Goal: Information Seeking & Learning: Learn about a topic

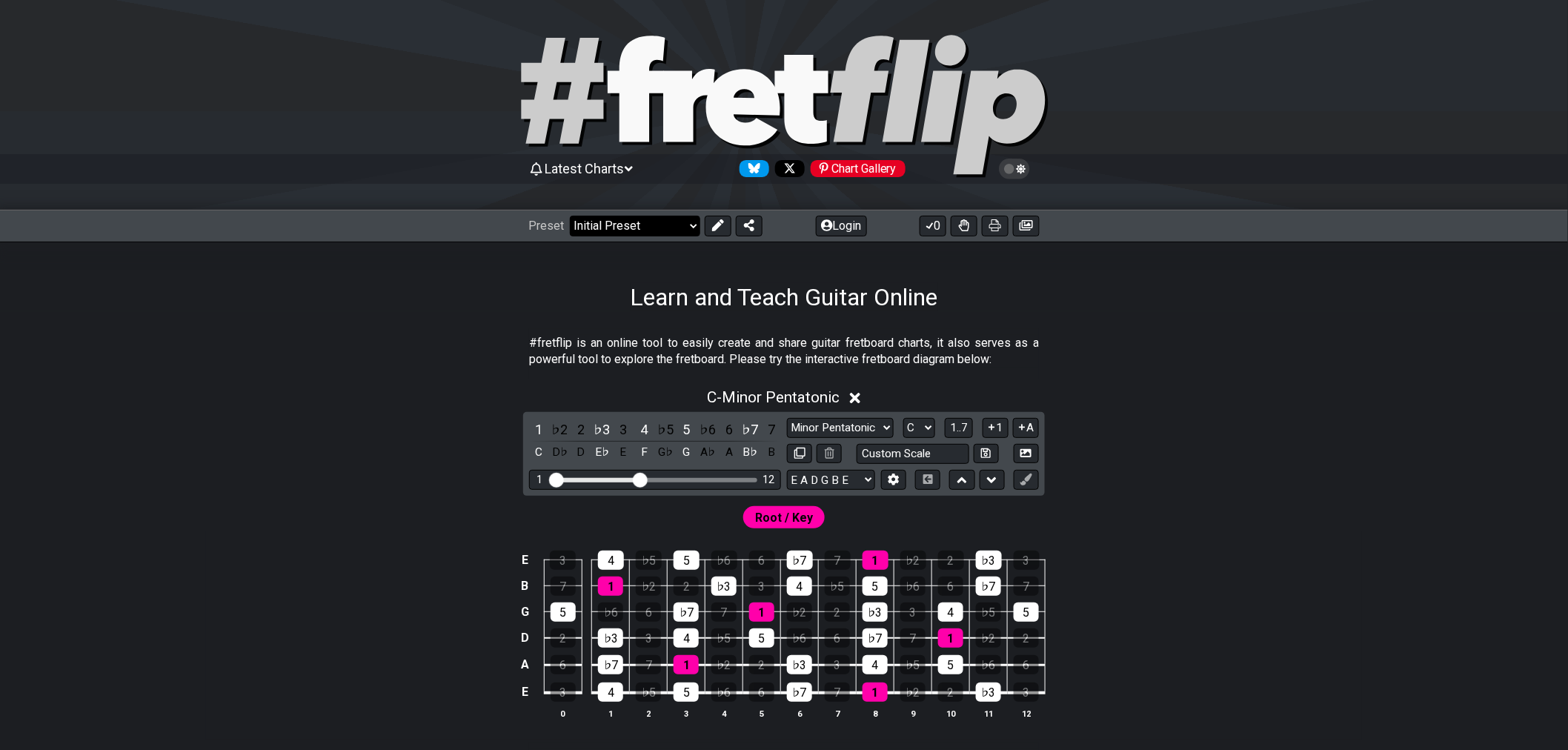
click at [642, 233] on select "Welcome to #fretflip! Initial Preset Custom Preset Minor Pentatonic Major Penta…" at bounding box center [634, 226] width 130 height 21
click at [846, 219] on button "Login" at bounding box center [841, 226] width 51 height 21
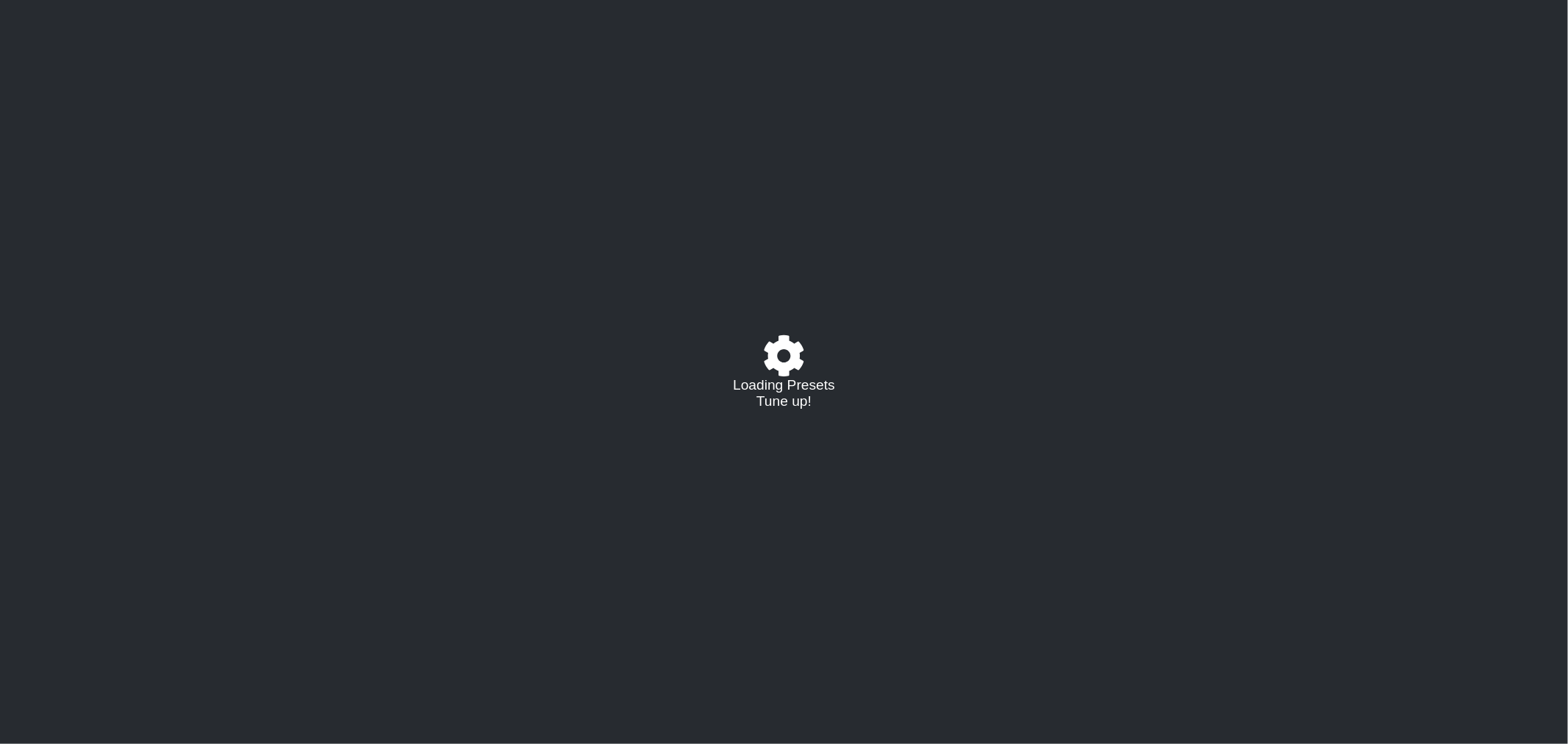
select select "C"
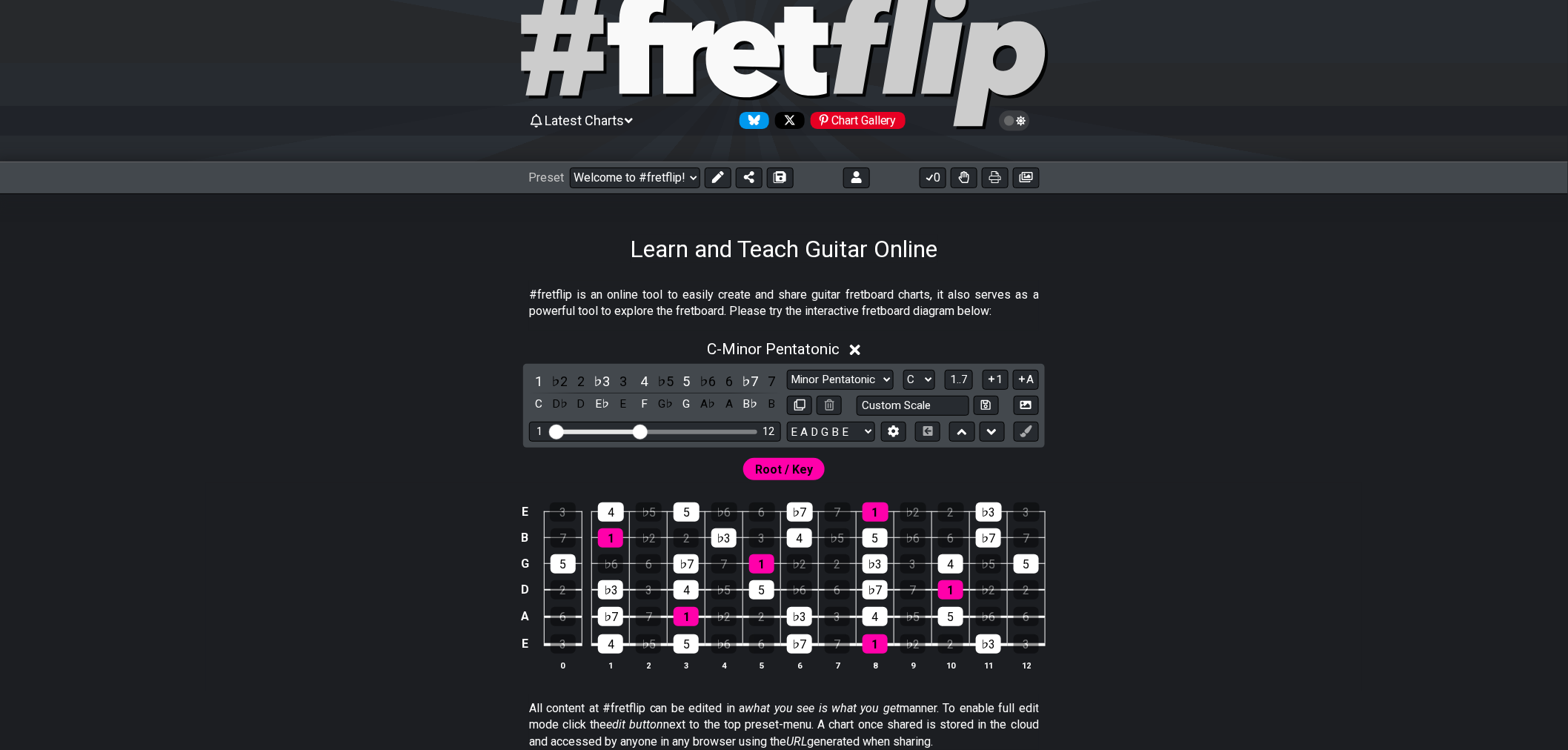
scroll to position [165, 0]
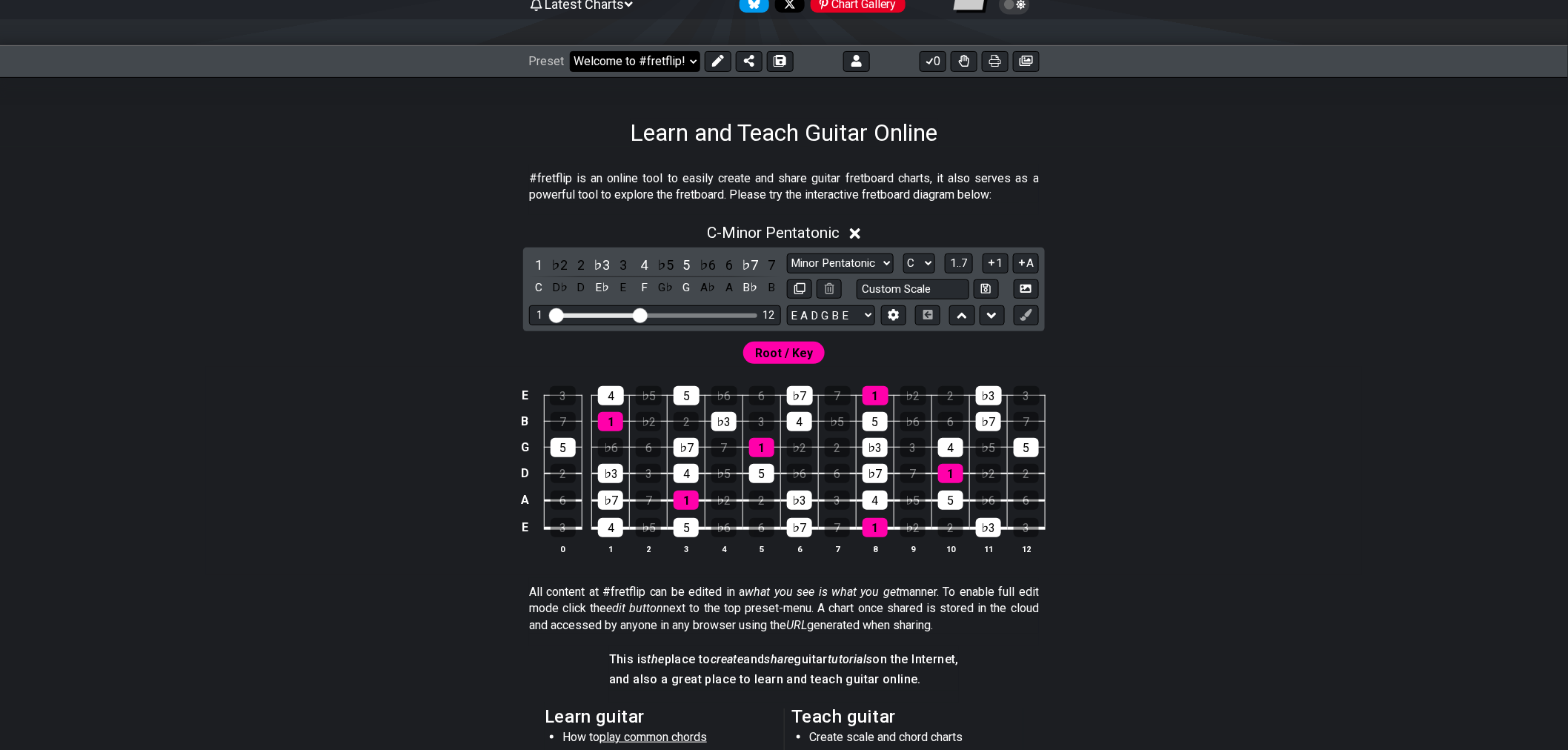
click at [685, 69] on select "Welcome to #fretflip! Initial Preset Custom Preset Accords simples Entrainement…" at bounding box center [634, 61] width 130 height 21
click at [570, 51] on select "Welcome to #fretflip! Initial Preset Custom Preset Accords simples Entrainement…" at bounding box center [634, 61] width 130 height 21
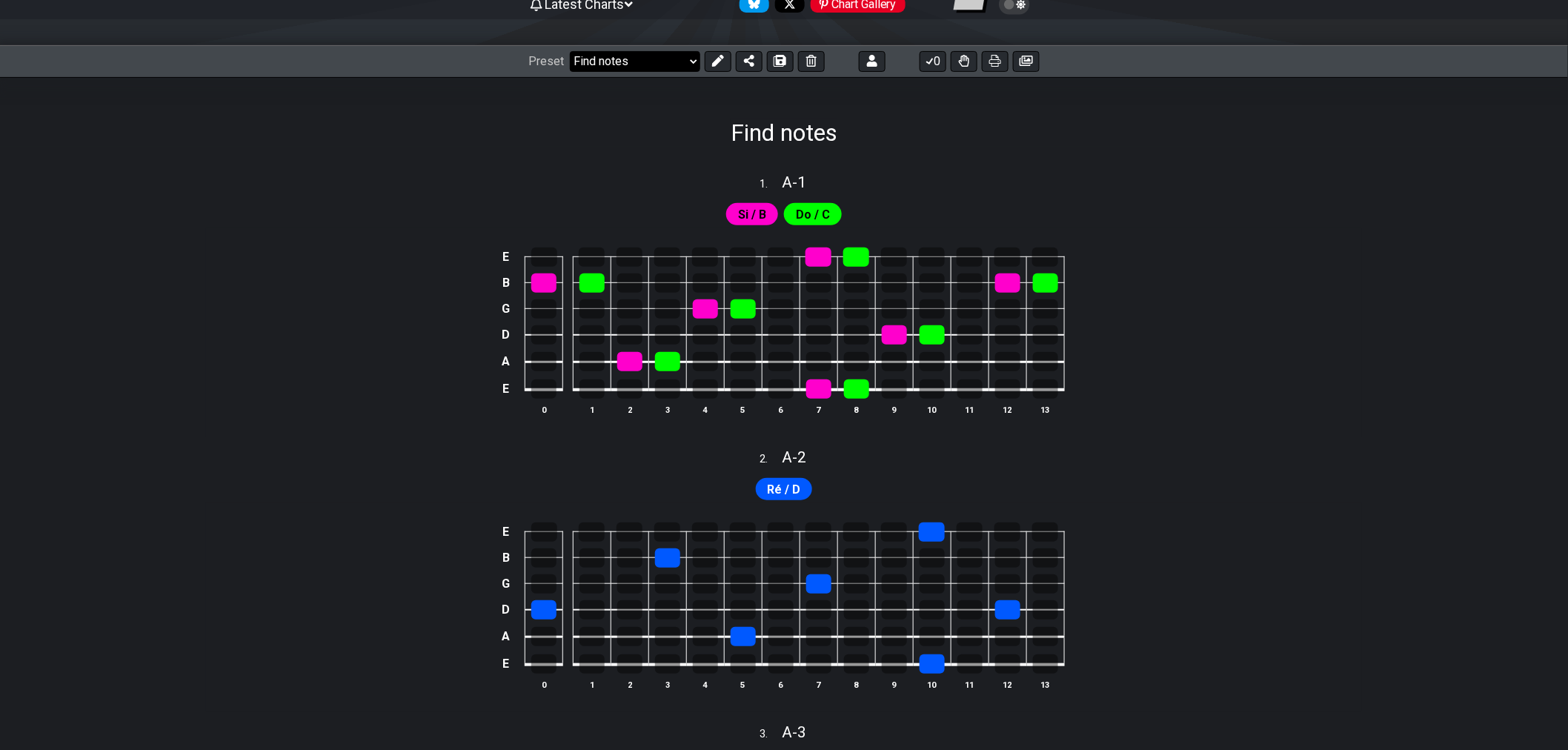
click at [668, 67] on select "Welcome to #fretflip! Initial Preset Custom Preset Accords simples Entrainement…" at bounding box center [634, 61] width 130 height 21
click at [570, 51] on select "Welcome to #fretflip! Initial Preset Custom Preset Accords simples Entrainement…" at bounding box center [634, 61] width 130 height 21
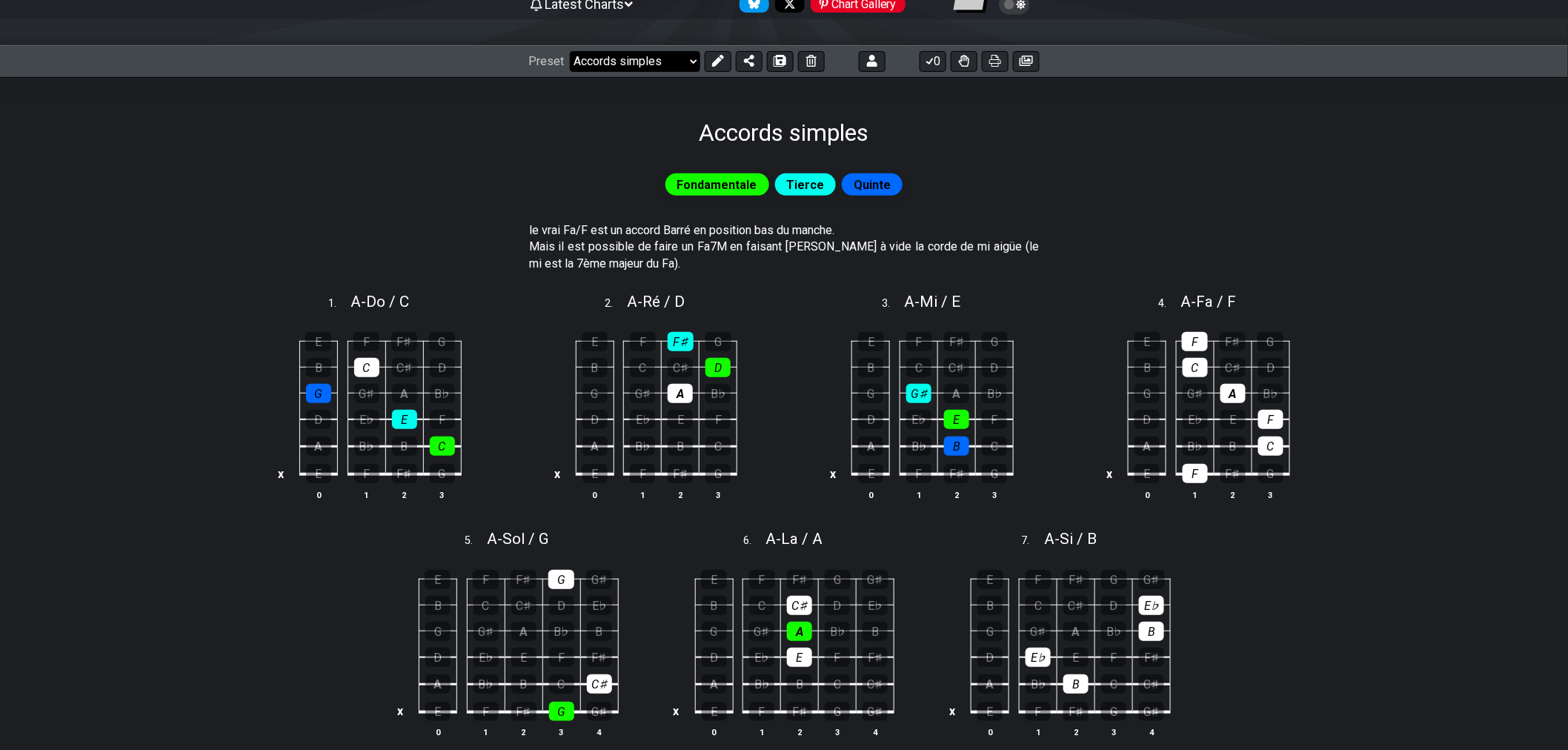
click at [634, 58] on select "Welcome to #fretflip! Initial Preset Custom Preset Accords simples Entrainement…" at bounding box center [634, 61] width 130 height 21
click at [690, 62] on select "Welcome to #fretflip! Initial Preset Custom Preset Accords simples Entrainement…" at bounding box center [634, 61] width 130 height 21
click at [570, 51] on select "Welcome to #fretflip! Initial Preset Custom Preset Accords simples Entrainement…" at bounding box center [634, 61] width 130 height 21
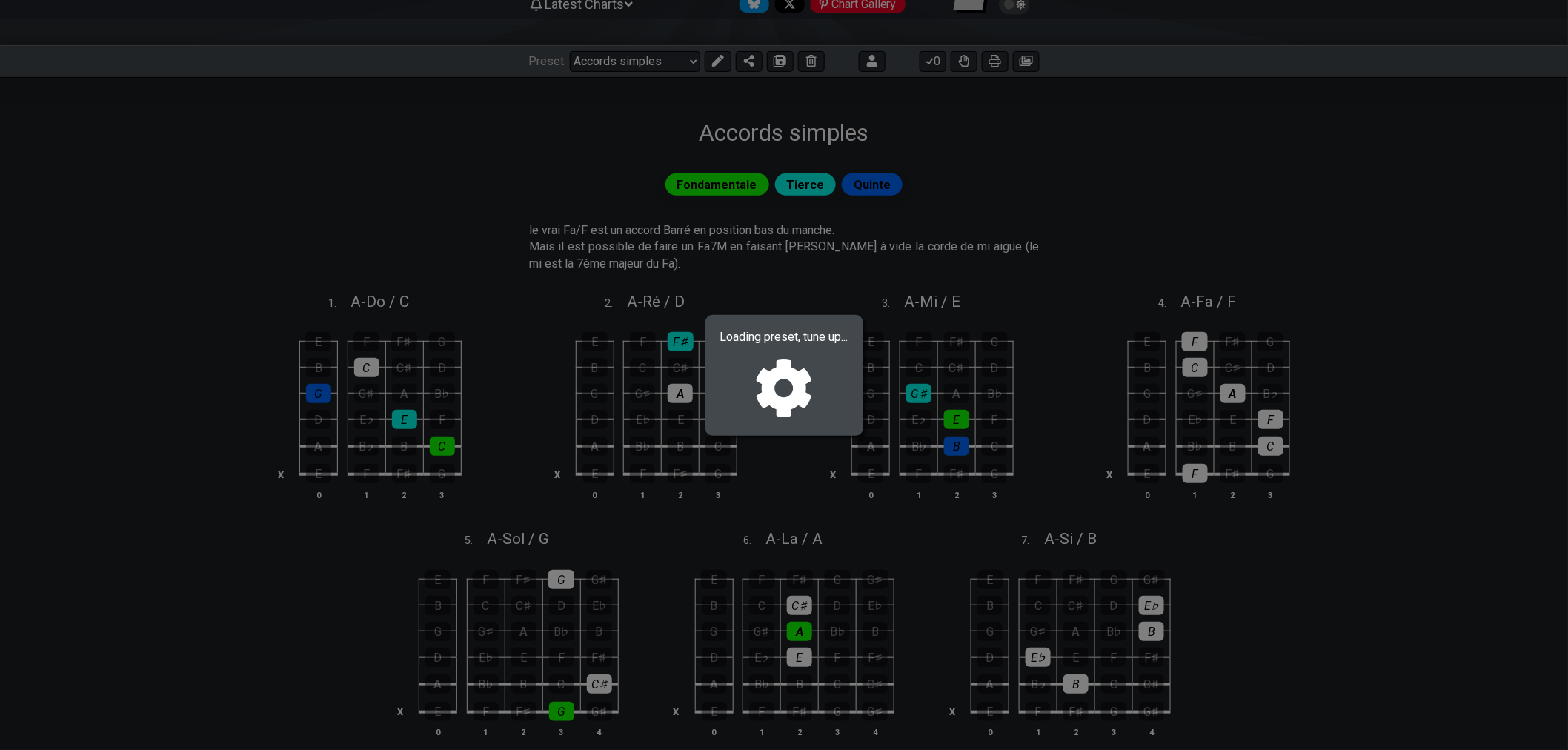
select select "/02SJ1M66"
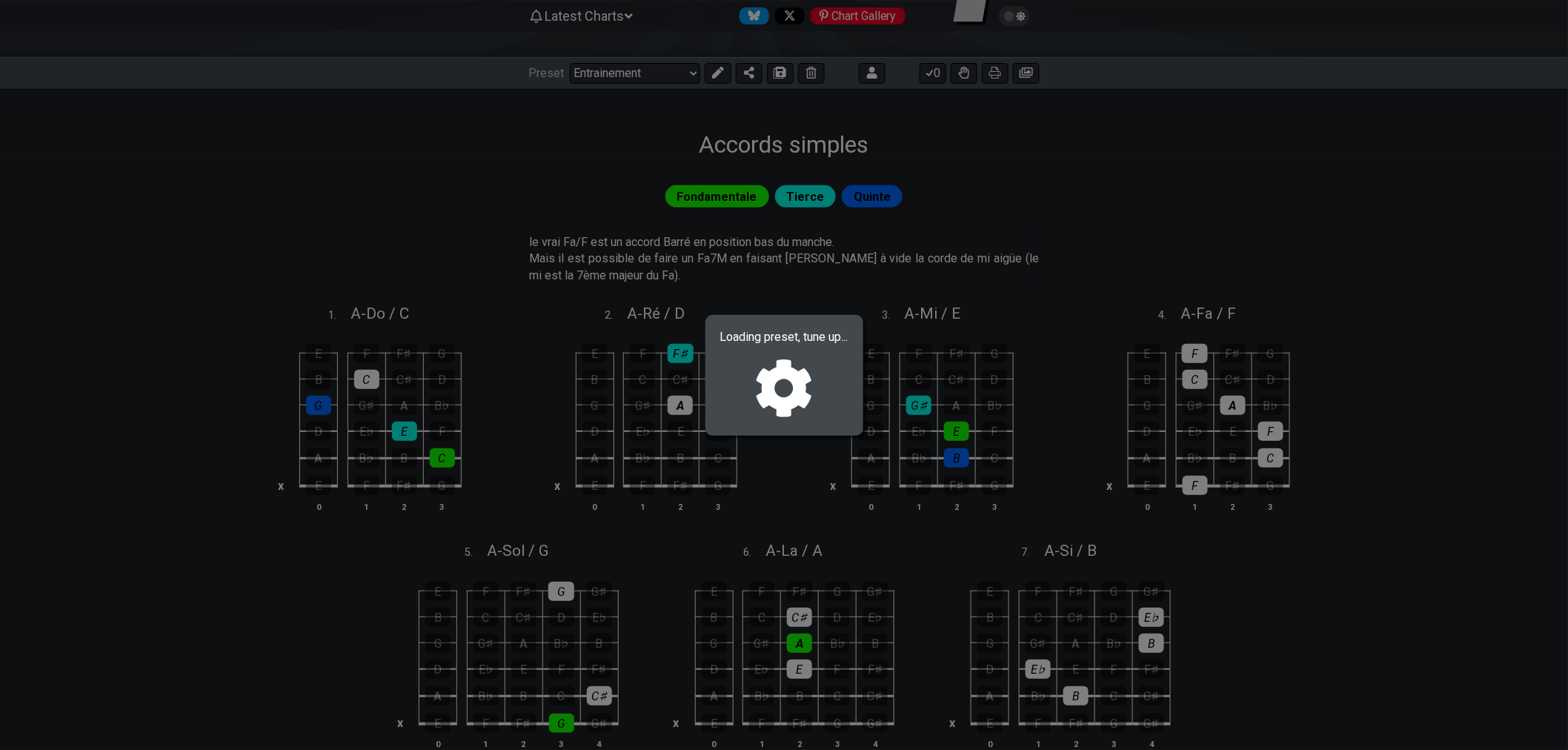
select select "A"
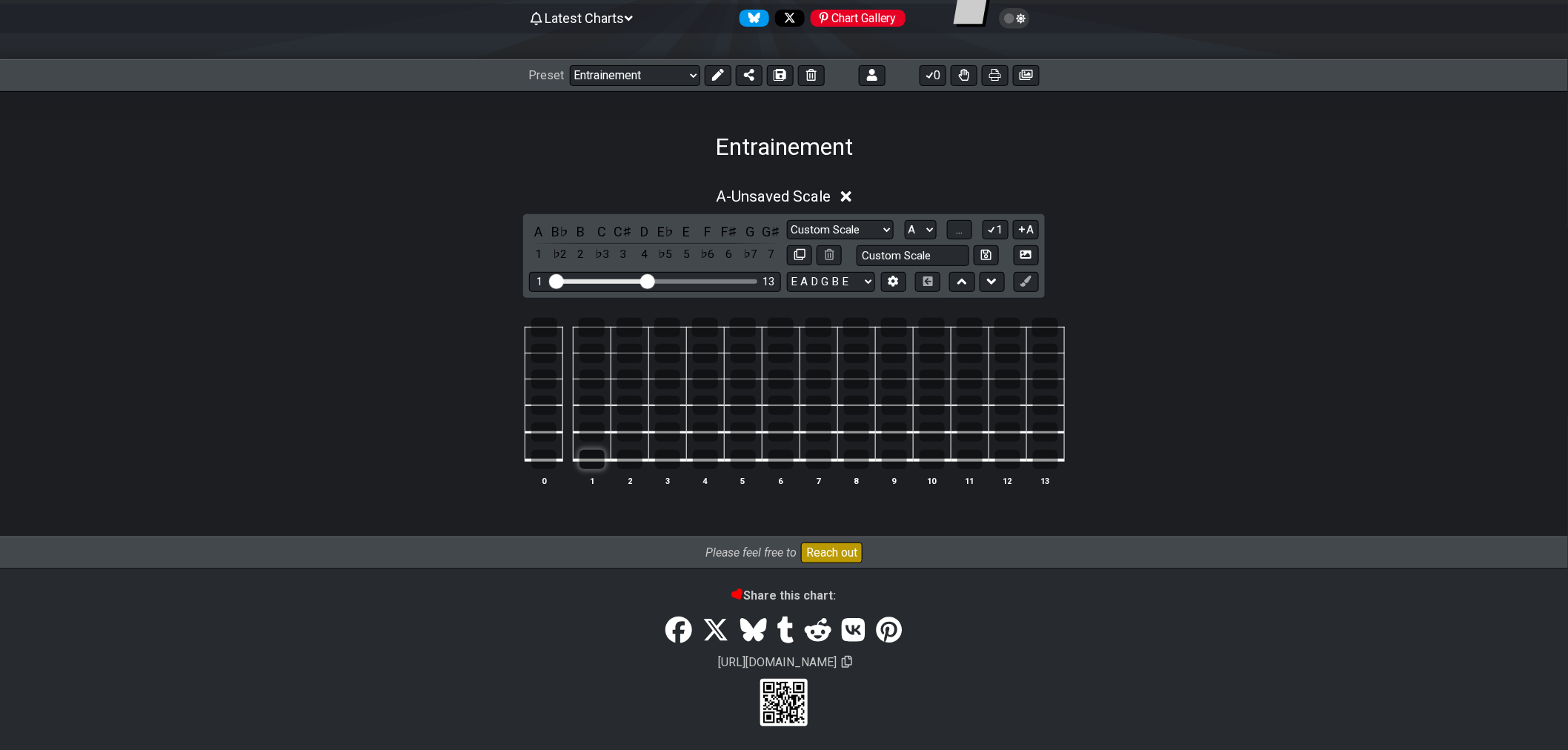
scroll to position [104, 0]
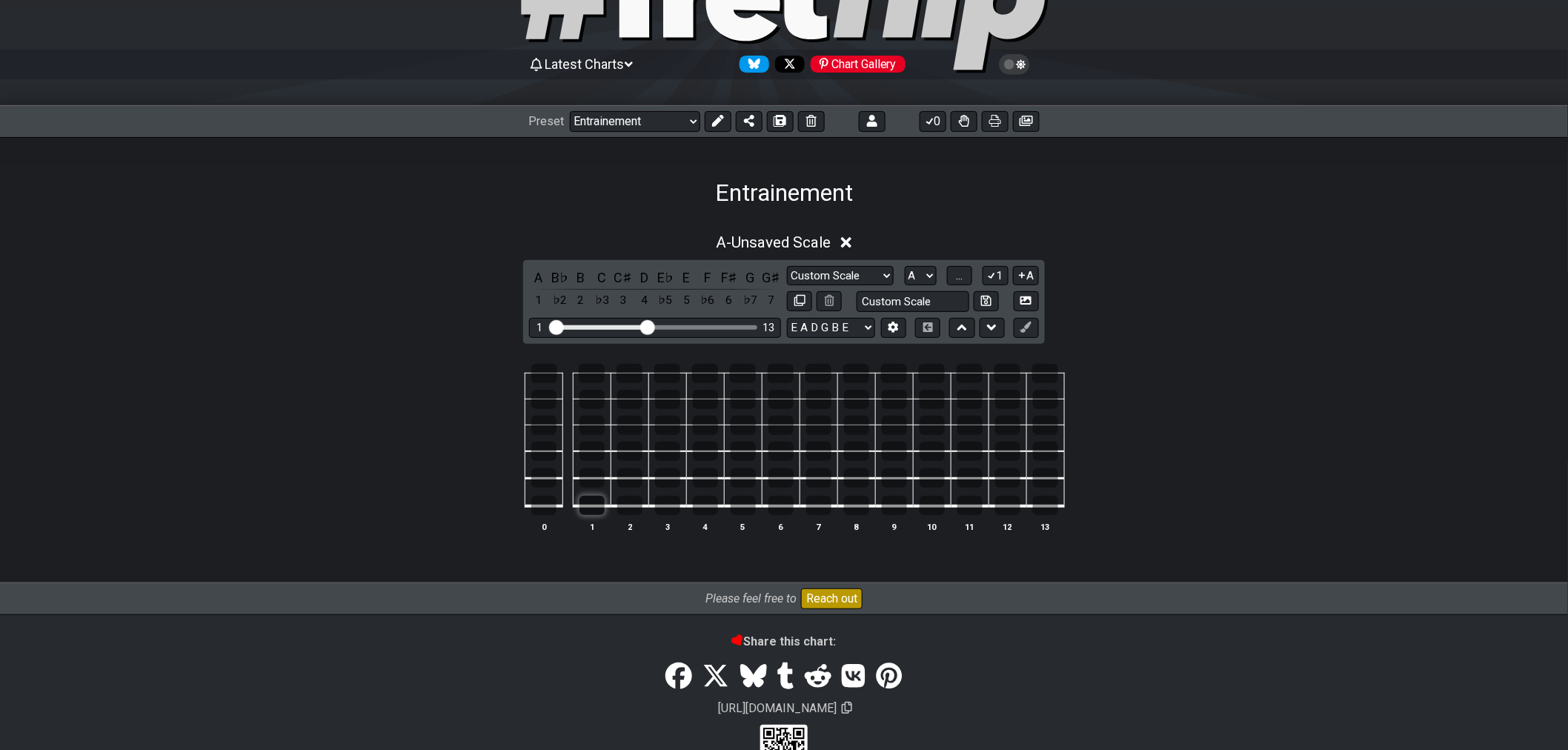
click at [588, 458] on tbody "0 1 2 3 4 5 6 7 8 9 10 11 12 13" at bounding box center [781, 434] width 567 height 174
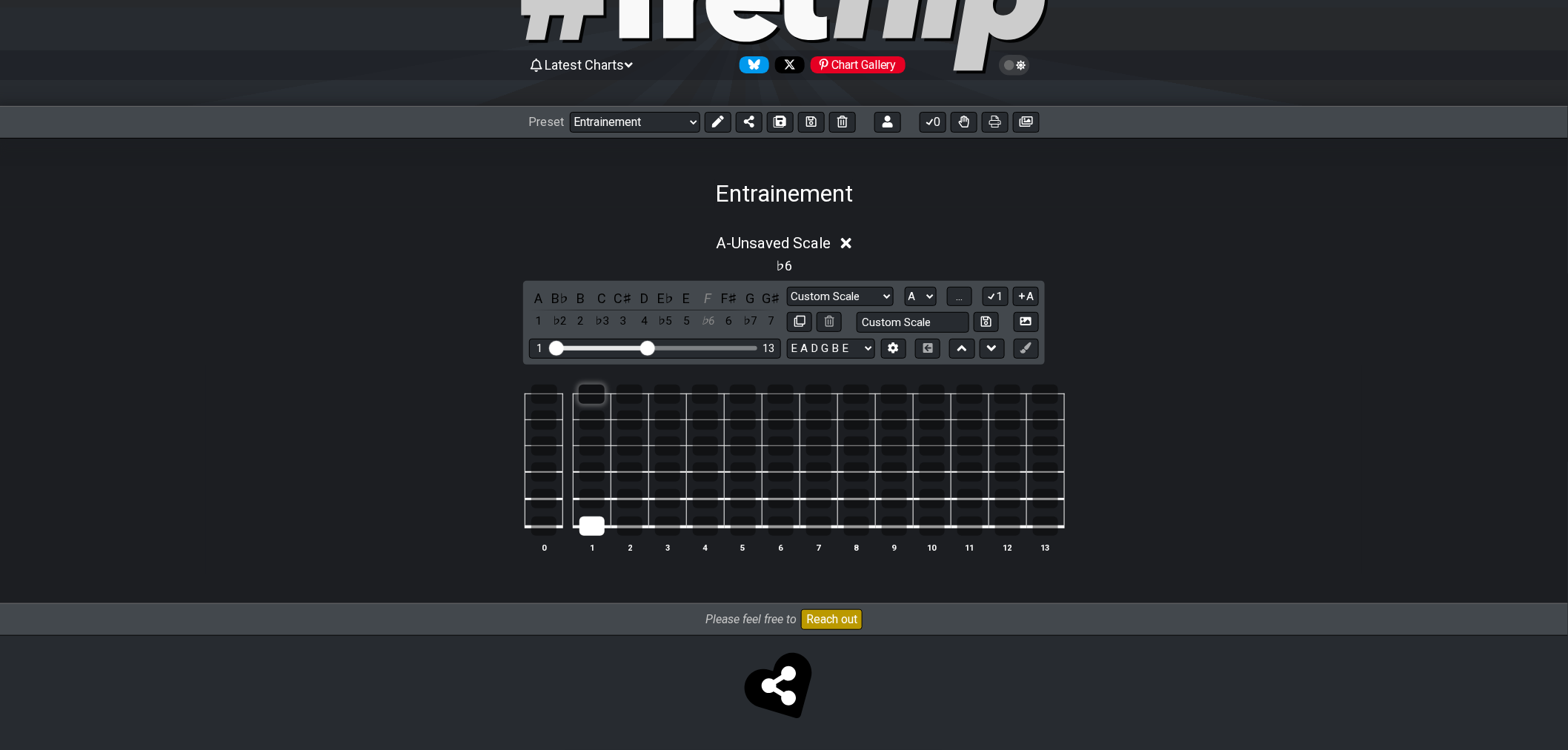
click at [593, 395] on div at bounding box center [592, 394] width 26 height 19
click at [678, 497] on div at bounding box center [667, 498] width 25 height 19
click at [671, 500] on div at bounding box center [667, 498] width 25 height 19
click at [657, 465] on div at bounding box center [667, 472] width 25 height 19
click at [784, 421] on div at bounding box center [781, 420] width 25 height 19
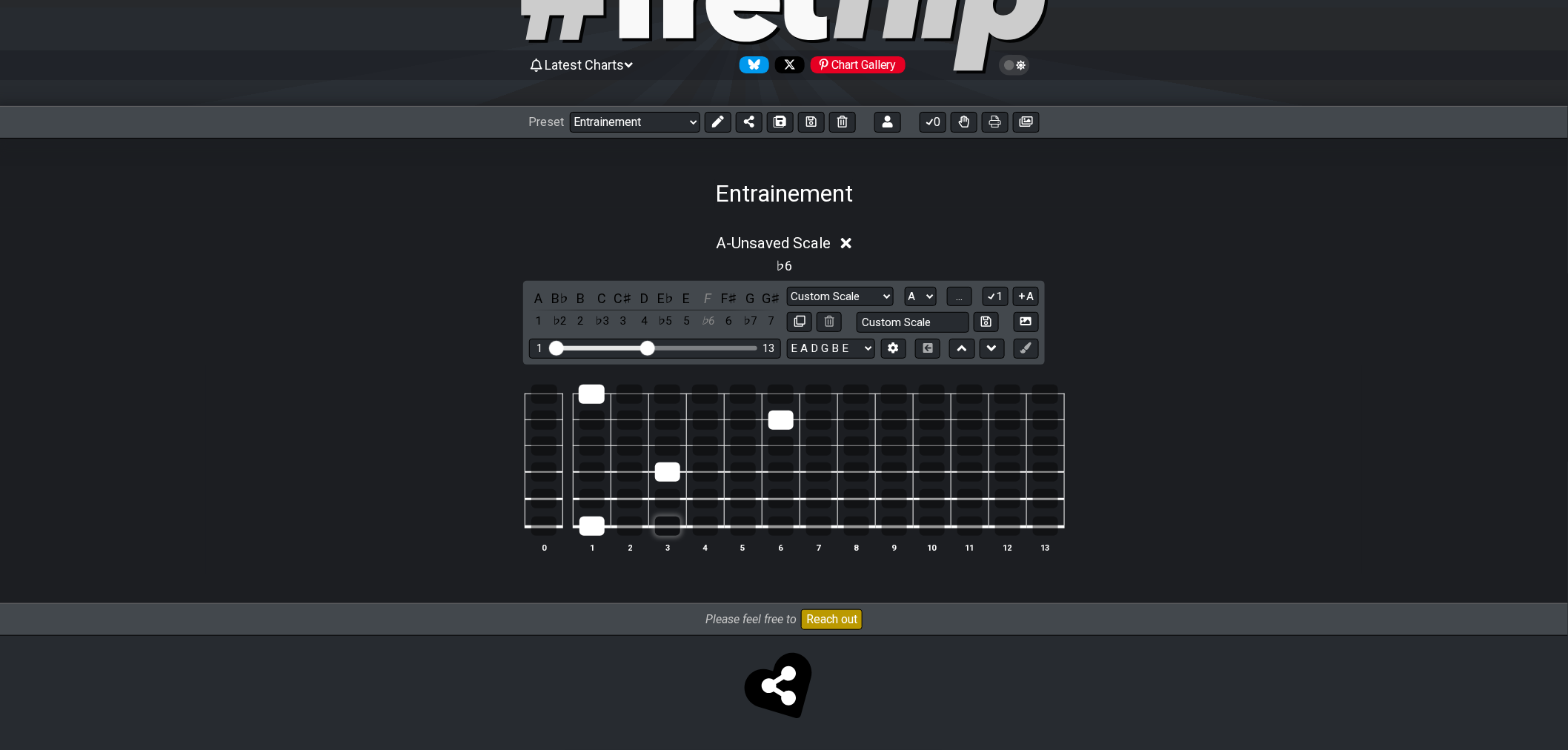
click at [664, 527] on div at bounding box center [667, 526] width 25 height 19
click at [664, 404] on td at bounding box center [667, 407] width 38 height 26
click at [668, 391] on div at bounding box center [667, 394] width 26 height 19
click at [547, 447] on div at bounding box center [543, 446] width 25 height 19
click at [542, 519] on div at bounding box center [543, 526] width 25 height 19
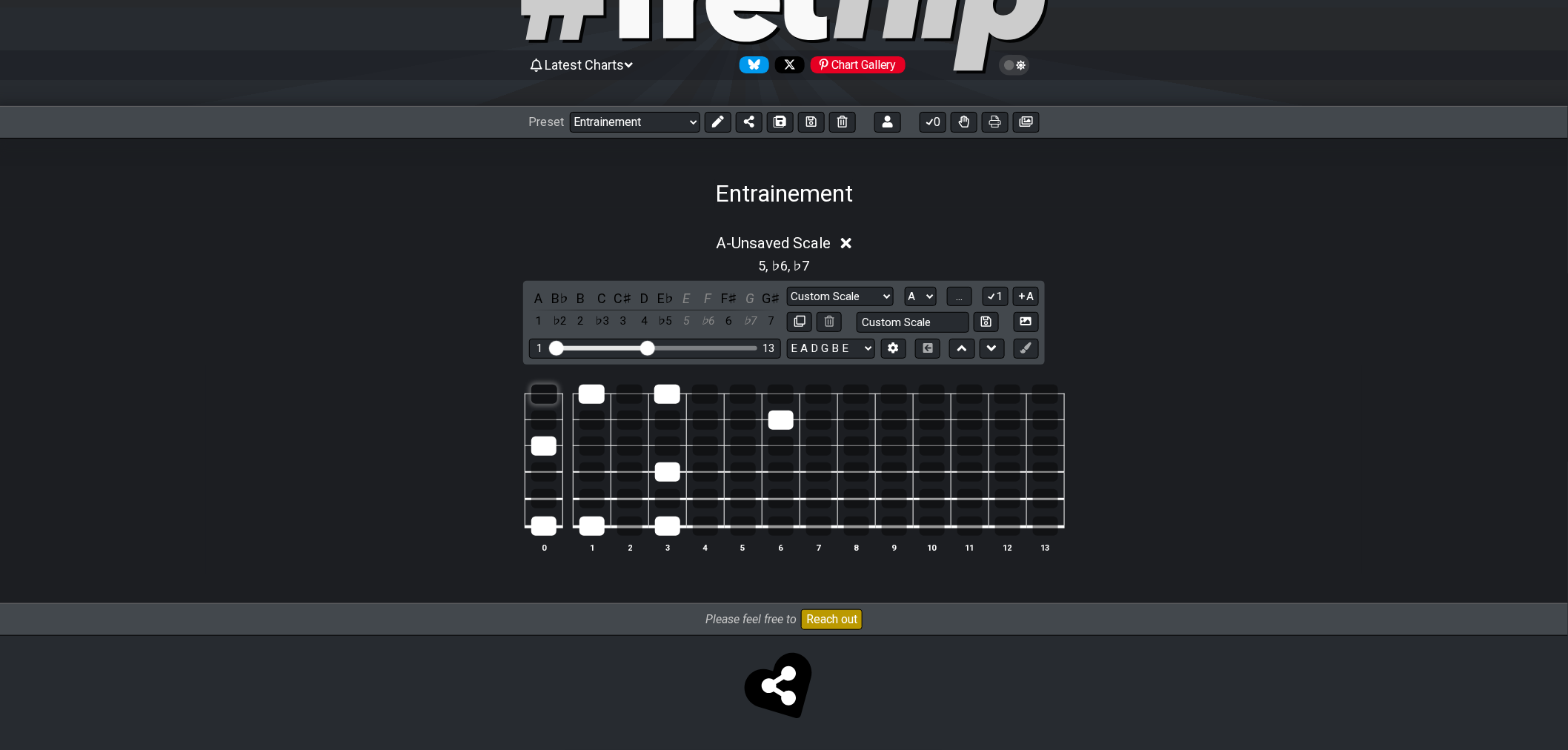
click at [542, 394] on div at bounding box center [544, 394] width 26 height 19
click at [627, 473] on div at bounding box center [629, 472] width 25 height 19
click at [549, 479] on div at bounding box center [543, 472] width 25 height 19
click at [627, 421] on div at bounding box center [629, 420] width 25 height 19
click at [742, 494] on div at bounding box center [743, 498] width 25 height 19
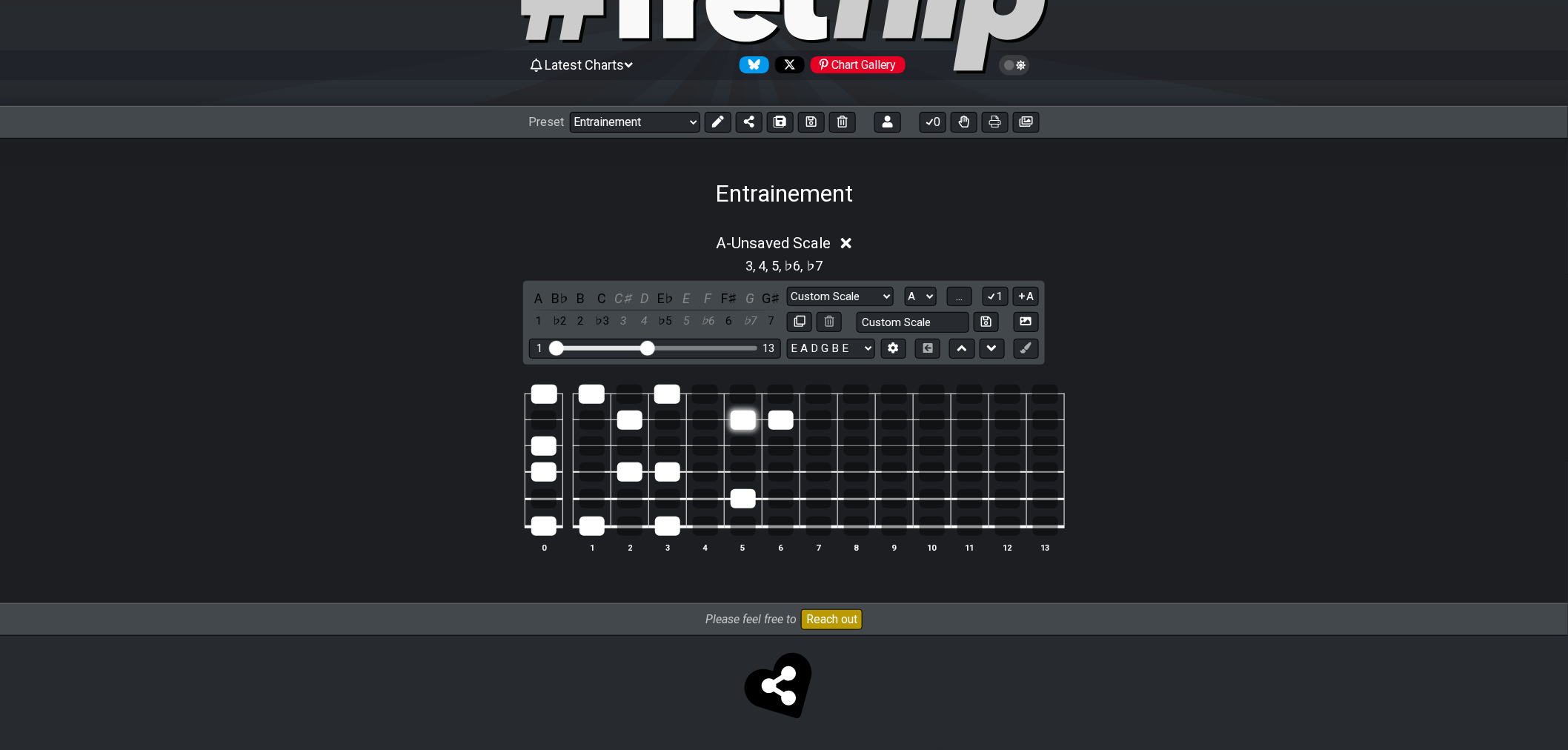
click at [747, 427] on div at bounding box center [743, 420] width 25 height 19
click at [635, 421] on div at bounding box center [629, 420] width 25 height 19
click at [676, 419] on div at bounding box center [667, 420] width 25 height 19
click at [665, 498] on div at bounding box center [667, 498] width 25 height 19
click at [594, 426] on div at bounding box center [591, 420] width 25 height 19
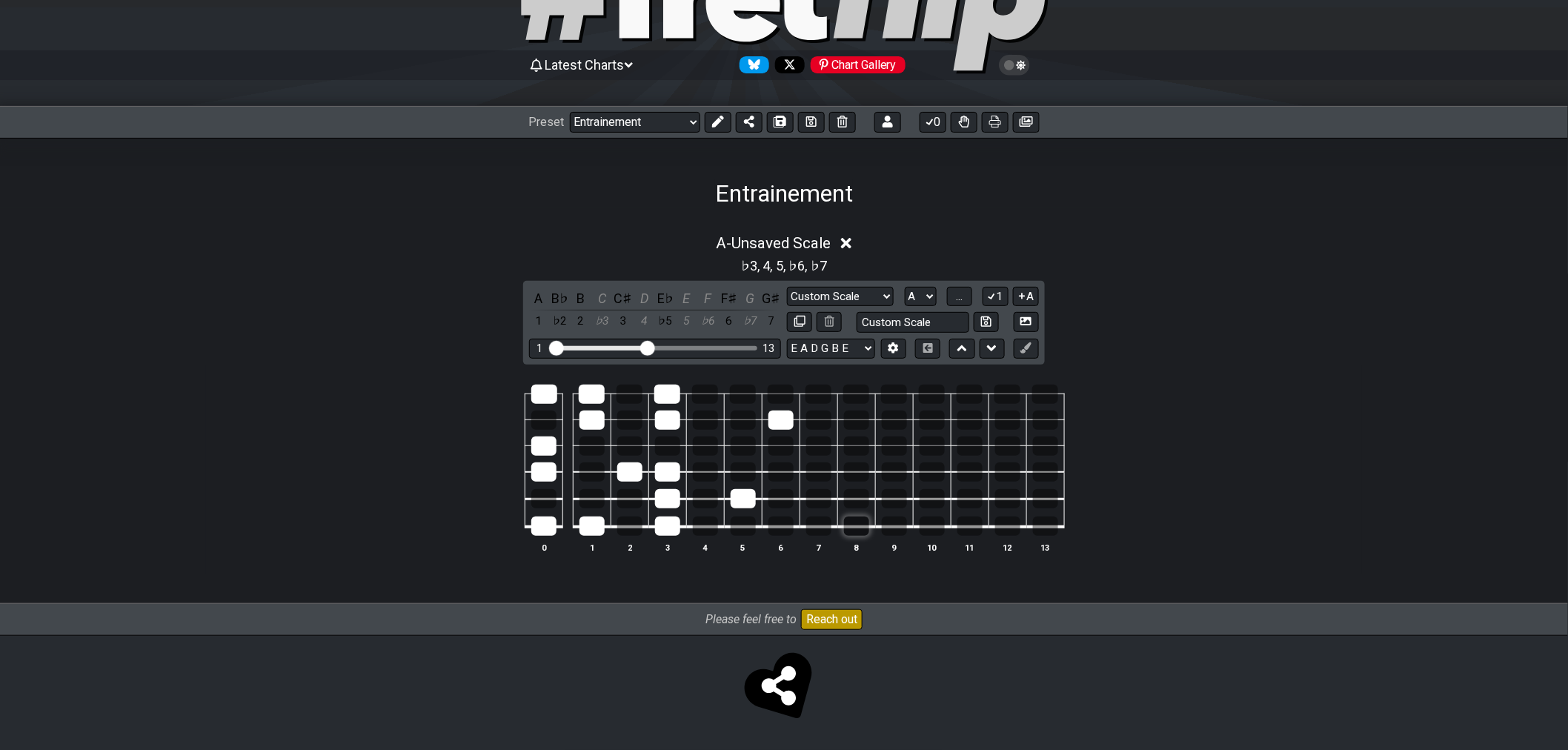
click at [864, 534] on div at bounding box center [856, 526] width 25 height 19
click at [854, 402] on div at bounding box center [856, 394] width 26 height 19
click at [822, 531] on div at bounding box center [818, 526] width 25 height 19
click at [824, 397] on div at bounding box center [819, 394] width 26 height 19
click at [539, 502] on div at bounding box center [543, 498] width 25 height 19
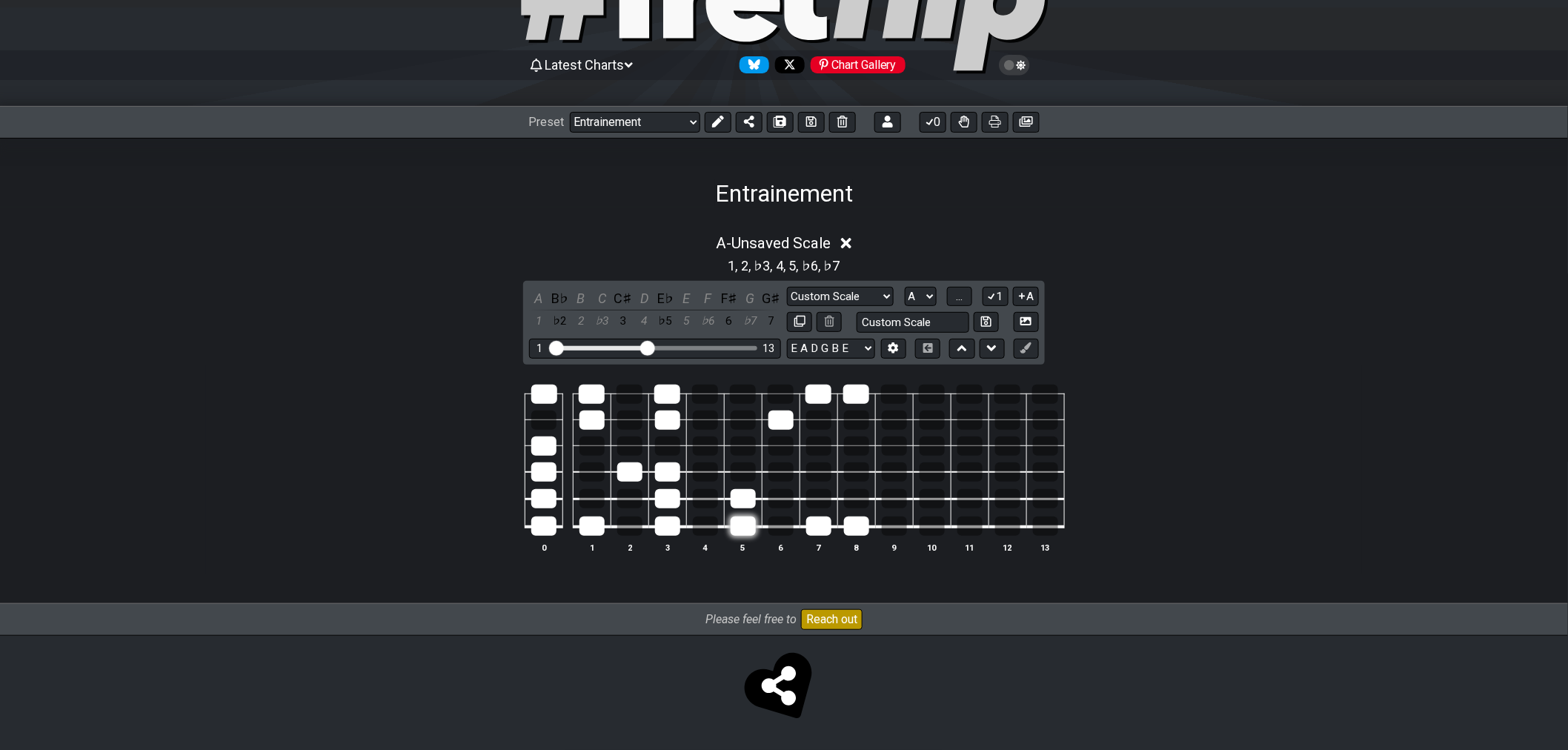
click at [746, 529] on div at bounding box center [743, 526] width 25 height 19
click at [743, 387] on div at bounding box center [743, 394] width 26 height 19
click at [631, 426] on div at bounding box center [629, 420] width 25 height 19
click at [630, 426] on div at bounding box center [629, 420] width 25 height 19
click at [633, 450] on div at bounding box center [629, 446] width 25 height 19
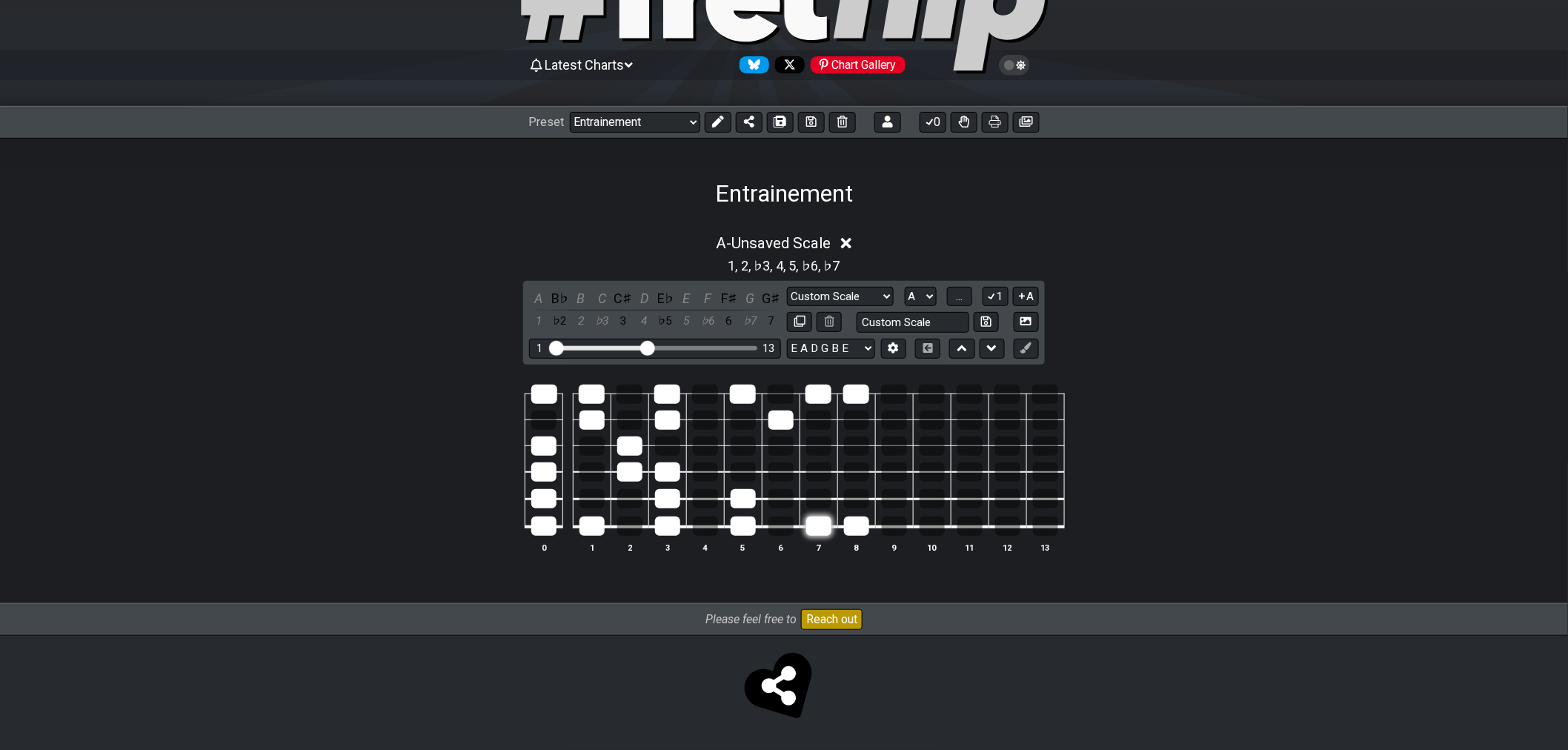
drag, startPoint x: 860, startPoint y: 526, endPoint x: 826, endPoint y: 528, distance: 34.1
click at [859, 526] on div at bounding box center [856, 526] width 25 height 19
click at [826, 528] on div at bounding box center [818, 526] width 25 height 19
click at [719, 514] on td at bounding box center [705, 513] width 38 height 28
drag, startPoint x: 748, startPoint y: 527, endPoint x: 747, endPoint y: 500, distance: 27.0
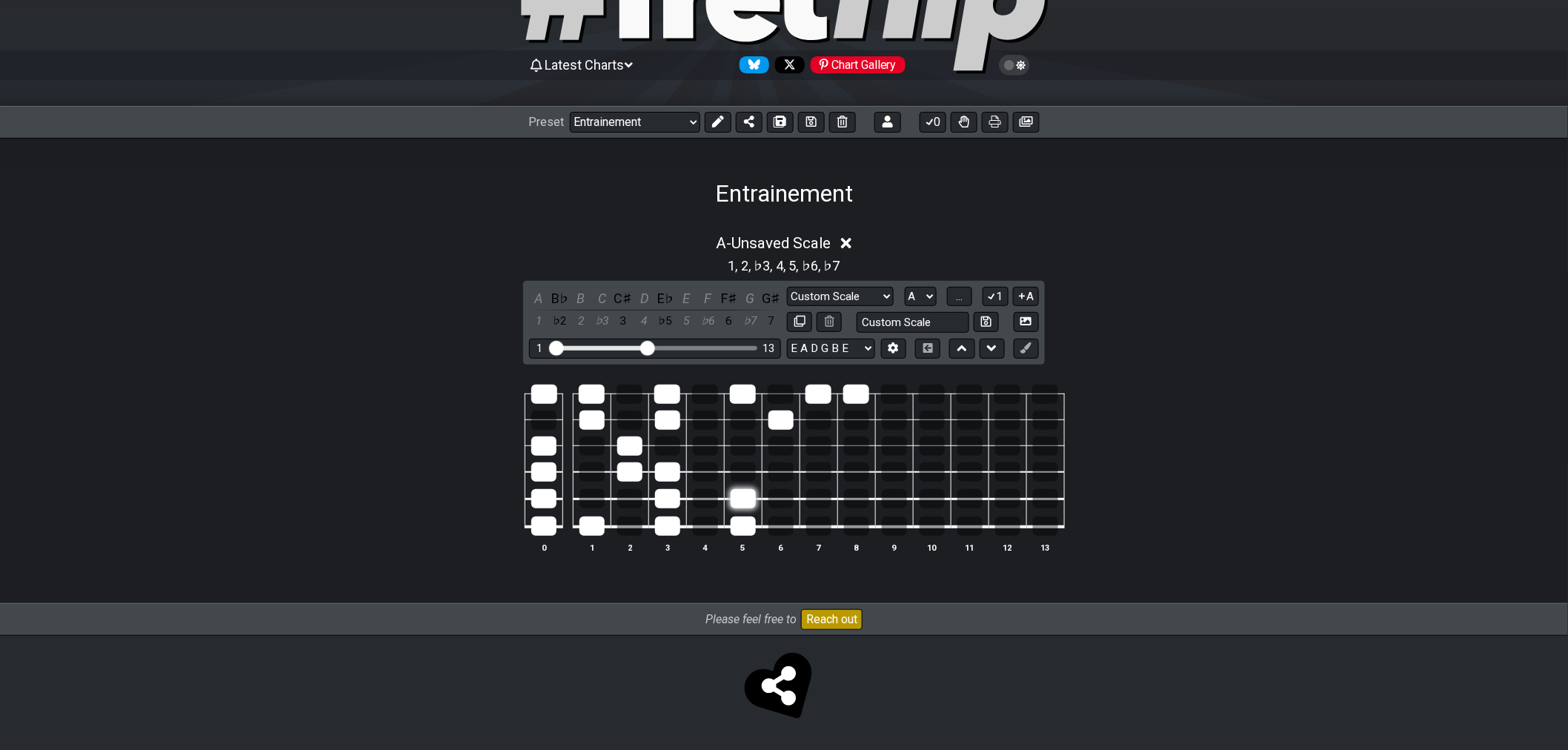
click at [749, 527] on div at bounding box center [743, 526] width 25 height 19
click at [747, 493] on div at bounding box center [743, 498] width 25 height 19
click at [686, 517] on td at bounding box center [705, 513] width 38 height 28
drag, startPoint x: 677, startPoint y: 522, endPoint x: 673, endPoint y: 511, distance: 11.7
click at [676, 522] on div at bounding box center [667, 526] width 25 height 19
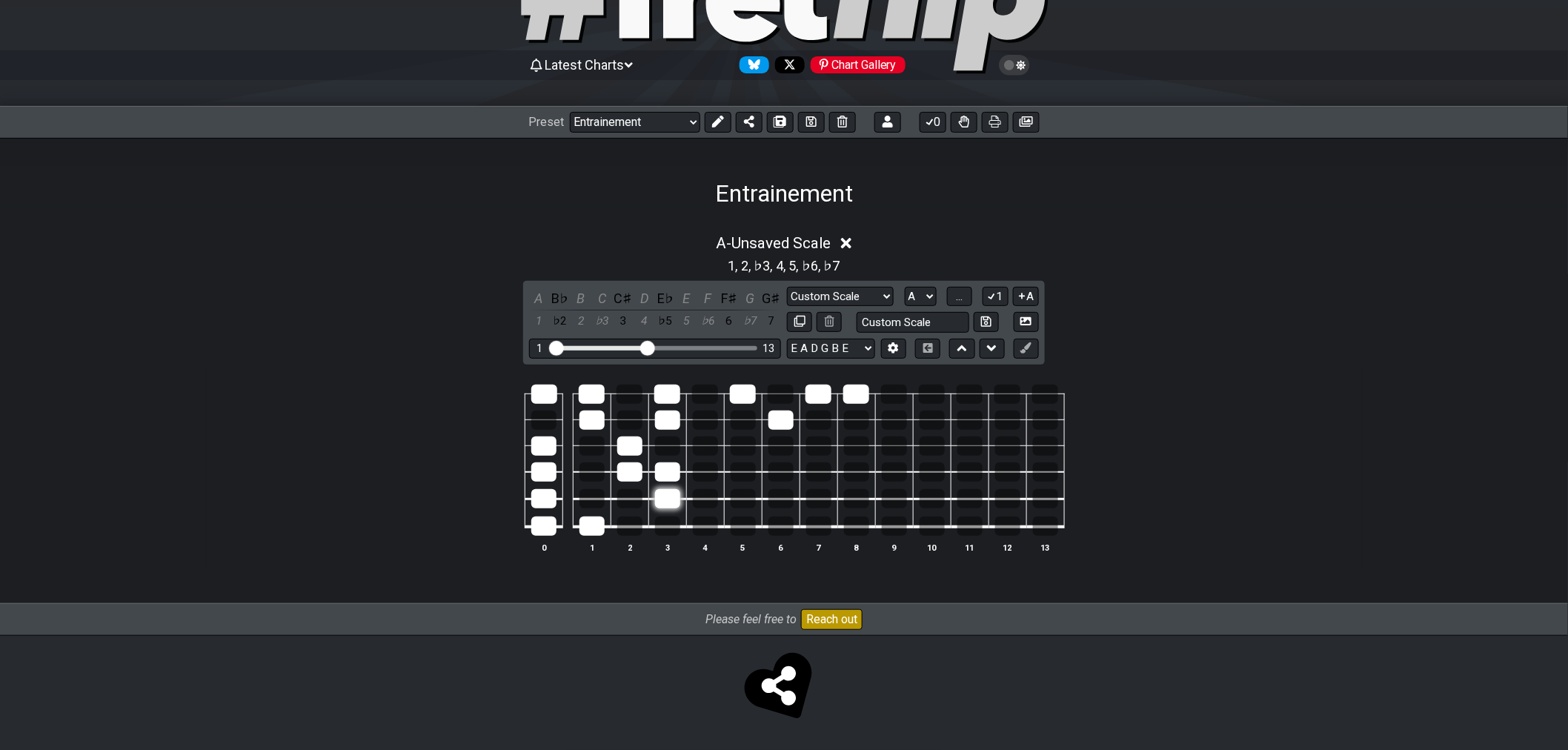
click at [672, 503] on div at bounding box center [667, 498] width 25 height 19
click at [664, 465] on div at bounding box center [667, 472] width 25 height 19
click at [630, 463] on div at bounding box center [629, 472] width 25 height 19
click at [630, 447] on div at bounding box center [629, 446] width 25 height 19
click at [590, 522] on div at bounding box center [591, 526] width 25 height 19
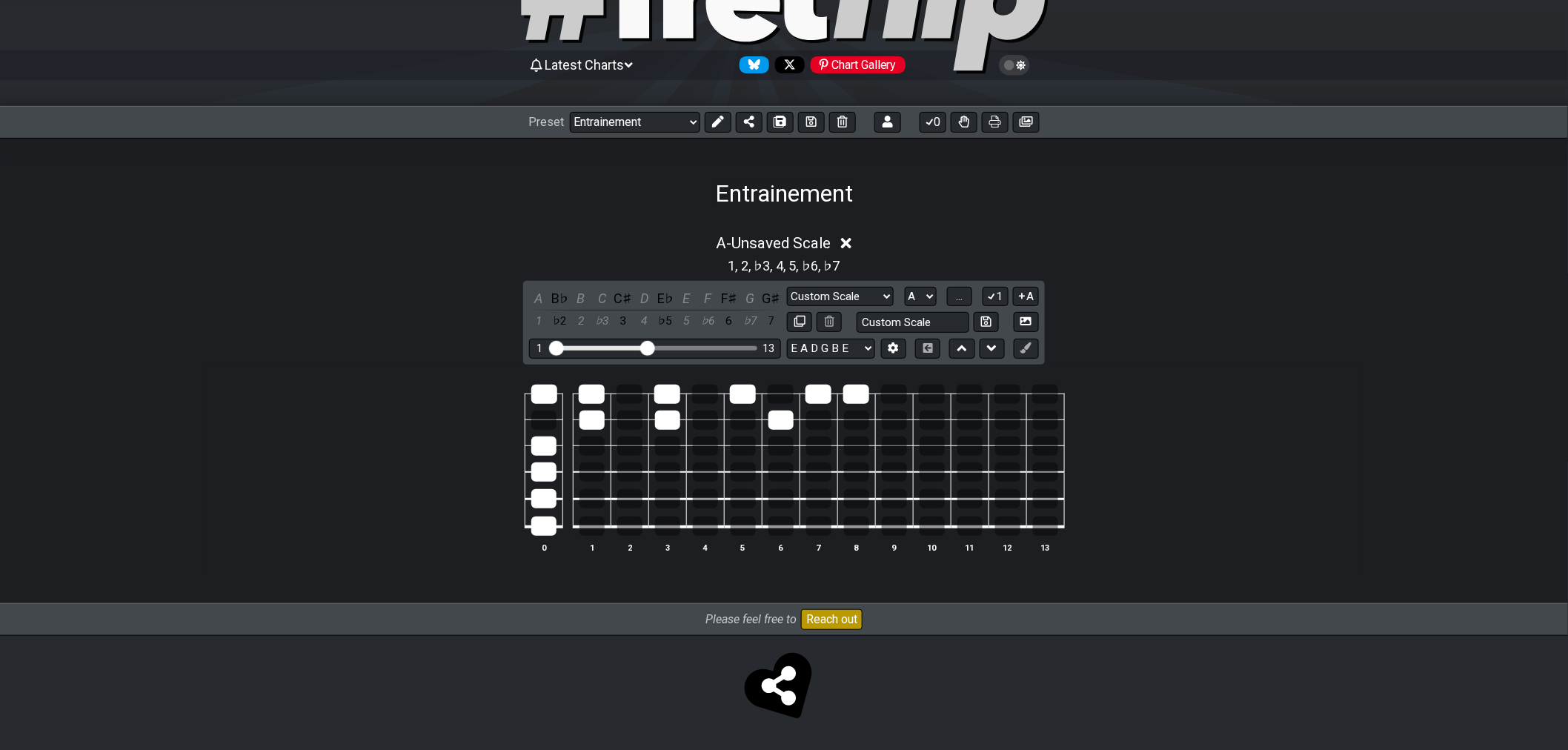
click at [532, 523] on div at bounding box center [543, 526] width 25 height 19
click at [534, 498] on div at bounding box center [543, 498] width 25 height 19
click at [539, 467] on div at bounding box center [543, 472] width 25 height 19
click at [541, 447] on div at bounding box center [543, 446] width 25 height 19
click at [546, 384] on div at bounding box center [544, 394] width 26 height 19
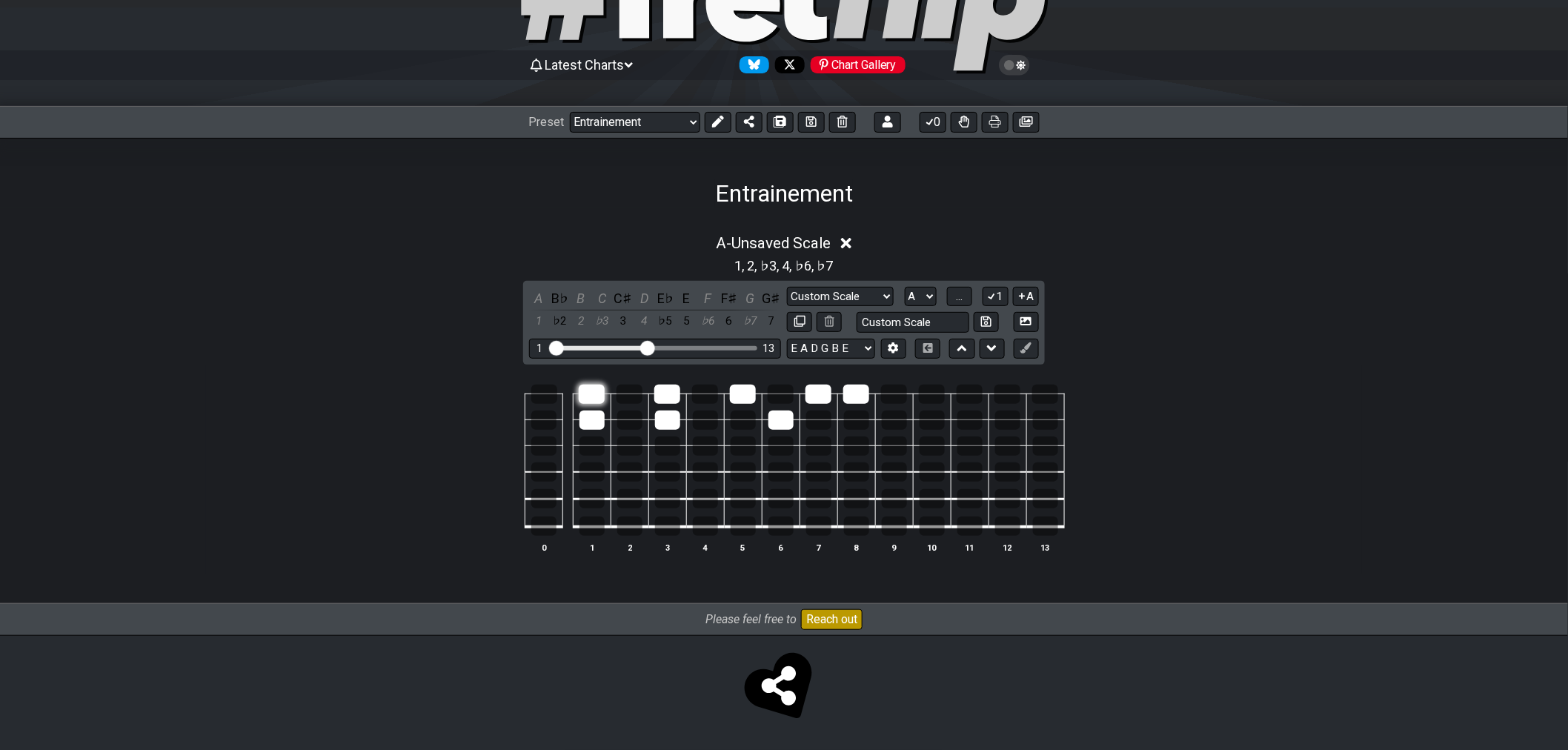
click at [597, 410] on div at bounding box center [591, 420] width 25 height 19
click at [595, 389] on div at bounding box center [592, 394] width 26 height 19
click at [671, 421] on div at bounding box center [667, 420] width 25 height 19
click at [678, 398] on div at bounding box center [667, 394] width 26 height 19
click at [760, 397] on td at bounding box center [743, 407] width 38 height 26
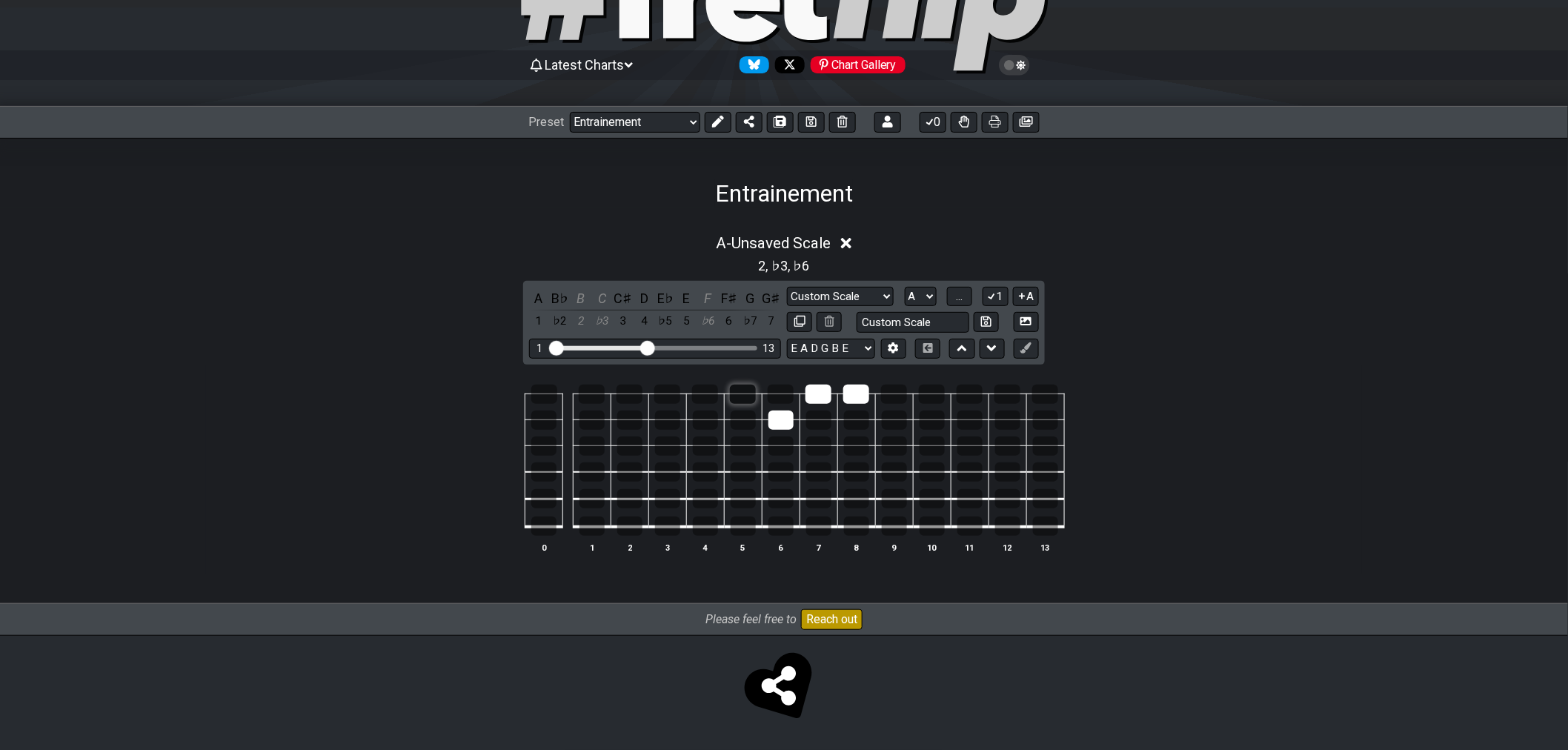
click at [742, 389] on div at bounding box center [743, 394] width 26 height 19
drag, startPoint x: 791, startPoint y: 418, endPoint x: 801, endPoint y: 414, distance: 10.8
click at [793, 418] on div at bounding box center [781, 420] width 25 height 19
click at [819, 397] on div at bounding box center [819, 394] width 26 height 19
click at [869, 399] on div at bounding box center [856, 394] width 26 height 19
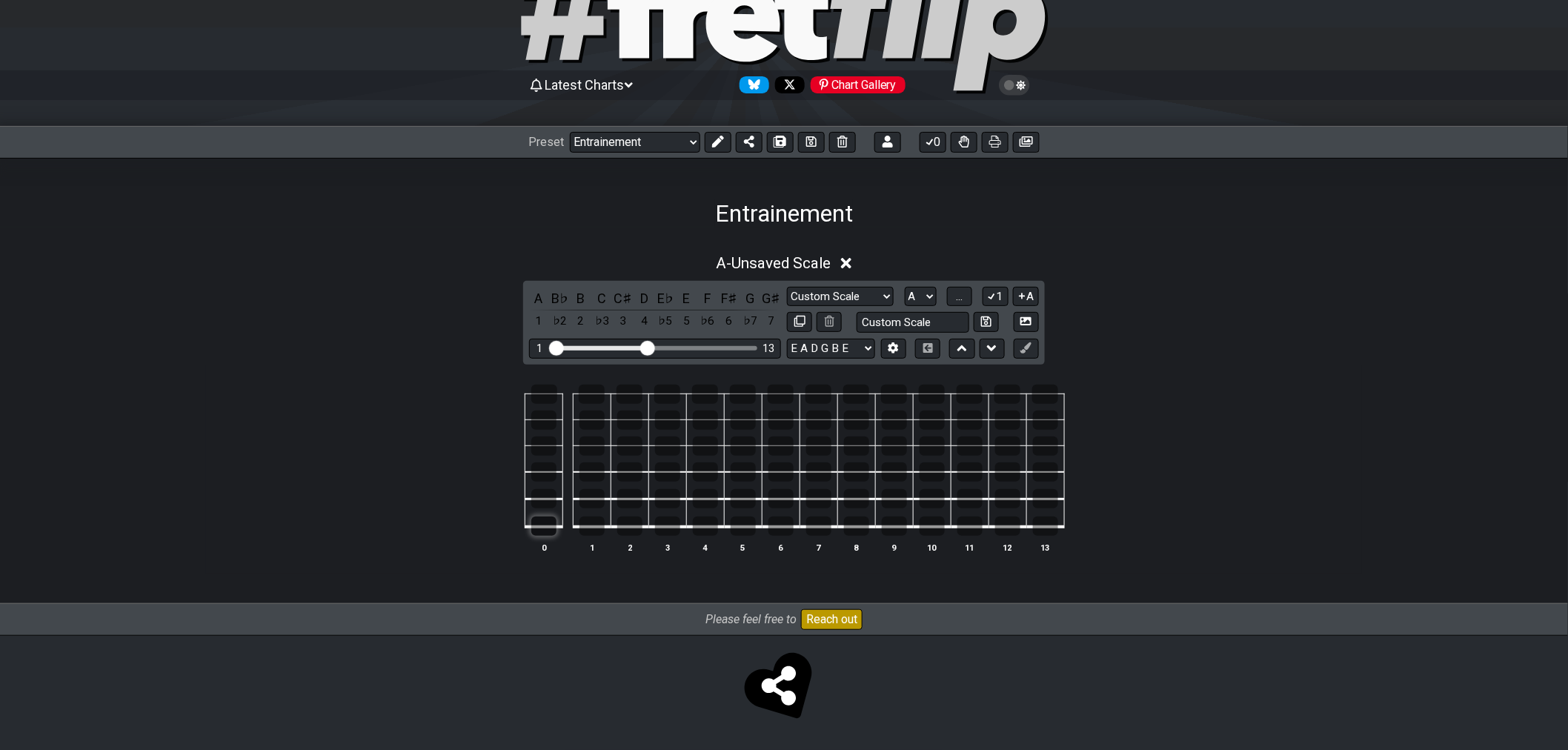
click at [540, 521] on div at bounding box center [543, 526] width 25 height 19
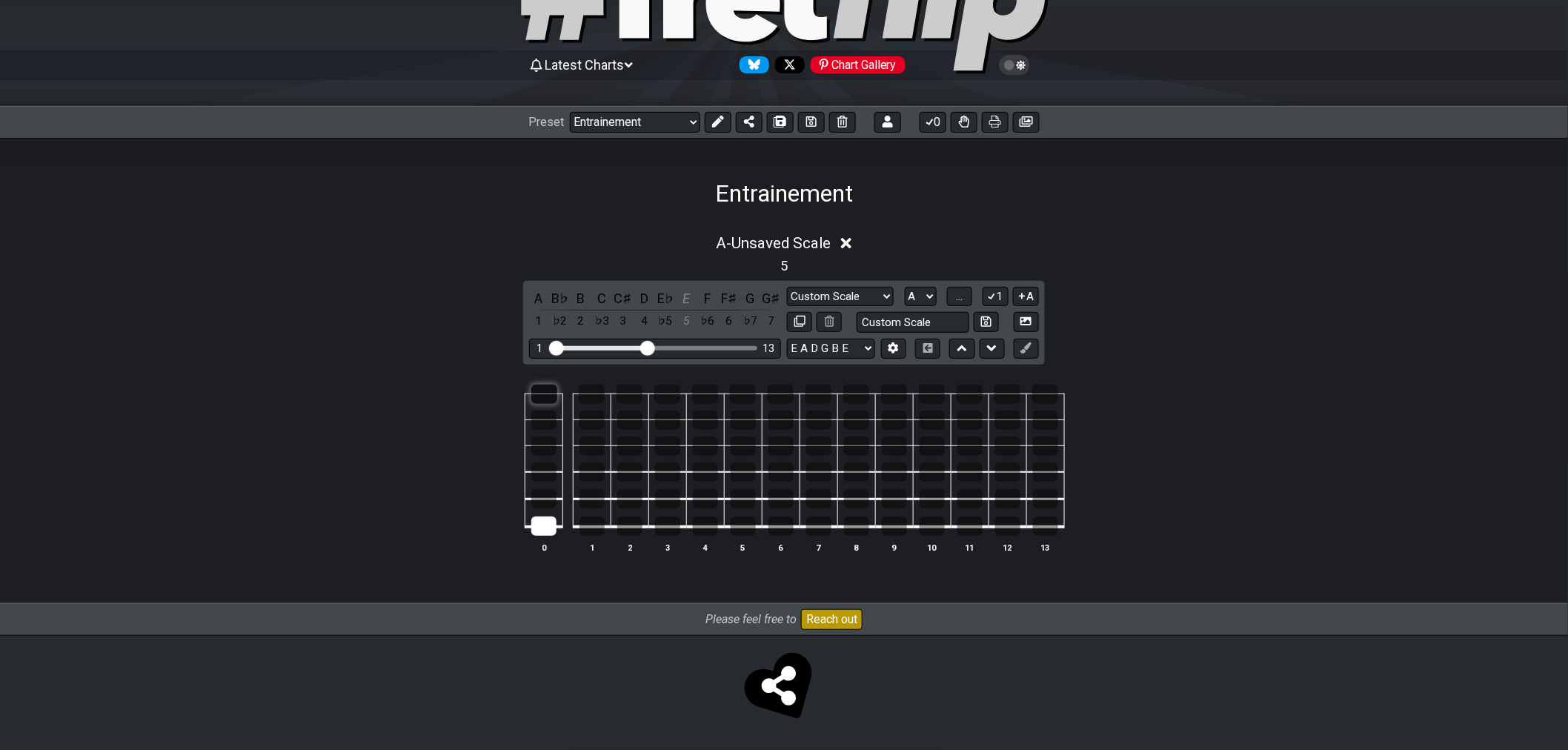
click at [545, 398] on div at bounding box center [544, 394] width 26 height 19
click at [631, 472] on div at bounding box center [629, 472] width 25 height 19
click at [1012, 531] on div at bounding box center [1008, 526] width 25 height 19
click at [1005, 394] on div at bounding box center [1008, 394] width 26 height 19
click at [594, 528] on div at bounding box center [591, 526] width 25 height 19
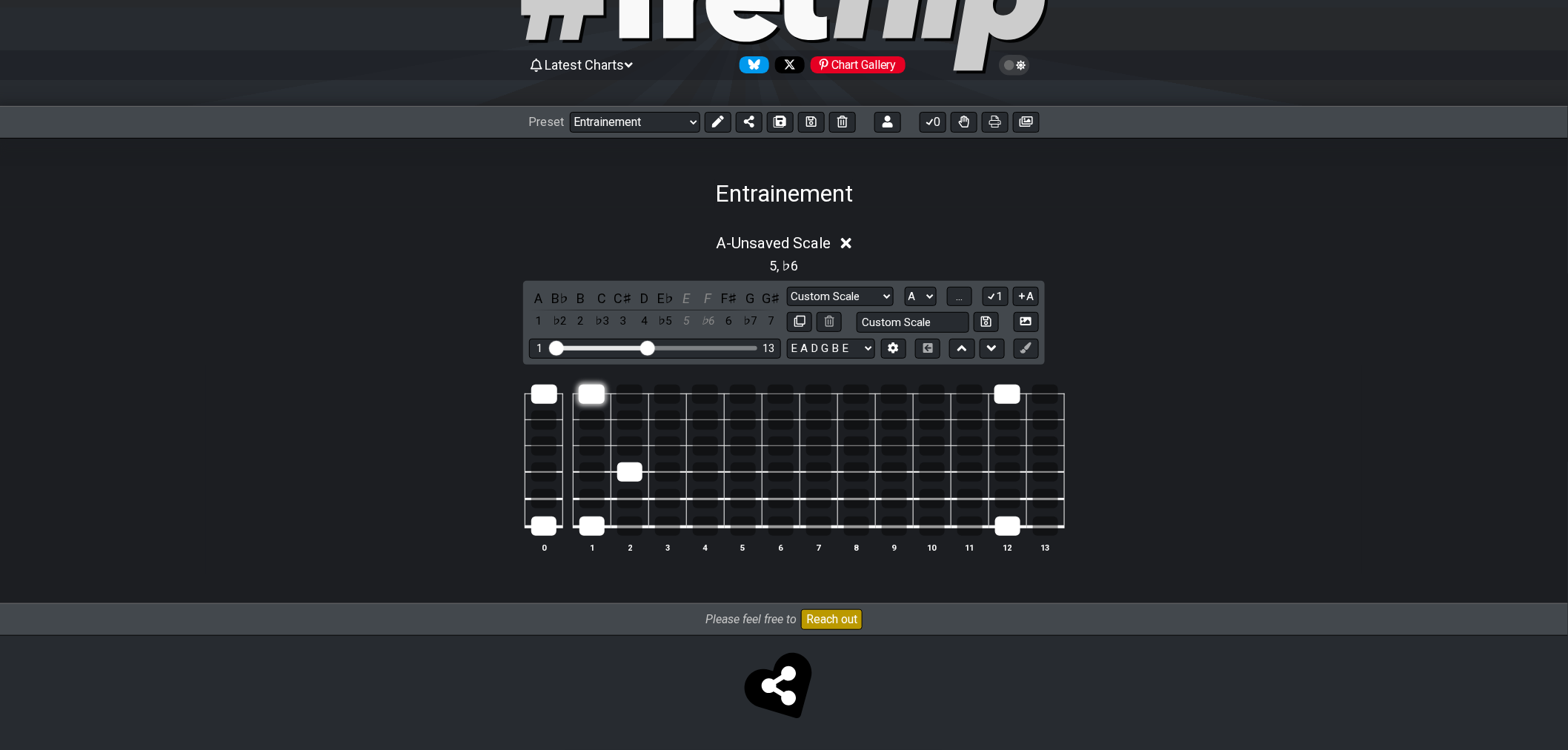
click at [597, 402] on div at bounding box center [592, 394] width 26 height 19
click at [668, 472] on div at bounding box center [667, 472] width 25 height 19
click at [669, 531] on div at bounding box center [667, 526] width 25 height 19
click at [672, 401] on div at bounding box center [667, 394] width 26 height 19
click at [549, 443] on div at bounding box center [543, 446] width 25 height 19
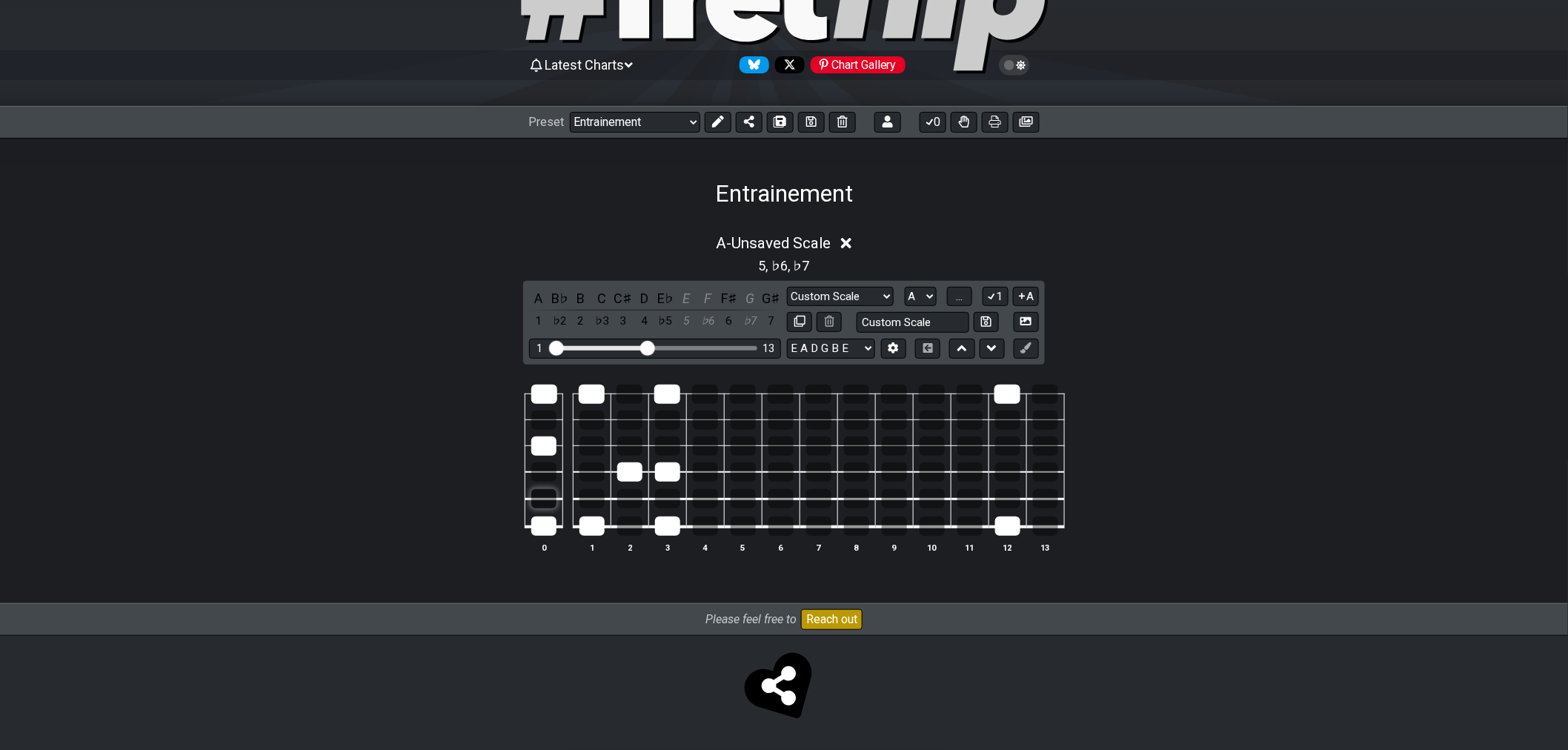
click at [547, 506] on div at bounding box center [543, 498] width 25 height 19
click at [632, 421] on div at bounding box center [629, 420] width 25 height 19
click at [743, 526] on div at bounding box center [743, 526] width 25 height 19
click at [754, 388] on div at bounding box center [743, 394] width 26 height 19
click at [550, 421] on div at bounding box center [543, 420] width 25 height 19
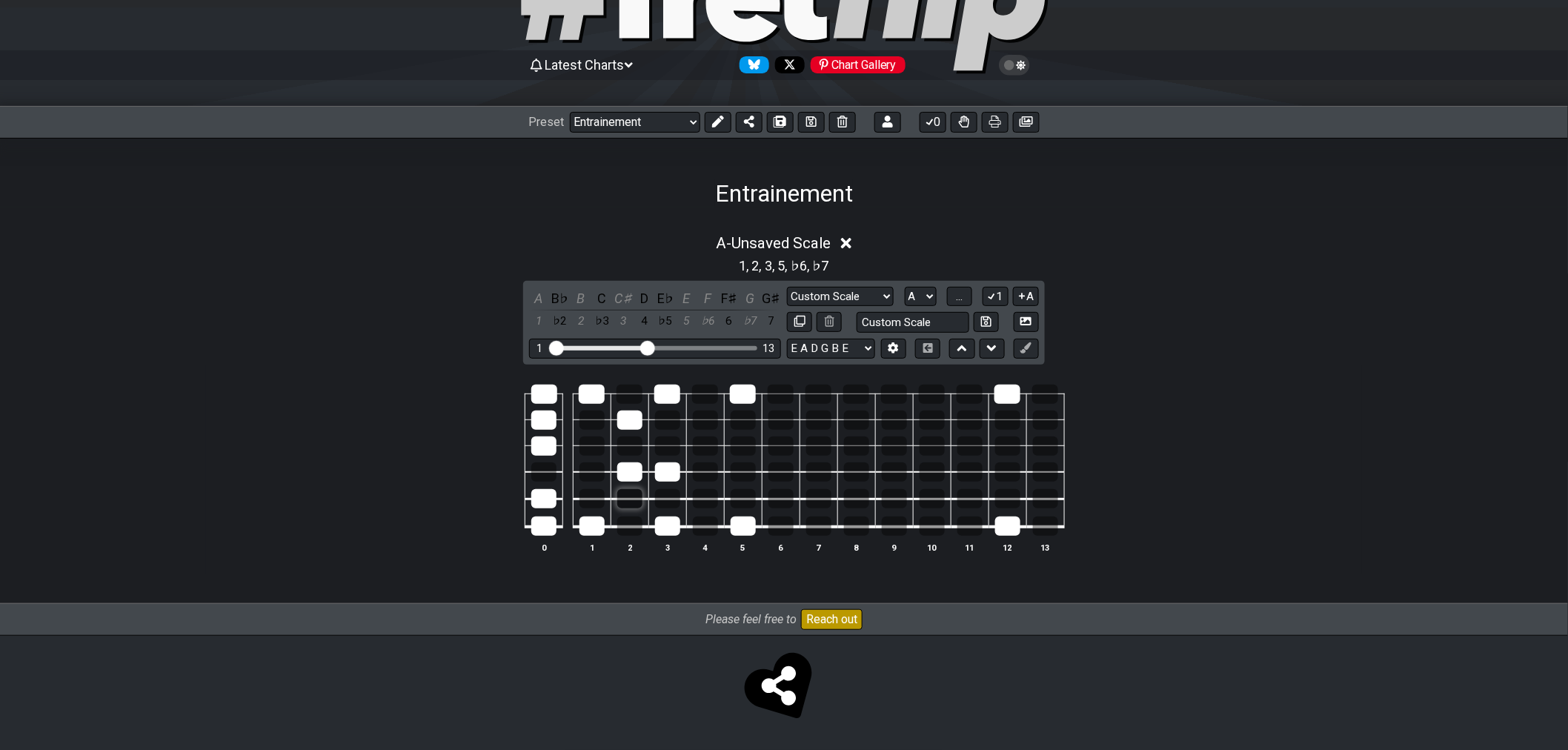
click at [630, 500] on div at bounding box center [629, 498] width 25 height 19
click at [672, 497] on div at bounding box center [667, 498] width 25 height 19
click at [593, 420] on div at bounding box center [591, 420] width 25 height 19
click at [854, 527] on div at bounding box center [856, 526] width 25 height 19
click at [865, 397] on div at bounding box center [856, 394] width 26 height 19
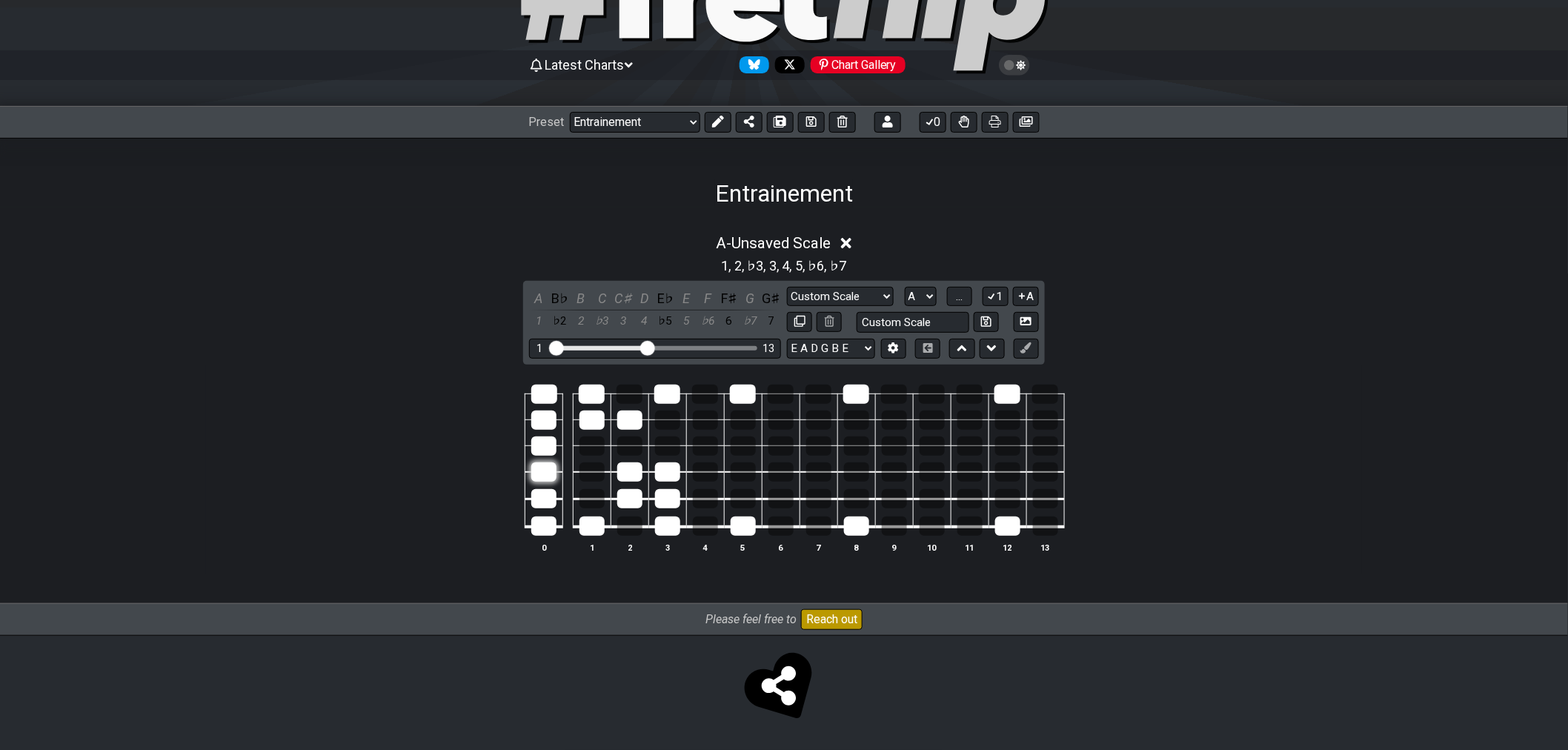
click at [541, 470] on div at bounding box center [543, 472] width 25 height 19
click at [672, 443] on div at bounding box center [667, 446] width 25 height 19
click at [750, 497] on div at bounding box center [743, 498] width 25 height 19
click at [552, 528] on div at bounding box center [543, 526] width 25 height 19
click at [552, 495] on div at bounding box center [543, 498] width 25 height 19
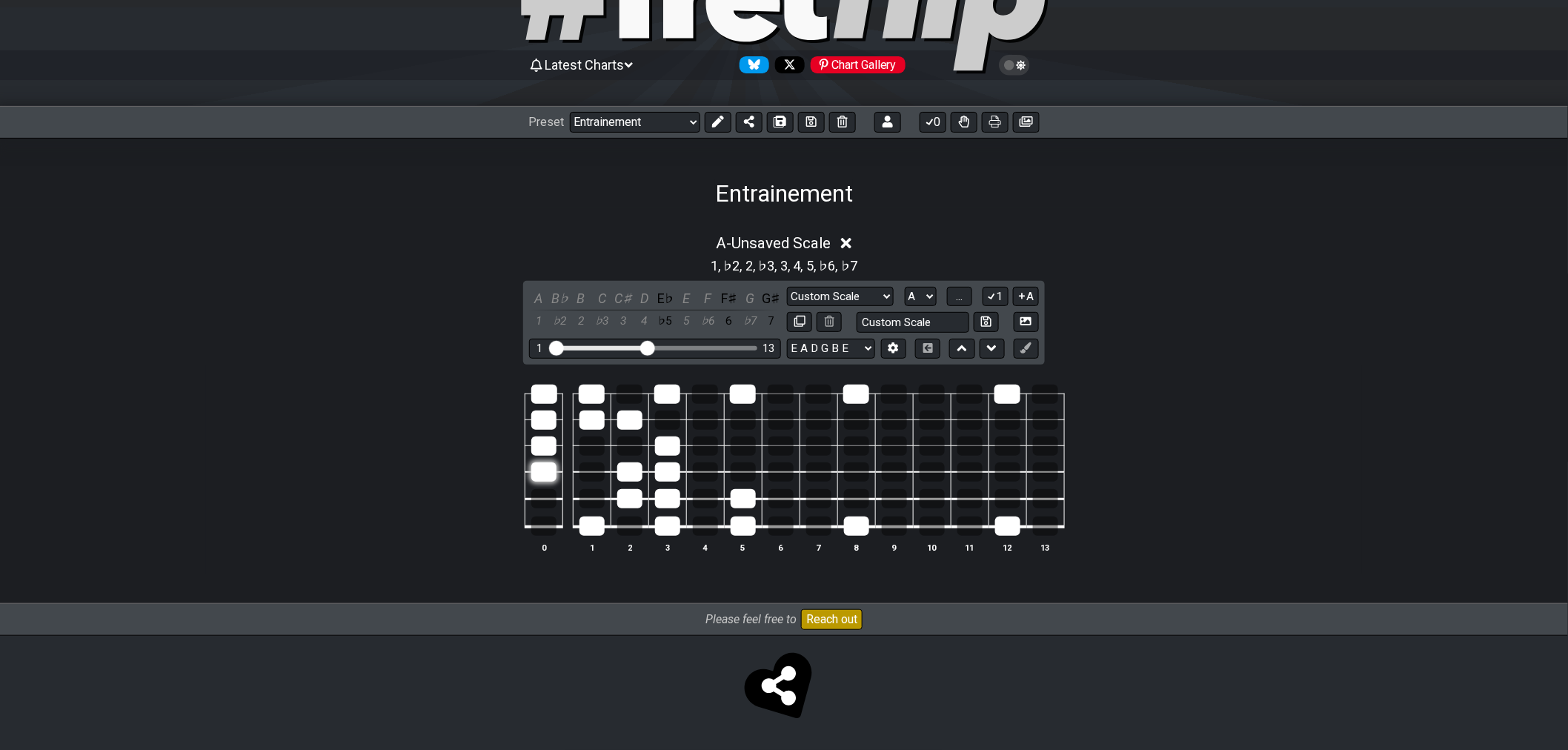
click at [550, 472] on div at bounding box center [543, 472] width 25 height 19
click at [547, 441] on div at bounding box center [543, 446] width 25 height 19
click at [546, 413] on div at bounding box center [543, 420] width 25 height 19
click at [550, 387] on div at bounding box center [544, 394] width 26 height 19
drag, startPoint x: 593, startPoint y: 522, endPoint x: 594, endPoint y: 512, distance: 10.0
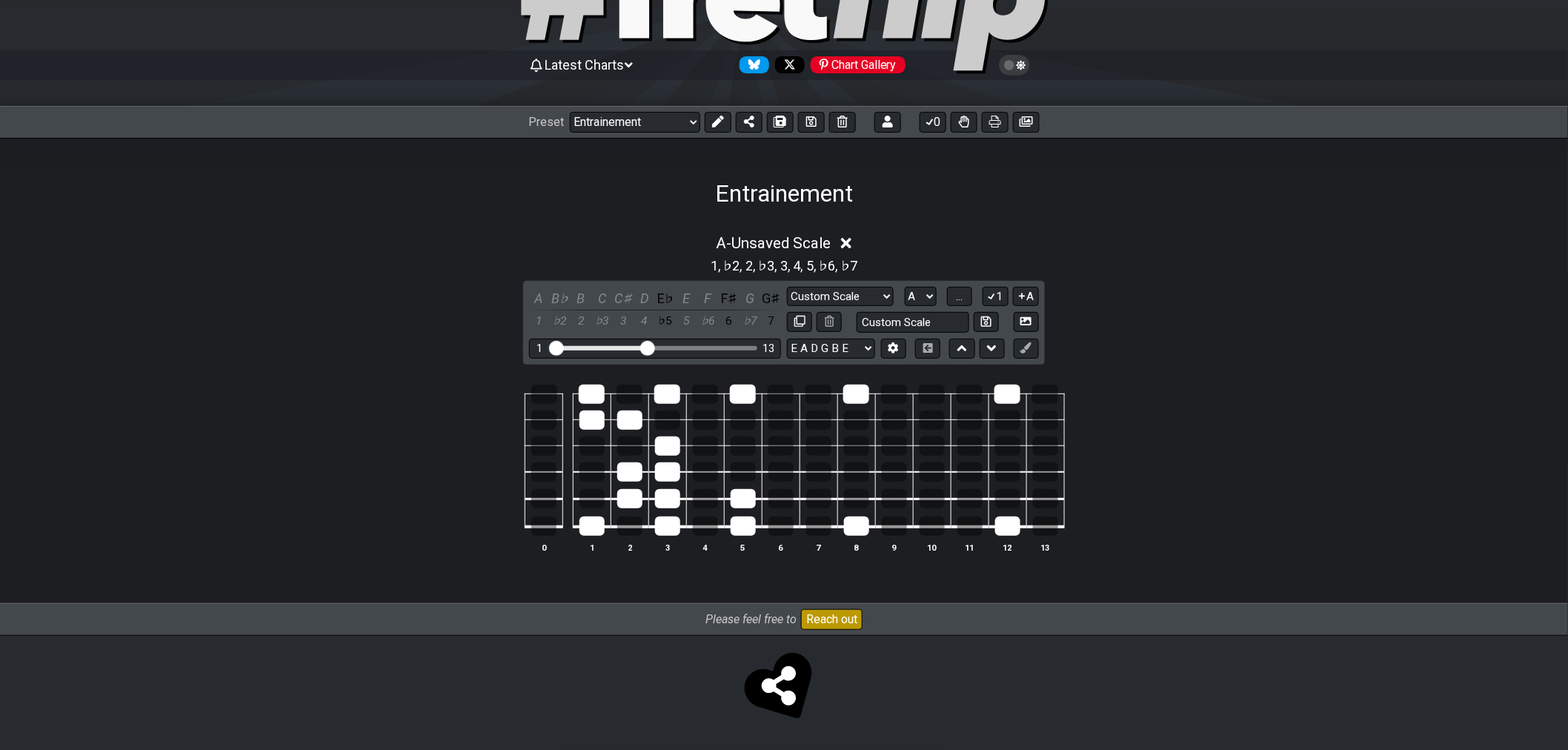
click at [593, 521] on div at bounding box center [591, 526] width 25 height 19
click at [597, 410] on div at bounding box center [591, 420] width 25 height 19
click at [598, 396] on div at bounding box center [592, 394] width 26 height 19
click at [638, 422] on div at bounding box center [629, 420] width 25 height 19
click at [632, 478] on div at bounding box center [629, 472] width 25 height 19
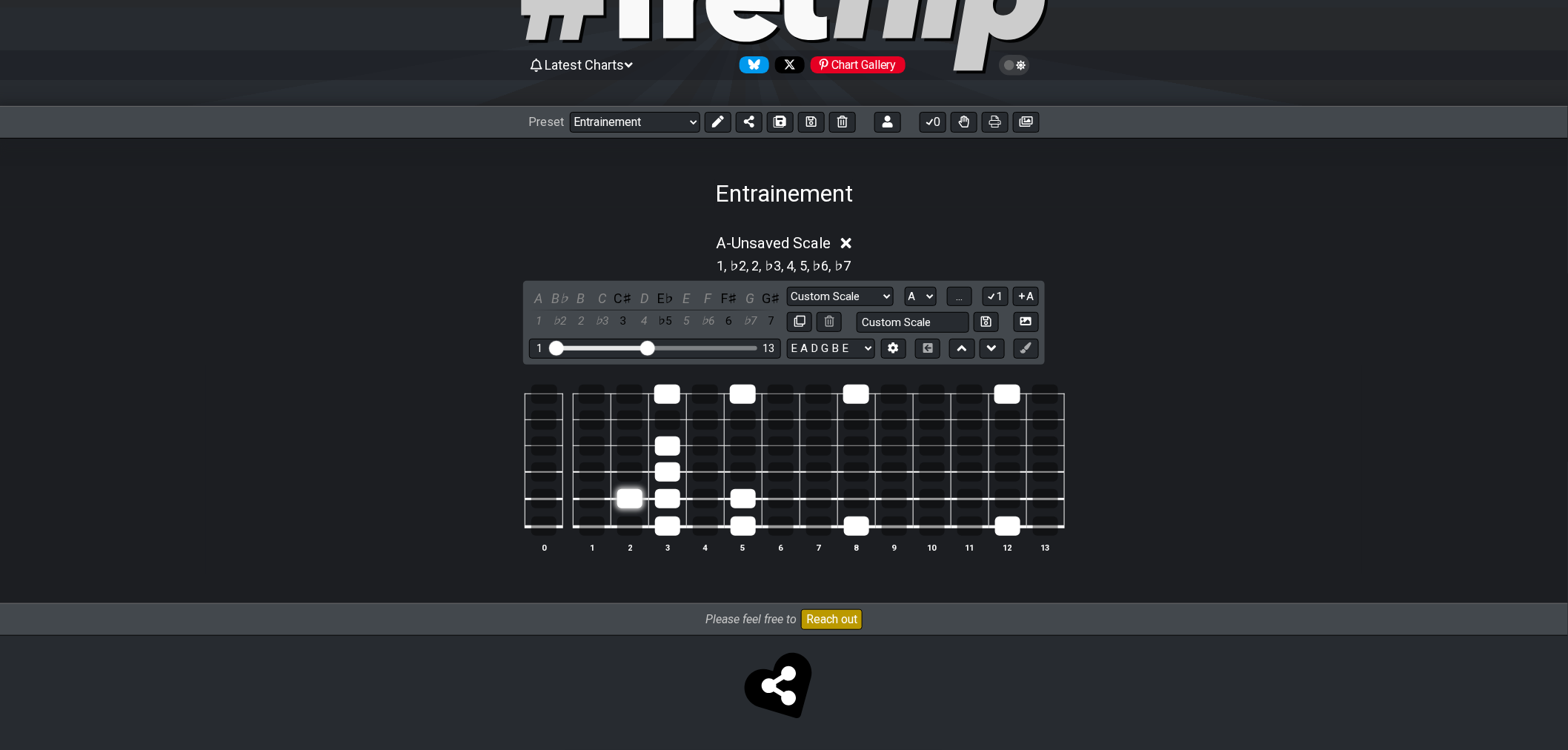
click at [634, 505] on div at bounding box center [629, 498] width 25 height 19
click at [672, 525] on div at bounding box center [667, 526] width 25 height 19
click at [674, 497] on div at bounding box center [667, 498] width 25 height 19
click at [675, 477] on div at bounding box center [667, 472] width 25 height 19
click at [673, 449] on div at bounding box center [667, 446] width 25 height 19
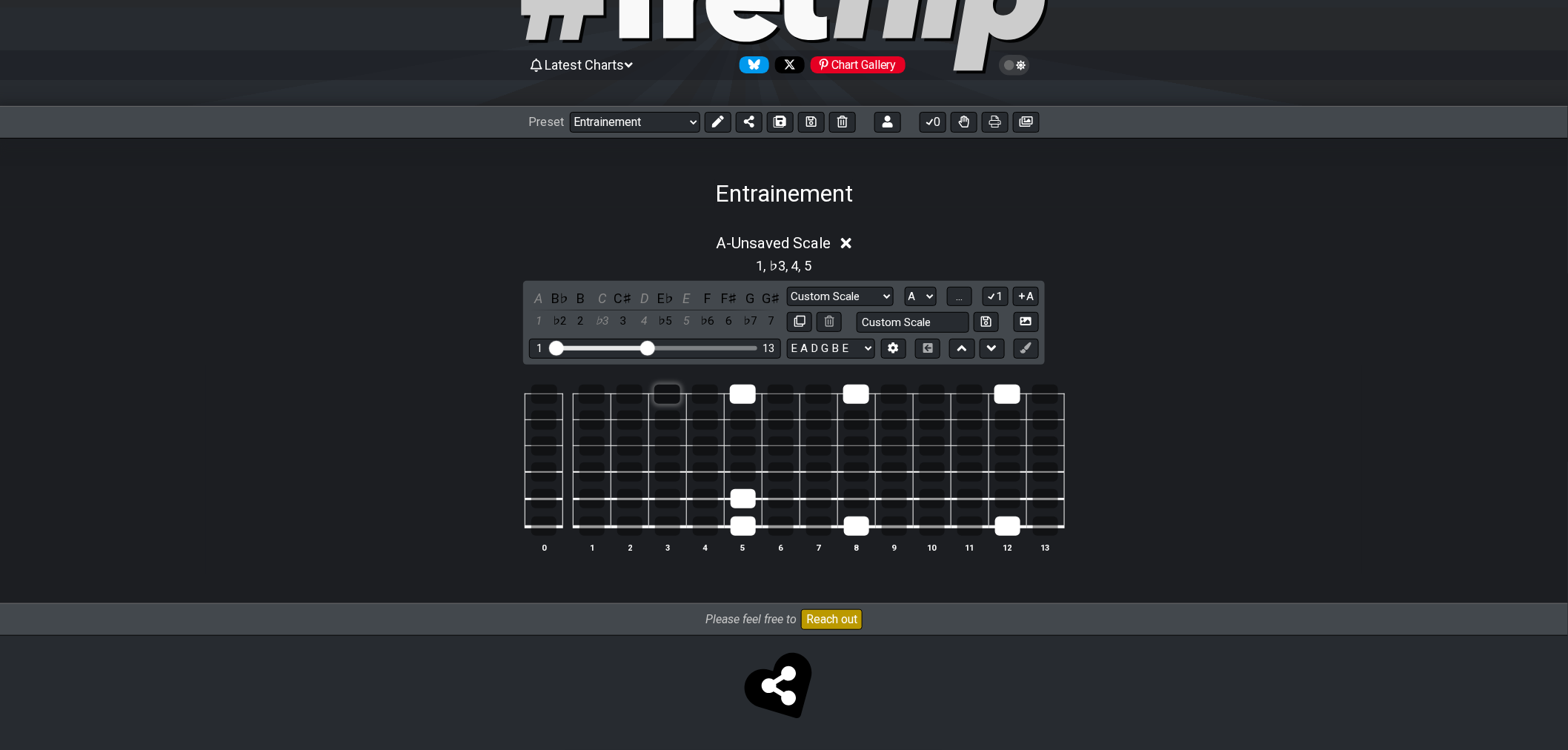
click at [678, 391] on div at bounding box center [667, 394] width 26 height 19
click at [741, 397] on div at bounding box center [743, 394] width 26 height 19
click at [743, 500] on div at bounding box center [743, 498] width 25 height 19
click at [743, 517] on div at bounding box center [743, 526] width 25 height 19
drag, startPoint x: 865, startPoint y: 528, endPoint x: 856, endPoint y: 428, distance: 100.4
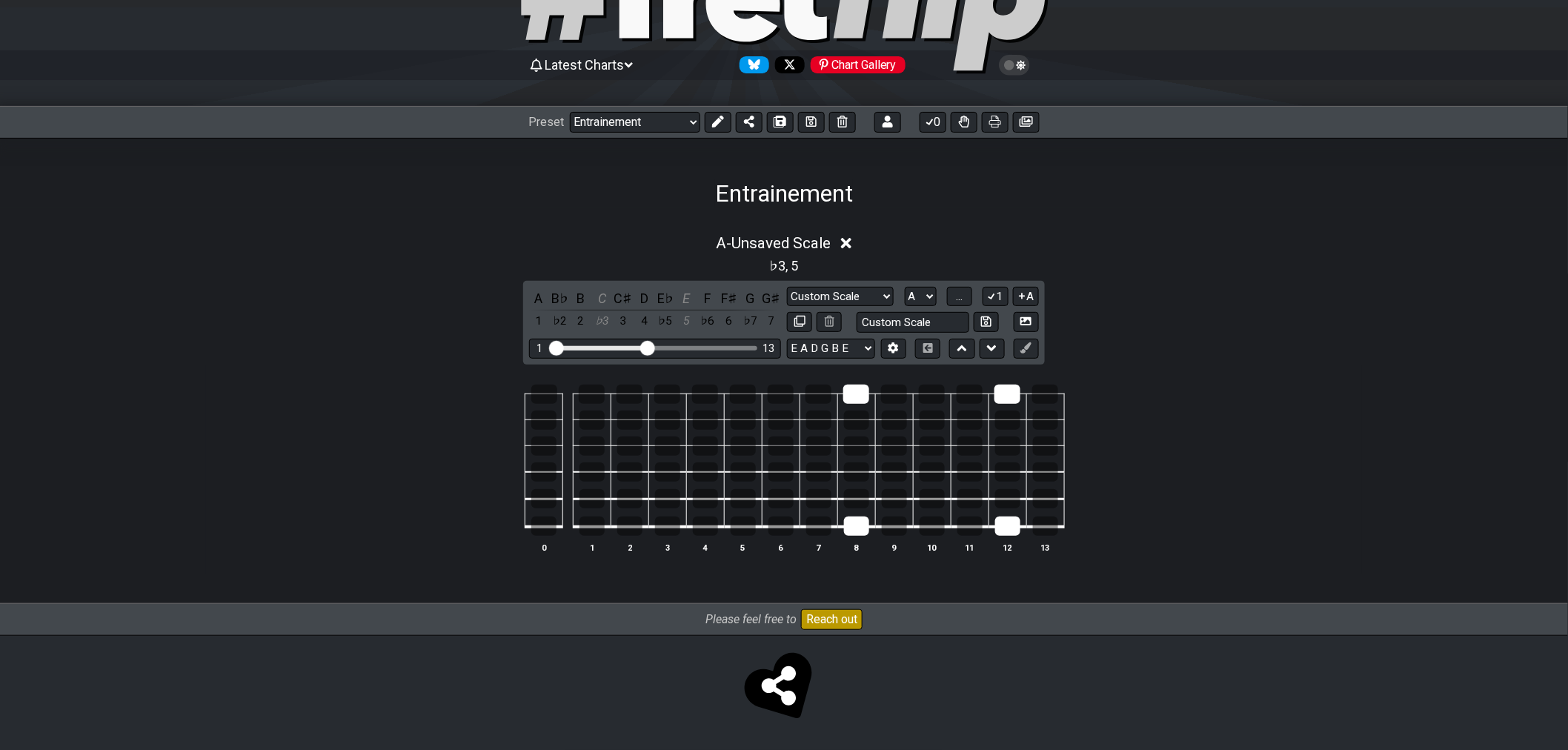
click at [867, 528] on div at bounding box center [856, 526] width 25 height 19
click at [854, 399] on div at bounding box center [856, 394] width 26 height 19
click at [1013, 531] on div at bounding box center [1008, 526] width 25 height 19
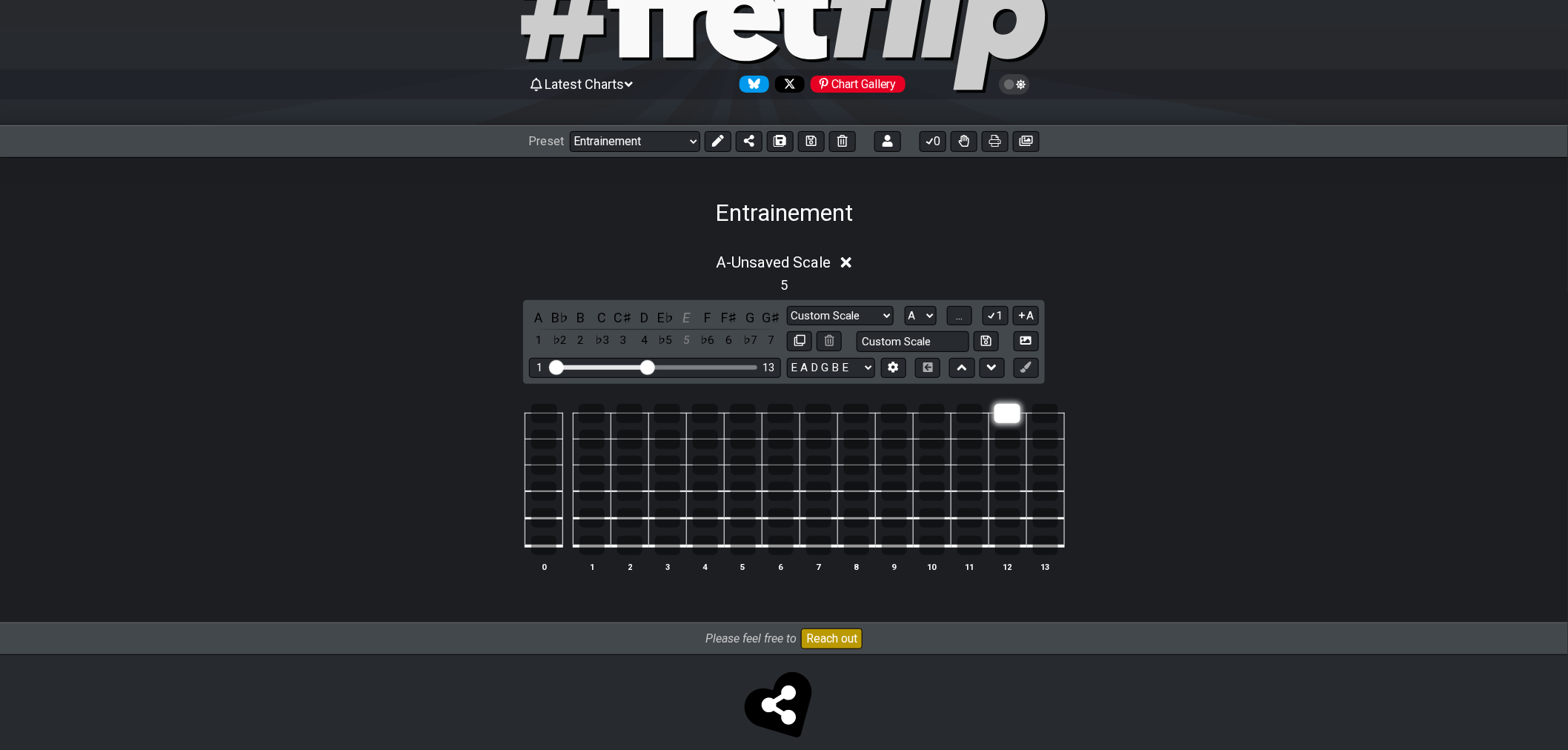
click at [1002, 404] on div at bounding box center [1008, 414] width 26 height 19
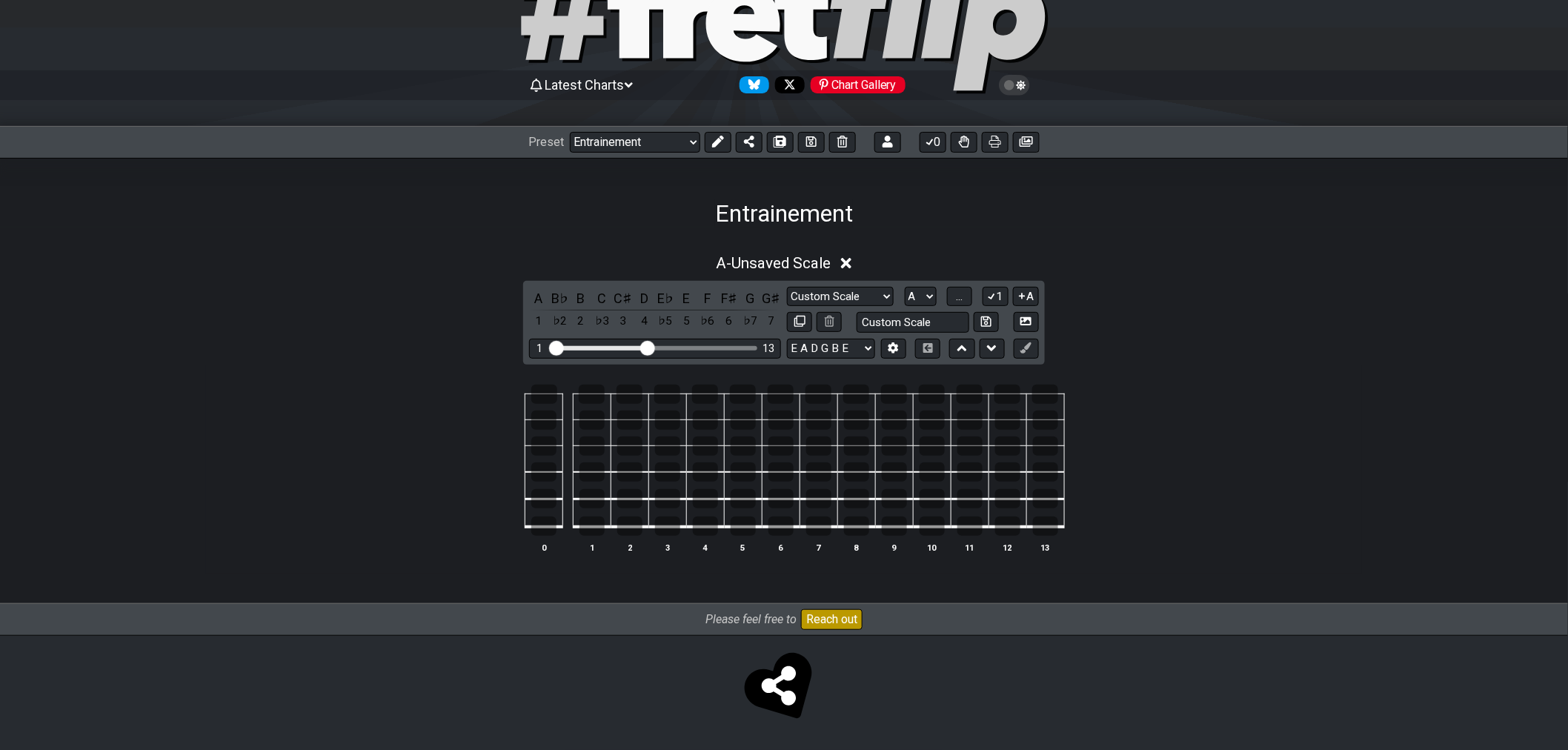
drag, startPoint x: 1002, startPoint y: 391, endPoint x: 1204, endPoint y: 516, distance: 237.5
click at [1203, 516] on div "0 1 2 3 4 5 6 7 8 9 10 11 12 13" at bounding box center [784, 470] width 1156 height 209
click at [542, 396] on div at bounding box center [544, 394] width 26 height 19
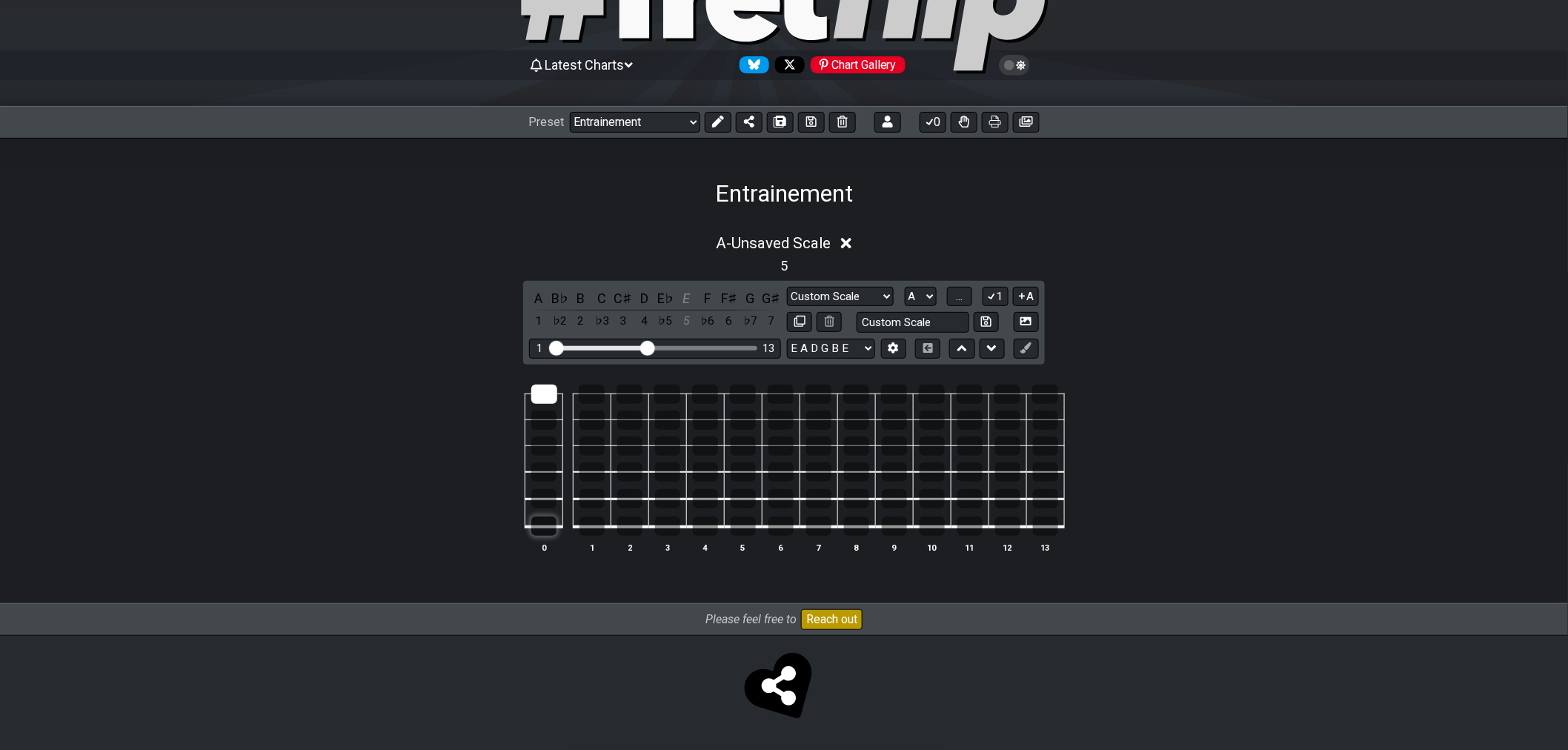
click at [539, 516] on div at bounding box center [543, 526] width 25 height 19
click at [627, 473] on div at bounding box center [629, 472] width 25 height 19
click at [631, 480] on div at bounding box center [629, 472] width 25 height 19
click at [632, 476] on div at bounding box center [629, 472] width 25 height 19
click at [663, 471] on div at bounding box center [667, 472] width 25 height 19
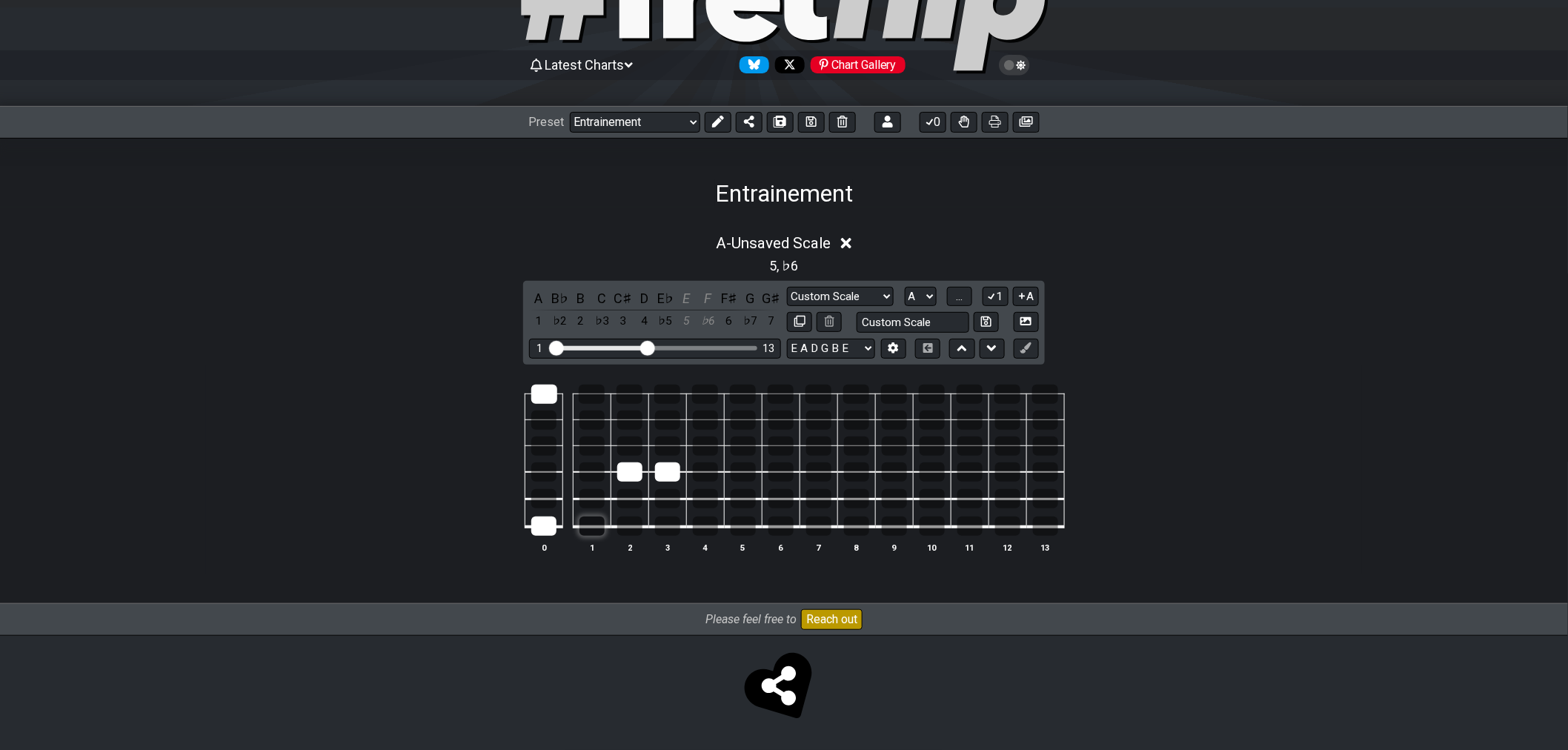
click at [597, 531] on div at bounding box center [591, 526] width 25 height 19
click at [585, 391] on div at bounding box center [592, 394] width 26 height 19
click at [667, 397] on div at bounding box center [667, 394] width 26 height 19
click at [669, 516] on div at bounding box center [667, 526] width 25 height 19
click at [551, 438] on div at bounding box center [543, 446] width 25 height 19
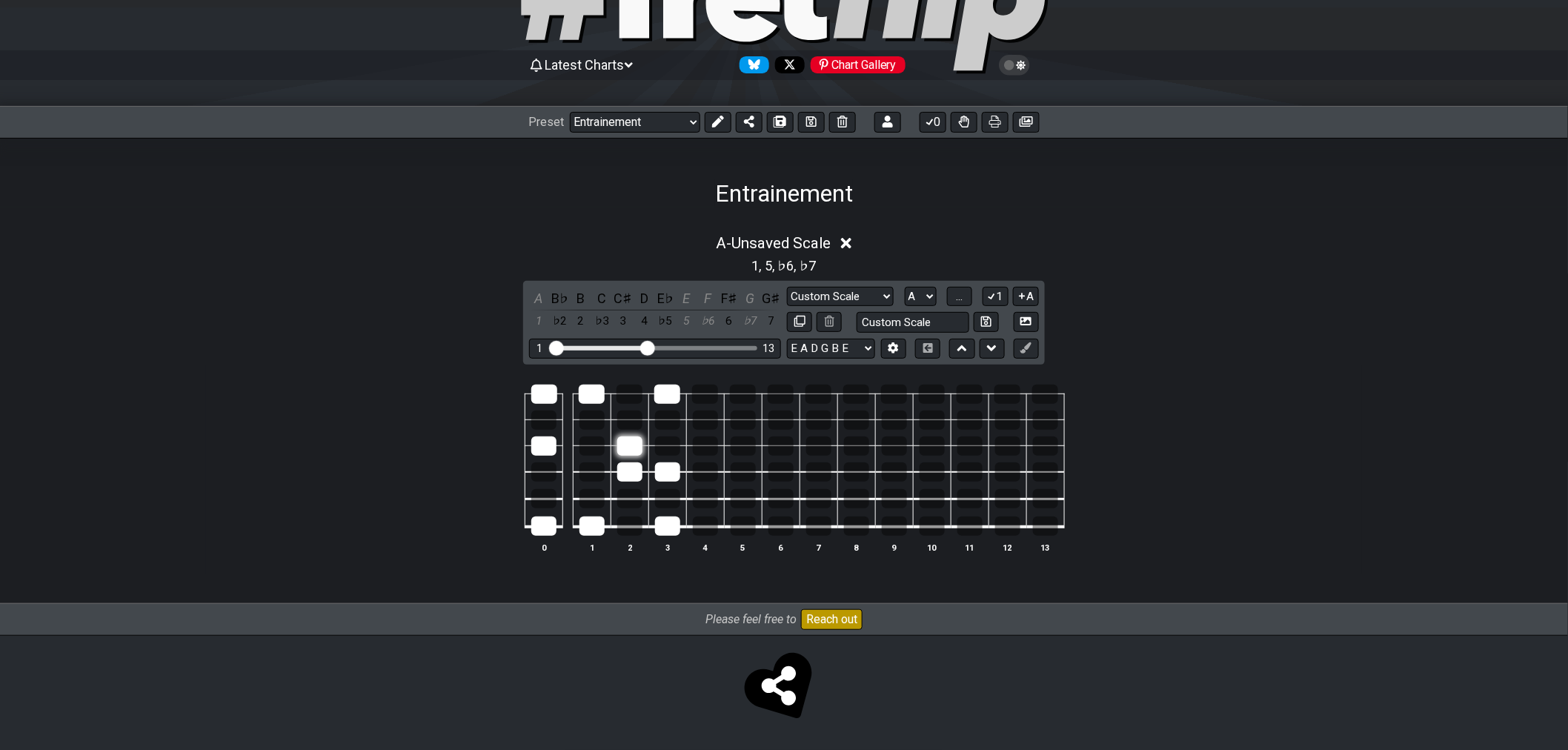
click at [626, 446] on div at bounding box center [629, 446] width 25 height 19
click at [553, 502] on div at bounding box center [543, 498] width 25 height 19
click at [543, 421] on div at bounding box center [543, 420] width 25 height 19
click at [625, 501] on div at bounding box center [629, 498] width 25 height 19
click at [586, 415] on div at bounding box center [591, 420] width 25 height 19
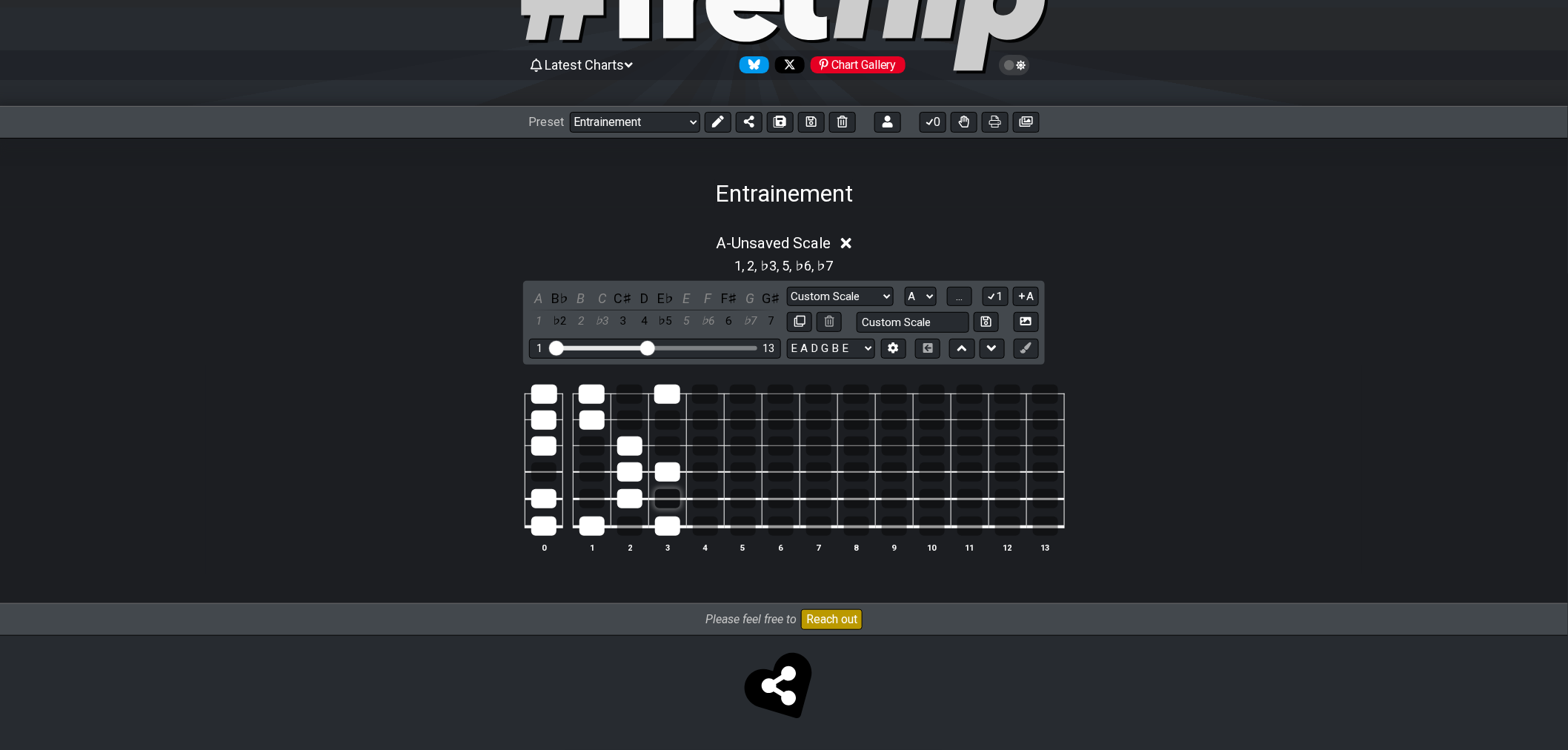
click at [659, 504] on div at bounding box center [667, 498] width 25 height 19
click at [544, 474] on div at bounding box center [543, 472] width 25 height 19
click at [621, 423] on div at bounding box center [629, 420] width 25 height 19
click at [739, 499] on div at bounding box center [743, 498] width 25 height 19
click at [957, 293] on span "..." at bounding box center [959, 296] width 7 height 13
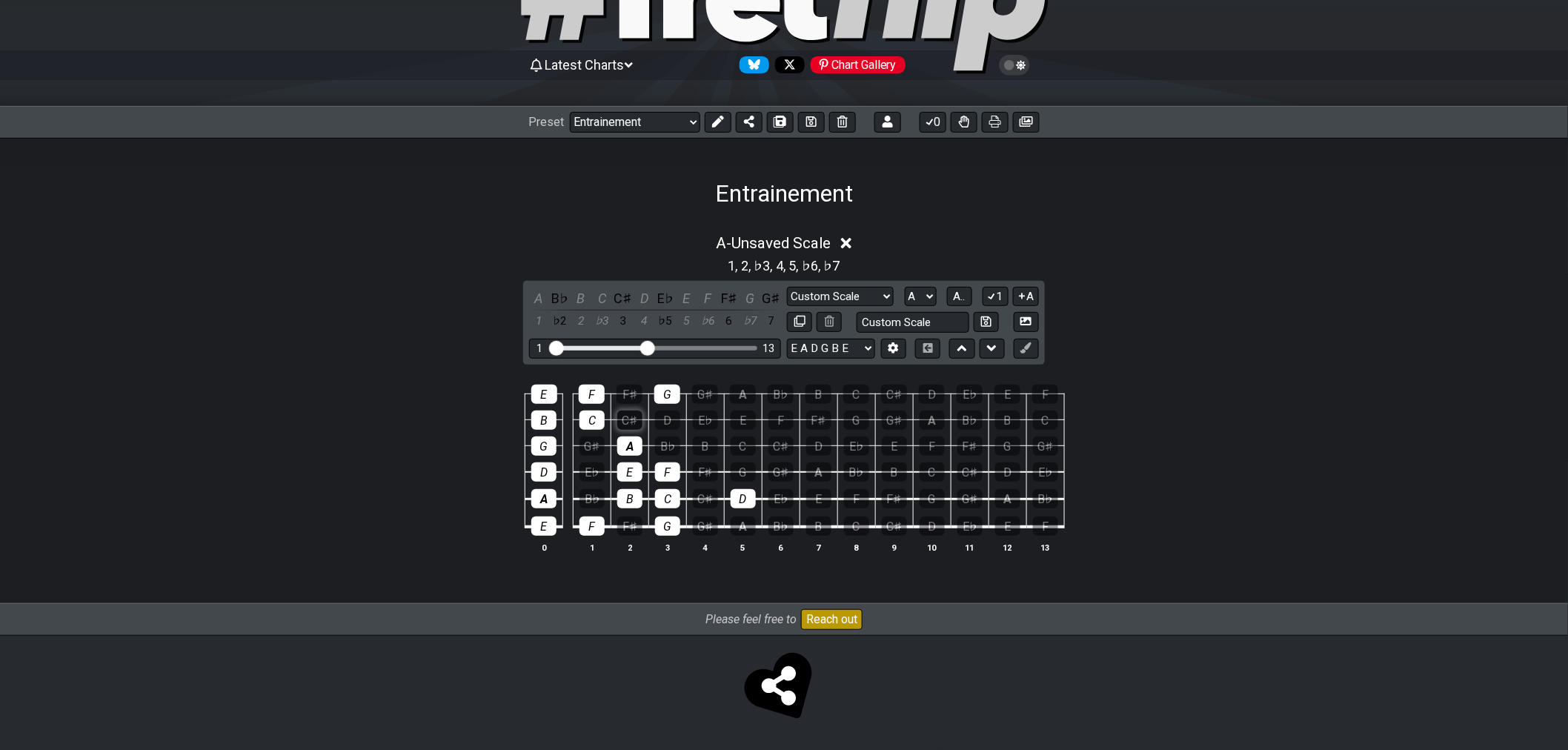
click at [641, 423] on div "C♯" at bounding box center [629, 420] width 25 height 19
click at [659, 422] on div "D" at bounding box center [667, 420] width 25 height 19
click at [959, 299] on span "A.." at bounding box center [960, 296] width 12 height 13
click at [959, 299] on span "1..7" at bounding box center [959, 296] width 18 height 13
click at [991, 299] on icon at bounding box center [992, 296] width 14 height 11
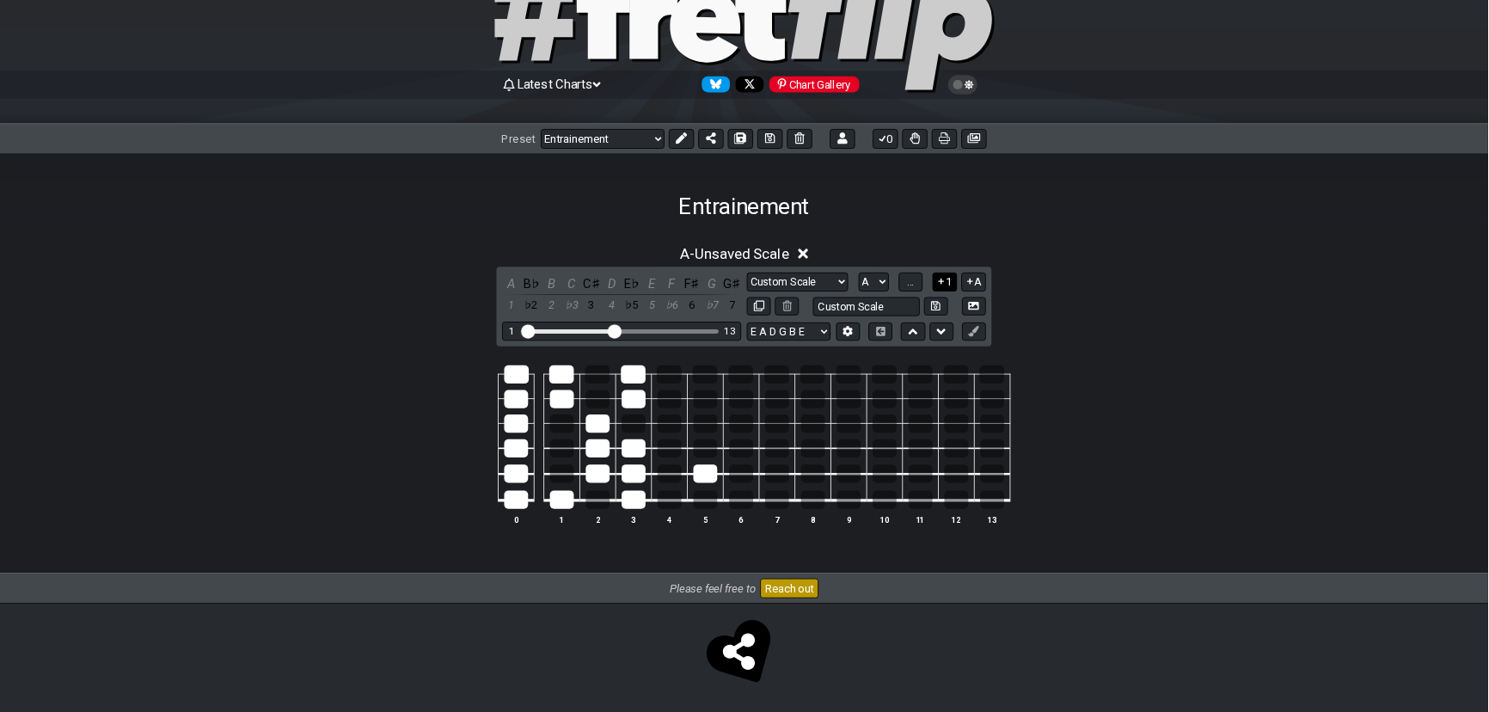
scroll to position [95, 0]
click at [1131, 345] on div "Custom Scale Custom Scale Minor Pentatonic Major Pentatonic Minor Blues Major B…" at bounding box center [1059, 344] width 292 height 23
click at [1113, 339] on span "..." at bounding box center [1113, 344] width 8 height 15
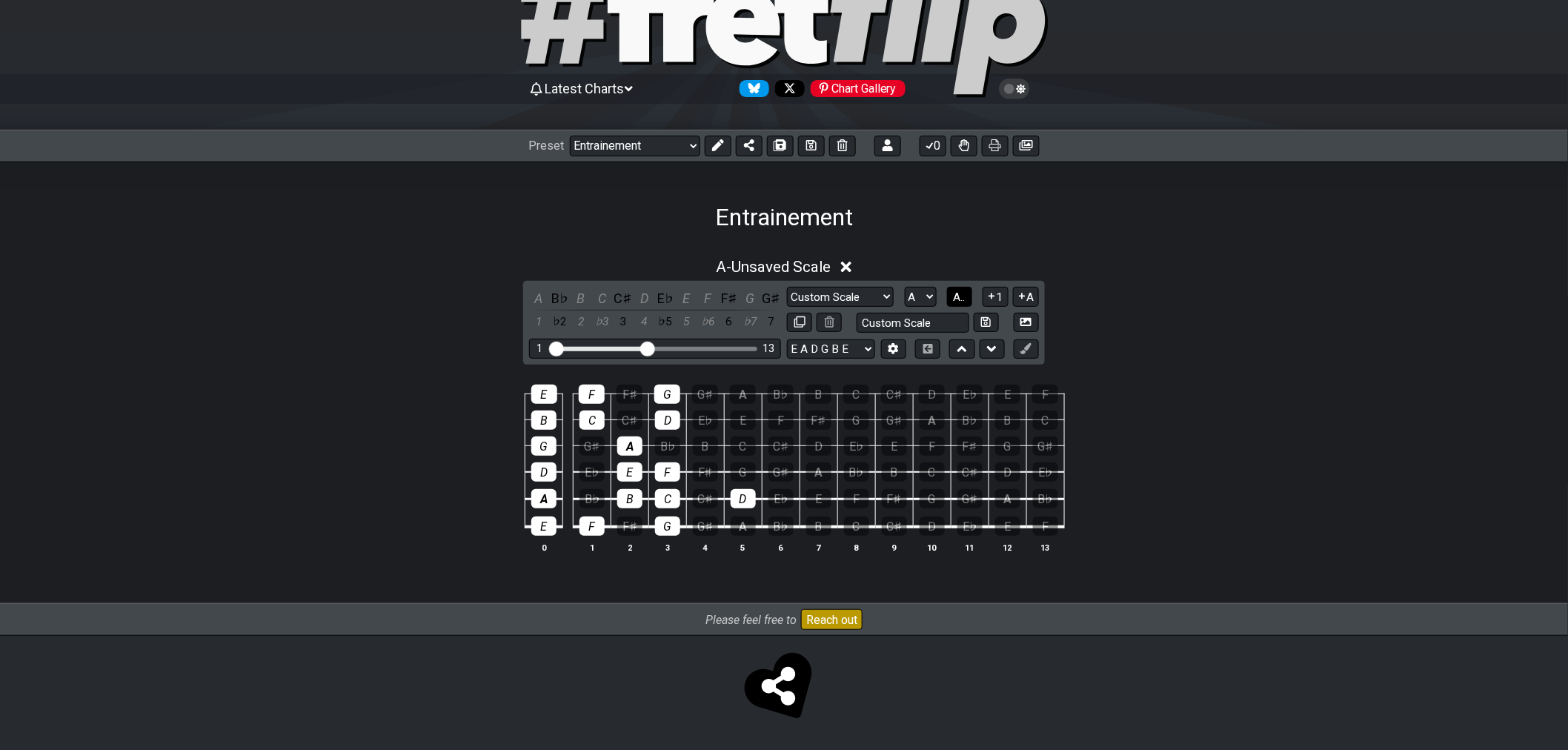
click at [959, 292] on span "A.." at bounding box center [960, 297] width 12 height 13
click at [964, 299] on span "1..7" at bounding box center [959, 297] width 18 height 13
drag, startPoint x: 660, startPoint y: 394, endPoint x: 664, endPoint y: 404, distance: 10.8
click at [662, 394] on div at bounding box center [667, 394] width 26 height 19
click at [670, 416] on div at bounding box center [667, 420] width 25 height 19
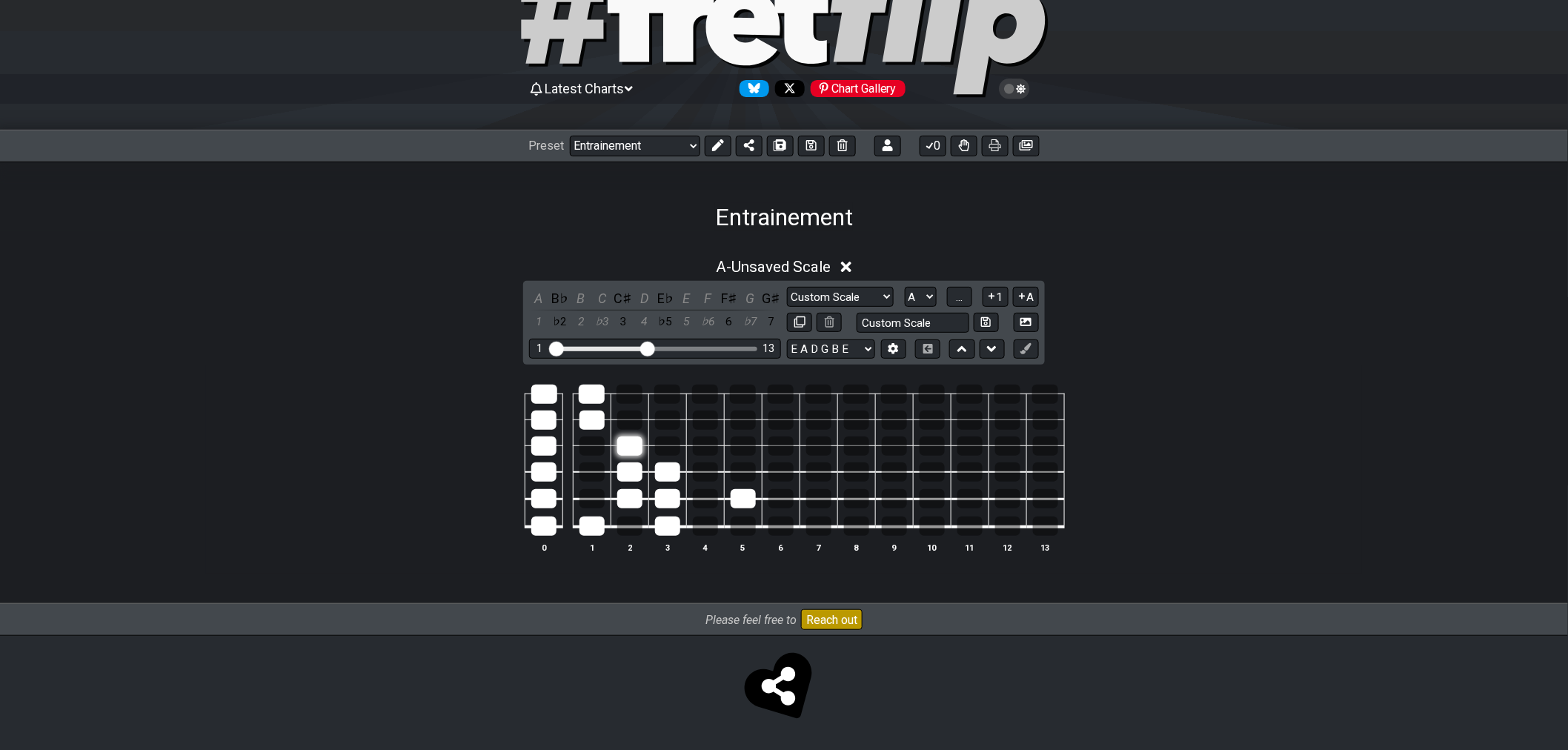
click at [638, 434] on td at bounding box center [629, 434] width 38 height 26
click at [634, 441] on div at bounding box center [629, 446] width 25 height 19
click at [633, 465] on div at bounding box center [629, 472] width 25 height 19
click at [660, 468] on div at bounding box center [667, 472] width 25 height 19
click at [674, 500] on div at bounding box center [667, 498] width 25 height 19
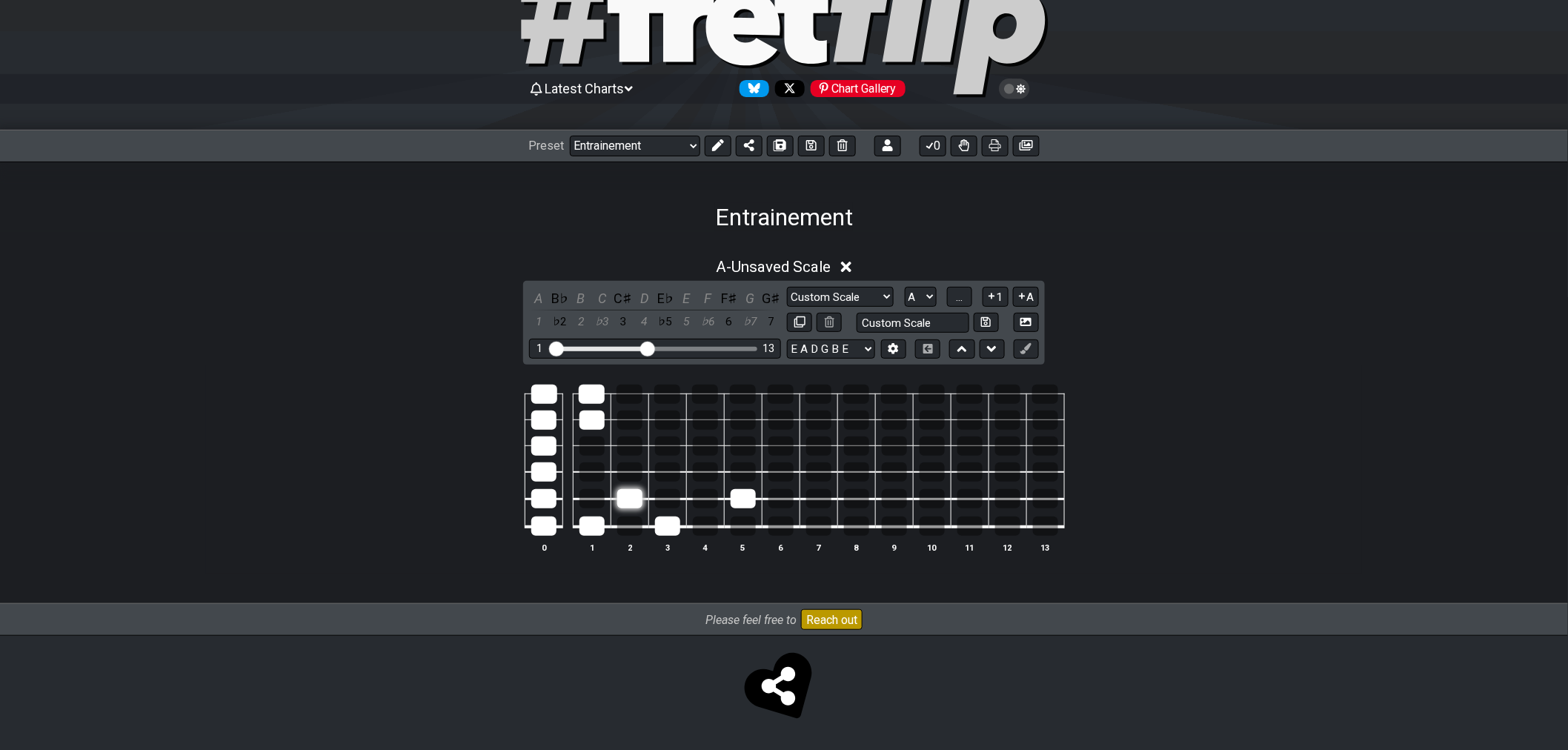
click at [640, 499] on div at bounding box center [629, 498] width 25 height 19
click at [670, 521] on div at bounding box center [667, 526] width 25 height 19
click at [752, 498] on div at bounding box center [743, 498] width 25 height 19
click at [586, 529] on div at bounding box center [591, 526] width 25 height 19
click at [542, 527] on div at bounding box center [543, 526] width 25 height 19
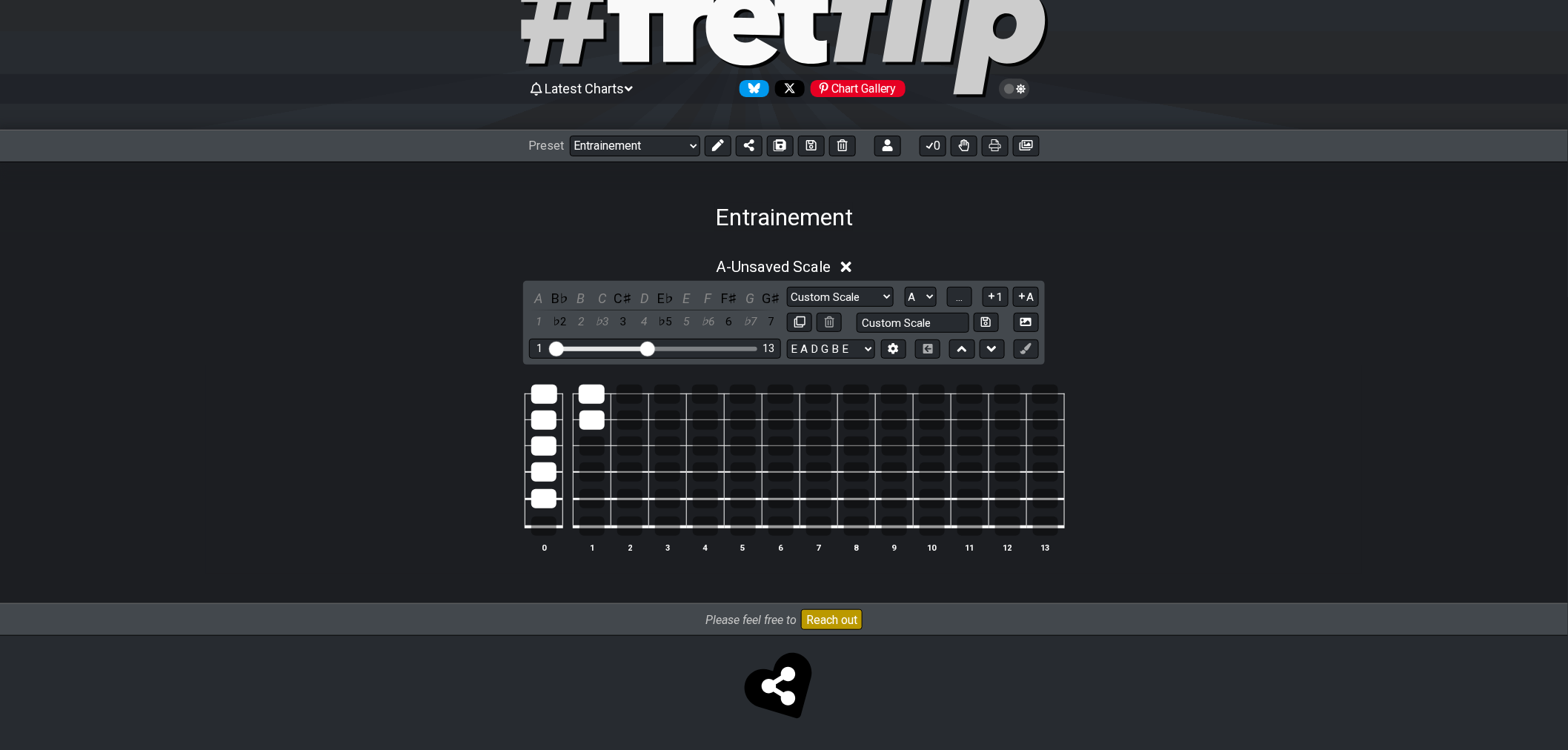
click at [548, 510] on td at bounding box center [545, 514] width 38 height 28
click at [546, 484] on td at bounding box center [545, 486] width 38 height 28
click at [546, 473] on div at bounding box center [543, 472] width 25 height 19
click at [546, 494] on div at bounding box center [543, 498] width 25 height 19
click at [546, 447] on div at bounding box center [543, 446] width 25 height 19
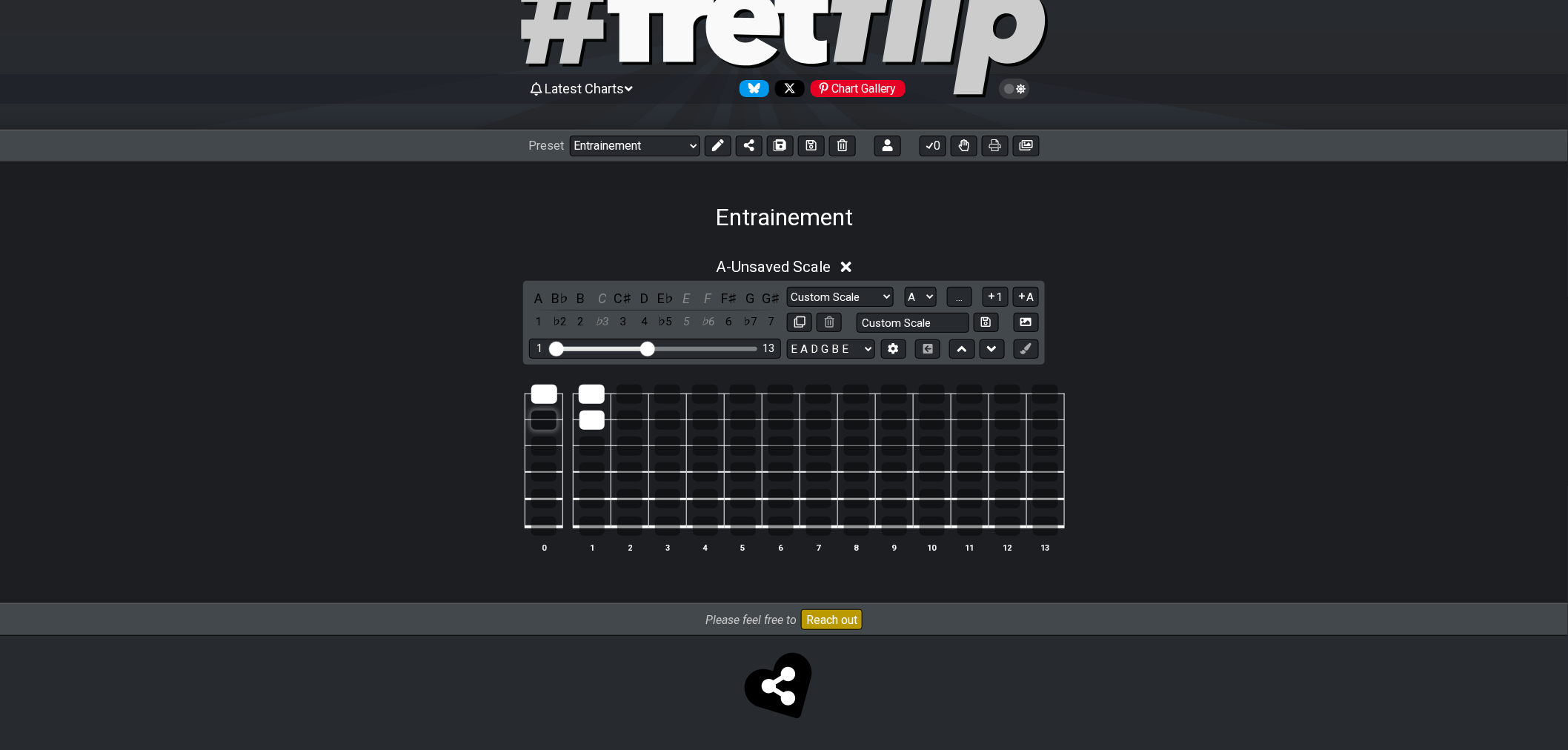
click at [545, 421] on div at bounding box center [543, 420] width 25 height 19
click at [547, 389] on div at bounding box center [544, 394] width 26 height 19
click at [590, 405] on td at bounding box center [592, 407] width 38 height 26
click at [603, 422] on div at bounding box center [591, 420] width 25 height 19
click at [599, 397] on div at bounding box center [592, 394] width 26 height 19
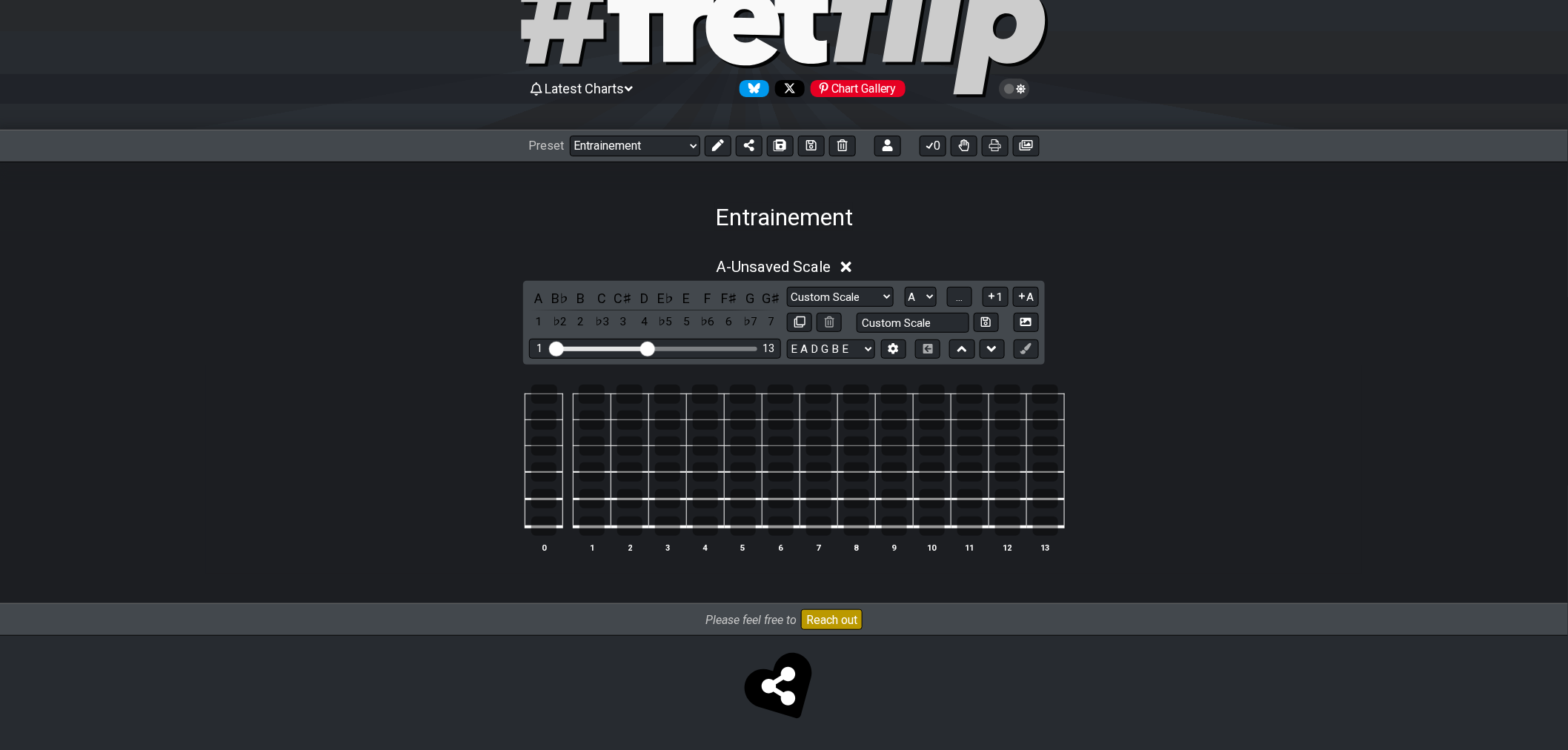
click at [612, 503] on td at bounding box center [629, 514] width 38 height 28
click at [626, 497] on div at bounding box center [629, 498] width 25 height 19
click at [671, 500] on div at bounding box center [667, 498] width 25 height 19
click at [591, 524] on div at bounding box center [591, 526] width 25 height 19
click at [590, 398] on div at bounding box center [592, 394] width 26 height 19
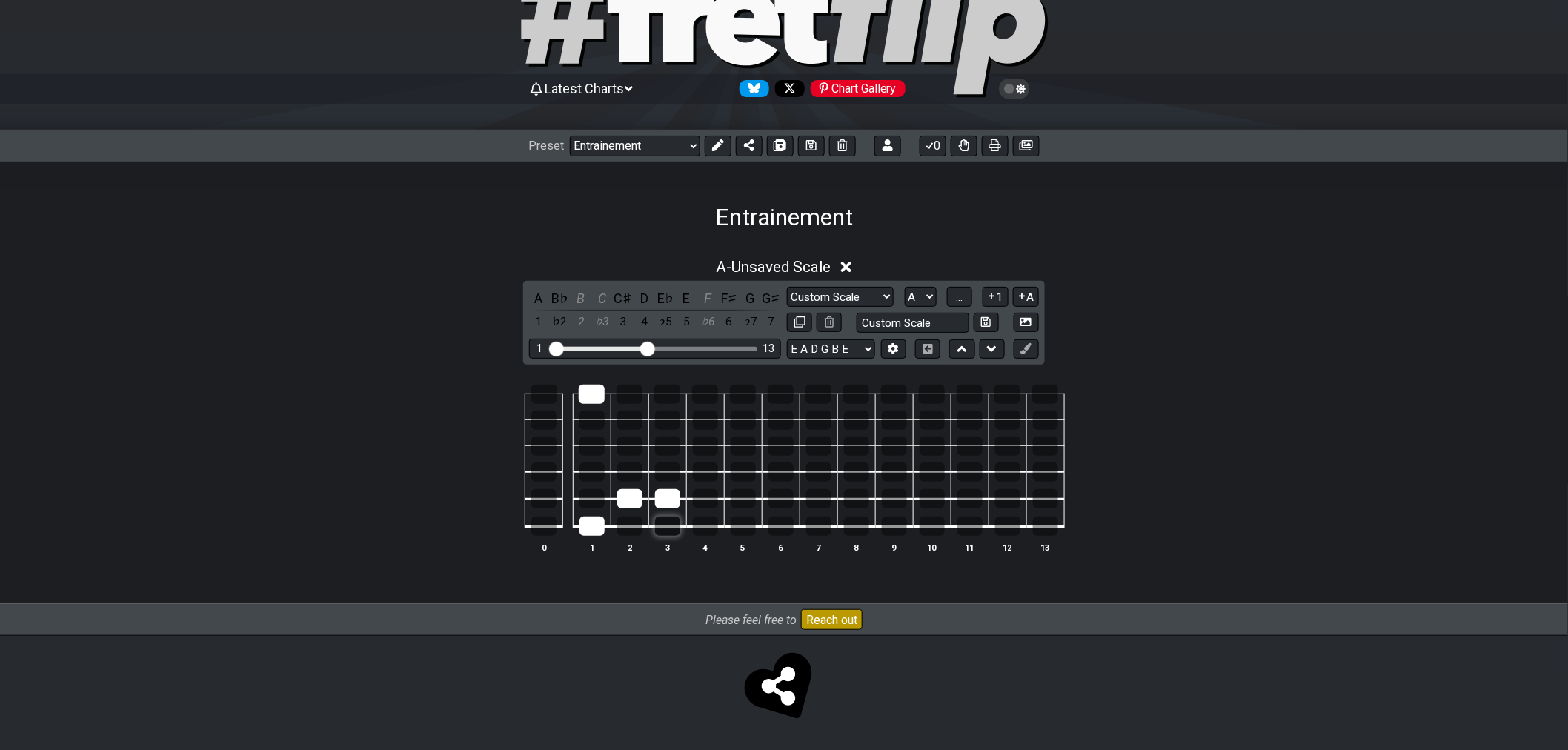
click at [664, 526] on div at bounding box center [667, 526] width 25 height 19
click at [659, 390] on div at bounding box center [667, 394] width 26 height 19
click at [627, 447] on div at bounding box center [629, 446] width 25 height 19
click at [627, 500] on div at bounding box center [629, 498] width 25 height 19
click at [622, 473] on div at bounding box center [629, 472] width 25 height 19
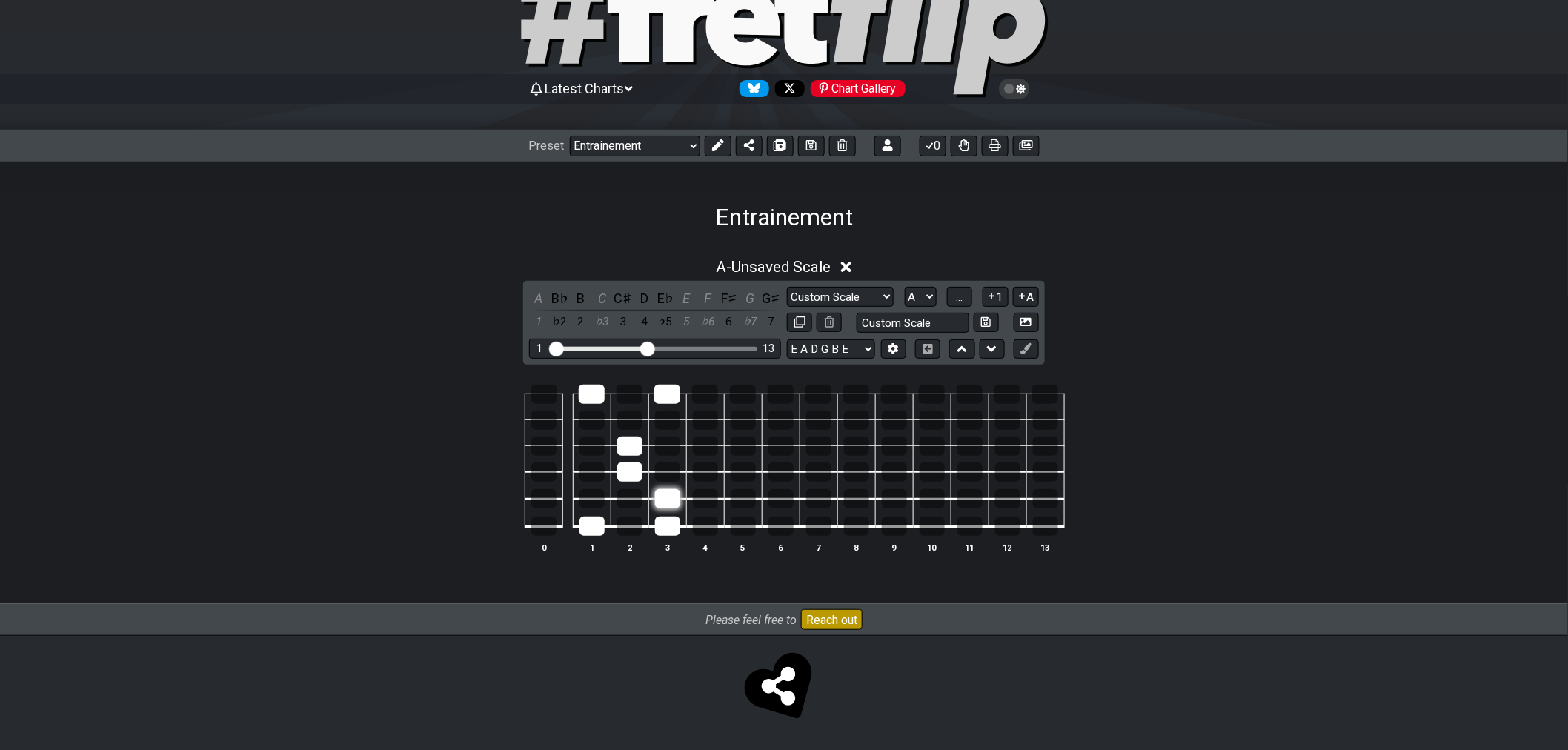
click at [669, 501] on div at bounding box center [667, 498] width 25 height 19
click at [665, 472] on div at bounding box center [667, 472] width 25 height 19
click at [627, 500] on div at bounding box center [629, 498] width 25 height 19
click at [653, 500] on td at bounding box center [667, 514] width 38 height 28
drag, startPoint x: 660, startPoint y: 500, endPoint x: 640, endPoint y: 469, distance: 36.9
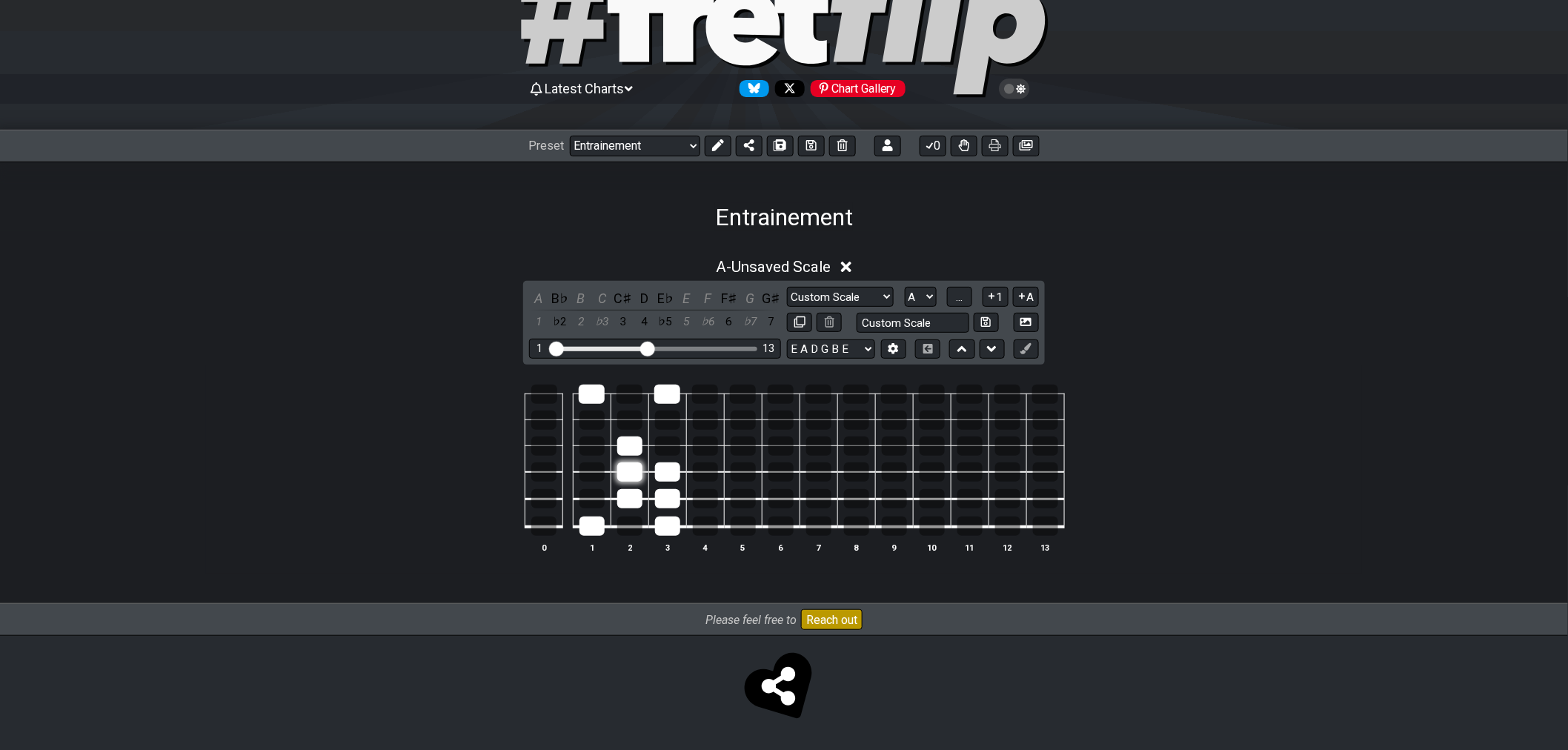
click at [661, 500] on div at bounding box center [667, 498] width 25 height 19
click at [590, 421] on div at bounding box center [591, 420] width 25 height 19
click at [669, 421] on div at bounding box center [667, 420] width 25 height 19
click at [961, 295] on span "..." at bounding box center [959, 297] width 7 height 13
click at [965, 291] on span "A.." at bounding box center [960, 297] width 12 height 13
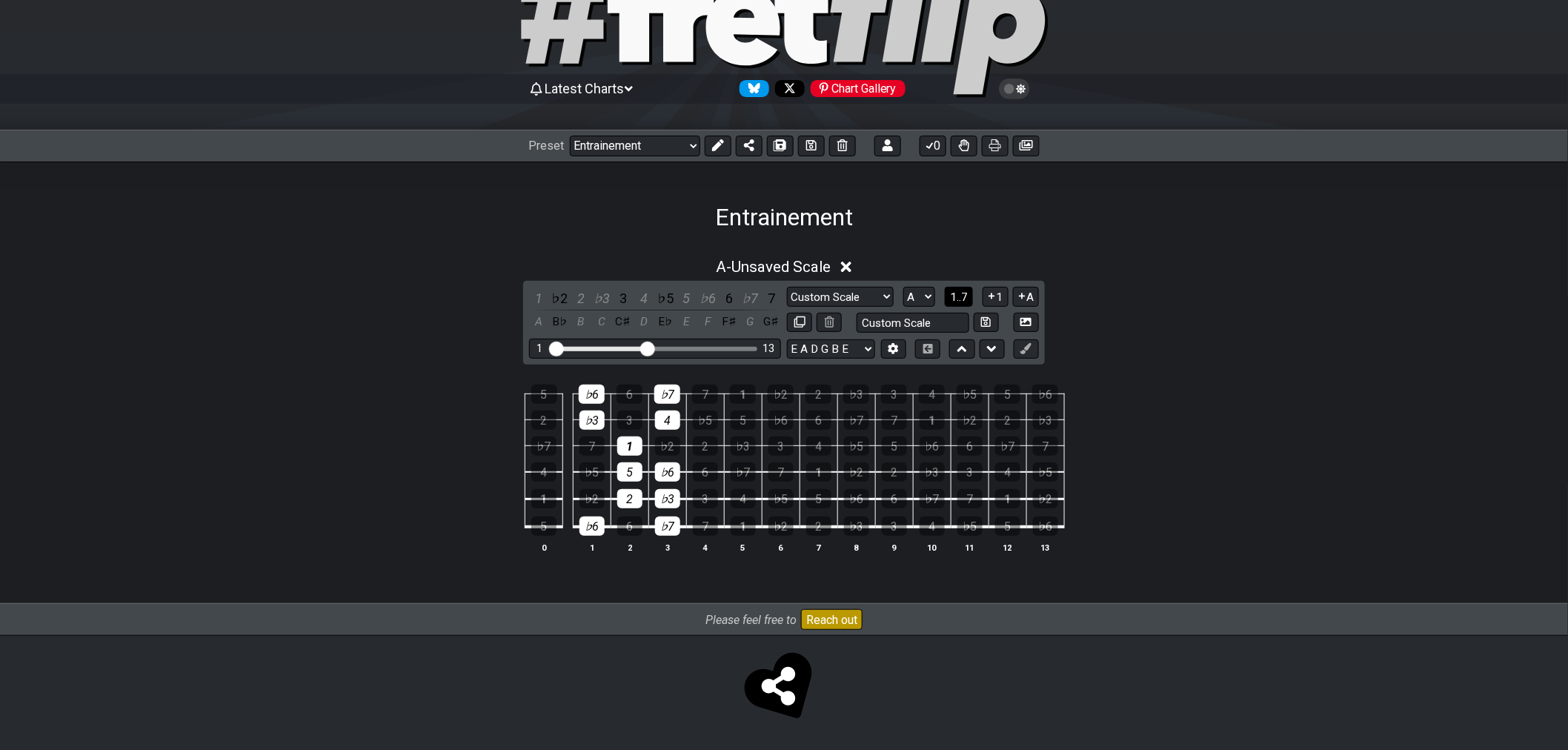
click at [965, 291] on span "1..7" at bounding box center [959, 297] width 18 height 13
click at [669, 526] on div at bounding box center [667, 526] width 25 height 19
drag, startPoint x: 672, startPoint y: 500, endPoint x: 672, endPoint y: 482, distance: 18.0
click at [672, 499] on div at bounding box center [667, 498] width 25 height 19
click at [671, 477] on div at bounding box center [667, 472] width 25 height 19
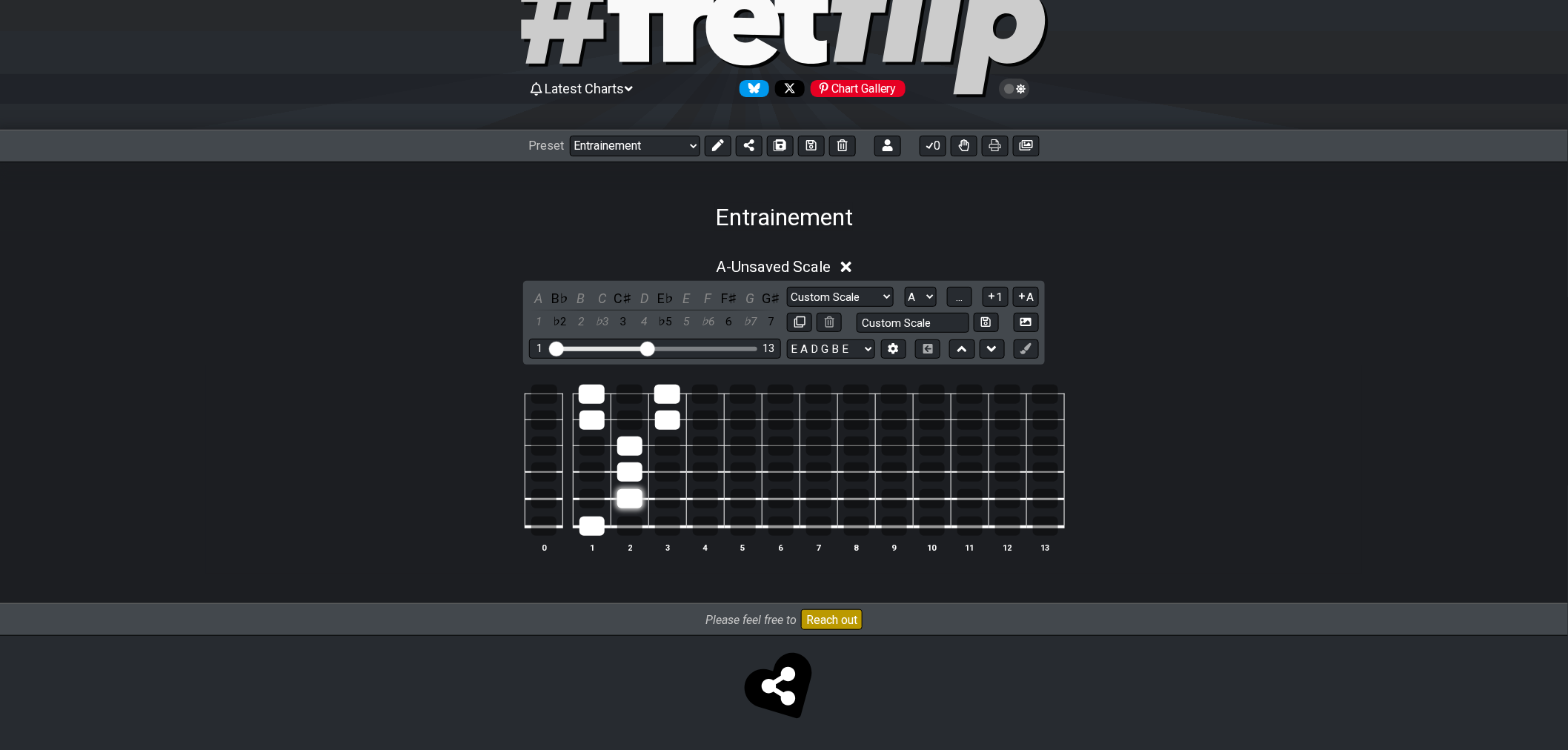
click at [631, 491] on div at bounding box center [629, 498] width 25 height 19
click at [632, 472] on div at bounding box center [629, 472] width 25 height 19
click at [631, 452] on div at bounding box center [629, 446] width 25 height 19
click at [665, 416] on div at bounding box center [667, 420] width 25 height 19
click at [669, 394] on div at bounding box center [667, 394] width 26 height 19
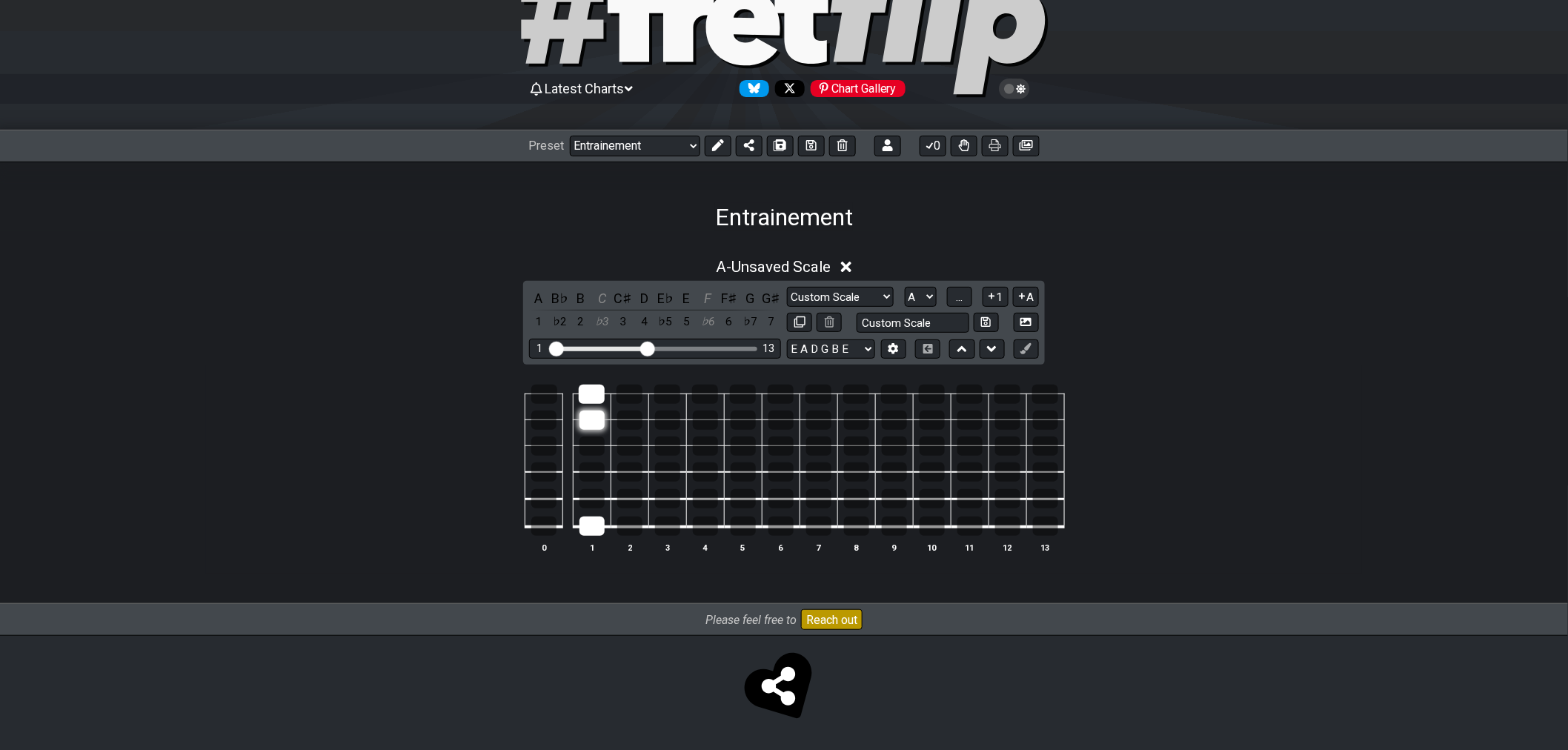
click at [595, 424] on div at bounding box center [591, 420] width 25 height 19
click at [596, 391] on div at bounding box center [592, 394] width 26 height 19
click at [585, 521] on div at bounding box center [591, 526] width 25 height 19
click at [669, 529] on div at bounding box center [667, 526] width 25 height 19
click at [665, 505] on div at bounding box center [667, 498] width 25 height 19
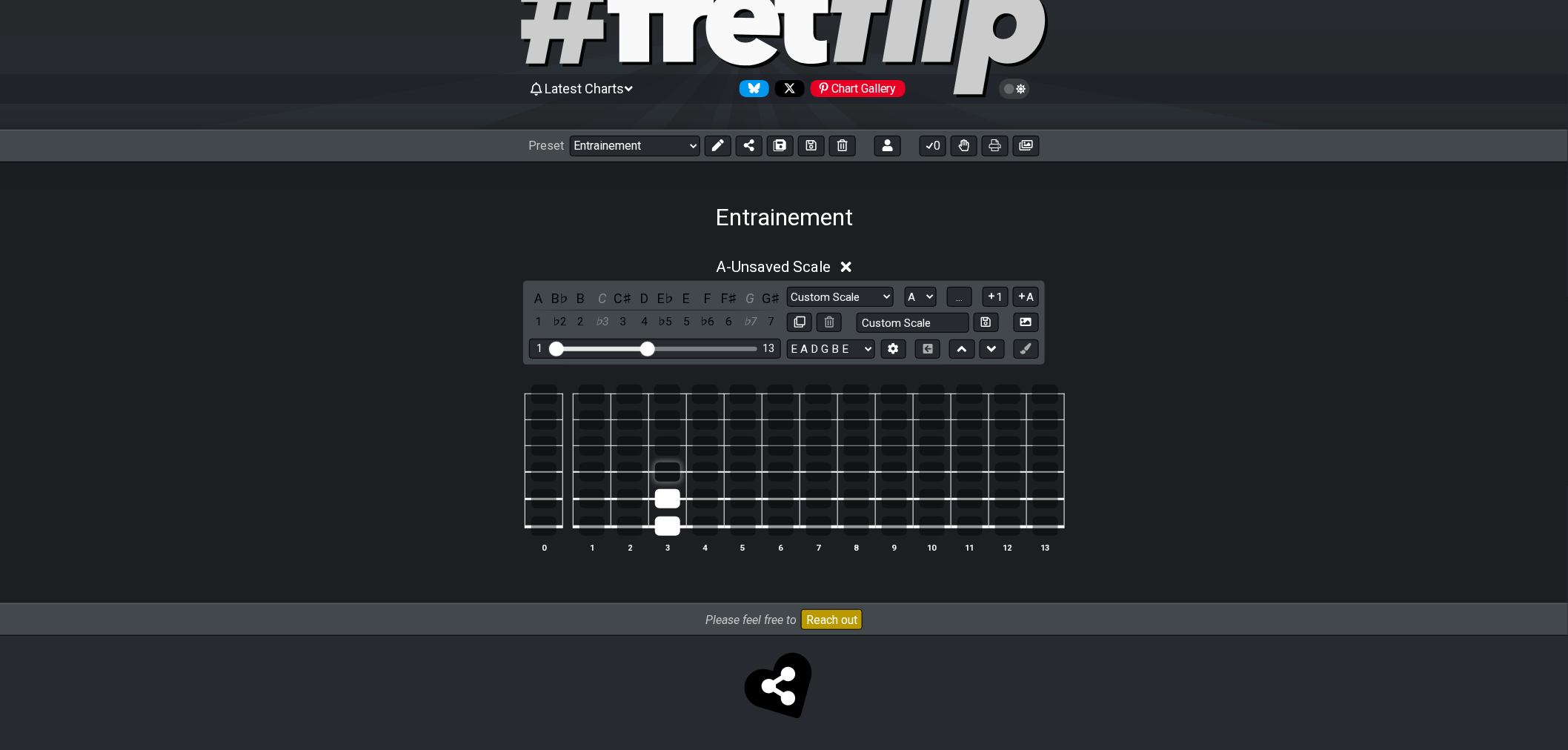
click at [667, 478] on div at bounding box center [667, 472] width 25 height 19
click at [639, 497] on div at bounding box center [629, 498] width 25 height 19
click at [634, 472] on div at bounding box center [629, 472] width 25 height 19
click at [634, 446] on div at bounding box center [629, 446] width 25 height 19
click at [668, 525] on div at bounding box center [667, 526] width 25 height 19
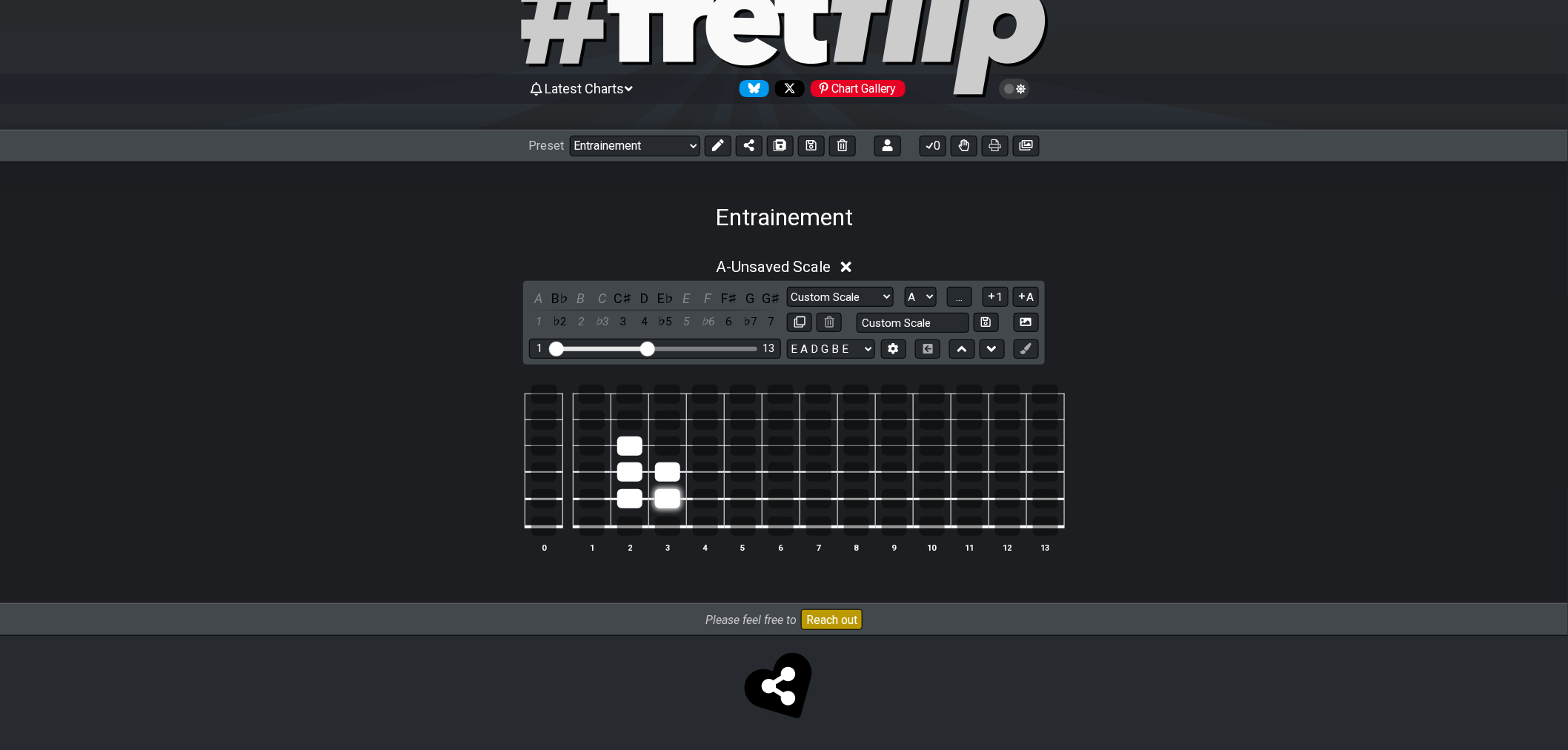
click at [668, 499] on div at bounding box center [667, 498] width 25 height 19
click at [669, 469] on div at bounding box center [667, 472] width 25 height 19
drag, startPoint x: 628, startPoint y: 494, endPoint x: 628, endPoint y: 485, distance: 9.0
click at [628, 494] on div at bounding box center [629, 498] width 25 height 19
drag, startPoint x: 627, startPoint y: 472, endPoint x: 627, endPoint y: 448, distance: 24.0
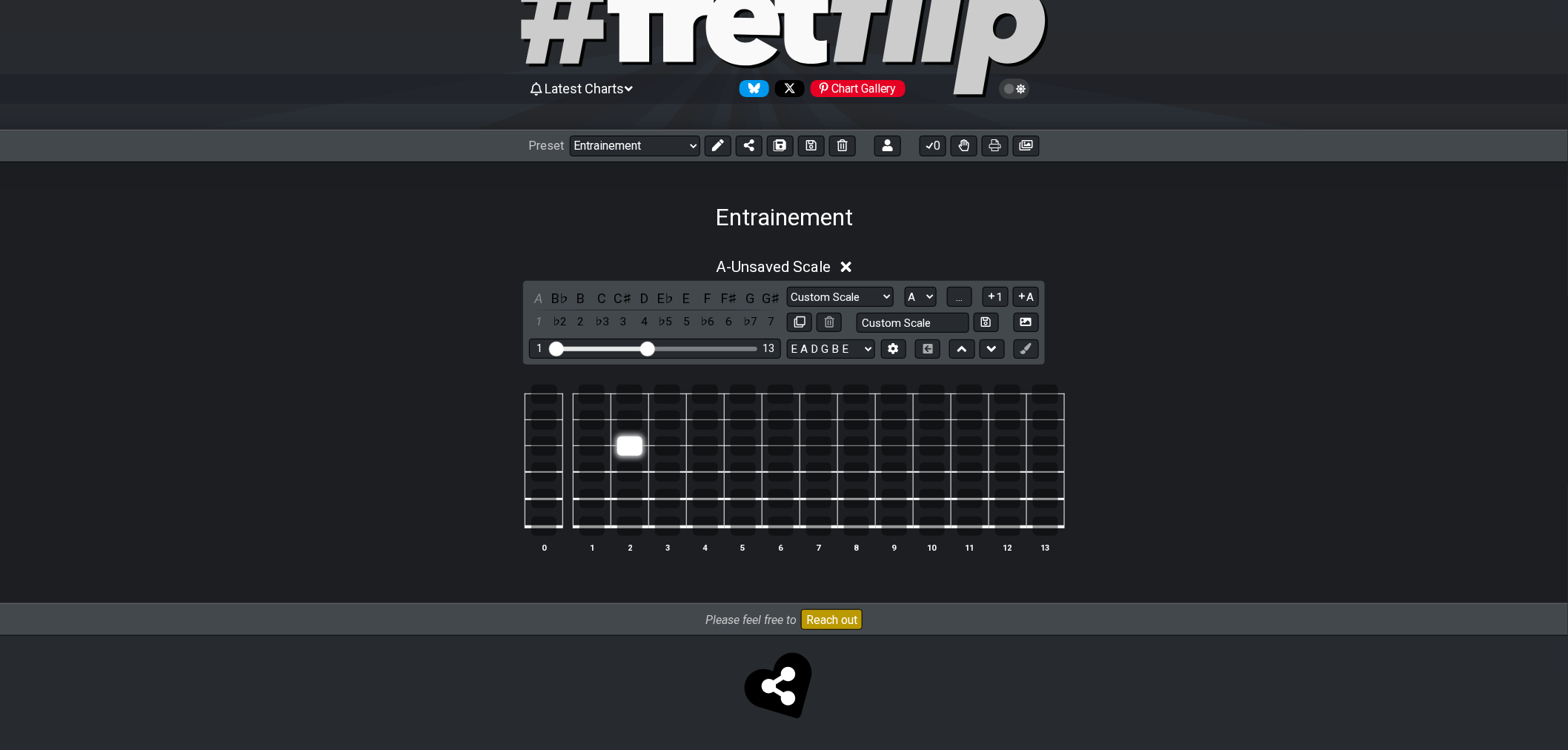
click at [627, 471] on div at bounding box center [629, 472] width 25 height 19
click at [627, 447] on div at bounding box center [629, 446] width 25 height 19
click at [628, 470] on div at bounding box center [629, 472] width 25 height 19
click at [597, 522] on div at bounding box center [591, 526] width 25 height 19
click at [589, 391] on div at bounding box center [592, 394] width 26 height 19
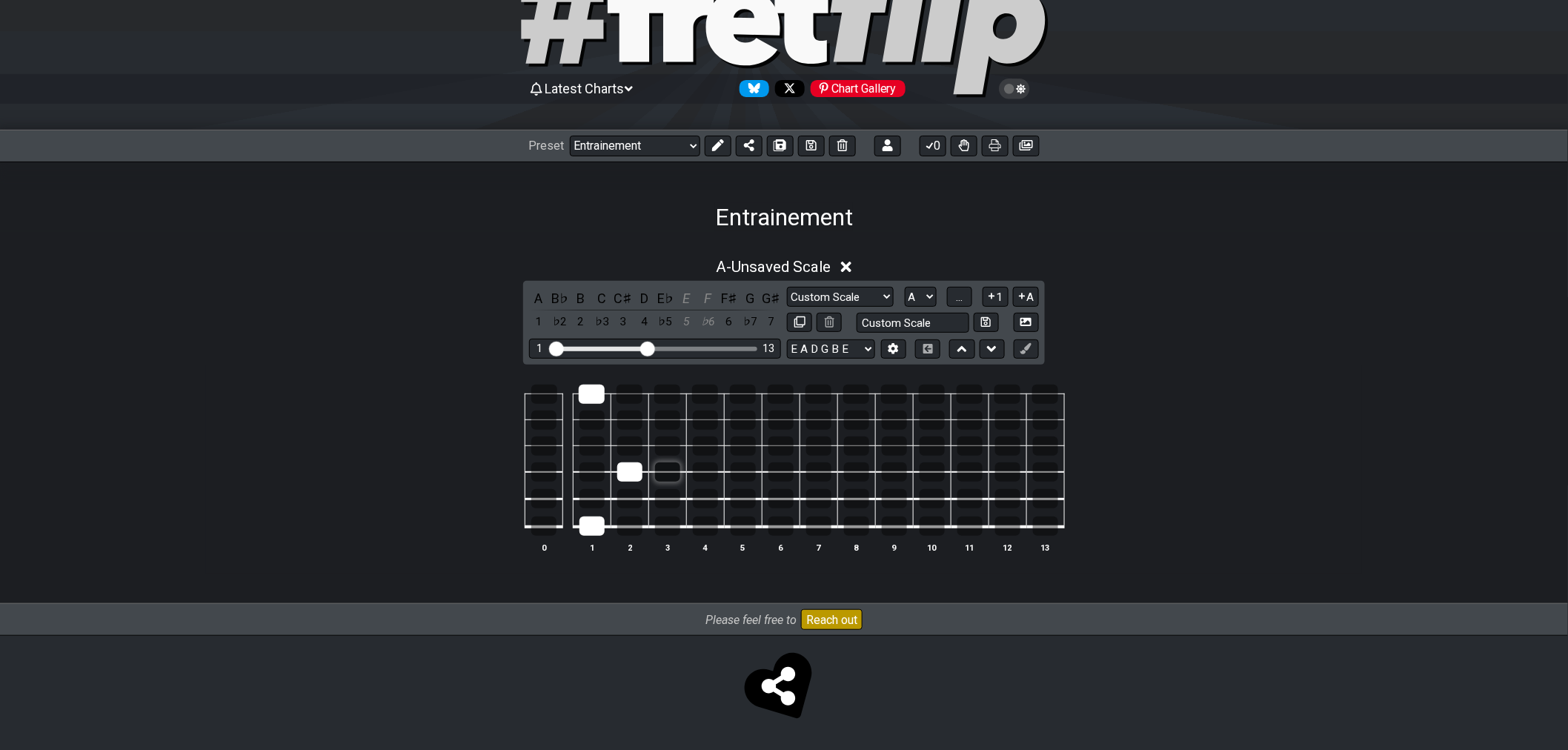
click at [656, 478] on div at bounding box center [667, 472] width 25 height 19
click at [672, 523] on div at bounding box center [667, 526] width 25 height 19
click at [665, 394] on div at bounding box center [667, 394] width 26 height 19
click at [628, 448] on div at bounding box center [629, 446] width 25 height 19
click at [627, 500] on div at bounding box center [629, 498] width 25 height 19
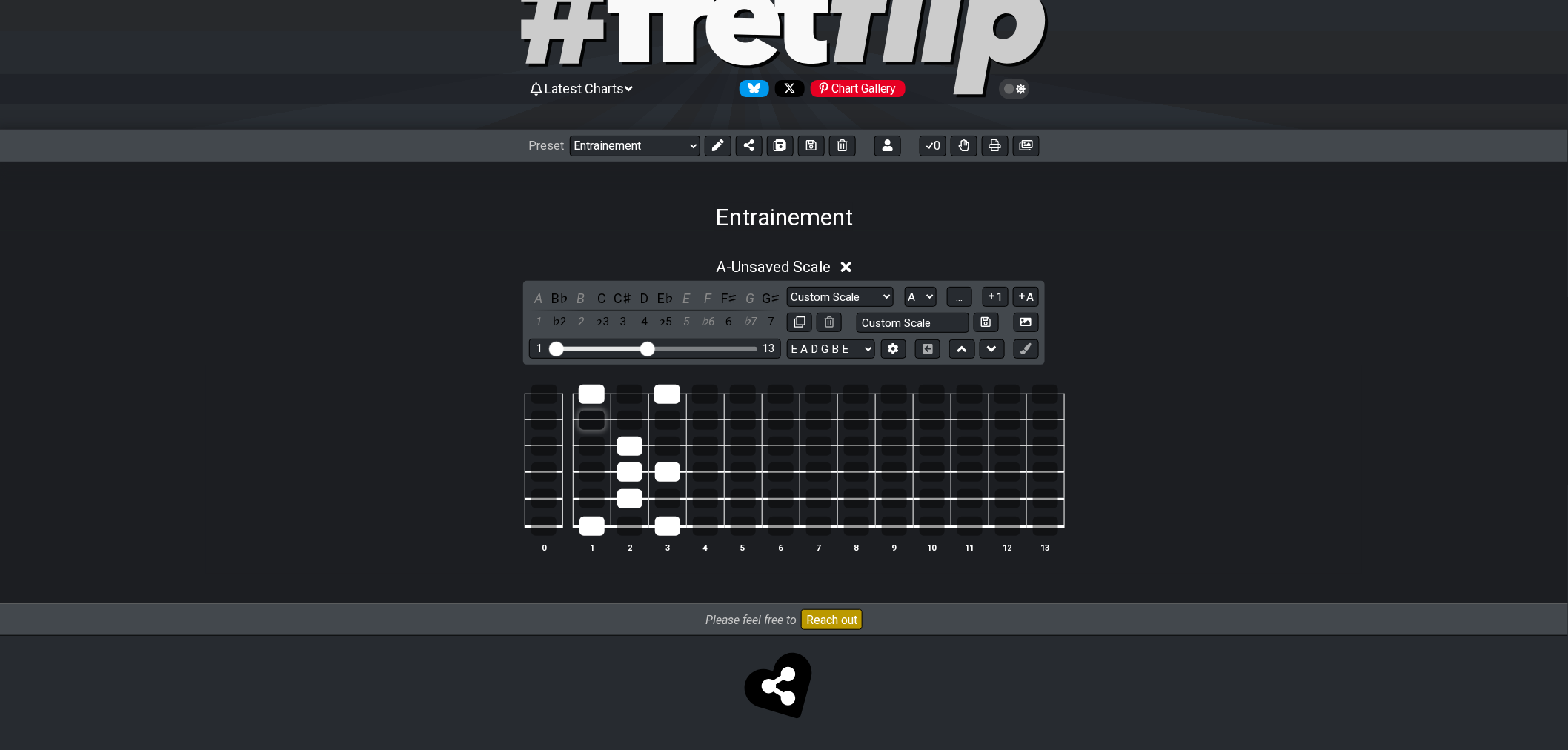
click at [591, 419] on div at bounding box center [591, 420] width 25 height 19
click at [669, 508] on td at bounding box center [667, 514] width 38 height 28
click at [669, 498] on div at bounding box center [667, 498] width 25 height 19
click at [672, 422] on div at bounding box center [667, 420] width 25 height 19
click at [965, 299] on button "..." at bounding box center [959, 297] width 25 height 20
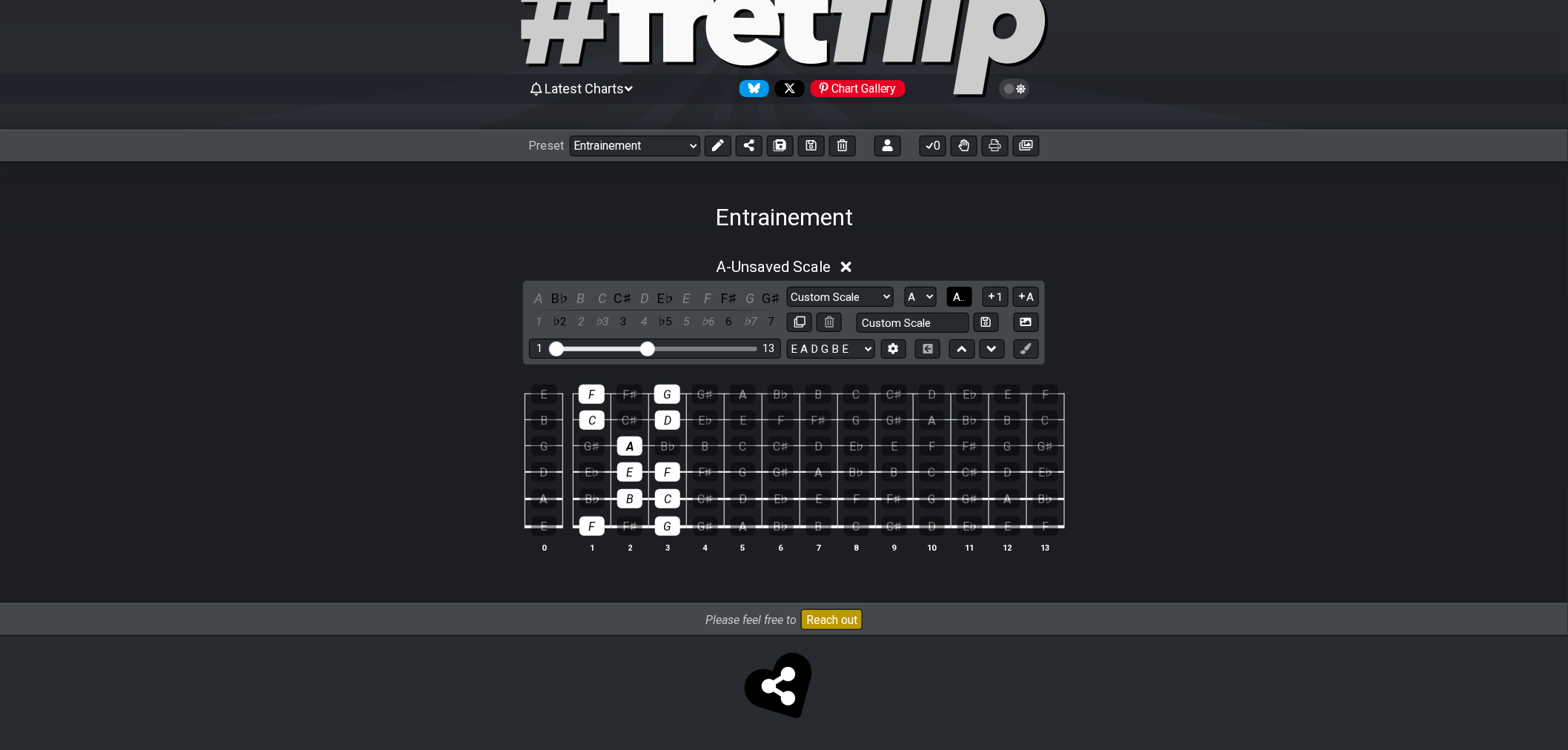
click at [965, 299] on span "A.." at bounding box center [960, 297] width 12 height 13
click at [968, 291] on span "1..7" at bounding box center [959, 297] width 18 height 13
click at [965, 287] on button "..." at bounding box center [959, 297] width 25 height 20
click at [965, 291] on span "A.." at bounding box center [960, 297] width 12 height 13
click at [950, 292] on span "1..7" at bounding box center [959, 297] width 18 height 13
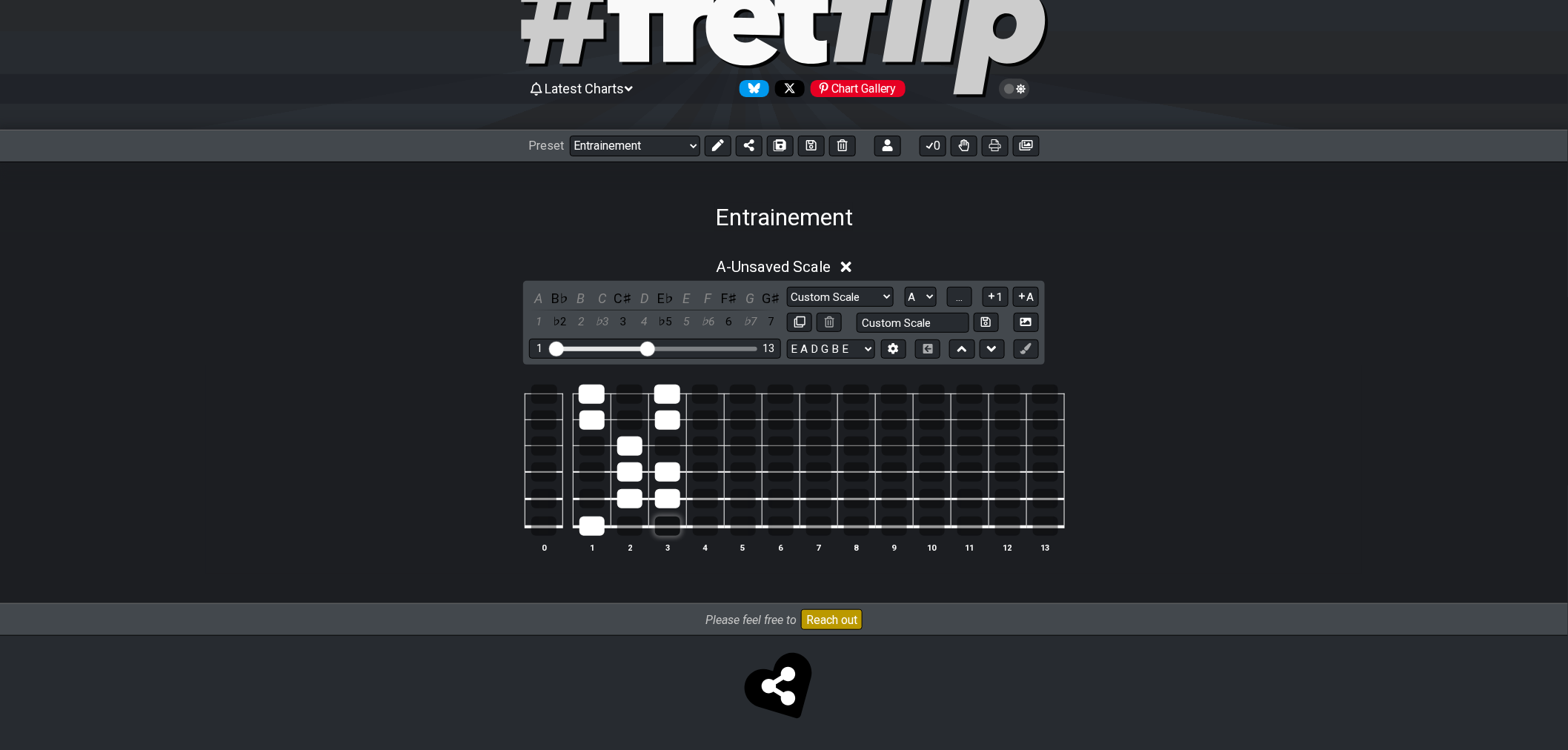
click at [661, 521] on div at bounding box center [667, 526] width 25 height 19
drag, startPoint x: 664, startPoint y: 500, endPoint x: 664, endPoint y: 484, distance: 16.0
click at [664, 500] on div at bounding box center [667, 498] width 25 height 19
click at [664, 473] on div at bounding box center [667, 472] width 25 height 19
click at [625, 486] on td at bounding box center [629, 486] width 38 height 28
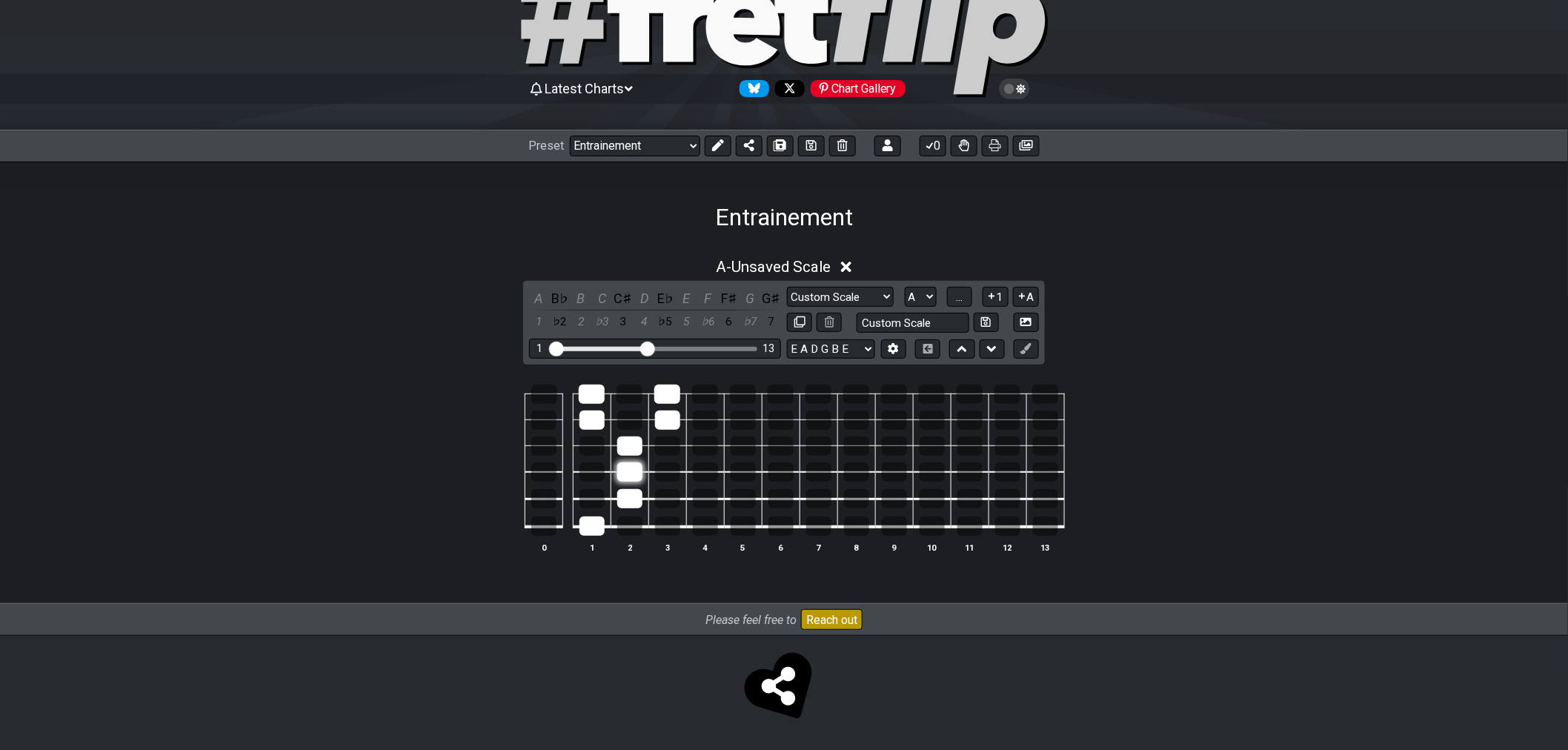
click at [627, 473] on div at bounding box center [629, 472] width 25 height 19
click at [630, 499] on div at bounding box center [629, 498] width 25 height 19
click at [630, 426] on div at bounding box center [629, 420] width 25 height 19
click at [634, 439] on div at bounding box center [629, 446] width 25 height 19
click at [633, 423] on div at bounding box center [629, 420] width 25 height 19
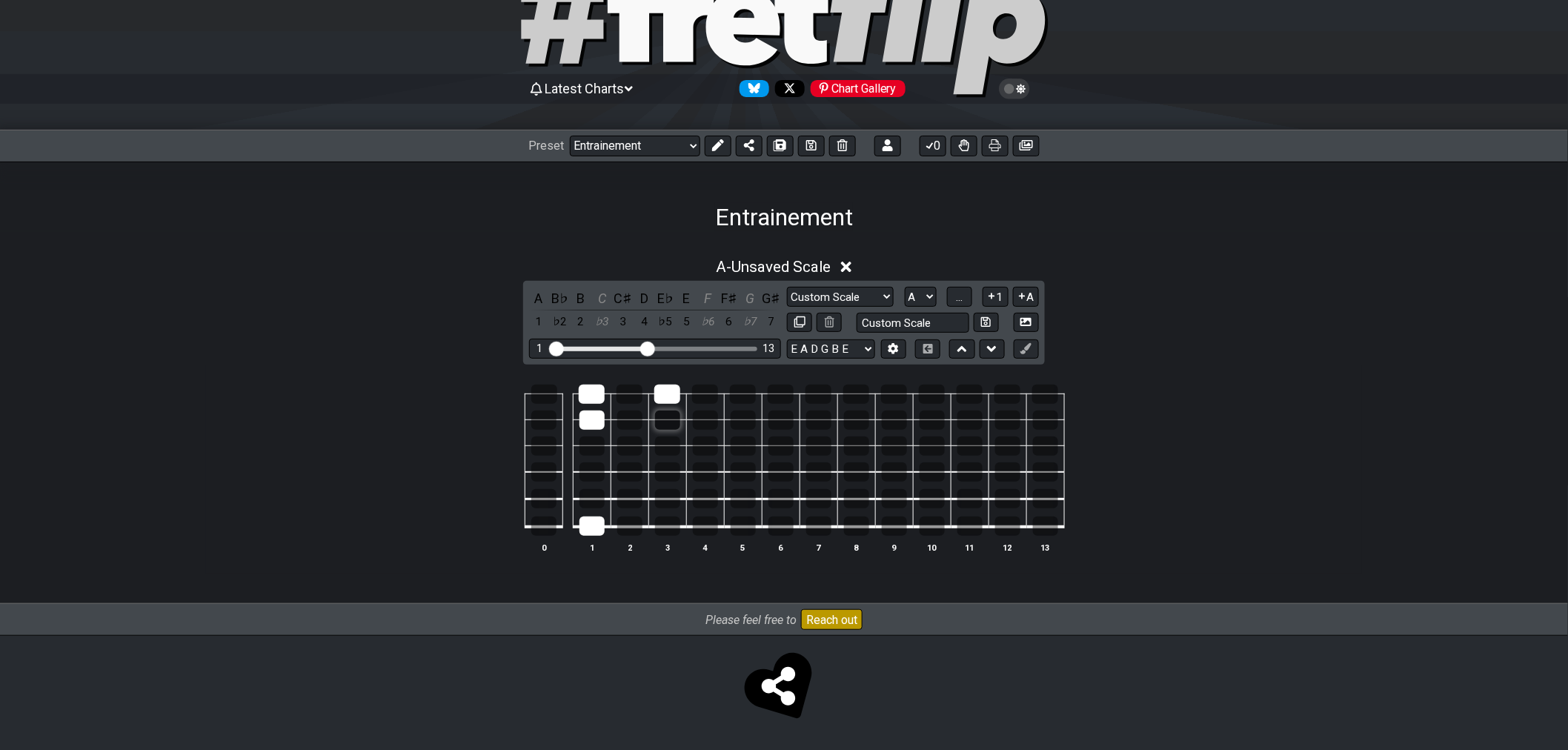
click at [662, 419] on div at bounding box center [667, 420] width 25 height 19
click at [669, 384] on div at bounding box center [667, 394] width 26 height 19
click at [590, 413] on div at bounding box center [591, 420] width 25 height 19
click at [591, 394] on div at bounding box center [592, 394] width 26 height 19
click at [585, 520] on div at bounding box center [591, 526] width 25 height 19
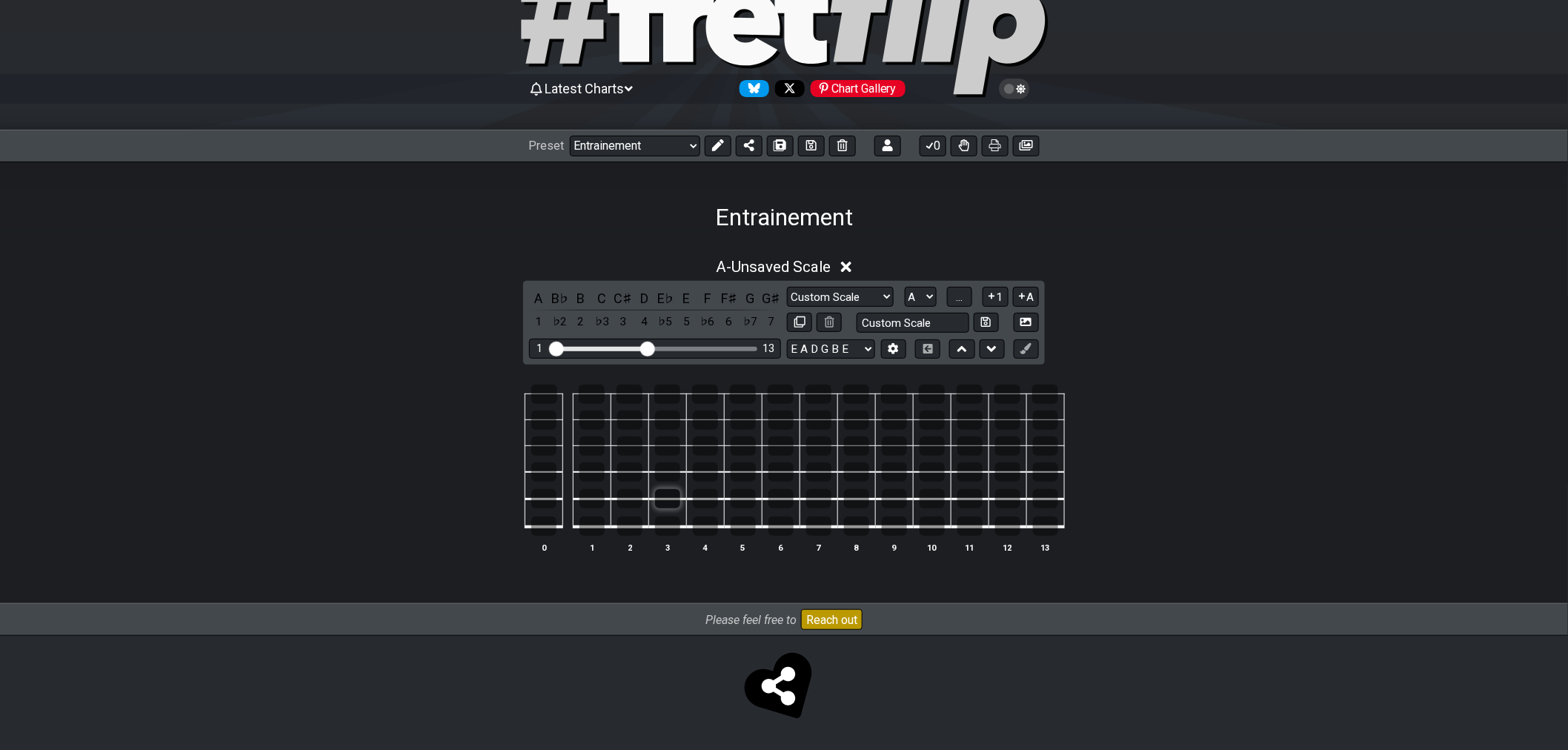
click at [668, 501] on div at bounding box center [667, 498] width 25 height 19
click at [583, 423] on div at bounding box center [591, 420] width 25 height 19
click at [668, 420] on div at bounding box center [667, 420] width 25 height 19
click at [628, 473] on div at bounding box center [629, 472] width 25 height 19
drag, startPoint x: 595, startPoint y: 519, endPoint x: 594, endPoint y: 509, distance: 10.0
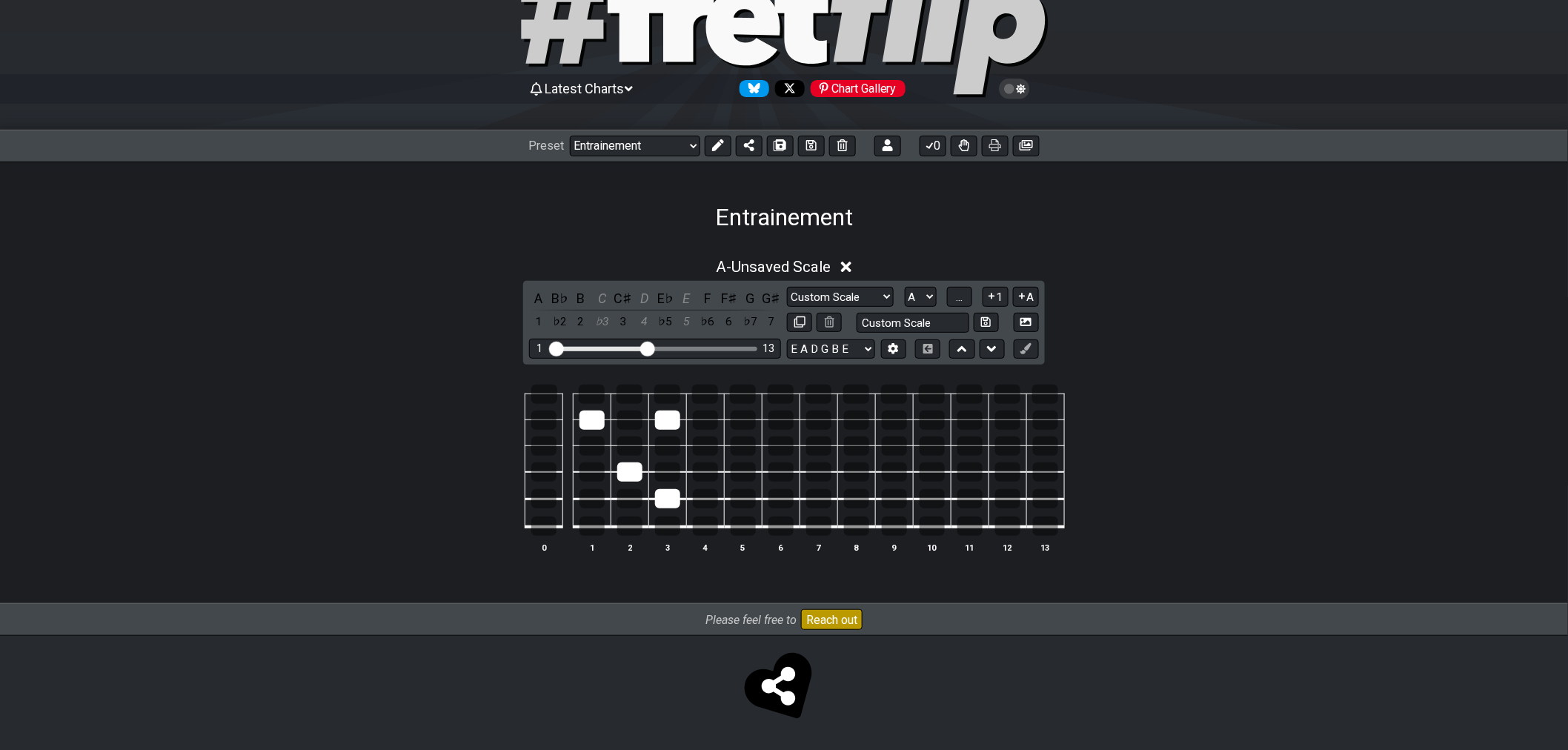
click at [595, 520] on div at bounding box center [591, 526] width 25 height 19
click at [589, 397] on div at bounding box center [592, 394] width 26 height 19
click at [668, 477] on div at bounding box center [667, 472] width 25 height 19
click at [664, 522] on div at bounding box center [667, 526] width 25 height 19
click at [669, 384] on div at bounding box center [667, 394] width 26 height 19
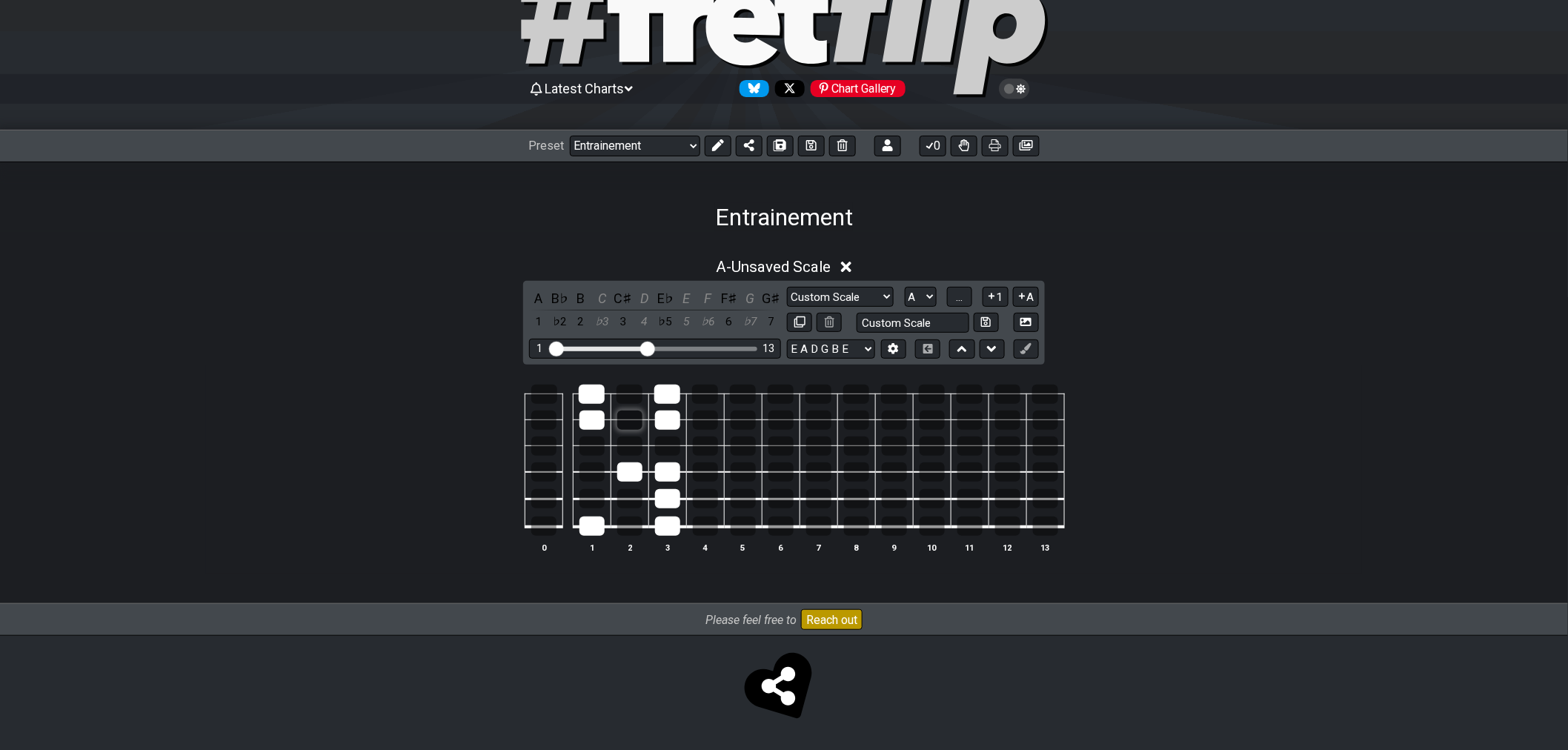
click at [635, 417] on div at bounding box center [629, 420] width 25 height 19
click at [628, 421] on div at bounding box center [629, 420] width 25 height 19
click at [591, 421] on div at bounding box center [591, 420] width 25 height 19
click at [602, 416] on div at bounding box center [591, 420] width 25 height 19
click at [630, 421] on div at bounding box center [629, 420] width 25 height 19
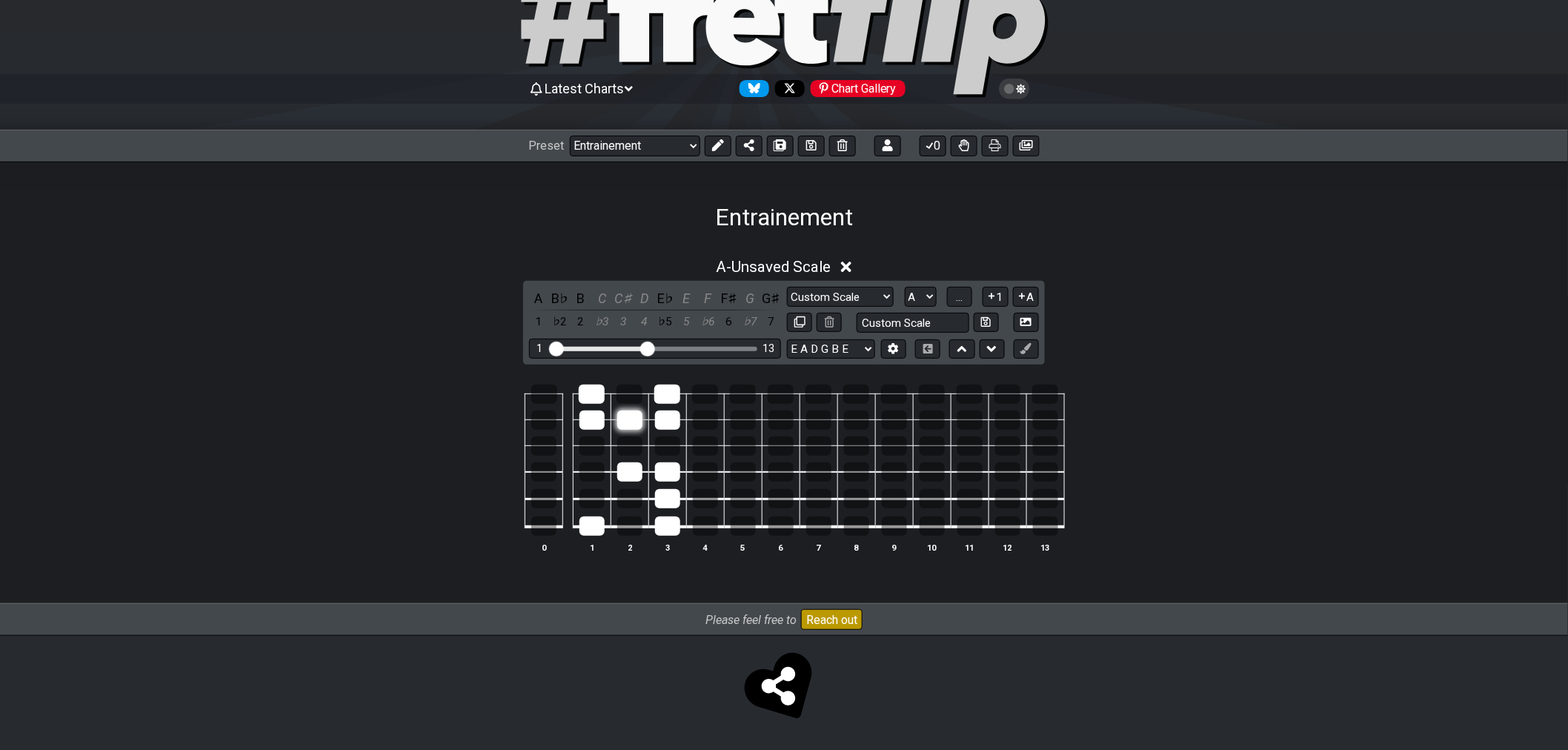
click at [639, 421] on div at bounding box center [629, 420] width 25 height 19
click at [642, 446] on div at bounding box center [629, 446] width 25 height 19
click at [635, 500] on div at bounding box center [629, 498] width 25 height 19
click at [946, 295] on div "Custom Scale Custom Scale Minor Pentatonic Major Pentatonic Minor Blues Major B…" at bounding box center [913, 297] width 252 height 20
click at [954, 292] on button "..." at bounding box center [959, 297] width 25 height 20
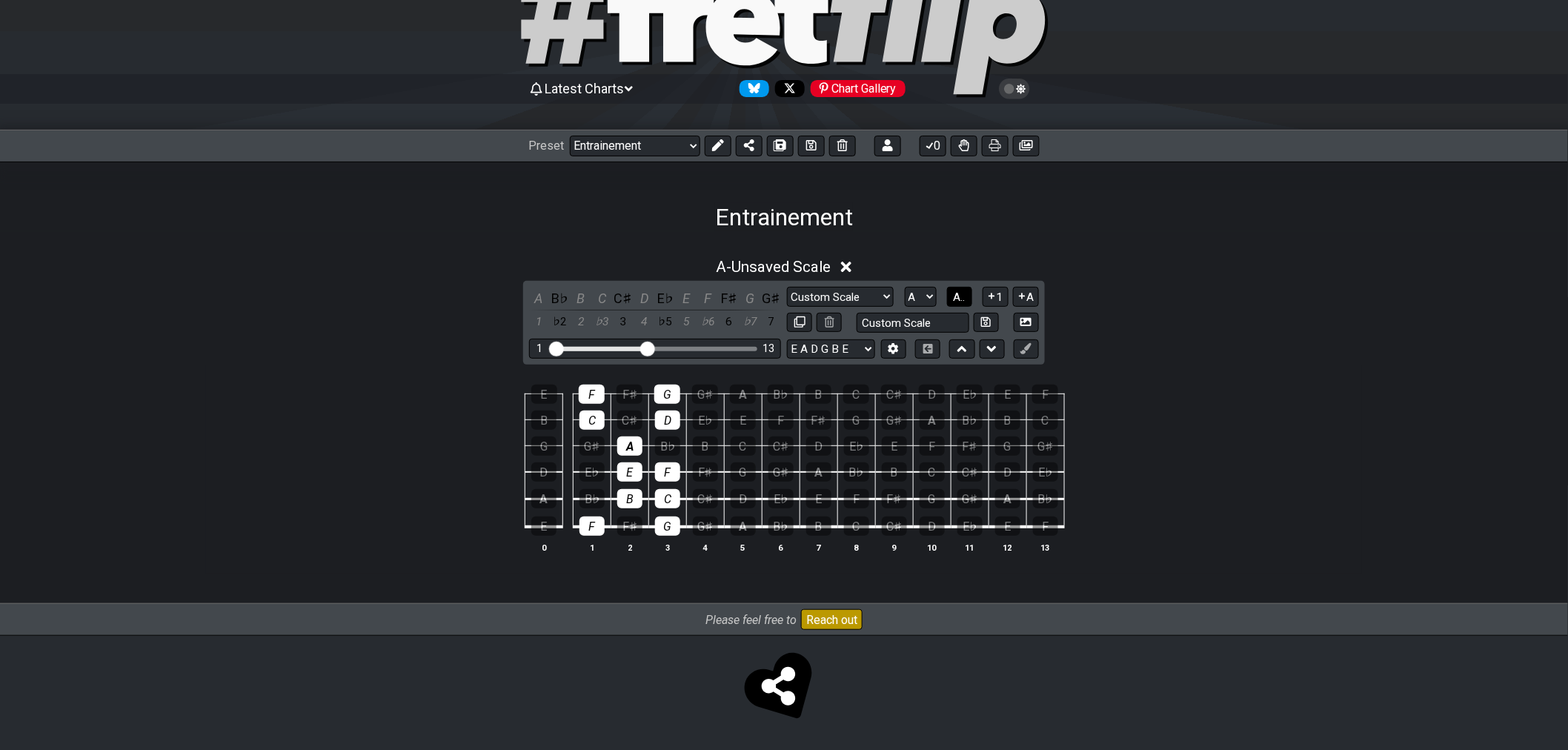
click at [964, 300] on span "A.." at bounding box center [960, 297] width 12 height 13
click at [965, 297] on span "1..7" at bounding box center [959, 297] width 18 height 13
drag, startPoint x: 668, startPoint y: 425, endPoint x: 664, endPoint y: 398, distance: 27.3
click at [667, 421] on div at bounding box center [667, 420] width 25 height 19
click at [664, 398] on div at bounding box center [667, 394] width 26 height 19
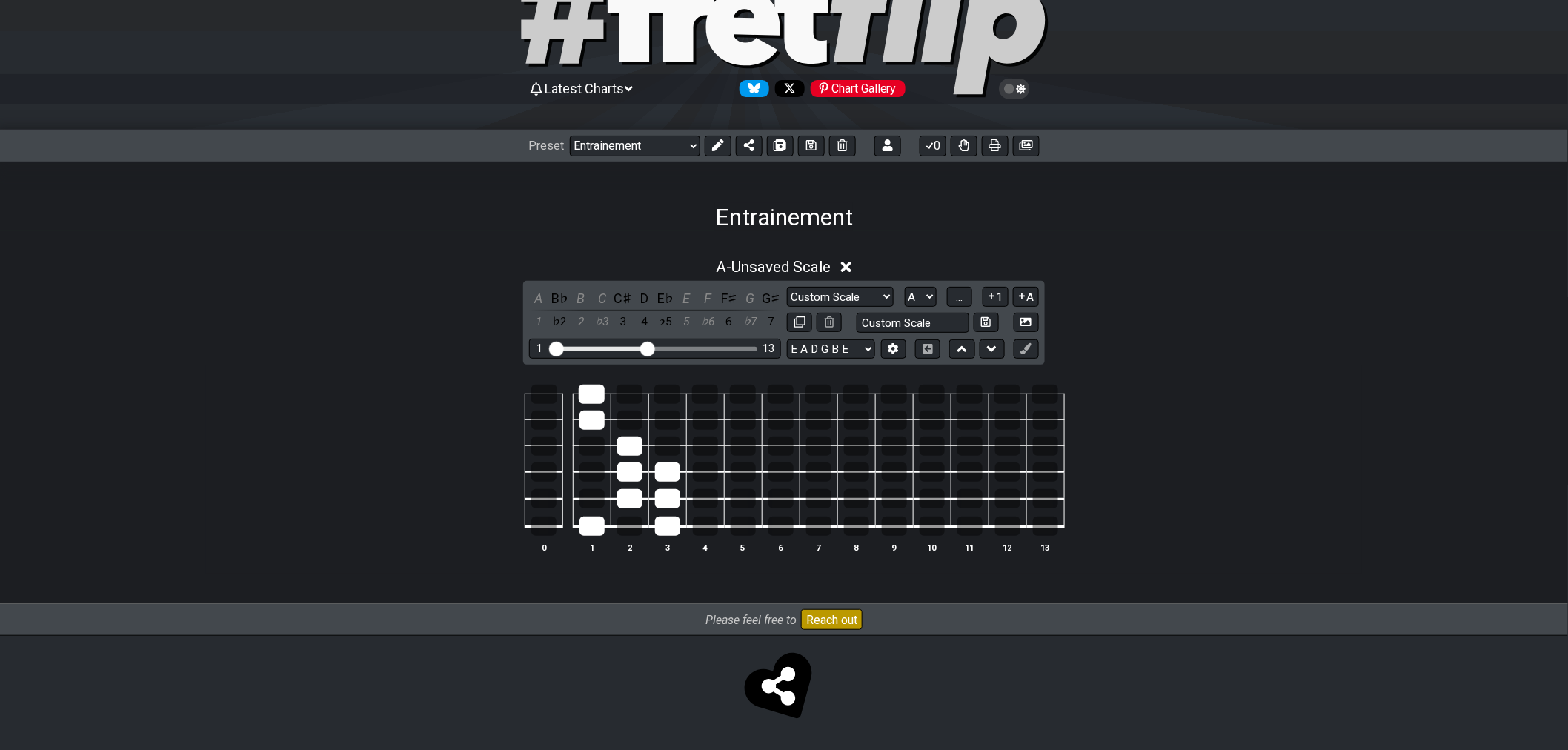
drag, startPoint x: 590, startPoint y: 417, endPoint x: 590, endPoint y: 408, distance: 9.0
click at [590, 415] on div at bounding box center [591, 420] width 25 height 19
click at [593, 391] on div at bounding box center [592, 394] width 26 height 19
click at [621, 431] on td at bounding box center [629, 434] width 38 height 26
click at [627, 445] on div at bounding box center [629, 446] width 25 height 19
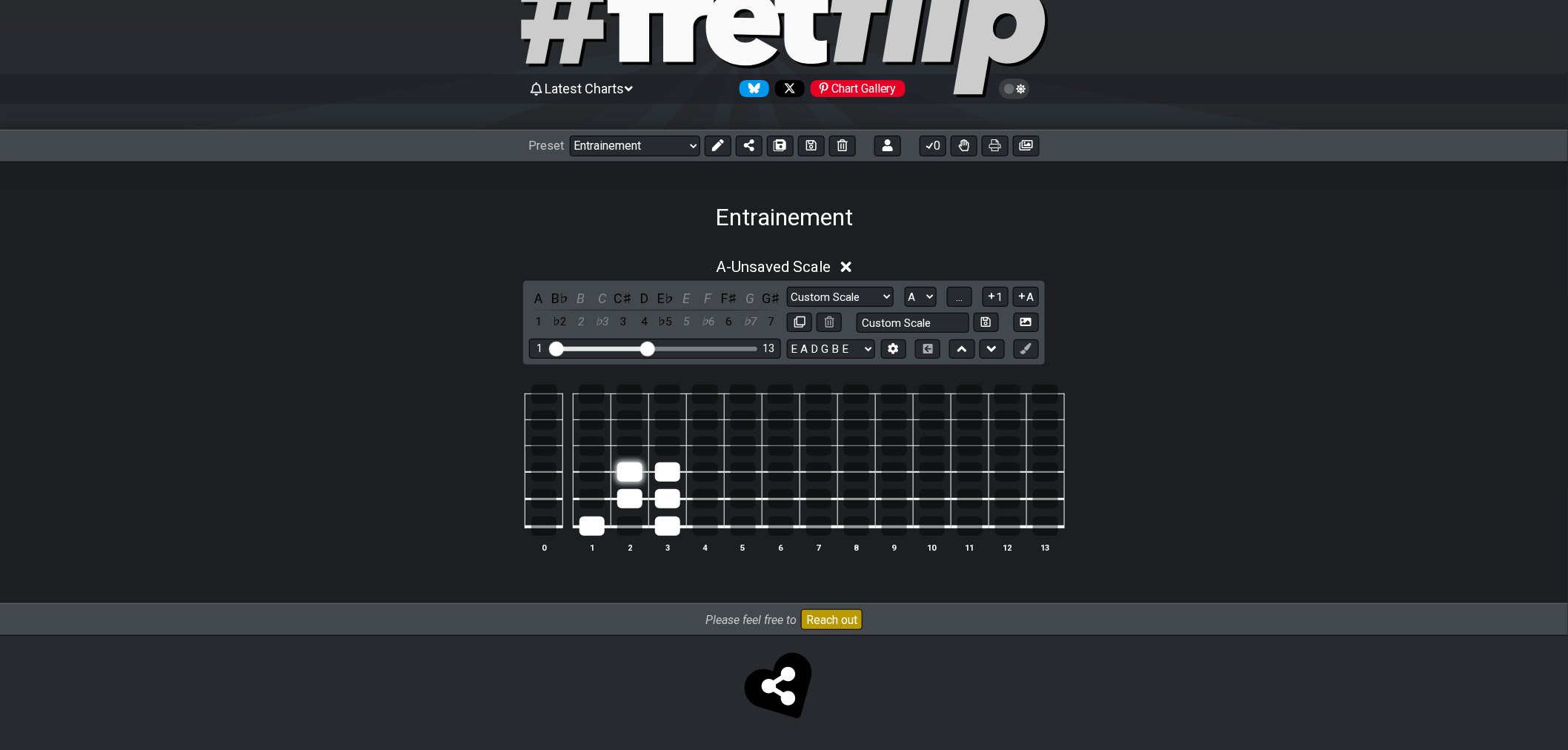
click at [630, 470] on div at bounding box center [629, 472] width 25 height 19
click at [633, 500] on div at bounding box center [629, 498] width 25 height 19
click at [590, 516] on div at bounding box center [591, 526] width 25 height 19
drag, startPoint x: 679, startPoint y: 534, endPoint x: 673, endPoint y: 520, distance: 15.2
click at [677, 534] on table "0 1 2 3 4 5 6 7 8 9 10 11 12 13" at bounding box center [781, 455] width 568 height 174
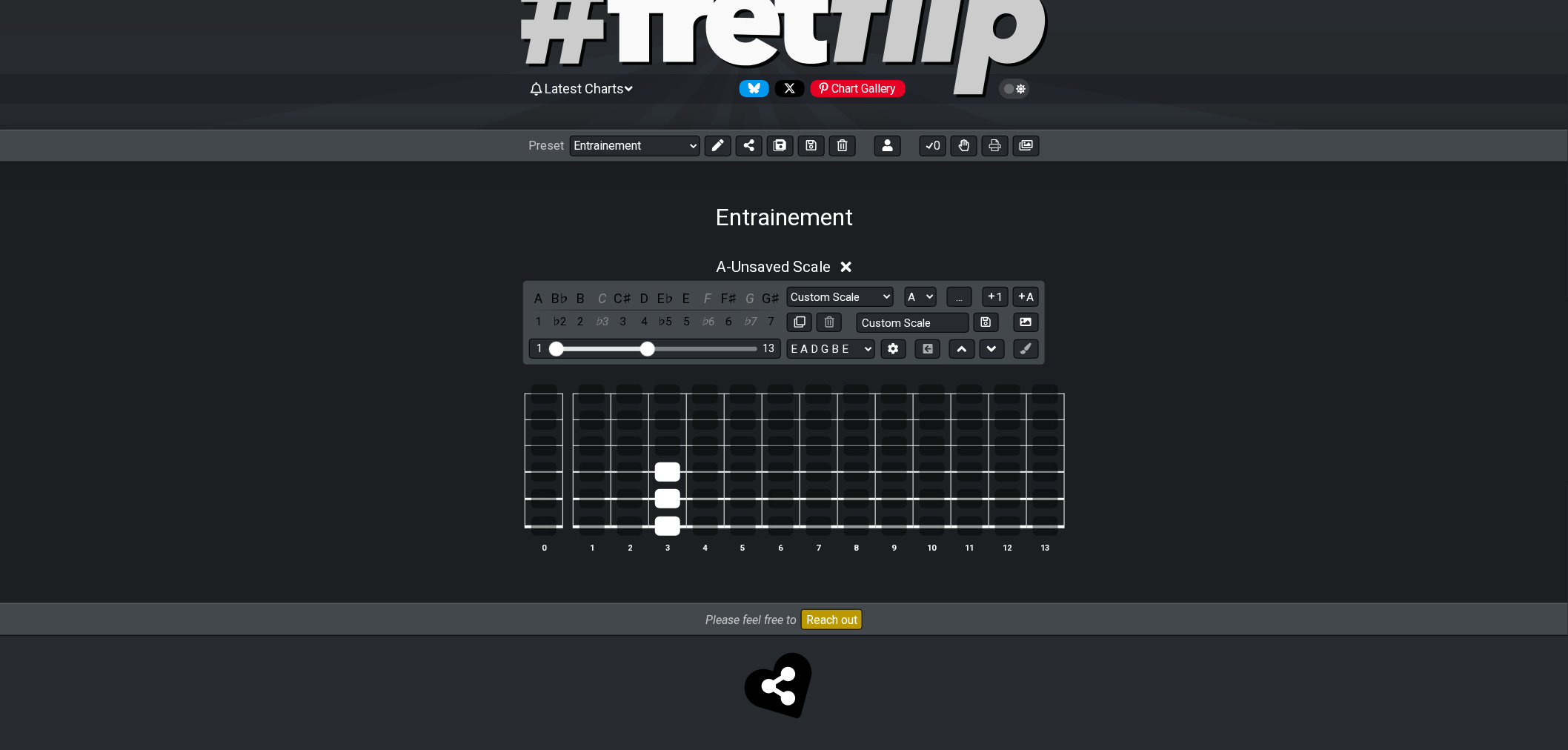
click at [673, 511] on td at bounding box center [667, 514] width 38 height 28
click at [671, 494] on div at bounding box center [667, 498] width 25 height 19
click at [667, 464] on div at bounding box center [667, 472] width 25 height 19
click at [671, 521] on div at bounding box center [667, 526] width 25 height 19
click at [636, 503] on div at bounding box center [629, 498] width 25 height 19
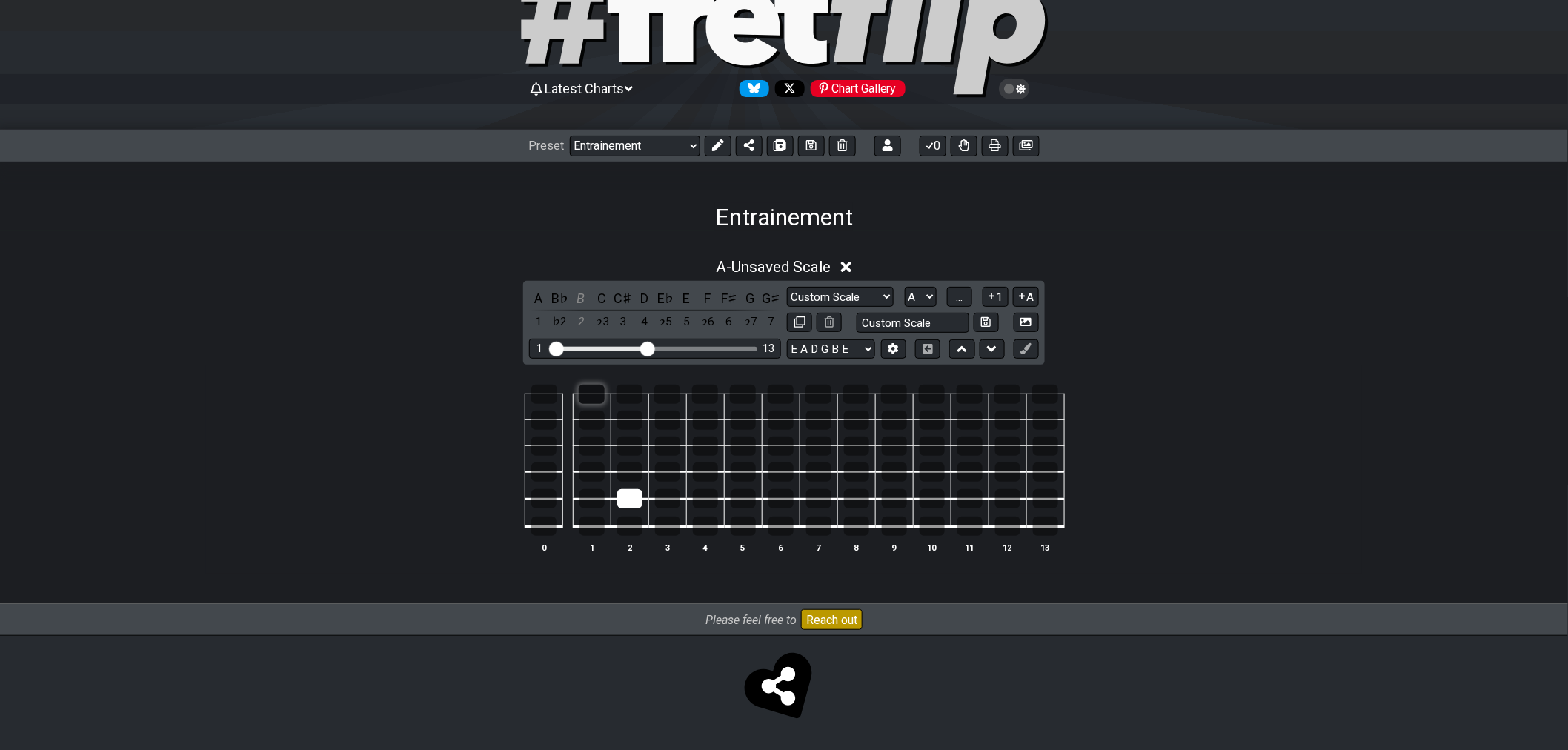
click at [590, 393] on div at bounding box center [592, 394] width 26 height 19
click at [591, 516] on div at bounding box center [591, 526] width 25 height 19
click at [660, 473] on div at bounding box center [667, 472] width 25 height 19
click at [665, 421] on div at bounding box center [667, 420] width 25 height 19
click at [657, 521] on div at bounding box center [667, 526] width 25 height 19
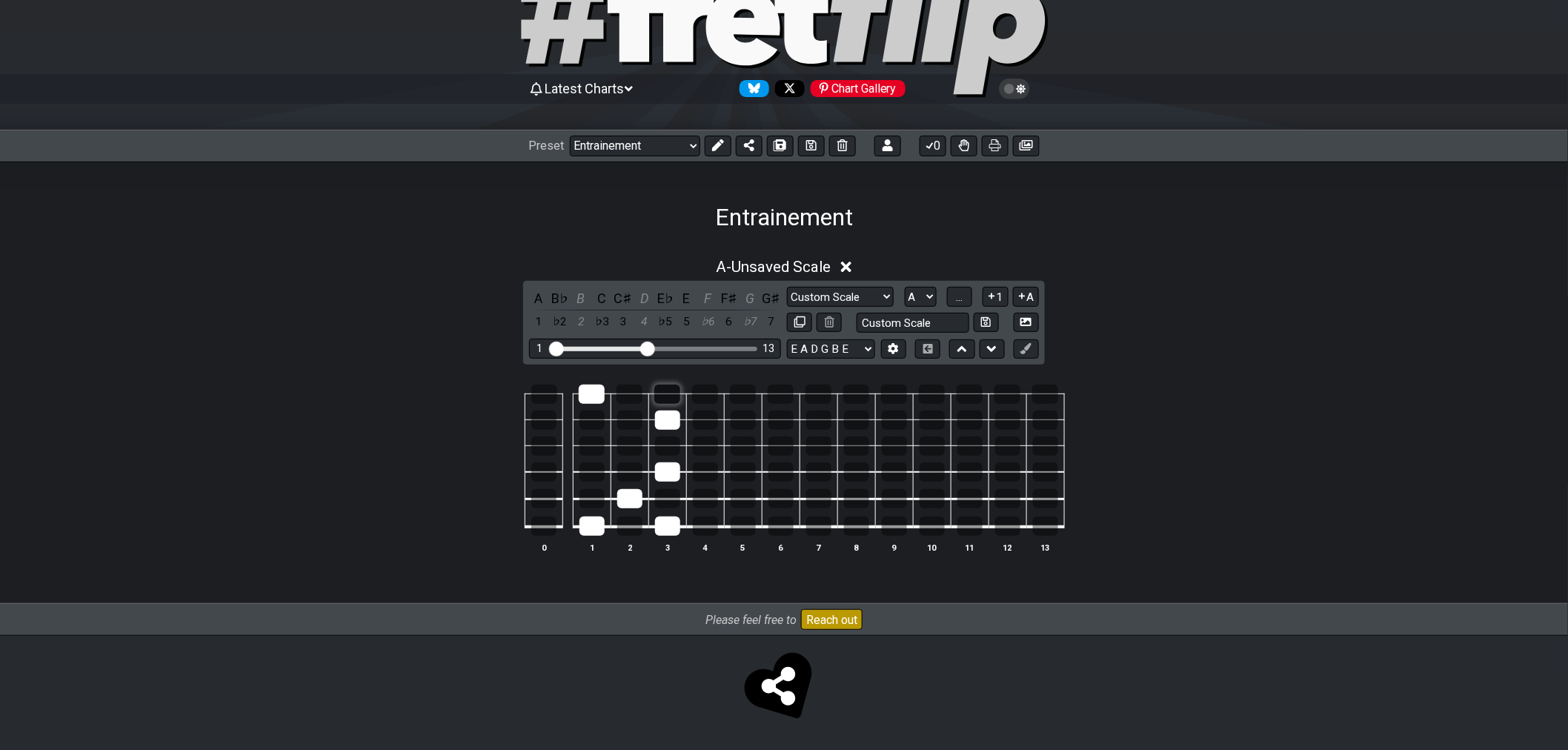
click at [664, 397] on div at bounding box center [667, 394] width 26 height 19
click at [627, 448] on div at bounding box center [629, 446] width 25 height 19
click at [627, 472] on div at bounding box center [629, 472] width 25 height 19
click at [635, 477] on div at bounding box center [629, 472] width 25 height 19
click at [642, 501] on div at bounding box center [629, 498] width 25 height 19
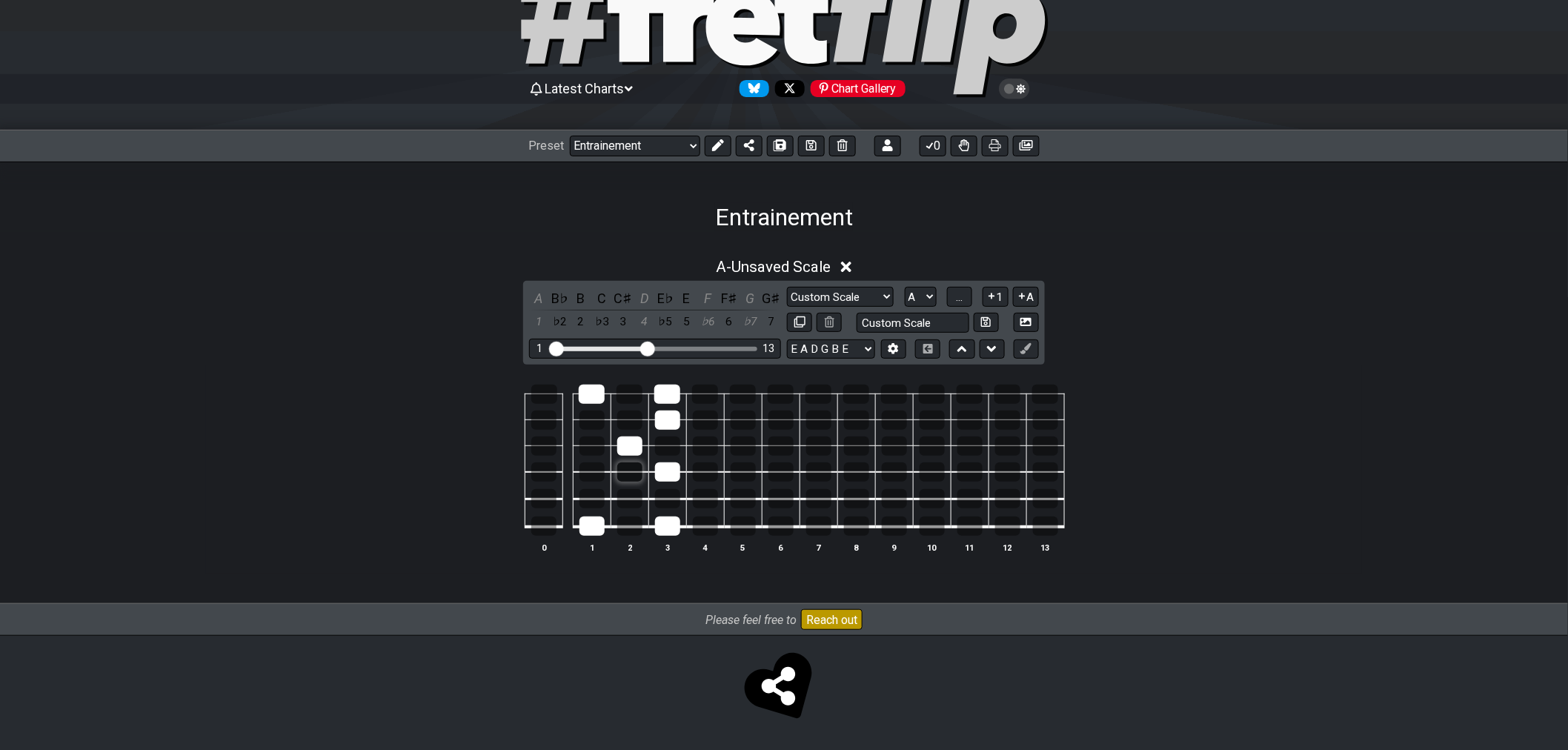
click at [627, 472] on div at bounding box center [629, 472] width 25 height 19
click at [626, 505] on div at bounding box center [629, 498] width 25 height 19
click at [663, 490] on div at bounding box center [667, 498] width 25 height 19
click at [603, 417] on div at bounding box center [591, 420] width 25 height 19
click at [959, 299] on span "..." at bounding box center [959, 297] width 7 height 13
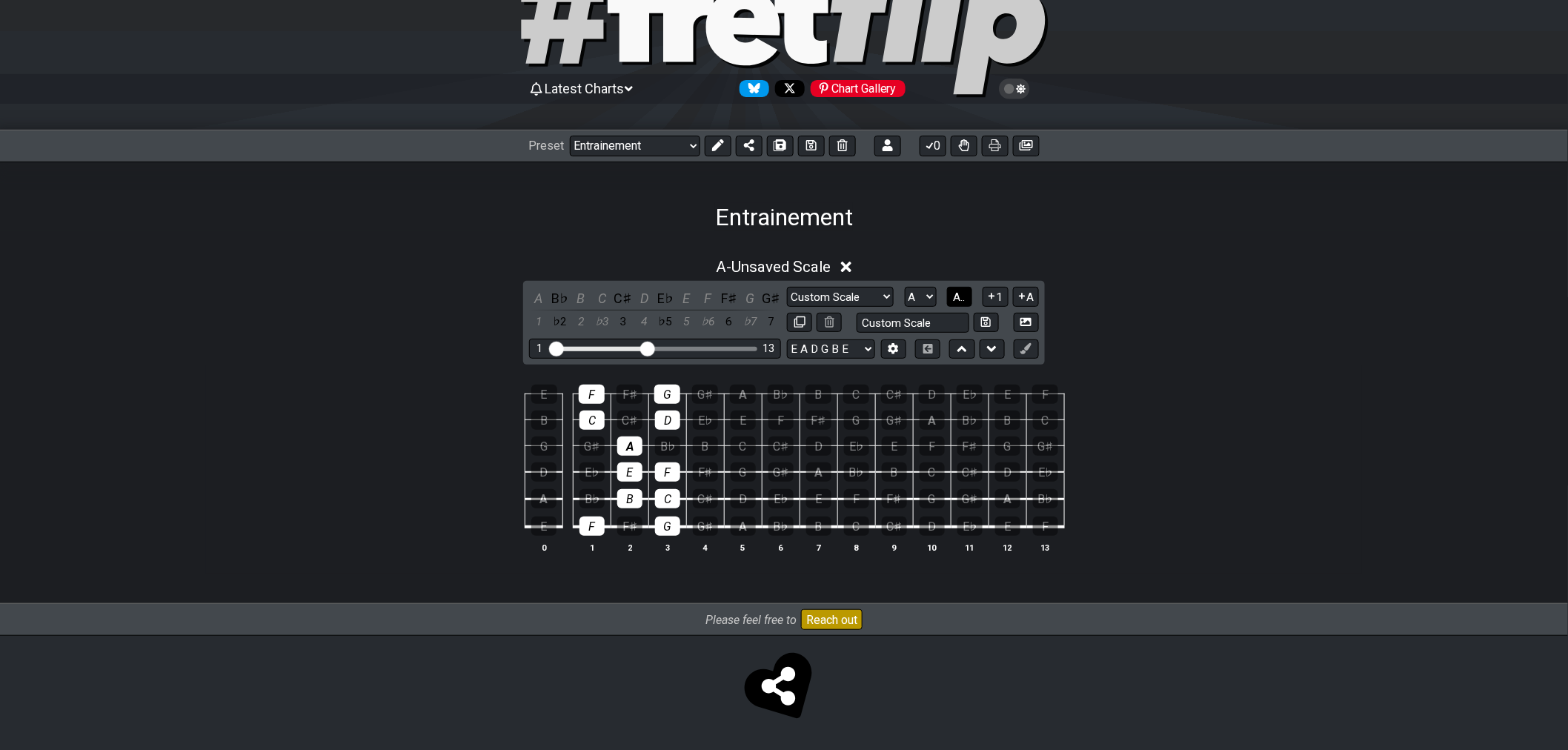
click at [959, 299] on span "A.." at bounding box center [960, 297] width 12 height 13
click at [959, 299] on span "1..7" at bounding box center [959, 297] width 18 height 13
click at [668, 394] on div at bounding box center [667, 394] width 26 height 19
click at [671, 411] on div at bounding box center [667, 420] width 25 height 19
click at [628, 445] on div at bounding box center [629, 446] width 25 height 19
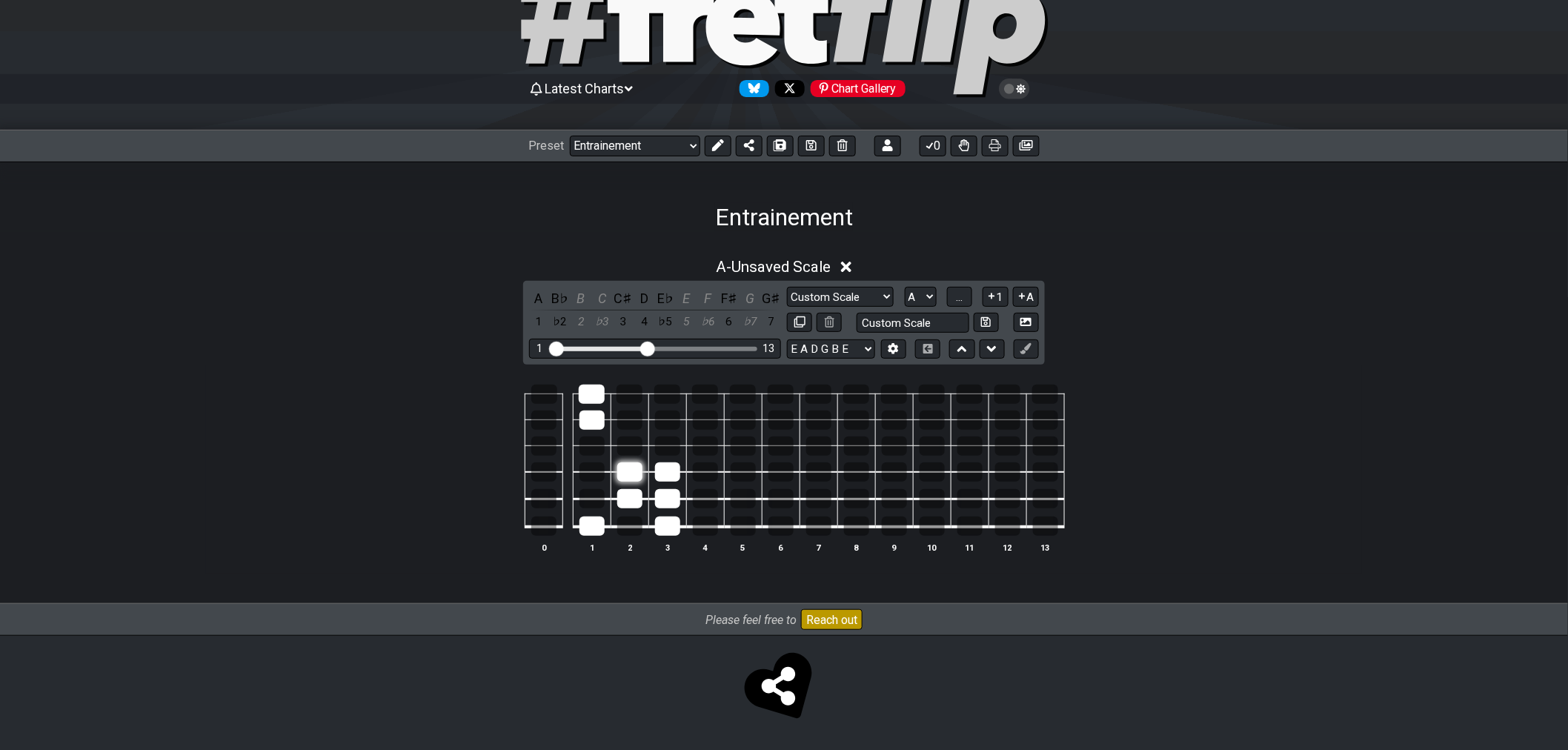
click at [634, 468] on div at bounding box center [629, 472] width 25 height 19
click at [670, 474] on div at bounding box center [667, 472] width 25 height 19
drag, startPoint x: 669, startPoint y: 493, endPoint x: 639, endPoint y: 494, distance: 30.0
click at [668, 494] on div at bounding box center [667, 498] width 25 height 19
click at [639, 494] on div at bounding box center [629, 498] width 25 height 19
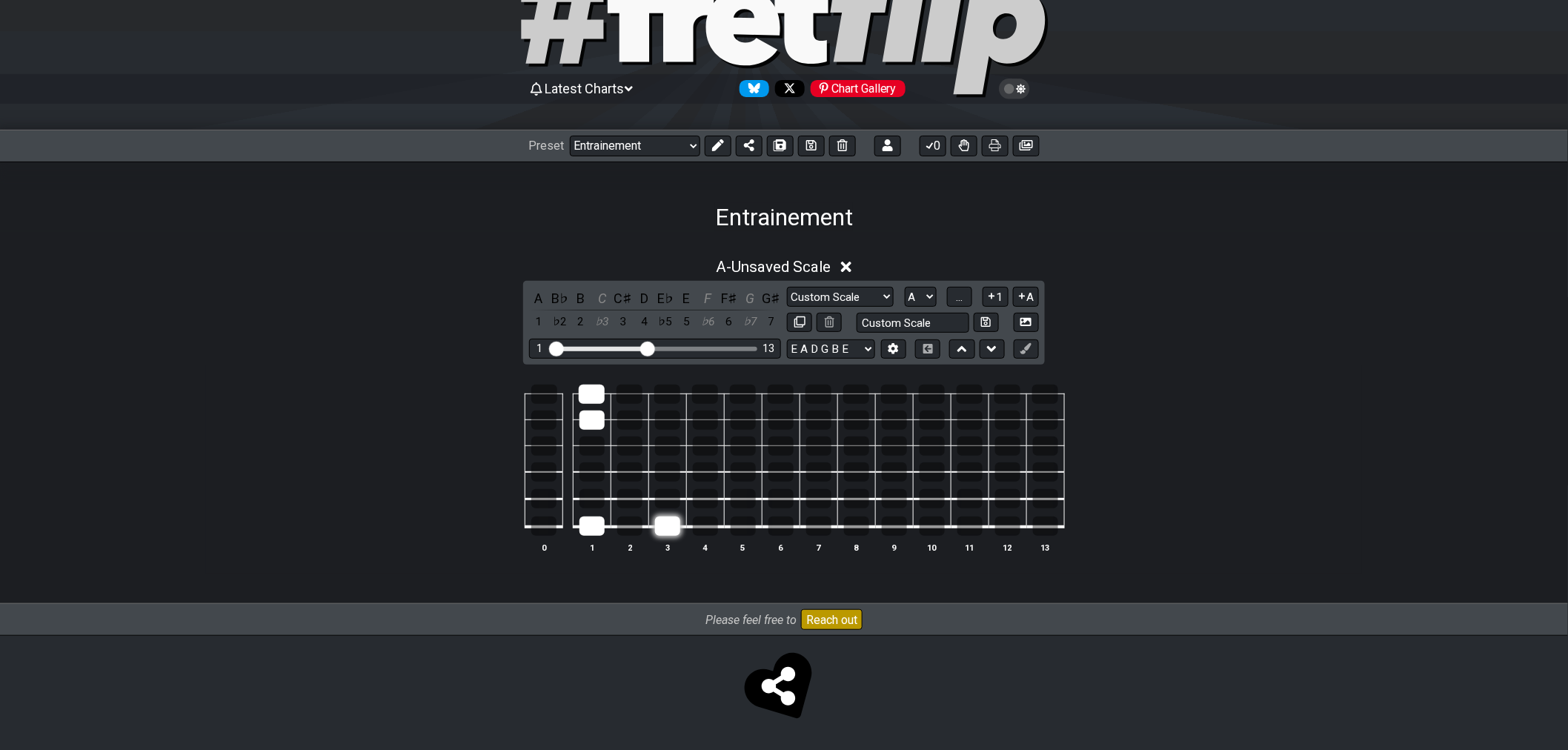
click at [655, 516] on div at bounding box center [667, 526] width 25 height 19
click at [585, 522] on div at bounding box center [591, 526] width 25 height 19
click at [590, 425] on div at bounding box center [591, 420] width 25 height 19
click at [590, 388] on div at bounding box center [592, 394] width 26 height 19
click at [631, 449] on div at bounding box center [629, 446] width 25 height 19
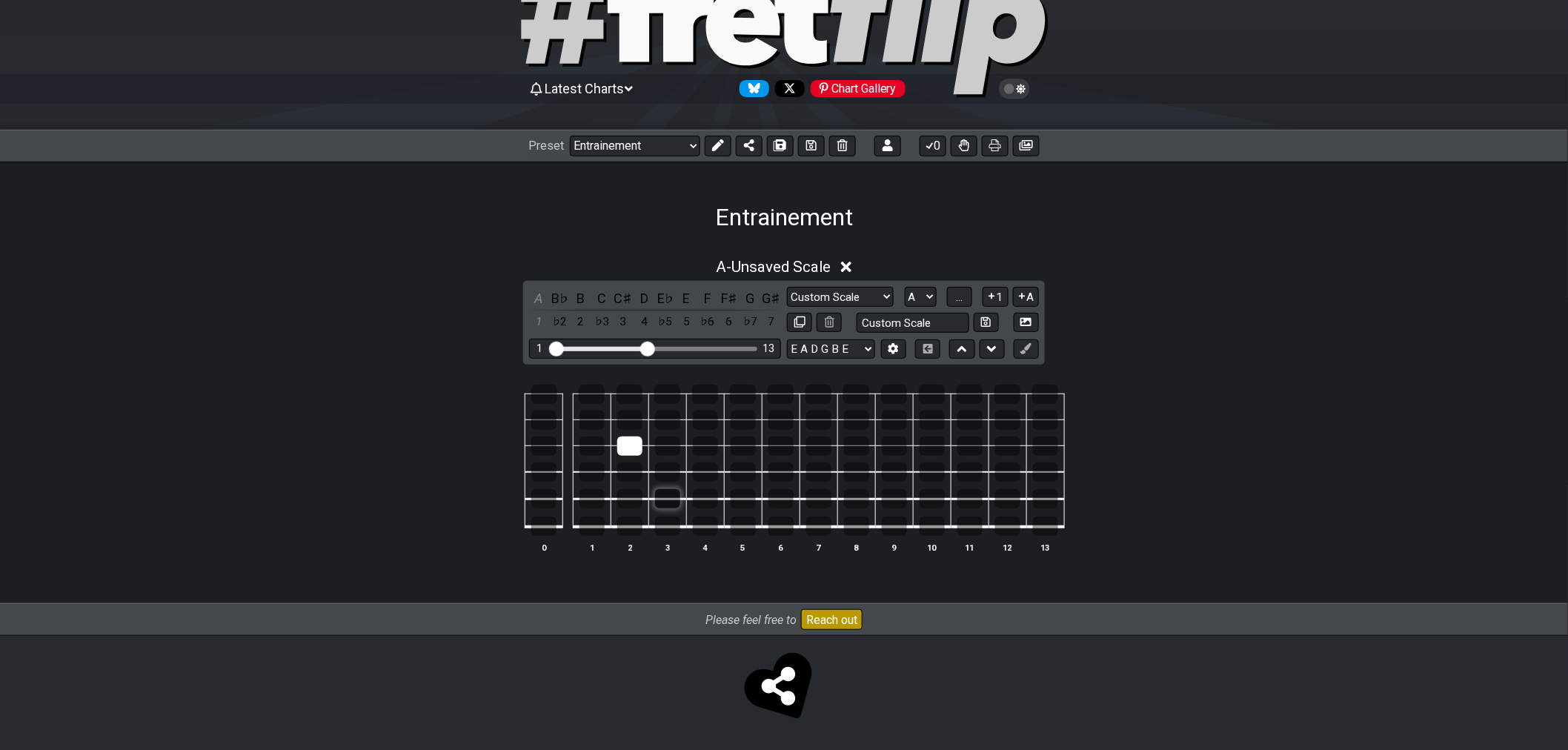
click at [664, 498] on div at bounding box center [667, 498] width 25 height 19
click at [590, 421] on div at bounding box center [591, 420] width 25 height 19
click at [634, 473] on div at bounding box center [629, 472] width 25 height 19
click at [664, 530] on div at bounding box center [667, 526] width 25 height 19
click at [672, 396] on div at bounding box center [667, 394] width 26 height 19
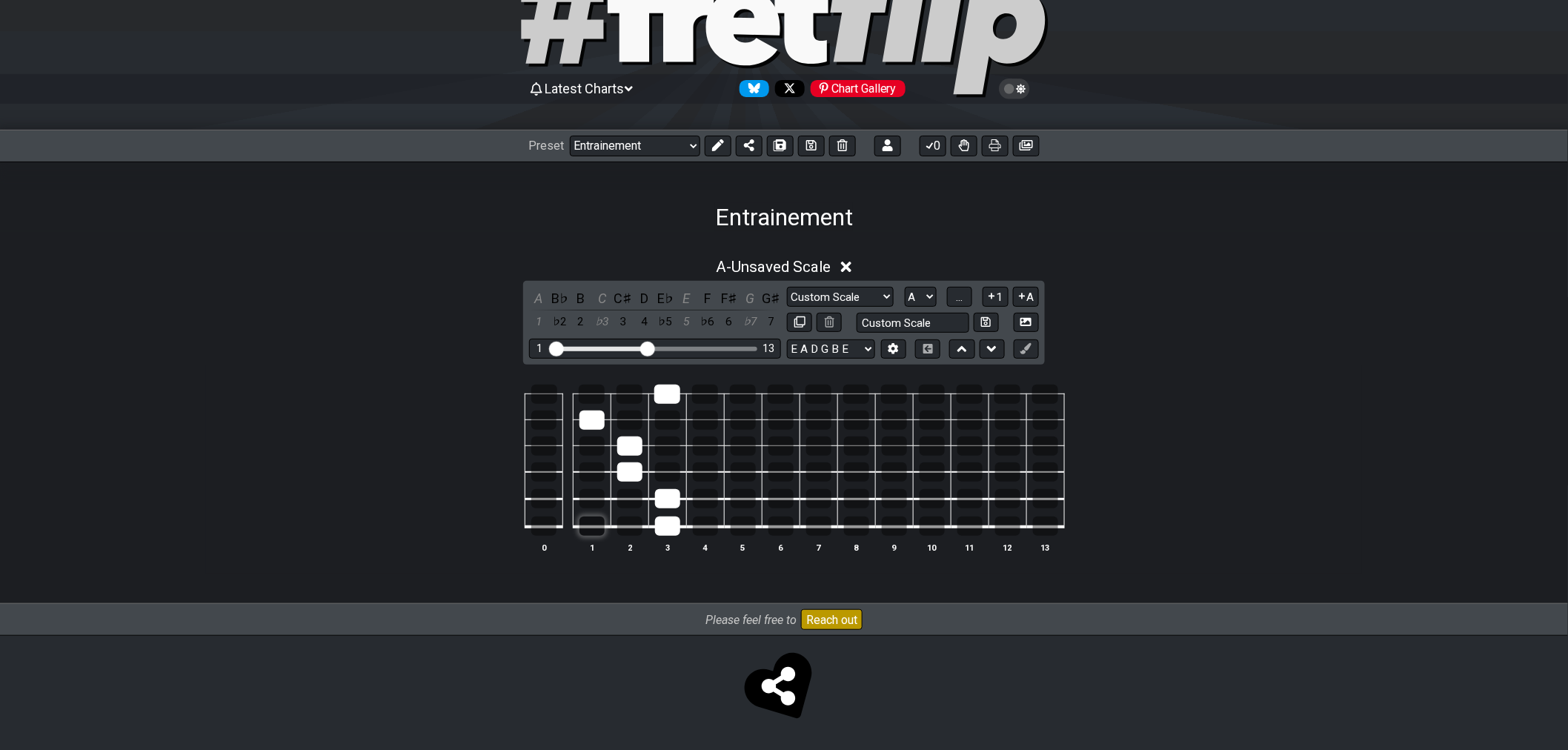
click at [596, 522] on div at bounding box center [591, 526] width 25 height 19
click at [597, 391] on div at bounding box center [592, 394] width 26 height 19
click at [672, 476] on div at bounding box center [667, 472] width 25 height 19
click at [660, 416] on div at bounding box center [667, 420] width 25 height 19
click at [632, 494] on div at bounding box center [629, 498] width 25 height 19
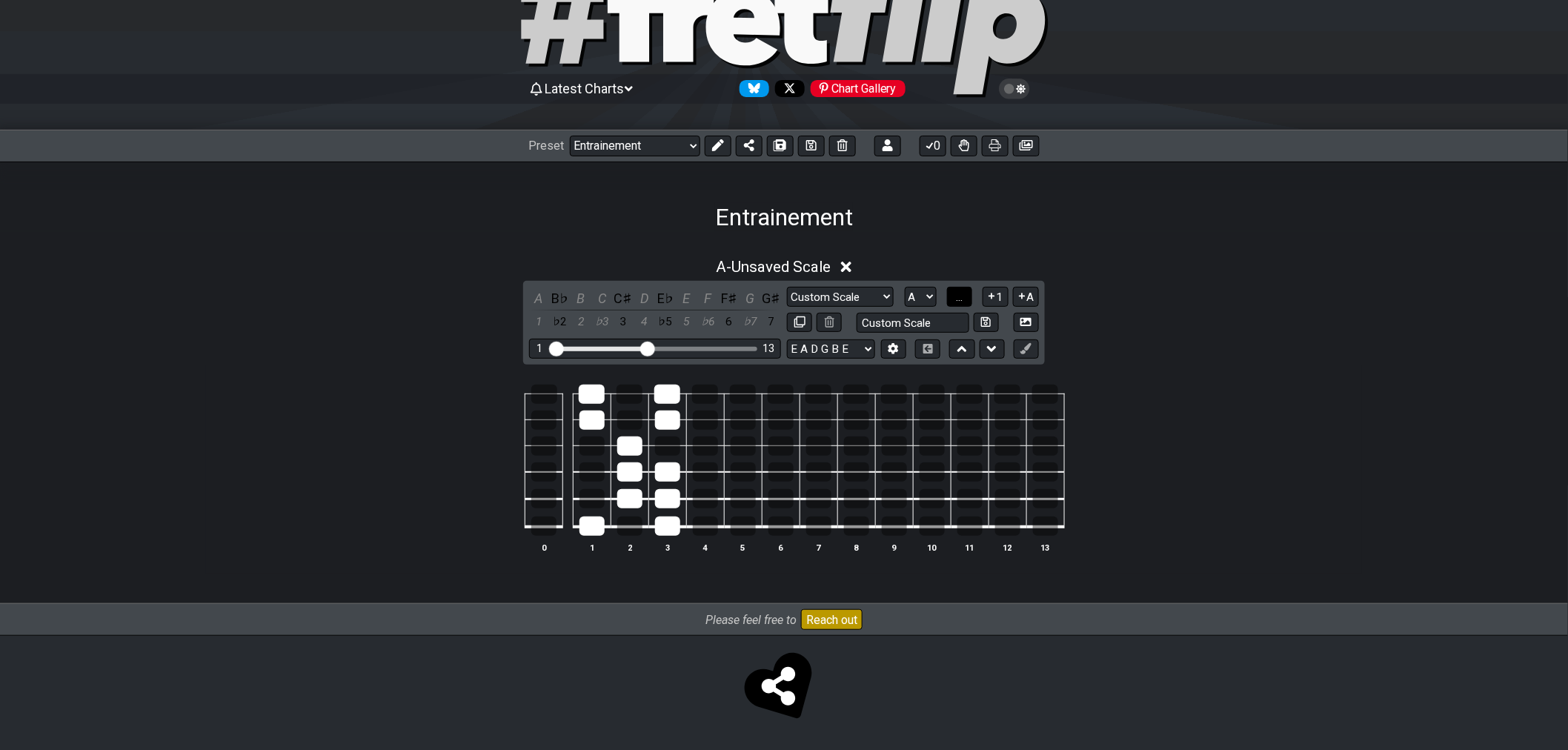
click at [959, 298] on span "..." at bounding box center [959, 297] width 7 height 13
click at [922, 302] on select "A♭ A A♯ B♭ B C C♯ D♭ D D♯ E♭ E F F♯ G♭ G G♯" at bounding box center [921, 297] width 32 height 20
click at [925, 290] on select "A♭ A A♯ B♭ B C C♯ D♭ D D♯ E♭ E F F♯ G♭ G G♯" at bounding box center [921, 297] width 32 height 20
click at [925, 288] on select "A♭ A A♯ B♭ B C C♯ D♭ D D♯ E♭ E F F♯ G♭ G G♯" at bounding box center [921, 297] width 32 height 20
click at [925, 293] on select "A♭ A A♯ B♭ B C C♯ D♭ D D♯ E♭ E F F♯ G♭ G G♯" at bounding box center [921, 297] width 32 height 20
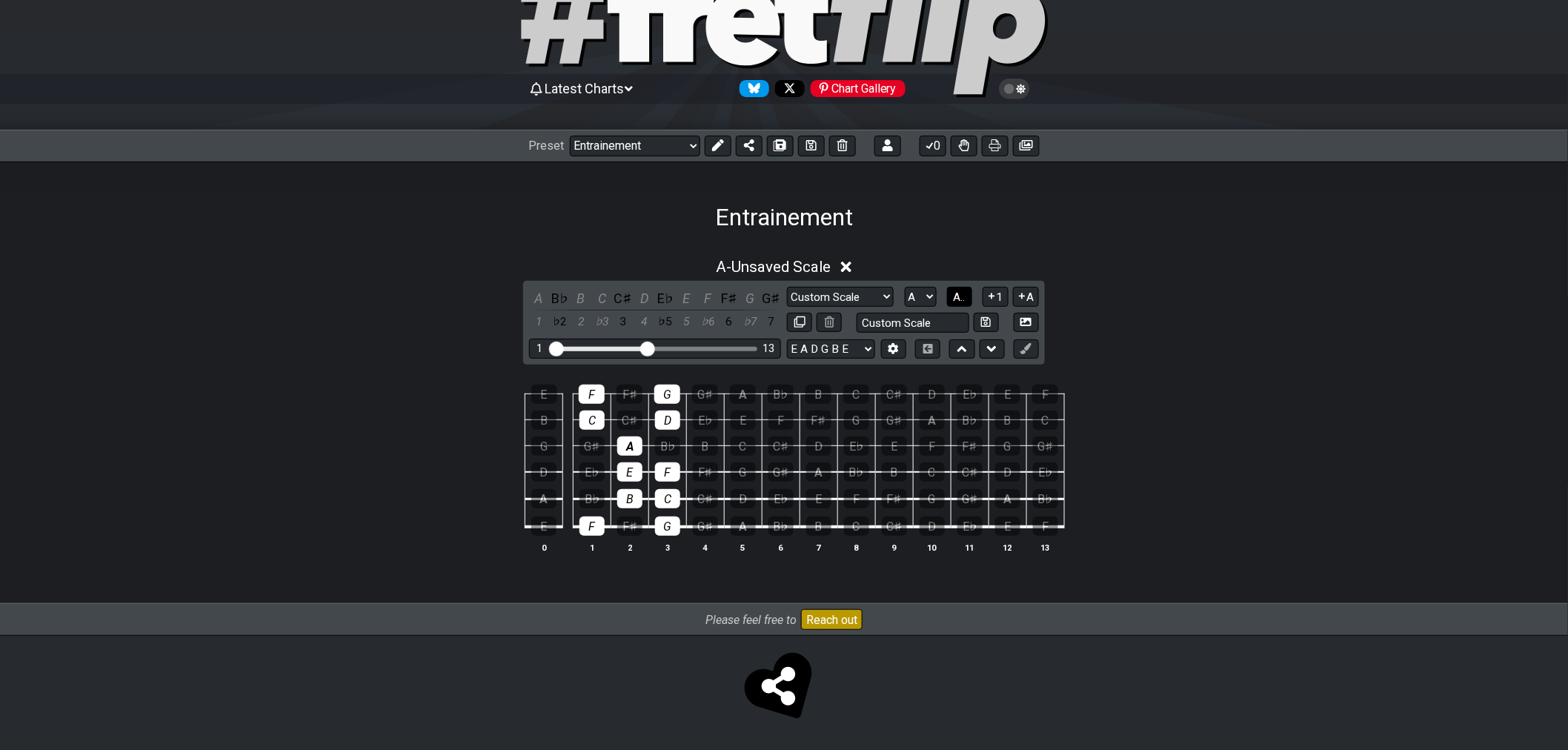
drag, startPoint x: 947, startPoint y: 293, endPoint x: 956, endPoint y: 293, distance: 9.0
click at [949, 293] on div "Custom Scale Custom Scale Minor Pentatonic Major Pentatonic Minor Blues Major B…" at bounding box center [913, 297] width 252 height 20
click at [956, 293] on span "A.." at bounding box center [960, 297] width 12 height 13
click at [956, 293] on span "1..7" at bounding box center [959, 297] width 18 height 13
click at [677, 397] on div at bounding box center [667, 394] width 26 height 19
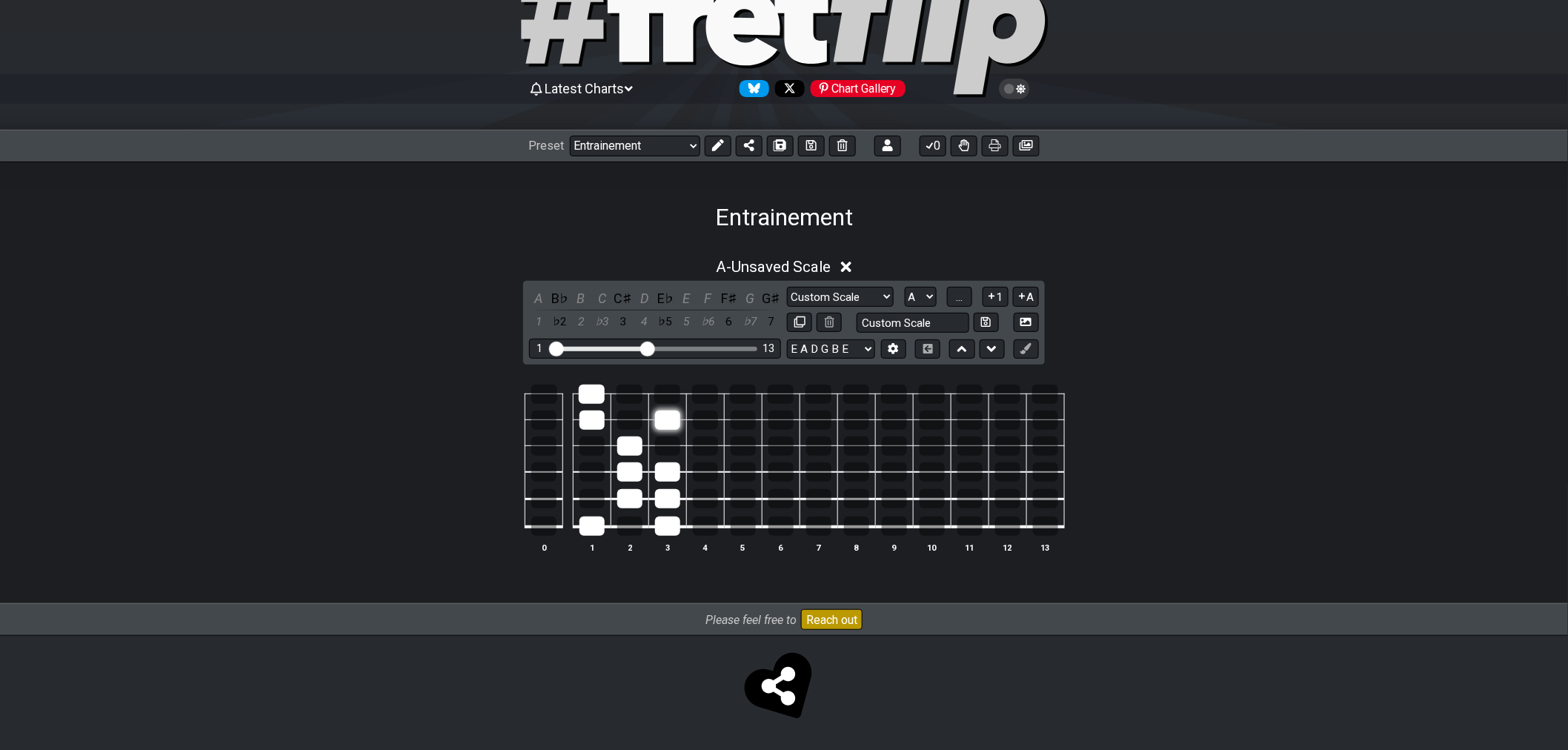
click at [672, 413] on div at bounding box center [667, 420] width 25 height 19
click at [625, 441] on div at bounding box center [629, 446] width 25 height 19
drag, startPoint x: 668, startPoint y: 469, endPoint x: 659, endPoint y: 472, distance: 9.5
click at [668, 470] on div at bounding box center [667, 472] width 25 height 19
click at [640, 475] on div at bounding box center [629, 472] width 25 height 19
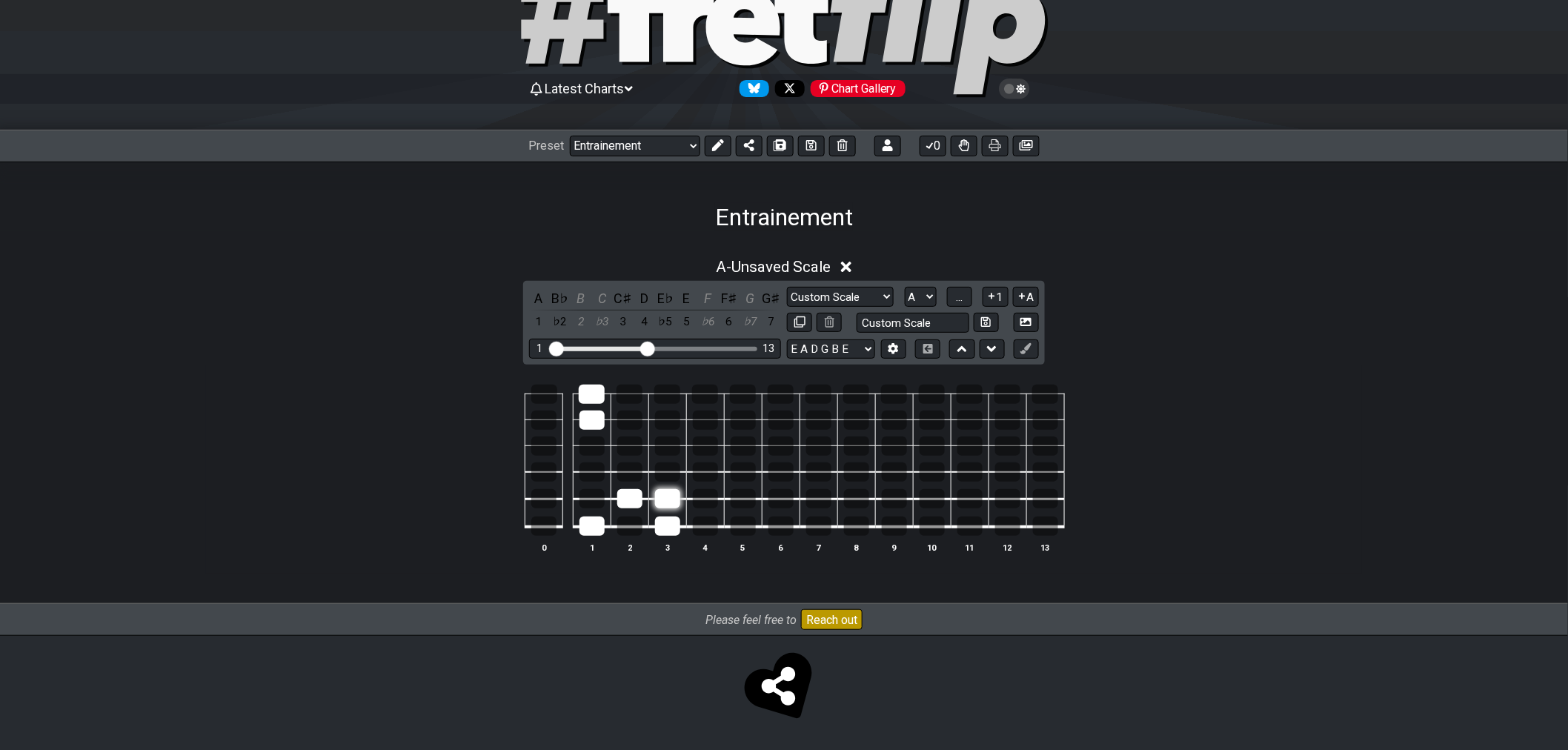
click at [669, 494] on div at bounding box center [667, 498] width 25 height 19
click at [637, 494] on div at bounding box center [629, 498] width 25 height 19
click at [668, 521] on div at bounding box center [667, 526] width 25 height 19
click at [600, 520] on div at bounding box center [591, 526] width 25 height 19
click at [583, 416] on div at bounding box center [591, 420] width 25 height 19
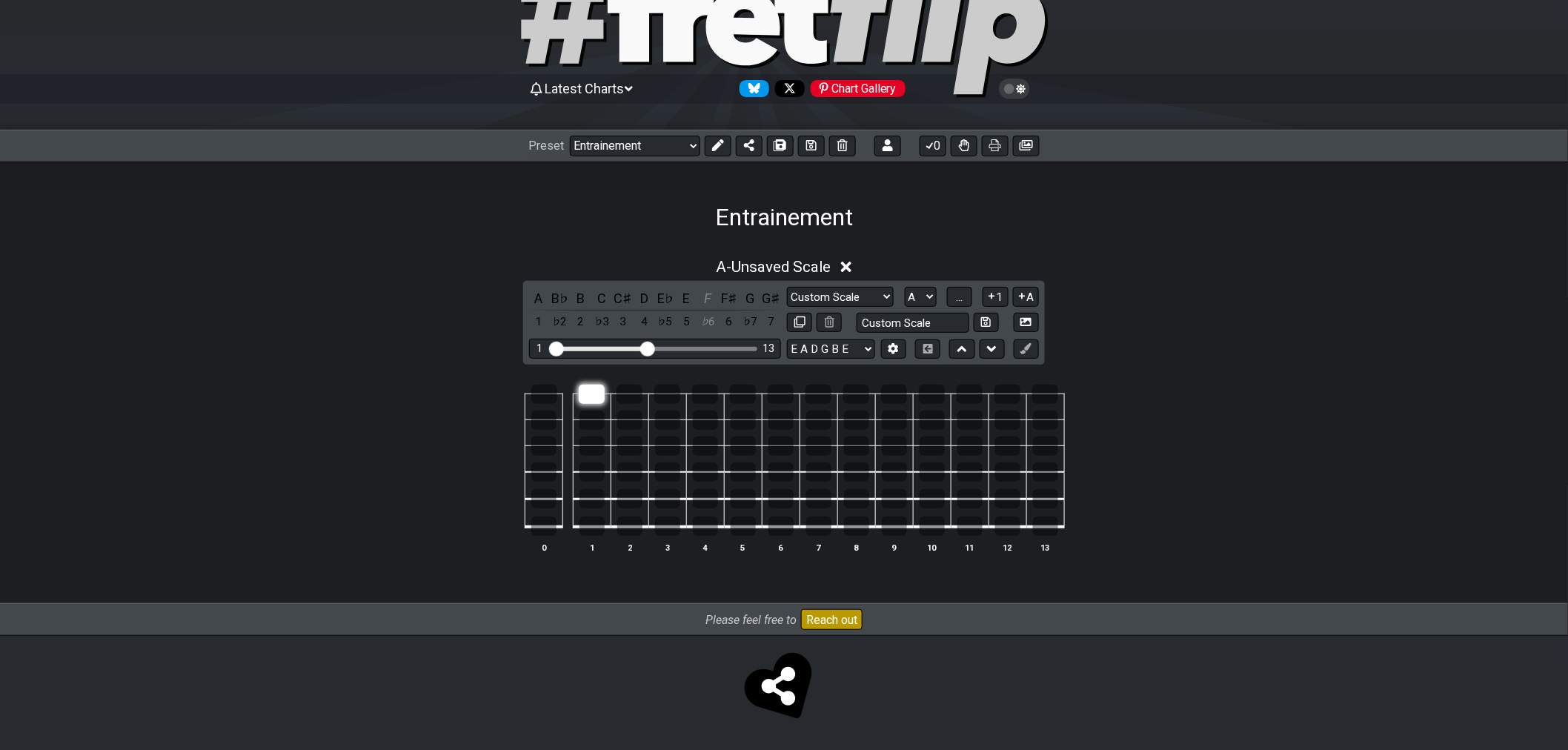
click at [588, 399] on div at bounding box center [592, 394] width 26 height 19
click at [959, 291] on span "..." at bounding box center [959, 297] width 7 height 13
click at [959, 291] on span "A.." at bounding box center [960, 297] width 12 height 13
click at [964, 291] on span "1..7" at bounding box center [959, 297] width 18 height 13
click at [963, 291] on span "..." at bounding box center [959, 297] width 7 height 13
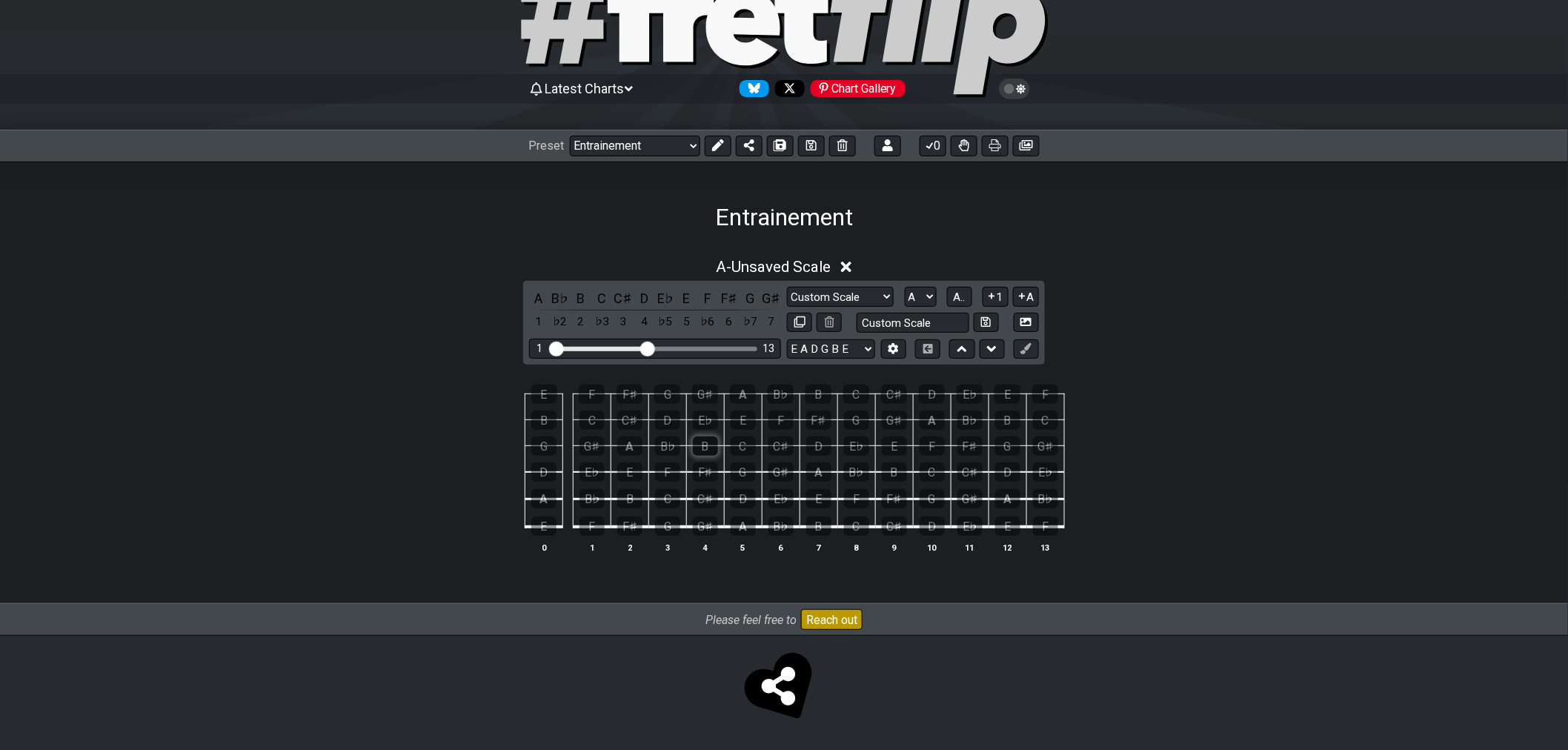
click at [707, 445] on div "B" at bounding box center [705, 446] width 25 height 19
click at [747, 530] on div "A" at bounding box center [743, 526] width 25 height 19
click at [753, 500] on div "D" at bounding box center [743, 498] width 25 height 19
click at [747, 468] on div "G" at bounding box center [743, 472] width 25 height 19
click at [747, 447] on div "C" at bounding box center [743, 446] width 25 height 19
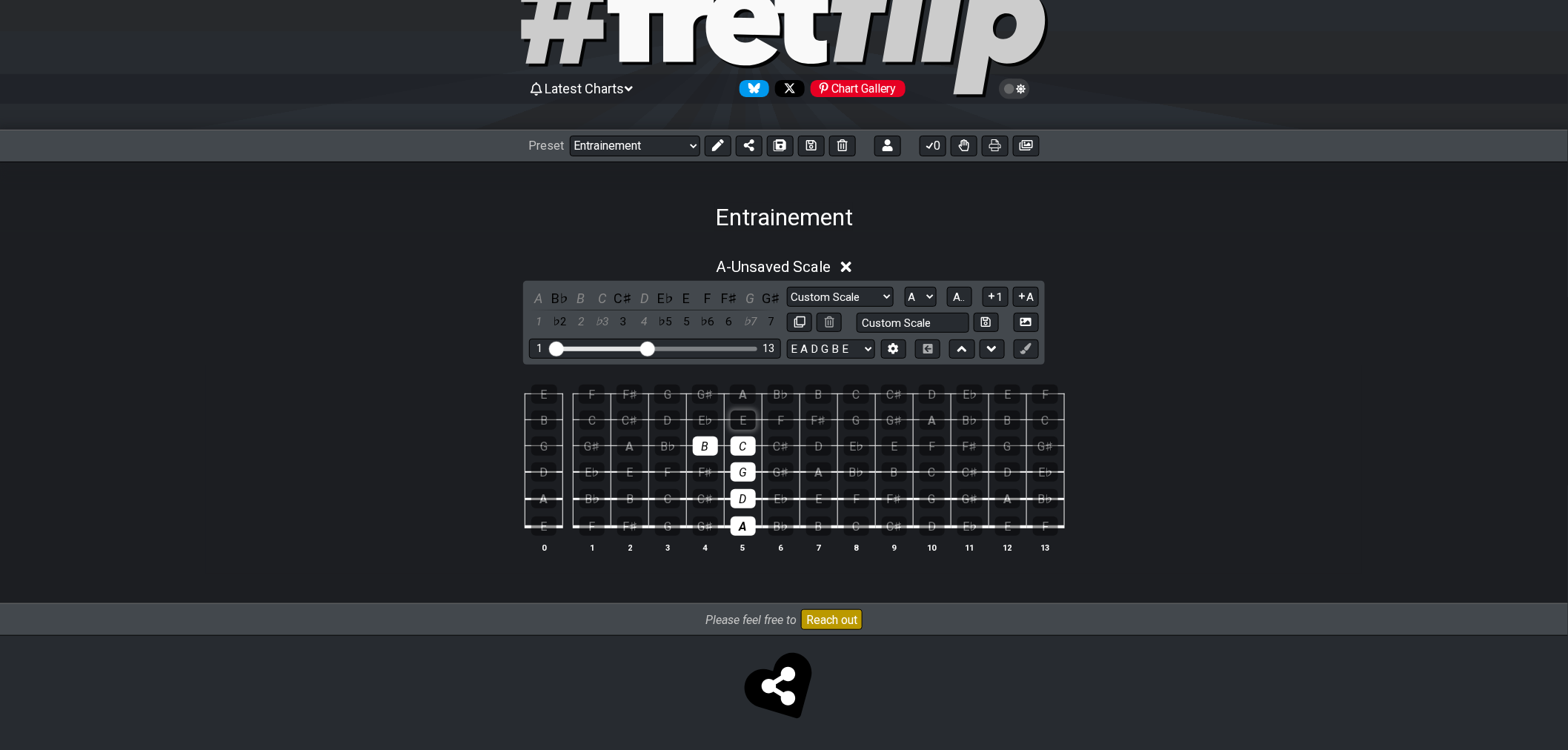
click at [747, 423] on div "E" at bounding box center [743, 420] width 25 height 19
click at [748, 390] on div "A" at bounding box center [743, 394] width 26 height 19
click at [849, 532] on div "C" at bounding box center [856, 526] width 25 height 19
click at [850, 504] on div "F" at bounding box center [856, 498] width 25 height 19
click at [822, 499] on div "E" at bounding box center [818, 498] width 25 height 19
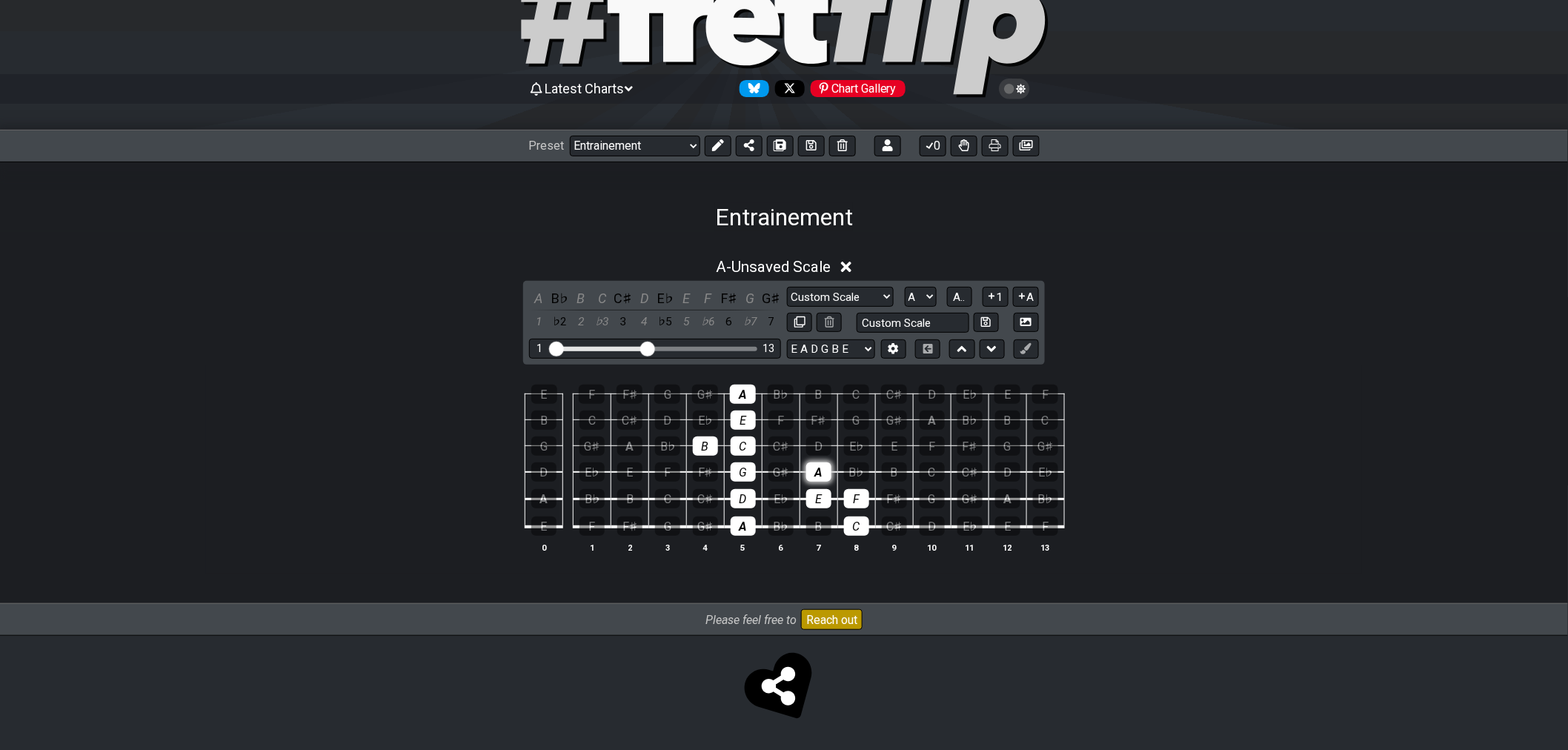
click at [813, 465] on div "A" at bounding box center [818, 472] width 25 height 19
click at [818, 448] on div "D" at bounding box center [818, 446] width 25 height 19
click at [854, 419] on div "G" at bounding box center [856, 420] width 25 height 19
click at [855, 387] on div "C" at bounding box center [856, 394] width 26 height 19
click at [824, 388] on div "B" at bounding box center [819, 394] width 26 height 19
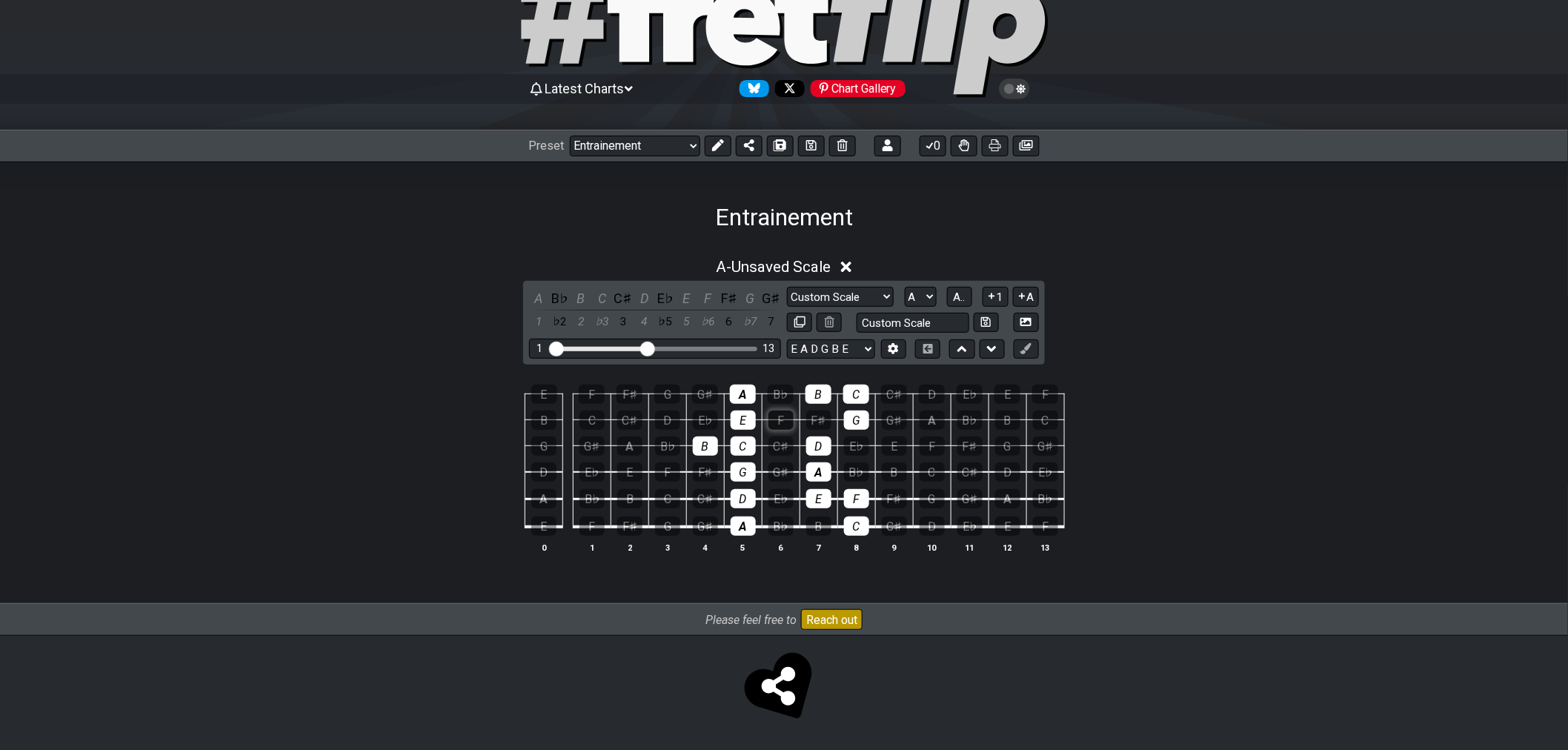
click at [769, 421] on div "F" at bounding box center [781, 420] width 25 height 19
click at [812, 531] on div "B" at bounding box center [818, 526] width 25 height 19
click at [856, 502] on div "F" at bounding box center [856, 498] width 25 height 19
click at [831, 500] on div "E" at bounding box center [818, 498] width 25 height 19
click at [823, 476] on div "A" at bounding box center [818, 472] width 25 height 19
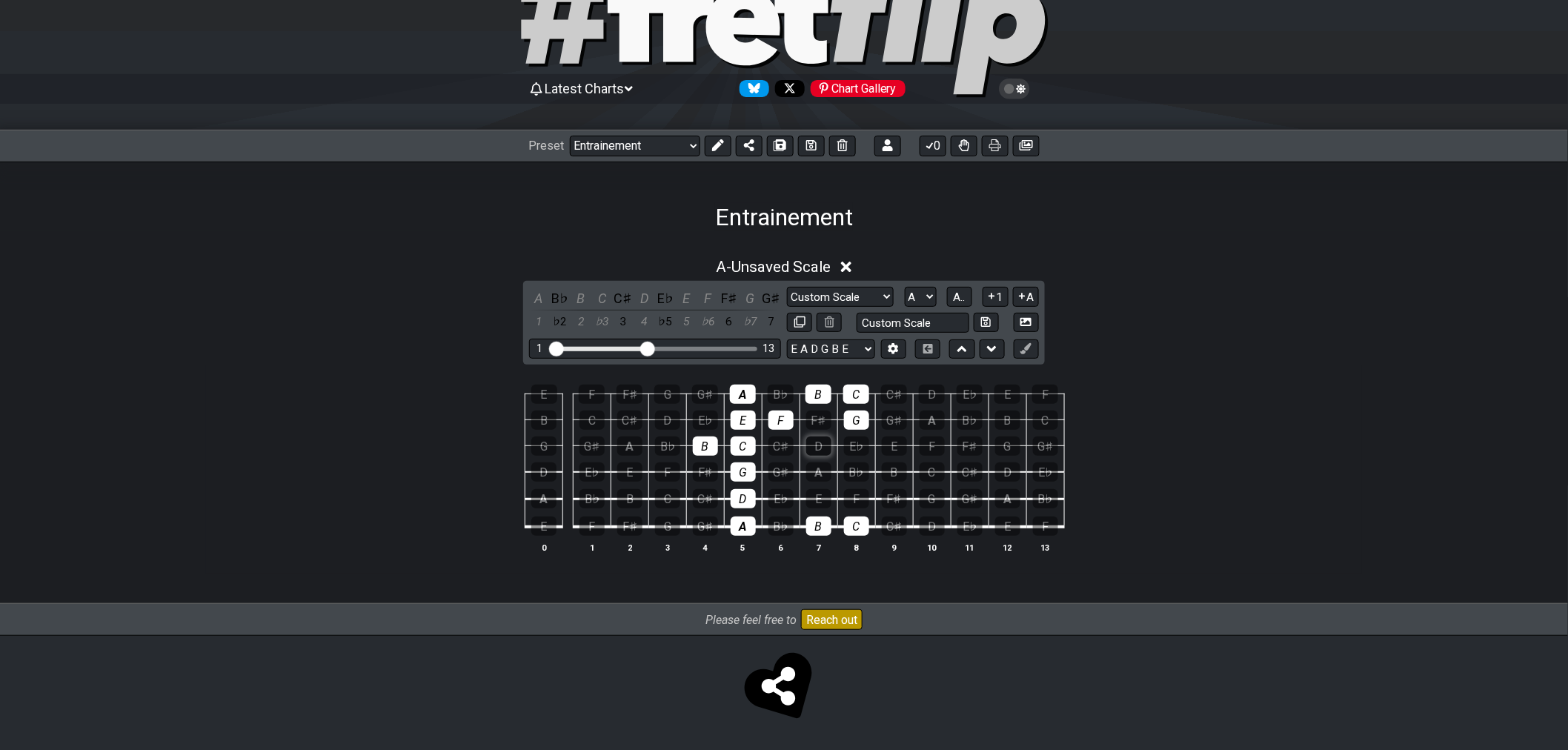
click at [815, 445] on div "D" at bounding box center [818, 446] width 25 height 19
click at [820, 446] on div "D" at bounding box center [818, 446] width 25 height 19
click at [819, 452] on div "D" at bounding box center [818, 446] width 25 height 19
click at [855, 427] on div "G" at bounding box center [856, 420] width 25 height 19
click at [786, 421] on div "F" at bounding box center [781, 420] width 25 height 19
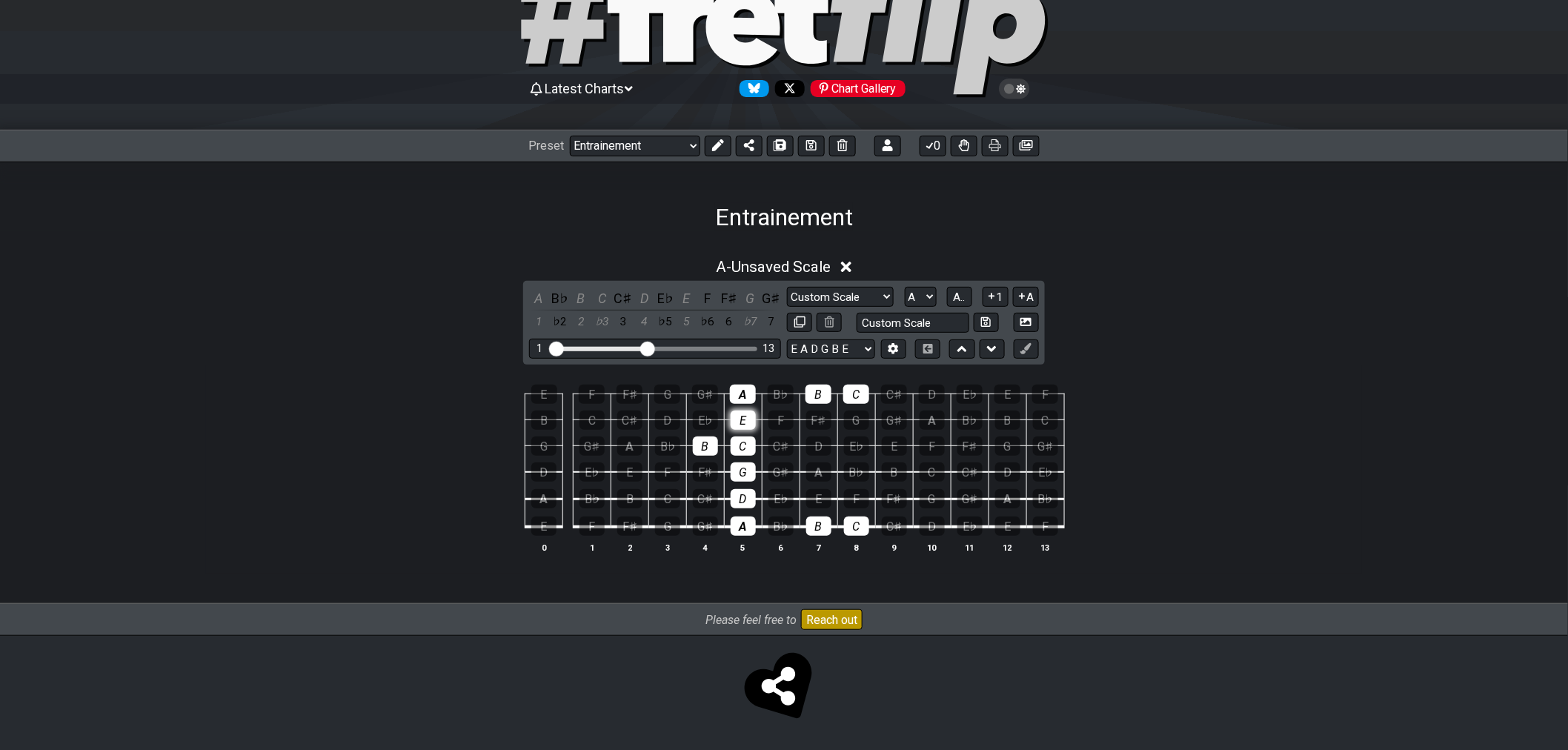
click at [750, 420] on div "E" at bounding box center [743, 420] width 25 height 19
click at [749, 478] on div "G" at bounding box center [743, 472] width 25 height 19
click at [747, 500] on div "D" at bounding box center [743, 498] width 25 height 19
click at [749, 524] on div "A" at bounding box center [743, 526] width 25 height 19
click at [742, 517] on div "A" at bounding box center [743, 526] width 25 height 19
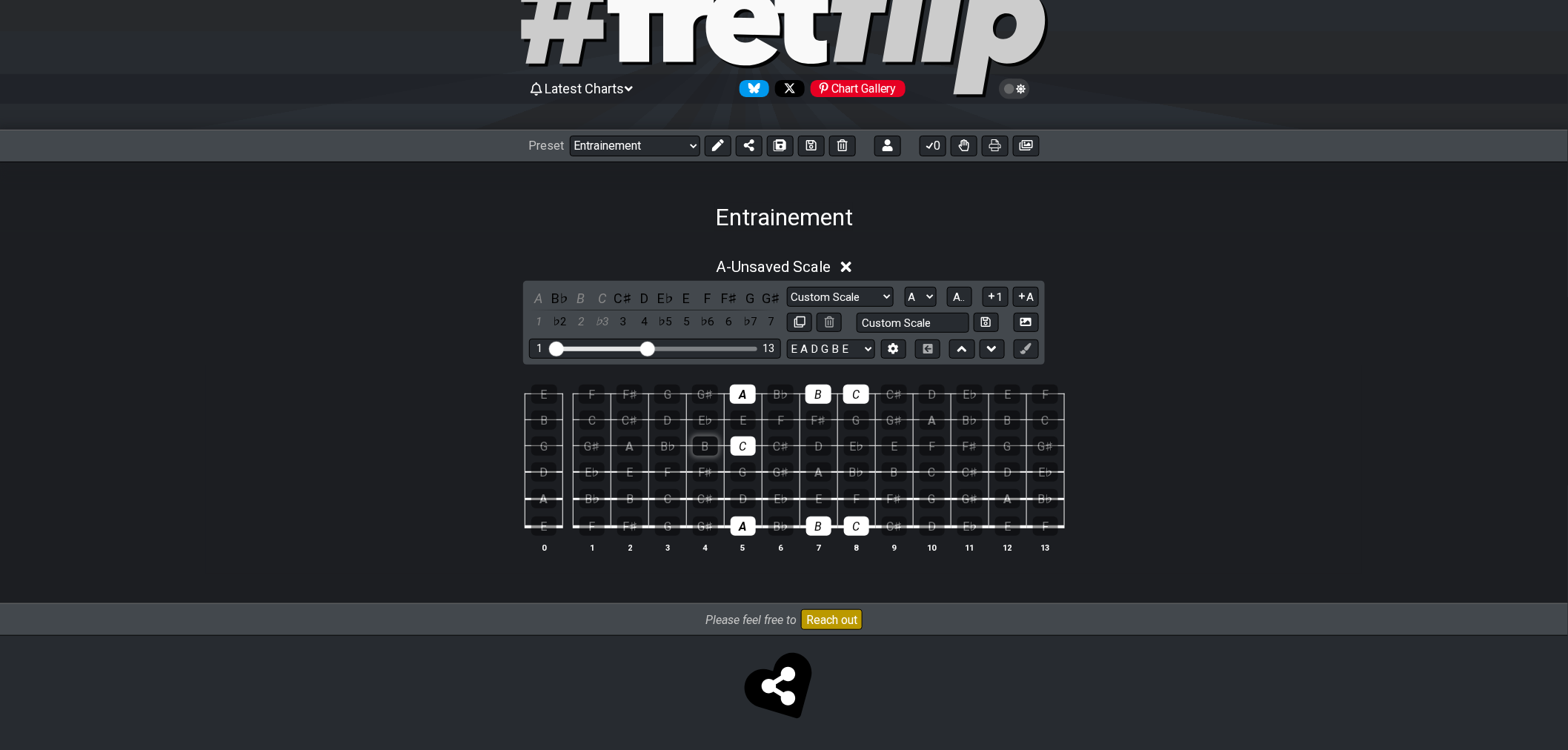
click at [709, 445] on div "B" at bounding box center [705, 446] width 25 height 19
click at [707, 450] on div "B" at bounding box center [705, 446] width 25 height 19
click at [740, 523] on div "A" at bounding box center [743, 526] width 25 height 19
drag, startPoint x: 824, startPoint y: 523, endPoint x: 835, endPoint y: 525, distance: 11.2
click at [825, 523] on div "B" at bounding box center [818, 526] width 25 height 19
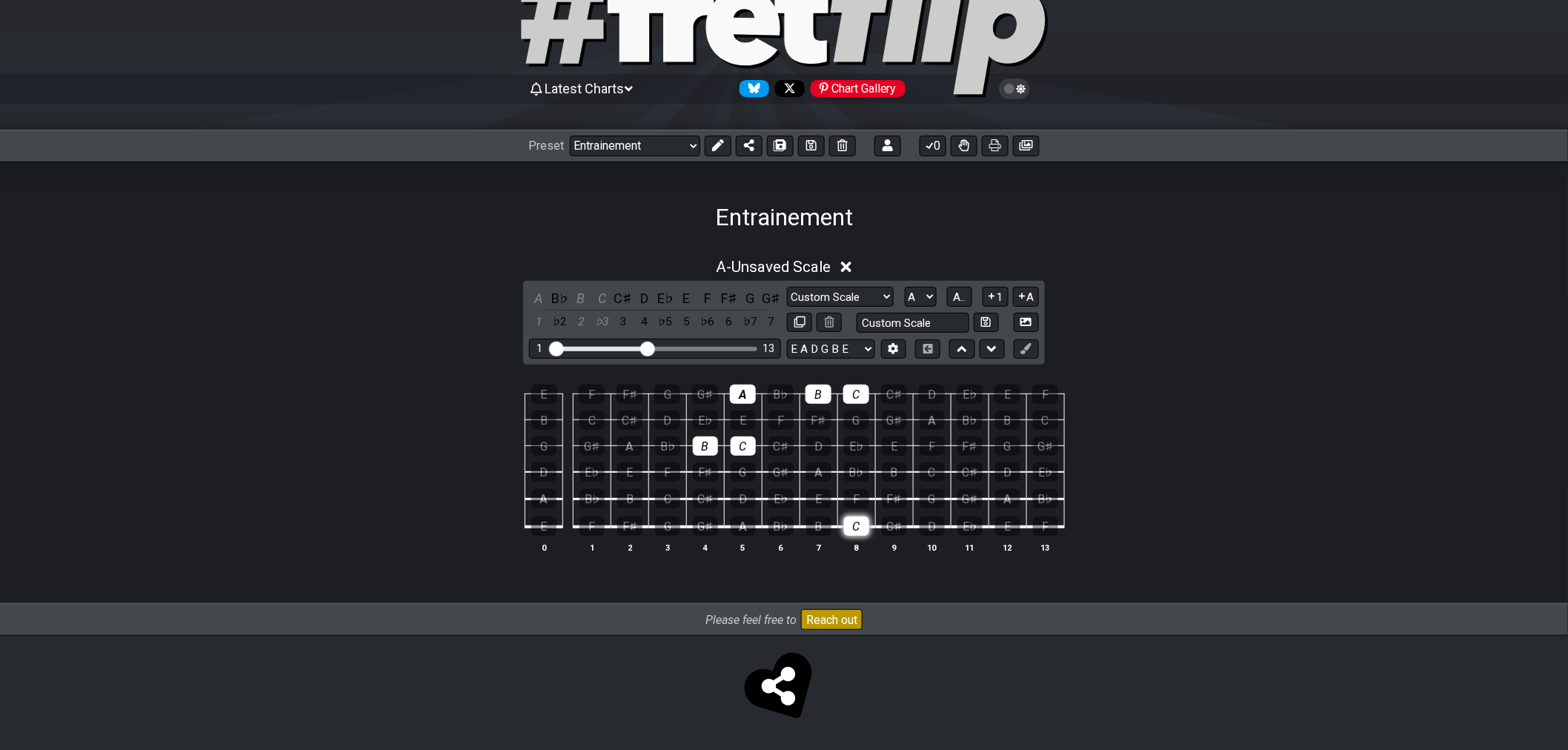
click at [865, 525] on div "C" at bounding box center [856, 526] width 25 height 19
click at [743, 446] on div "C" at bounding box center [743, 446] width 25 height 19
click at [704, 438] on div "B" at bounding box center [705, 446] width 25 height 19
click at [742, 399] on div "A" at bounding box center [743, 394] width 26 height 19
click at [821, 395] on div "B" at bounding box center [819, 394] width 26 height 19
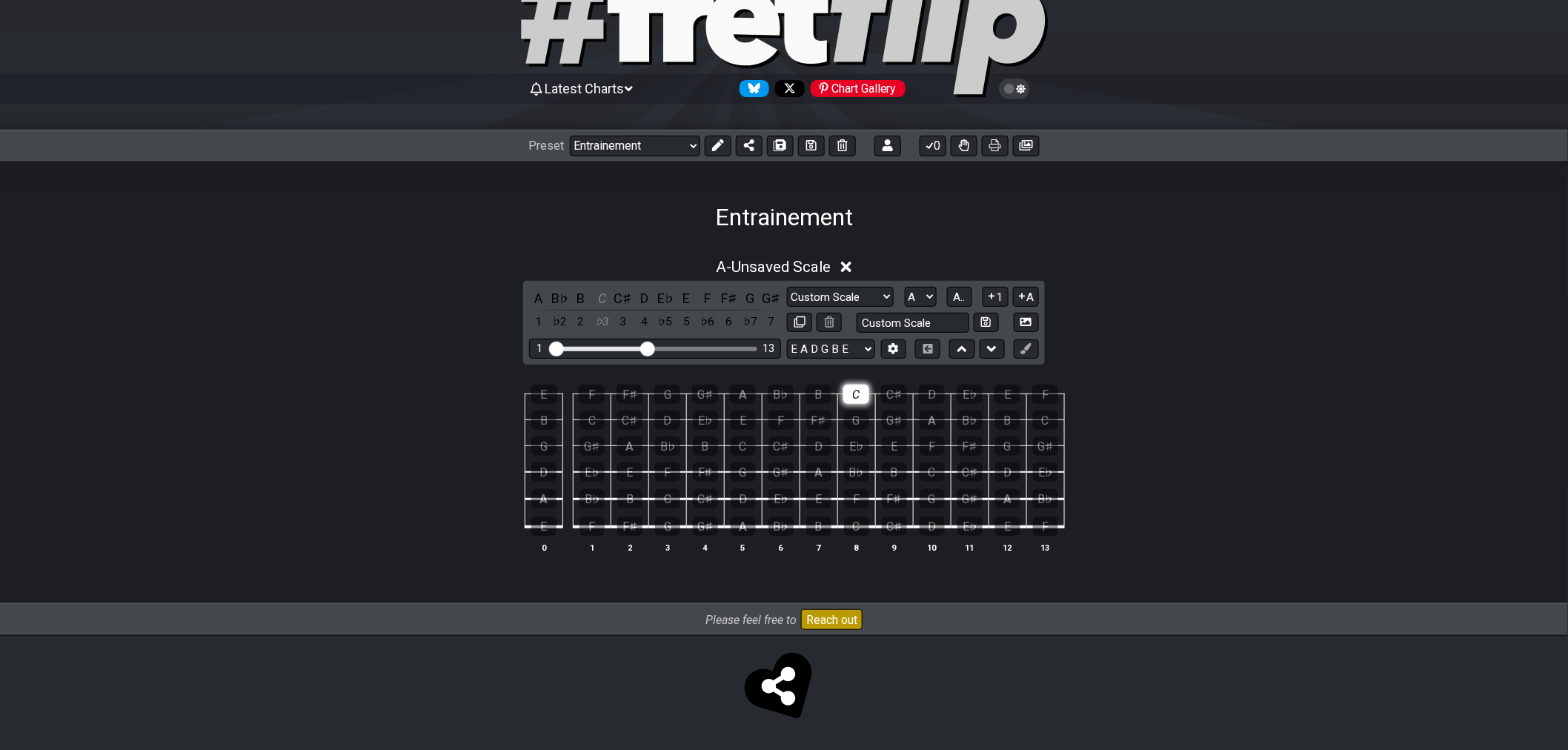
click at [868, 387] on div "C" at bounding box center [856, 394] width 26 height 19
drag, startPoint x: 743, startPoint y: 522, endPoint x: 768, endPoint y: 543, distance: 32.6
click at [743, 522] on div "A" at bounding box center [743, 526] width 25 height 19
click at [822, 524] on div "B" at bounding box center [818, 526] width 25 height 19
click at [861, 526] on div "C" at bounding box center [856, 526] width 25 height 19
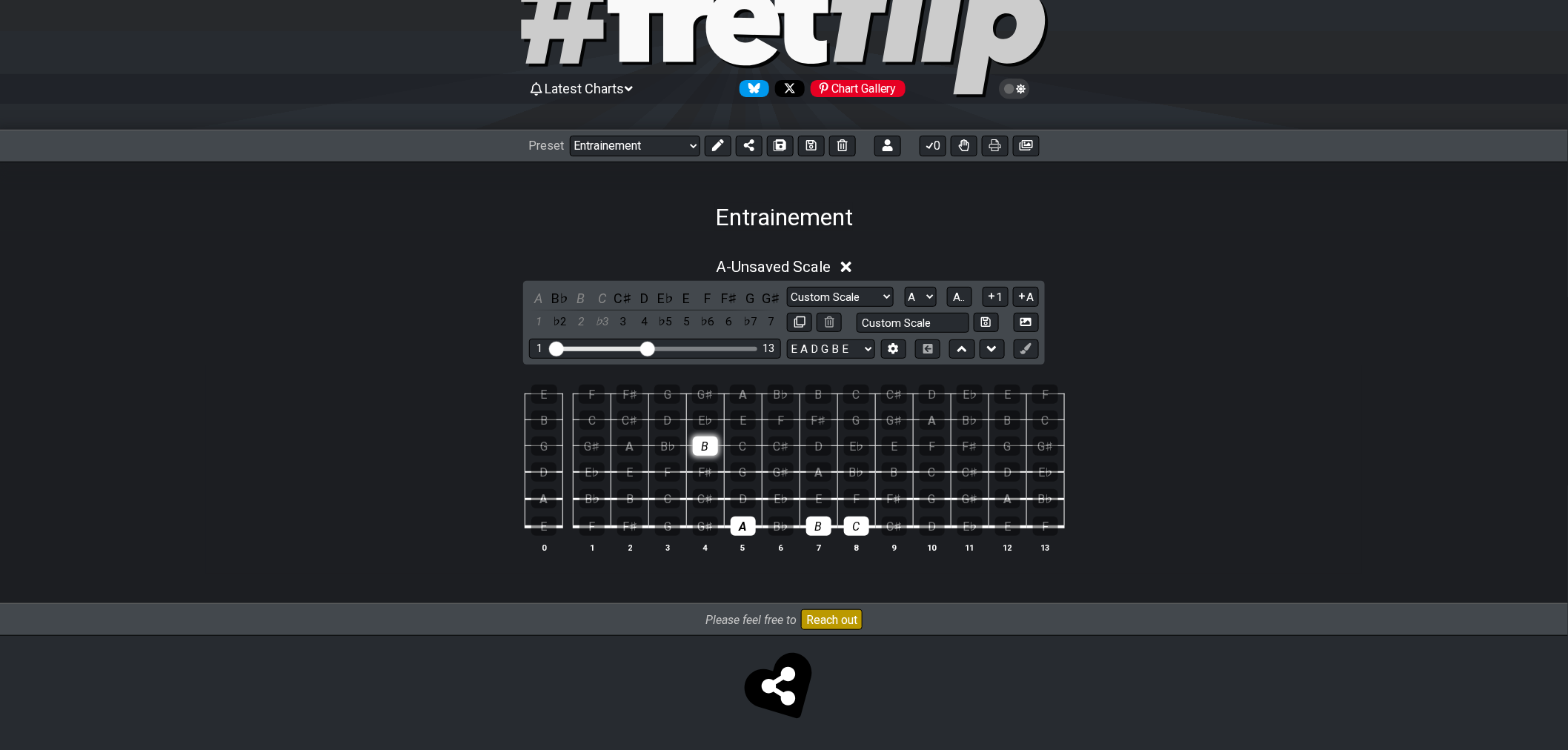
click at [703, 446] on div "B" at bounding box center [705, 446] width 25 height 19
click at [740, 451] on div "C" at bounding box center [743, 446] width 25 height 19
click at [747, 400] on div "A" at bounding box center [743, 394] width 26 height 19
click at [818, 397] on div "B" at bounding box center [819, 394] width 26 height 19
click at [857, 394] on div "C" at bounding box center [856, 394] width 26 height 19
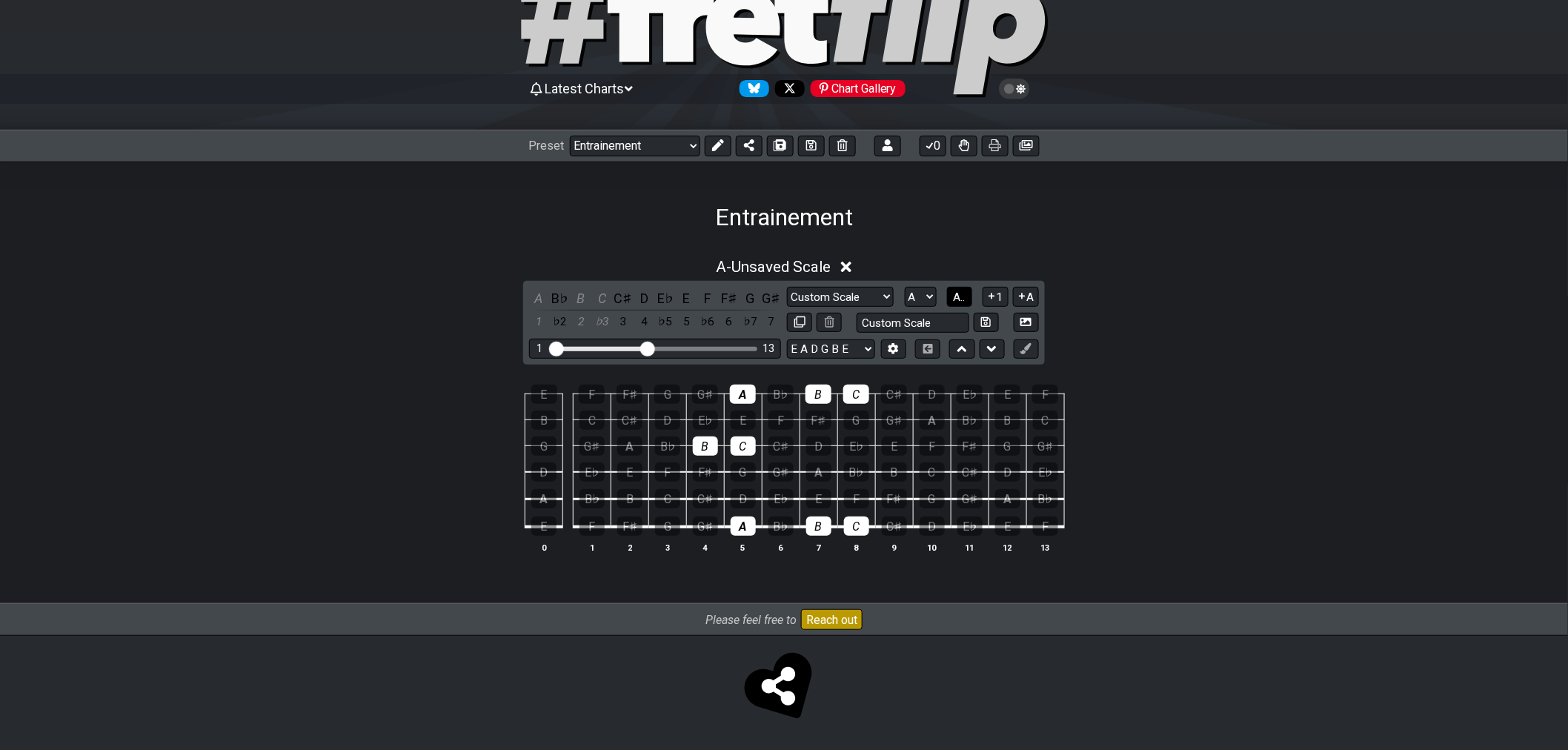
click at [965, 297] on span "A.." at bounding box center [960, 297] width 12 height 13
click at [965, 297] on span "1..7" at bounding box center [959, 297] width 18 height 13
click at [748, 521] on div at bounding box center [743, 526] width 25 height 19
click at [817, 530] on div at bounding box center [818, 526] width 25 height 19
click at [859, 530] on div at bounding box center [856, 526] width 25 height 19
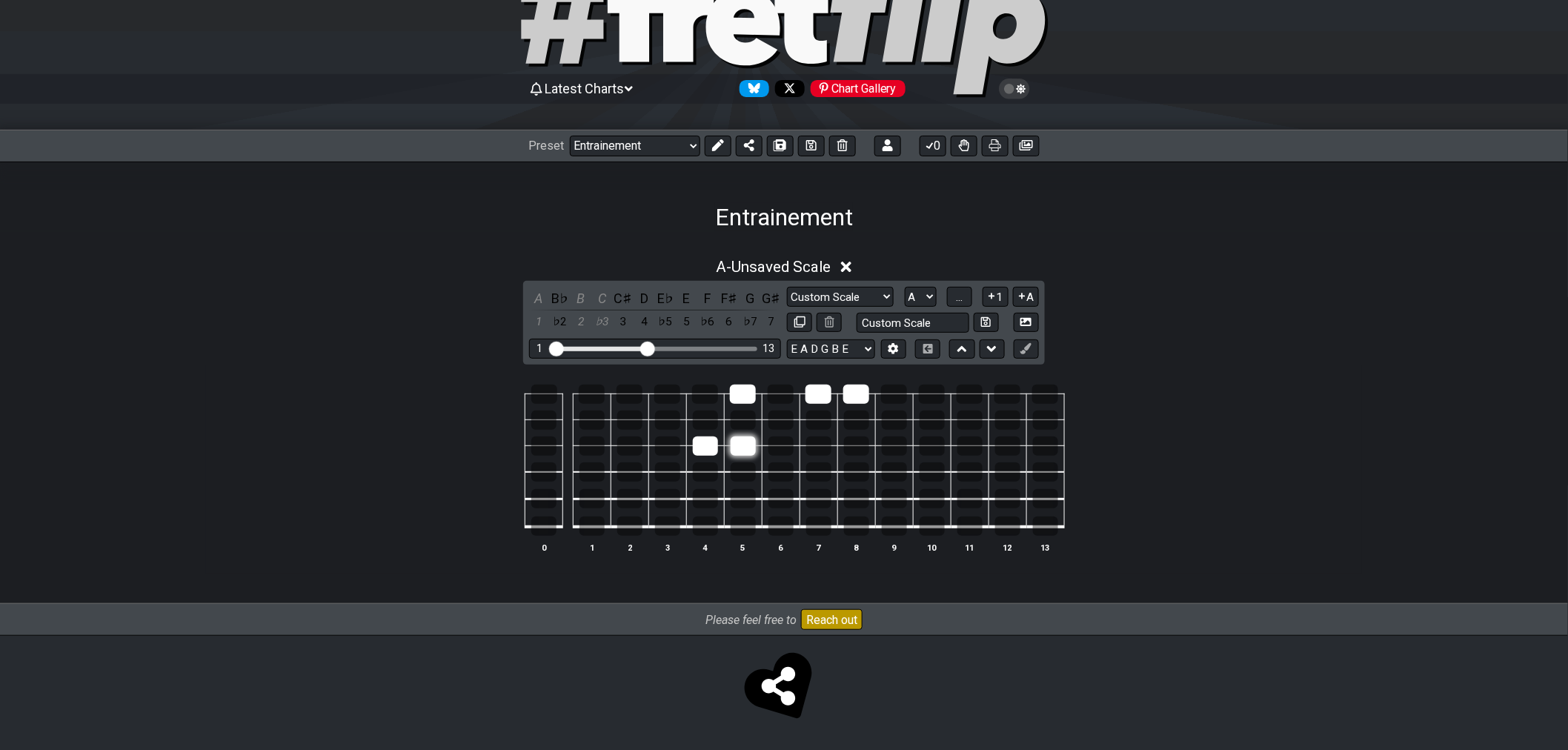
click at [747, 442] on div at bounding box center [743, 446] width 25 height 19
click at [699, 439] on div at bounding box center [705, 446] width 25 height 19
click at [741, 396] on div at bounding box center [743, 394] width 26 height 19
click at [820, 395] on div at bounding box center [819, 394] width 26 height 19
click at [847, 391] on div at bounding box center [856, 394] width 26 height 19
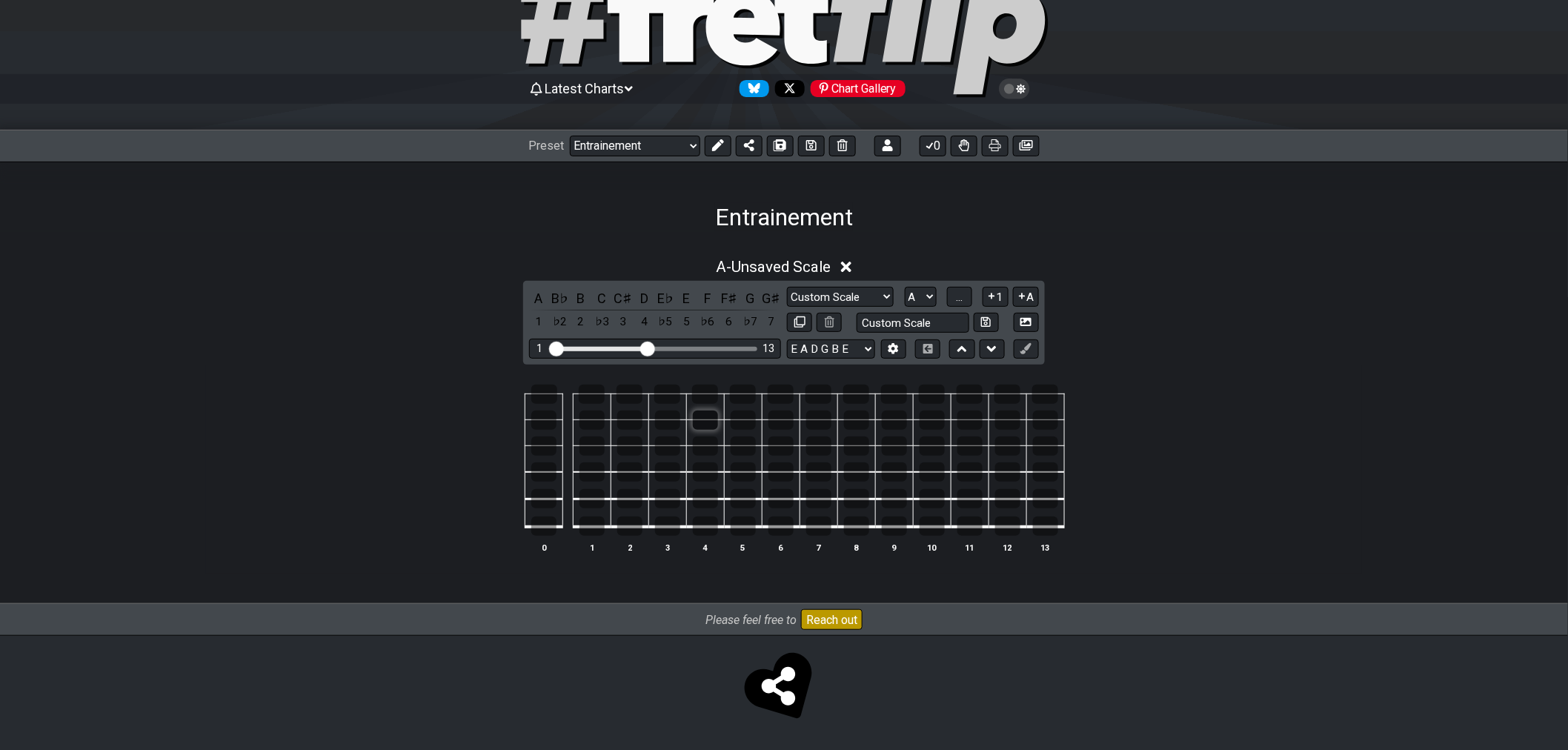
click at [701, 421] on div at bounding box center [705, 420] width 25 height 19
click at [734, 416] on div at bounding box center [743, 420] width 25 height 19
click at [860, 393] on div at bounding box center [856, 394] width 26 height 19
click at [858, 522] on div at bounding box center [856, 526] width 25 height 19
click at [784, 531] on div at bounding box center [781, 526] width 25 height 19
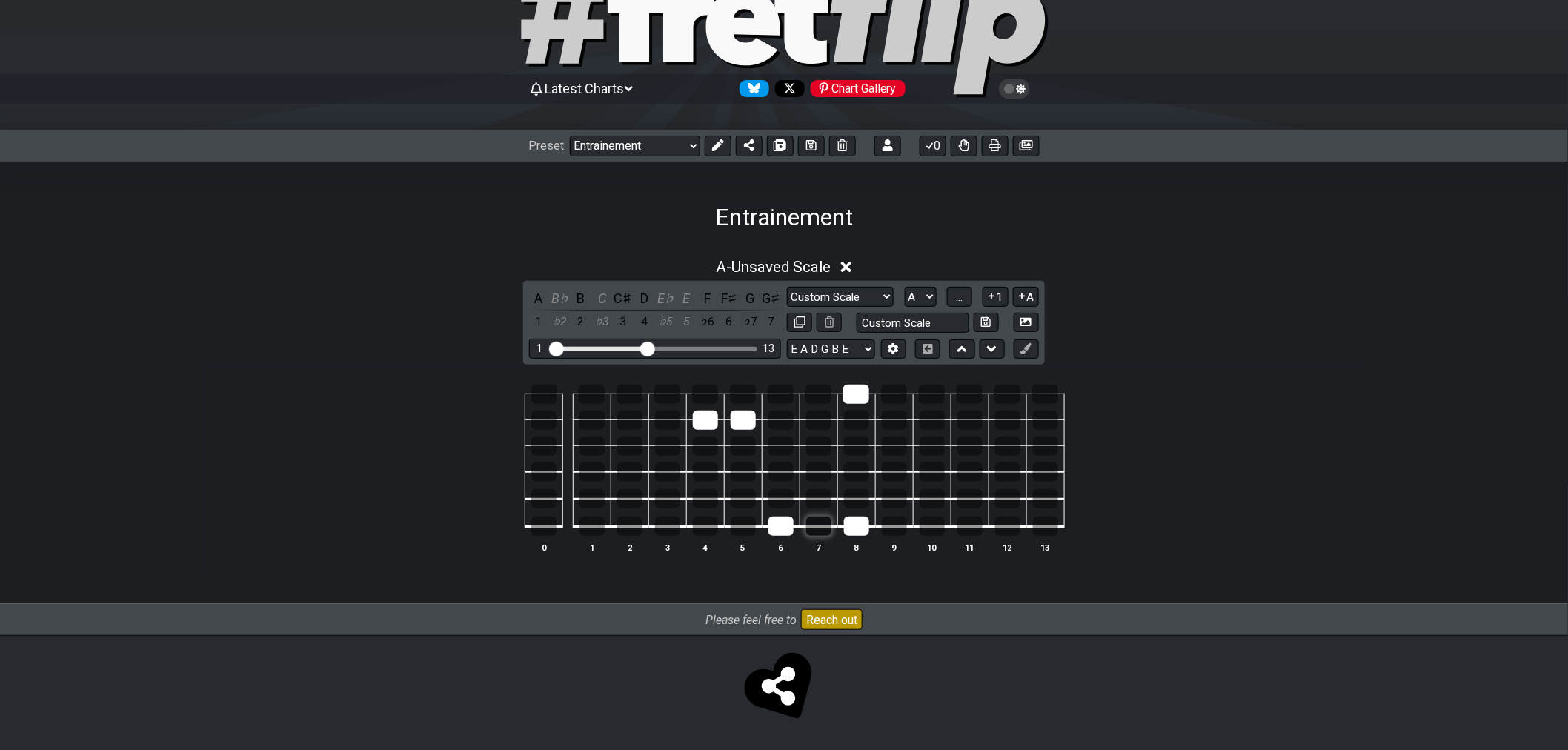
click at [812, 524] on div at bounding box center [818, 526] width 25 height 19
click at [775, 527] on div at bounding box center [781, 526] width 25 height 19
click at [819, 394] on div at bounding box center [819, 394] width 26 height 19
drag, startPoint x: 734, startPoint y: 420, endPoint x: 732, endPoint y: 446, distance: 26.1
click at [734, 421] on div at bounding box center [743, 420] width 25 height 19
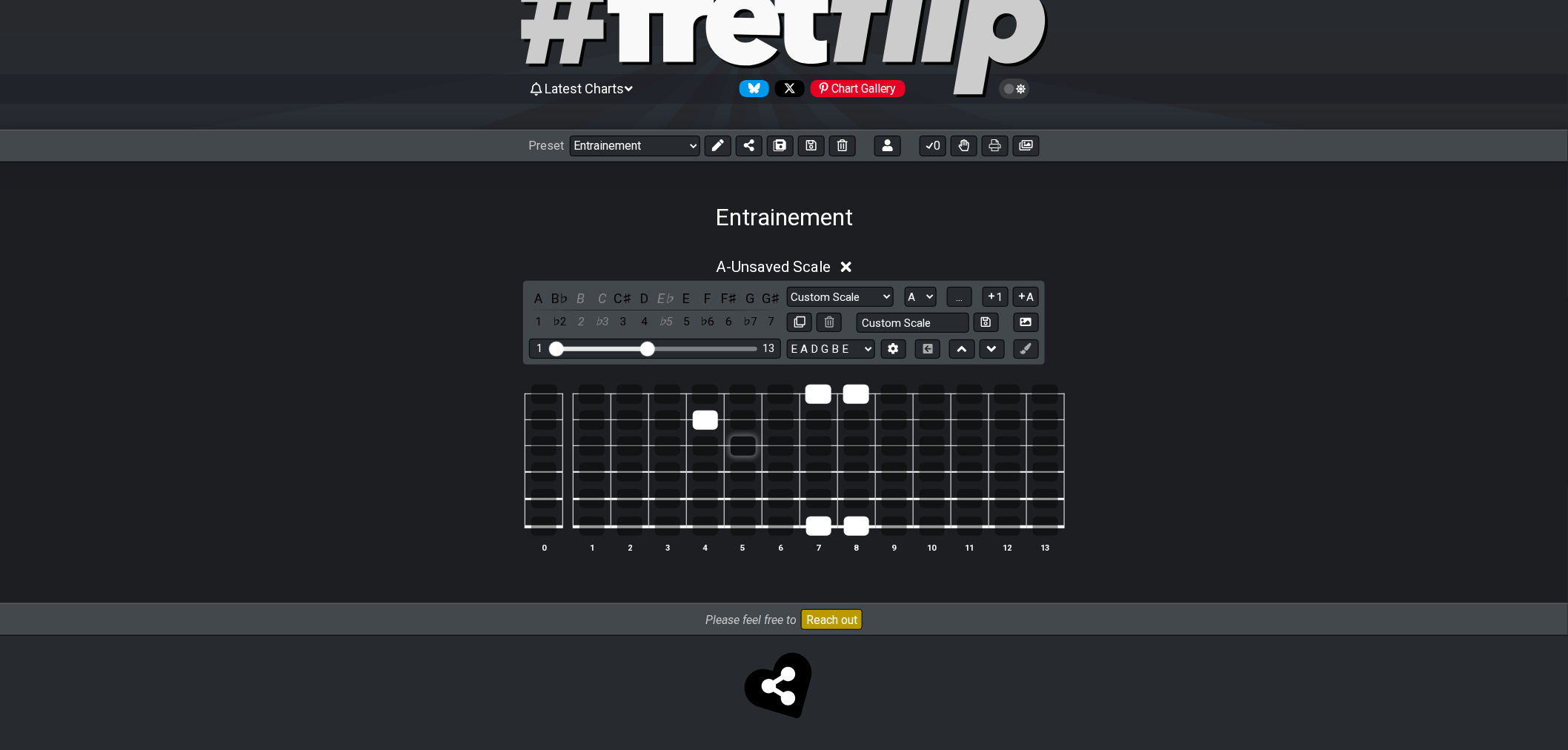
click at [732, 447] on div at bounding box center [743, 446] width 25 height 19
drag, startPoint x: 709, startPoint y: 447, endPoint x: 699, endPoint y: 423, distance: 26.0
click at [709, 447] on div at bounding box center [705, 446] width 25 height 19
click at [699, 423] on div at bounding box center [705, 420] width 25 height 19
click at [965, 297] on button "..." at bounding box center [959, 297] width 25 height 20
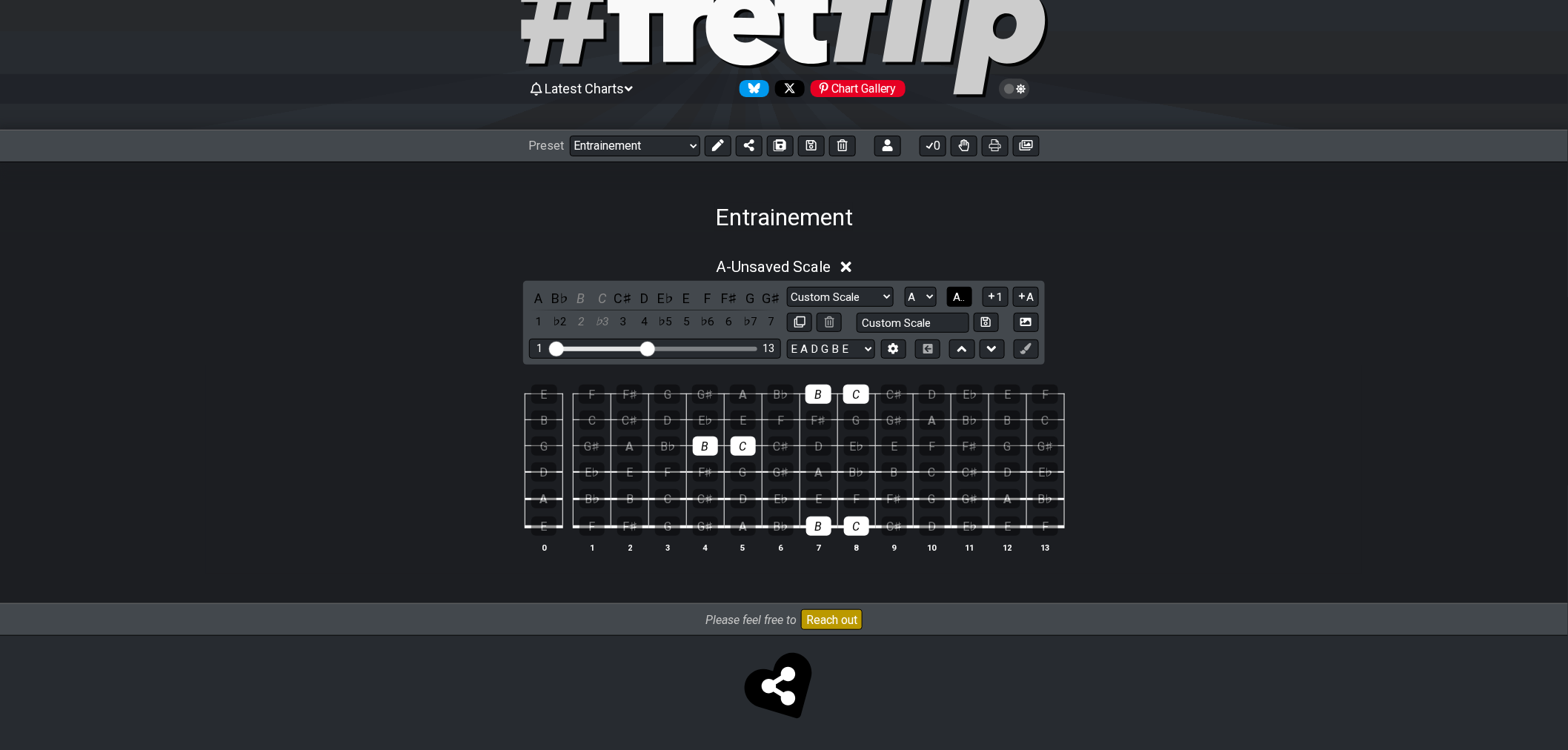
click at [965, 297] on span "A.." at bounding box center [960, 297] width 12 height 13
click at [954, 297] on span "1..7" at bounding box center [959, 297] width 18 height 13
click at [960, 297] on span "..." at bounding box center [959, 297] width 7 height 13
click at [960, 297] on span "A.." at bounding box center [960, 297] width 12 height 13
click at [960, 297] on span "1..7" at bounding box center [959, 297] width 18 height 13
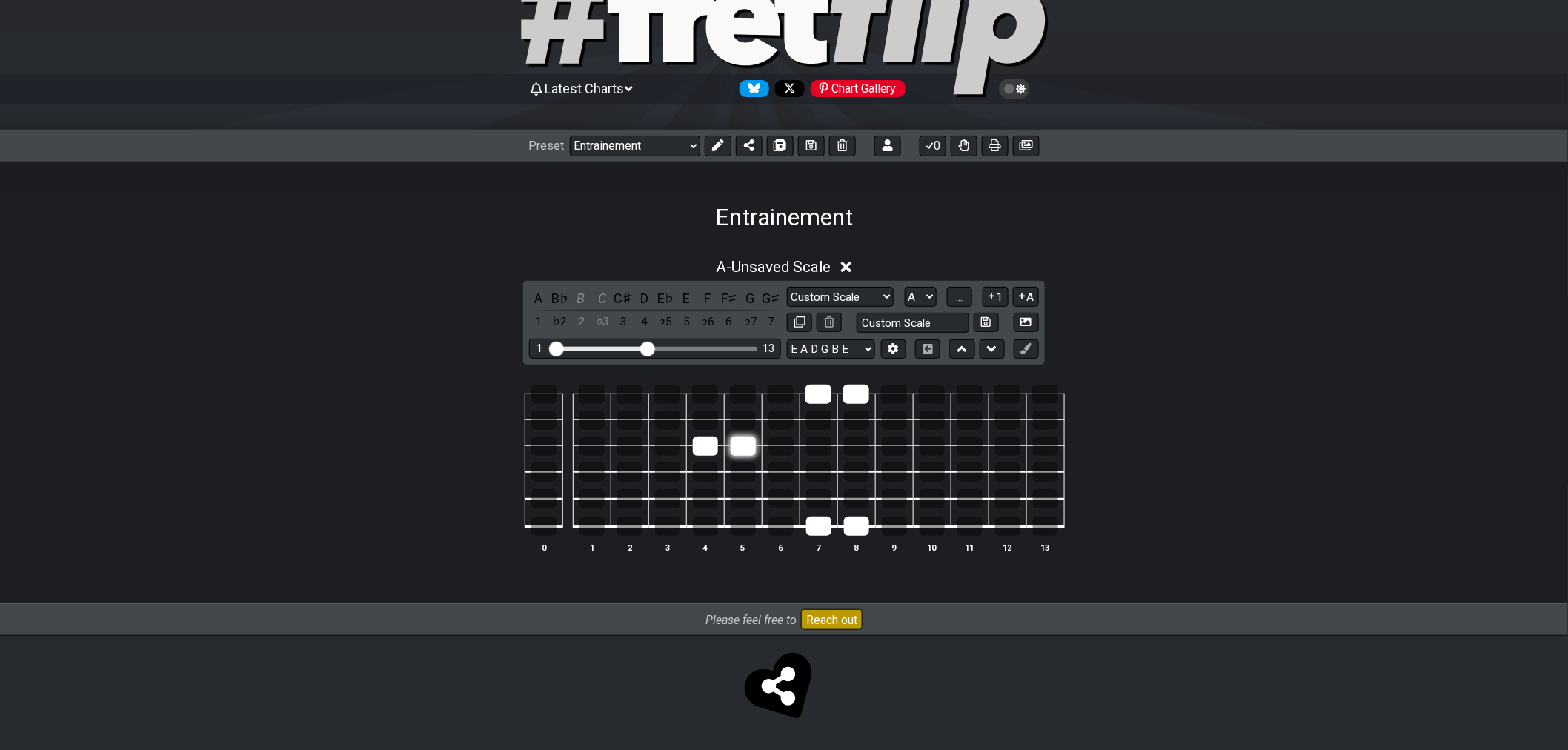
click at [744, 452] on div at bounding box center [743, 446] width 25 height 19
click at [697, 447] on div at bounding box center [705, 446] width 25 height 19
click at [821, 397] on div at bounding box center [819, 394] width 26 height 19
click at [849, 394] on div at bounding box center [856, 394] width 26 height 19
click at [861, 532] on div at bounding box center [856, 526] width 25 height 19
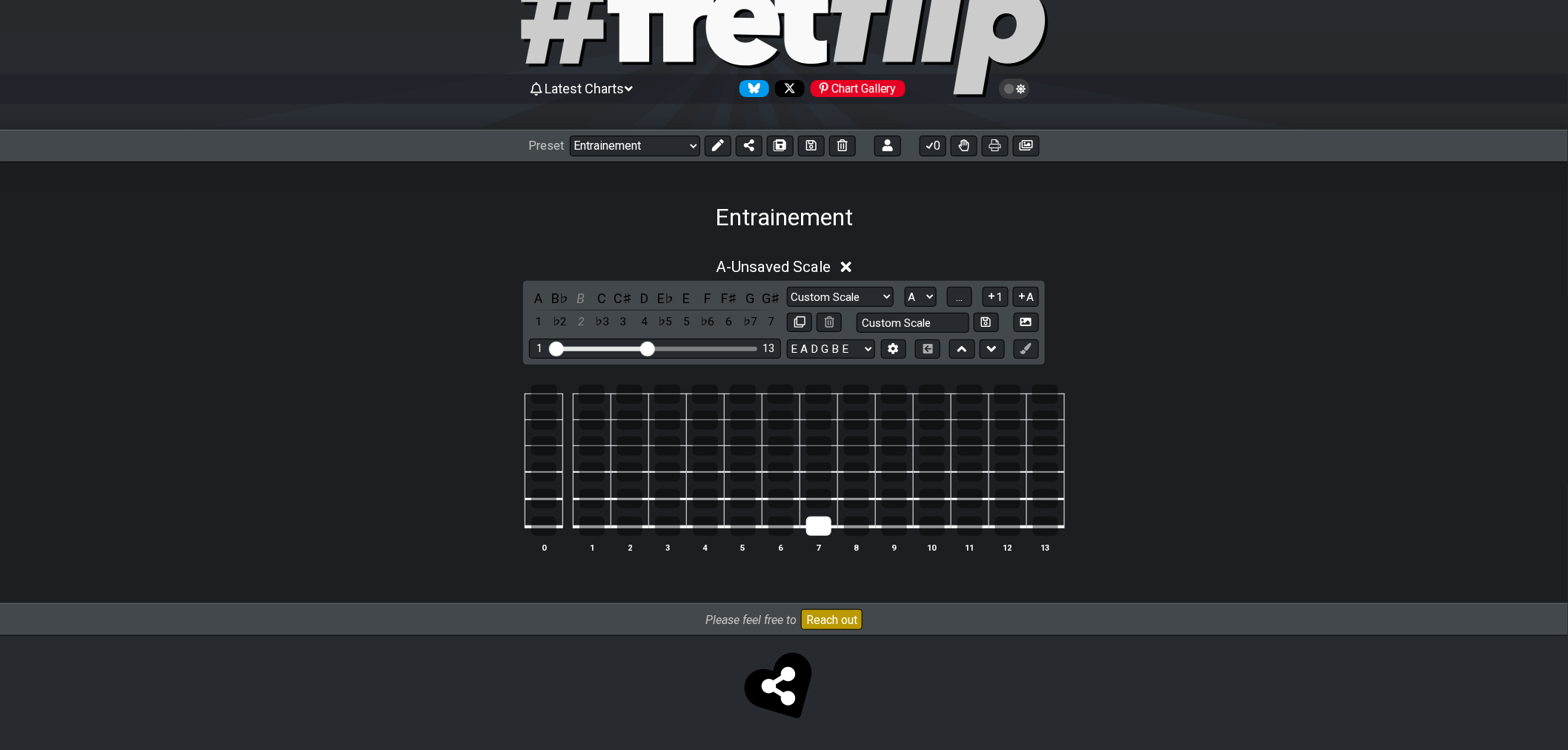
click at [834, 528] on table "0 1 2 3 4 5 6 7 8 9 10 11 12 13" at bounding box center [781, 455] width 568 height 174
click at [825, 528] on div at bounding box center [818, 526] width 25 height 19
click at [633, 502] on div at bounding box center [629, 498] width 25 height 19
click at [669, 500] on div at bounding box center [667, 498] width 25 height 19
click at [750, 536] on table "0 1 2 3 4 5 6 7 8 9 10 11 12 13" at bounding box center [781, 455] width 568 height 174
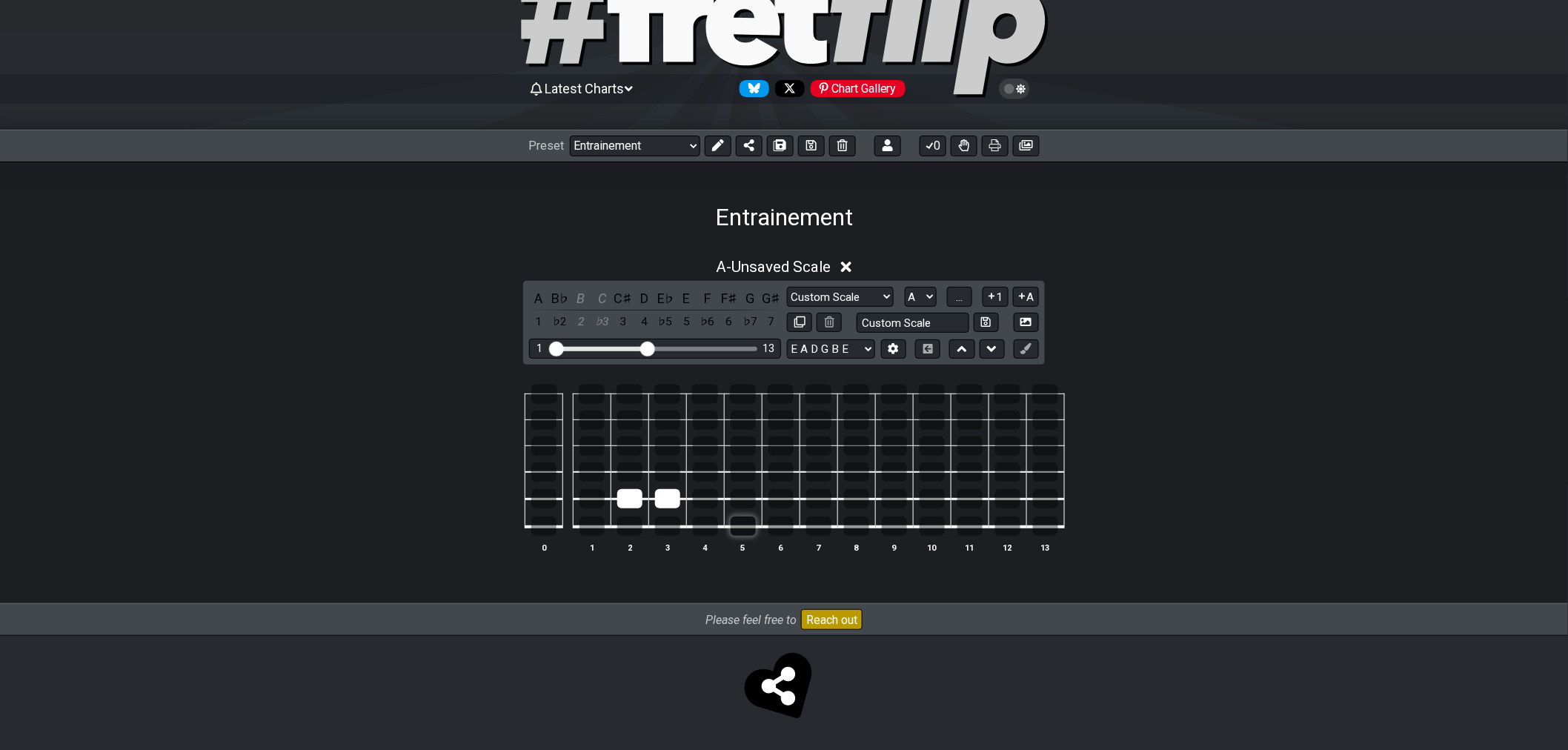
click at [748, 528] on div at bounding box center [743, 526] width 25 height 19
click at [751, 398] on div at bounding box center [743, 394] width 26 height 19
click at [822, 527] on div at bounding box center [818, 526] width 25 height 19
click at [859, 527] on div at bounding box center [856, 526] width 25 height 19
click at [817, 396] on div at bounding box center [819, 394] width 26 height 19
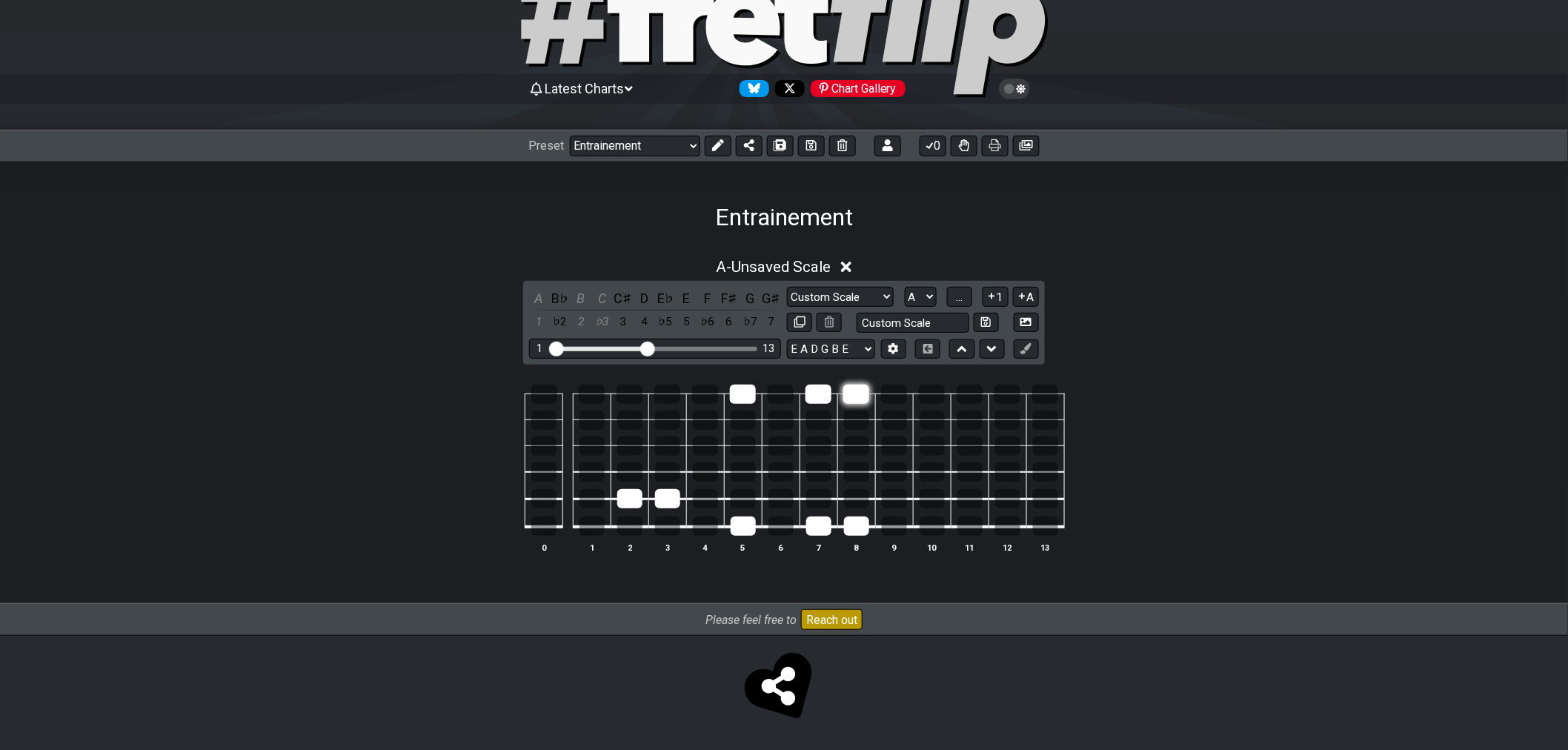
click at [863, 391] on div at bounding box center [856, 394] width 26 height 19
click at [588, 424] on div at bounding box center [591, 420] width 25 height 19
click at [697, 445] on div at bounding box center [705, 446] width 25 height 19
click at [737, 447] on div at bounding box center [743, 446] width 25 height 19
click at [959, 297] on span "..." at bounding box center [959, 297] width 7 height 13
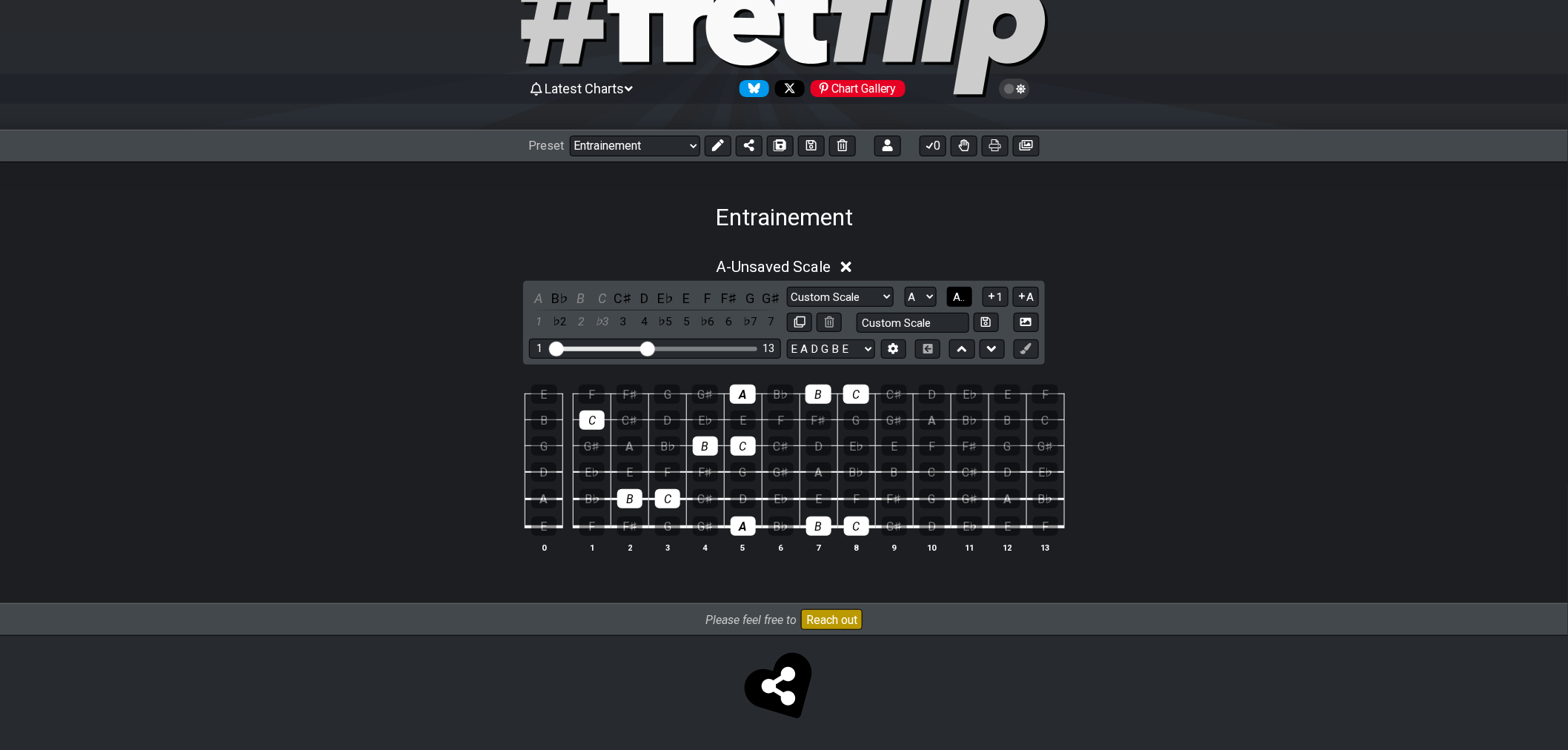
click at [965, 299] on span "A.." at bounding box center [960, 297] width 12 height 13
click at [965, 298] on span "1..7" at bounding box center [959, 297] width 18 height 13
click at [668, 498] on div at bounding box center [667, 498] width 25 height 19
drag, startPoint x: 638, startPoint y: 500, endPoint x: 613, endPoint y: 449, distance: 56.8
click at [637, 500] on div at bounding box center [629, 498] width 25 height 19
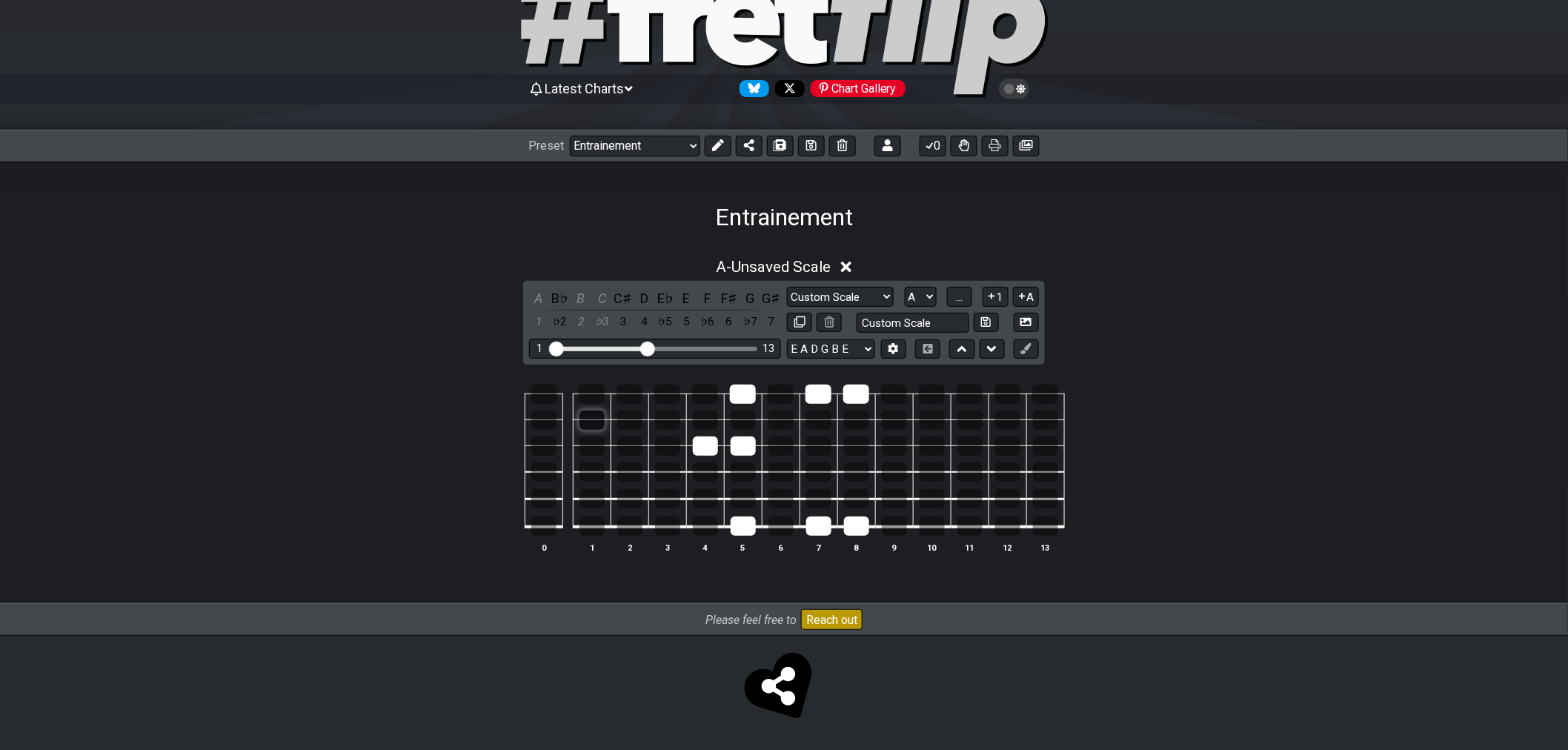
click at [595, 416] on div at bounding box center [591, 420] width 25 height 19
click at [690, 447] on td at bounding box center [705, 459] width 38 height 27
click at [725, 449] on td at bounding box center [743, 459] width 38 height 27
click at [739, 447] on div at bounding box center [743, 446] width 25 height 19
click at [697, 447] on div at bounding box center [705, 446] width 25 height 19
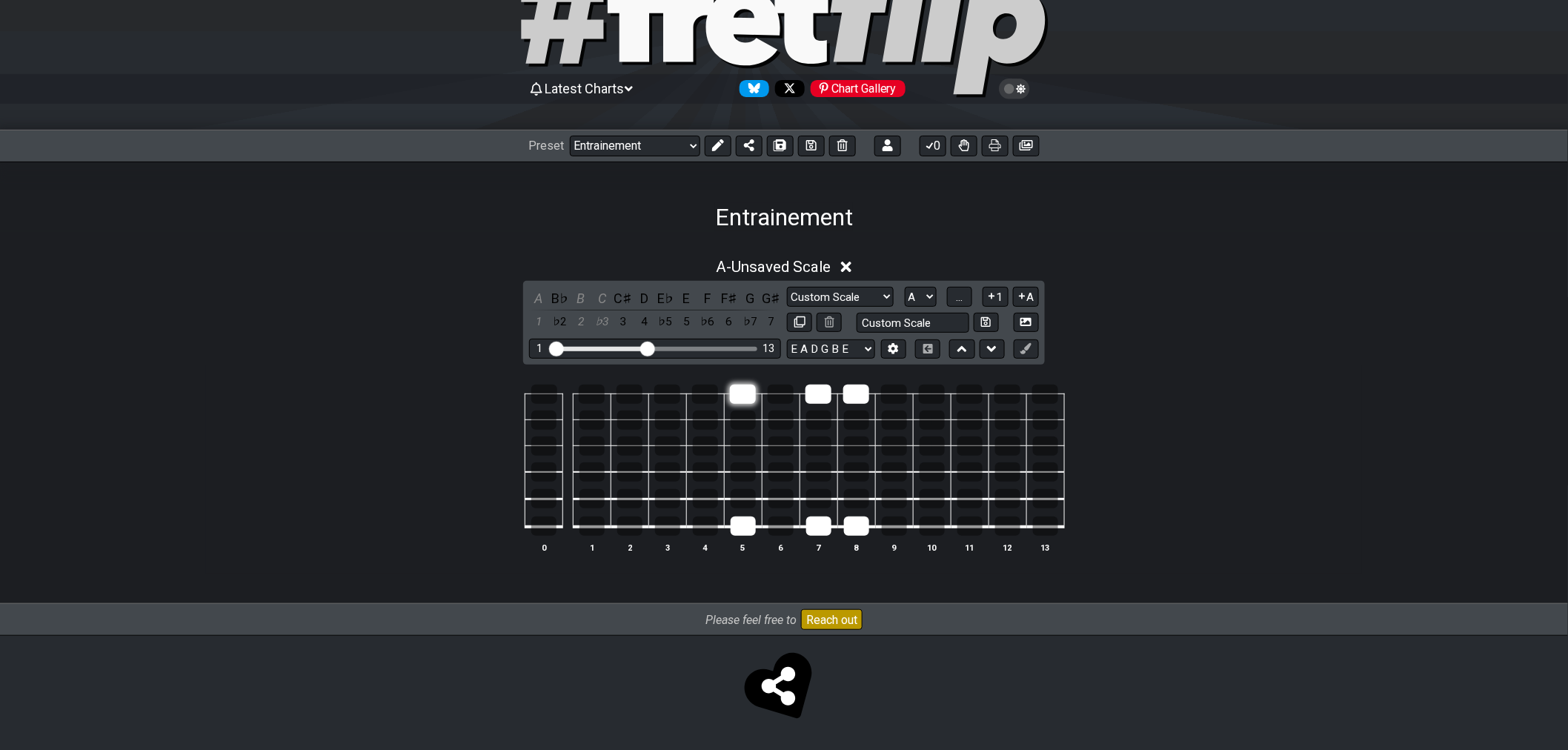
click at [733, 399] on div at bounding box center [743, 394] width 26 height 19
drag, startPoint x: 741, startPoint y: 521, endPoint x: 766, endPoint y: 521, distance: 25.0
click at [742, 522] on div at bounding box center [743, 526] width 25 height 19
click at [803, 522] on td at bounding box center [819, 514] width 38 height 28
click at [846, 531] on div at bounding box center [856, 526] width 25 height 19
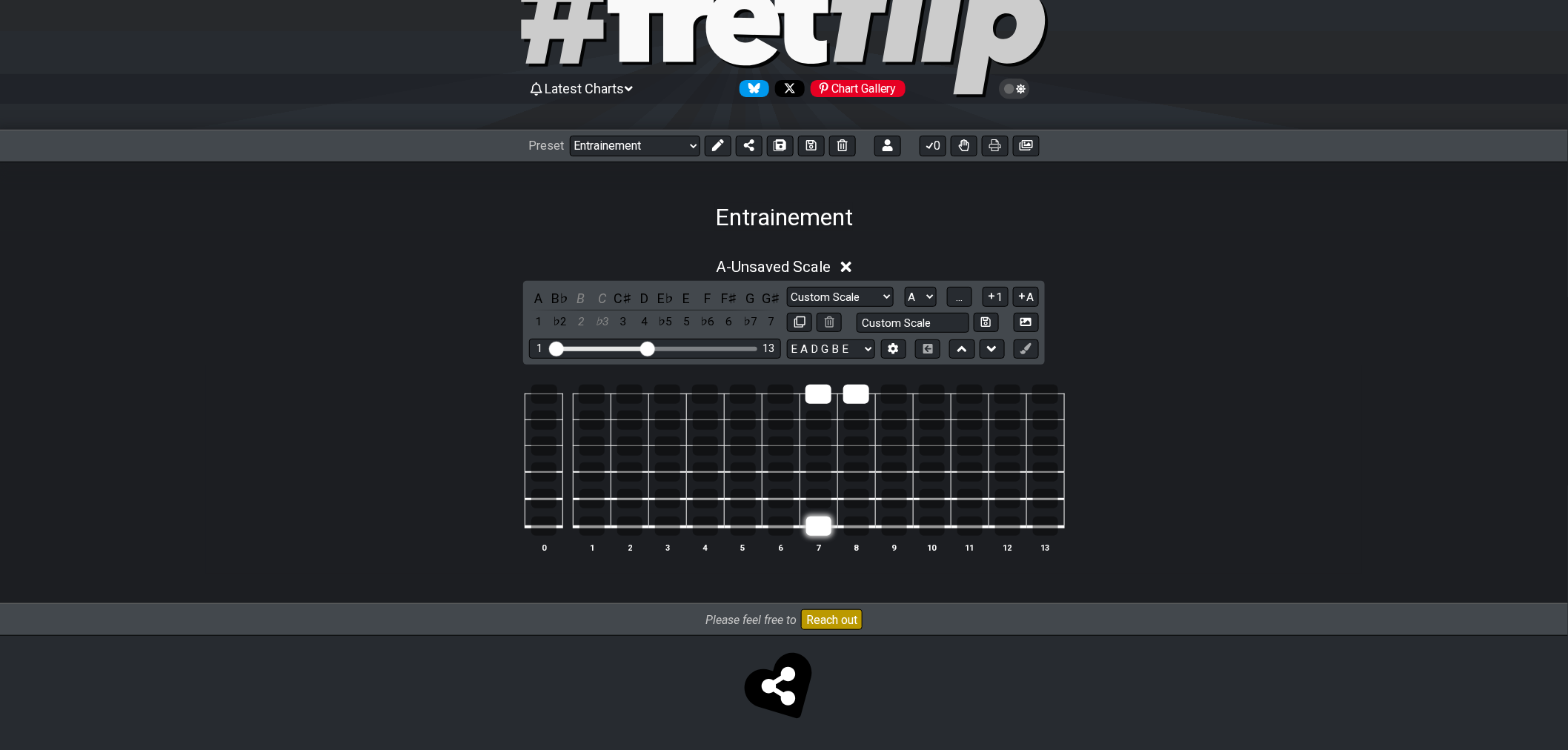
click at [826, 529] on div at bounding box center [818, 526] width 25 height 19
click at [861, 398] on div at bounding box center [856, 394] width 26 height 19
click at [833, 395] on td at bounding box center [819, 407] width 38 height 26
click at [811, 391] on div at bounding box center [819, 394] width 26 height 19
click at [828, 528] on div at bounding box center [818, 526] width 25 height 19
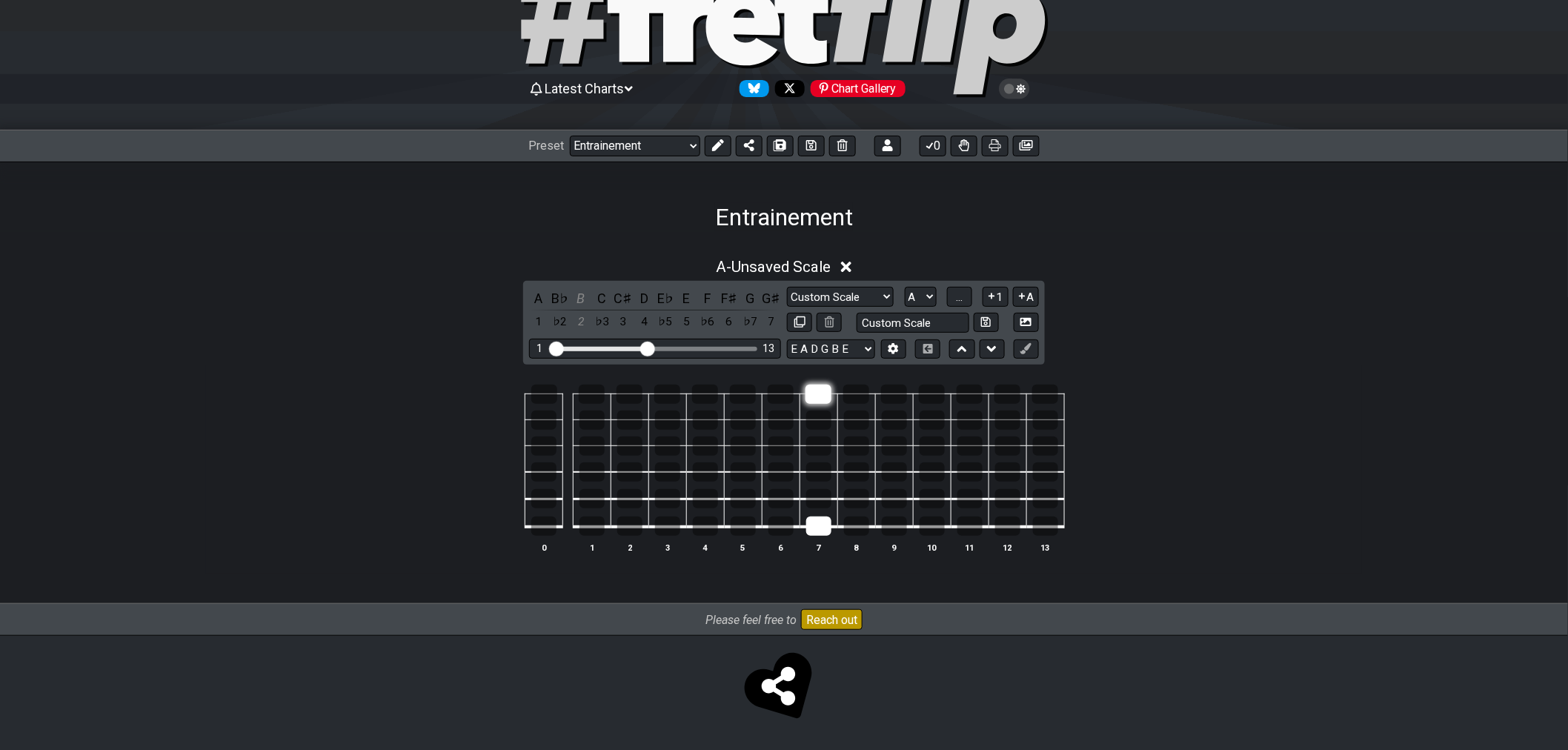
click at [820, 396] on div at bounding box center [819, 394] width 26 height 19
click at [704, 442] on div at bounding box center [705, 446] width 25 height 19
click at [628, 499] on div at bounding box center [629, 498] width 25 height 19
click at [953, 299] on button "..." at bounding box center [959, 297] width 25 height 20
click at [959, 298] on span "A.." at bounding box center [960, 297] width 12 height 13
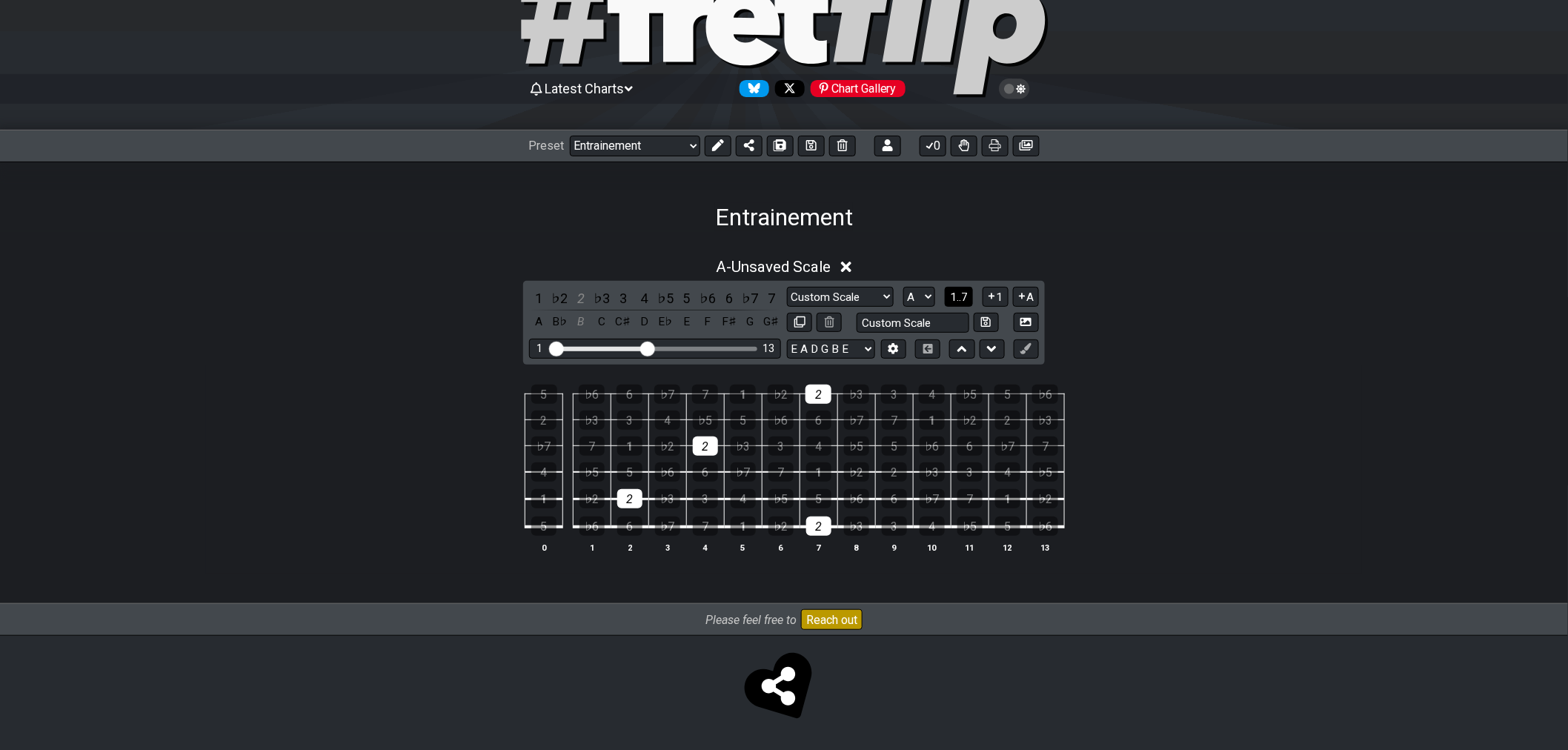
click at [959, 298] on span "1..7" at bounding box center [959, 297] width 18 height 13
drag, startPoint x: 699, startPoint y: 447, endPoint x: 694, endPoint y: 453, distance: 7.8
click at [700, 446] on div at bounding box center [705, 446] width 25 height 19
click at [640, 497] on div at bounding box center [629, 498] width 25 height 19
click at [818, 527] on div at bounding box center [818, 526] width 25 height 19
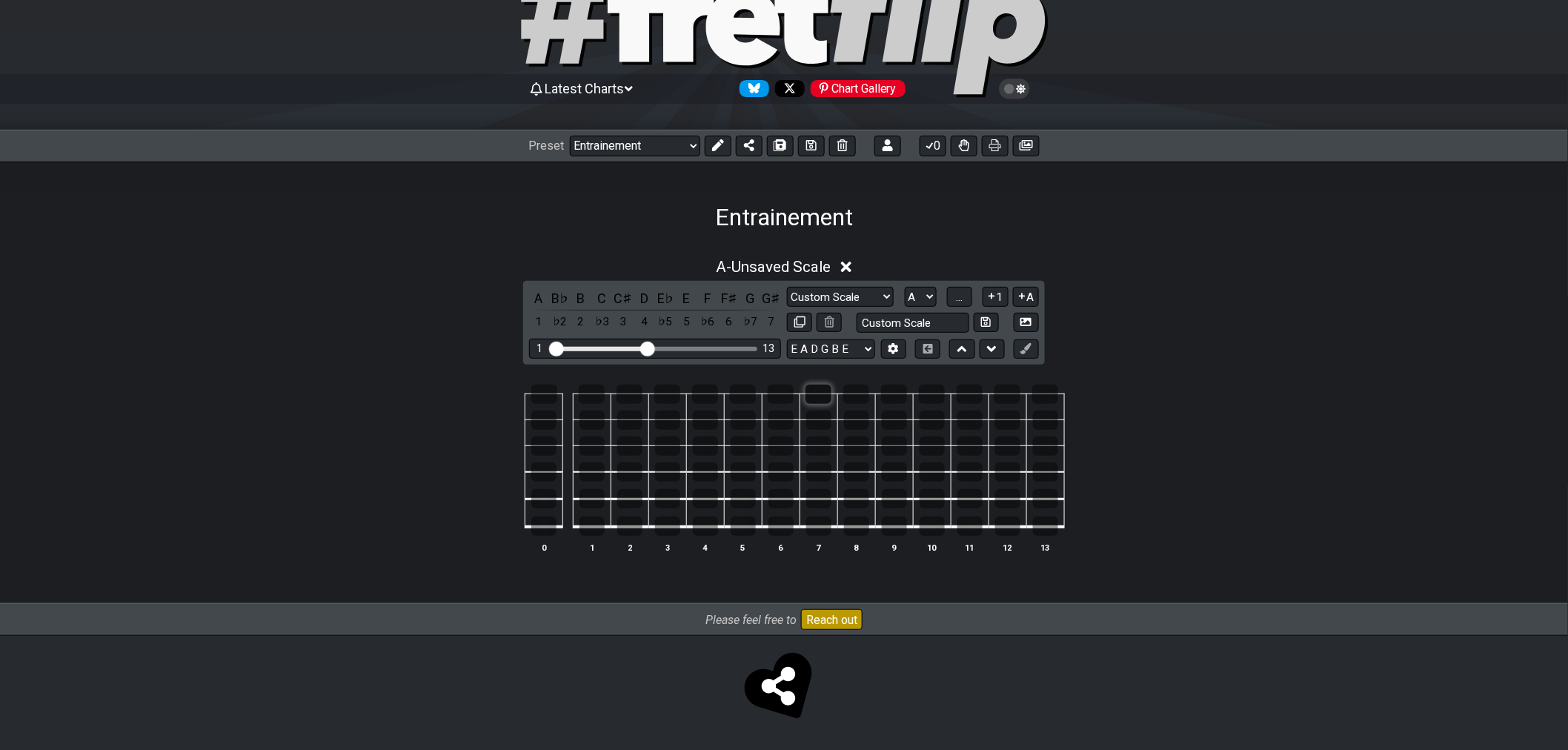
click at [814, 396] on div at bounding box center [819, 394] width 26 height 19
click at [867, 395] on div at bounding box center [856, 394] width 26 height 19
click at [863, 525] on div at bounding box center [856, 526] width 25 height 19
click at [744, 443] on div at bounding box center [743, 446] width 25 height 19
click at [664, 500] on div at bounding box center [667, 498] width 25 height 19
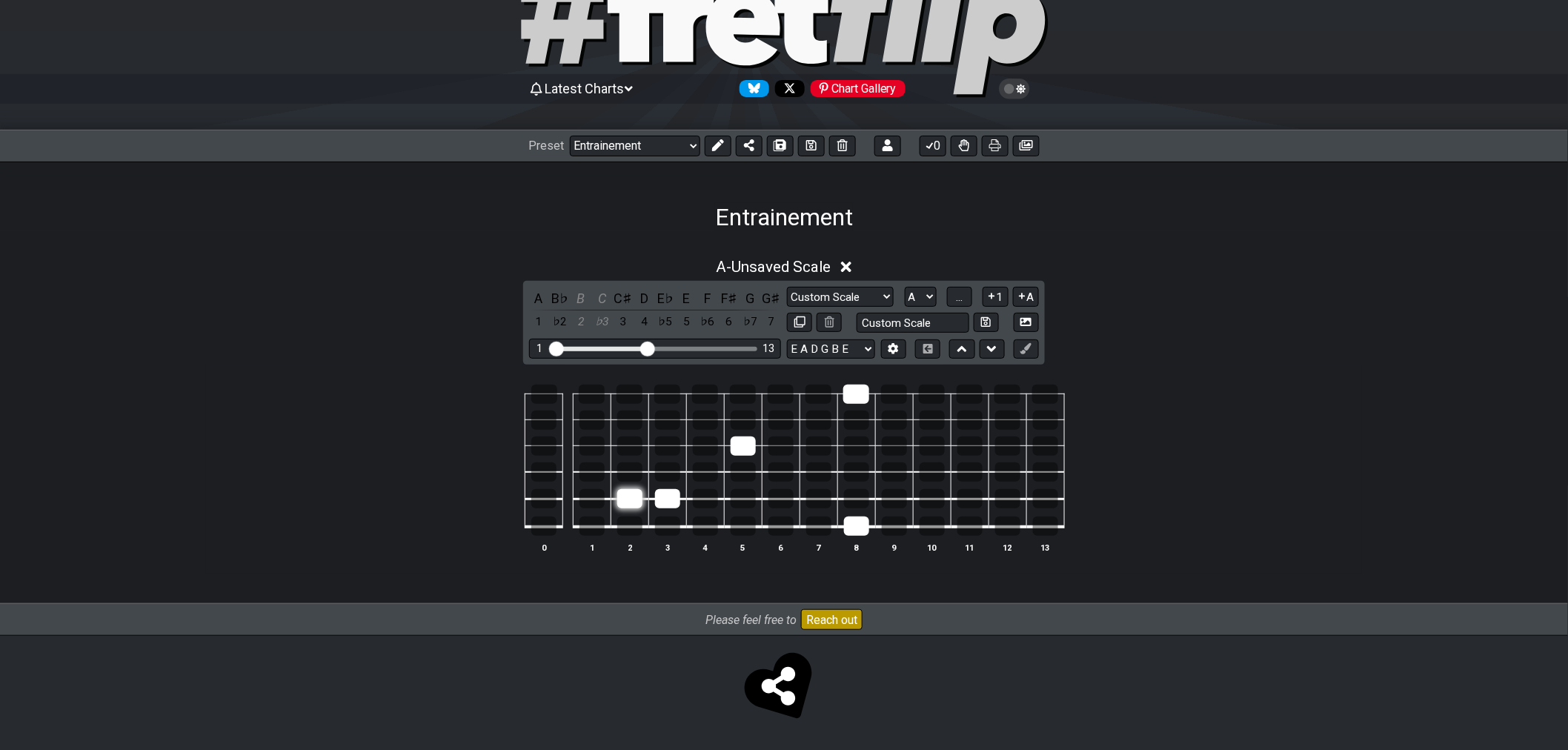
click at [633, 500] on div at bounding box center [629, 498] width 25 height 19
click at [702, 447] on div at bounding box center [705, 446] width 25 height 19
click at [822, 521] on div at bounding box center [818, 526] width 25 height 19
click at [811, 382] on td at bounding box center [819, 381] width 38 height 26
click at [818, 391] on div at bounding box center [819, 394] width 26 height 19
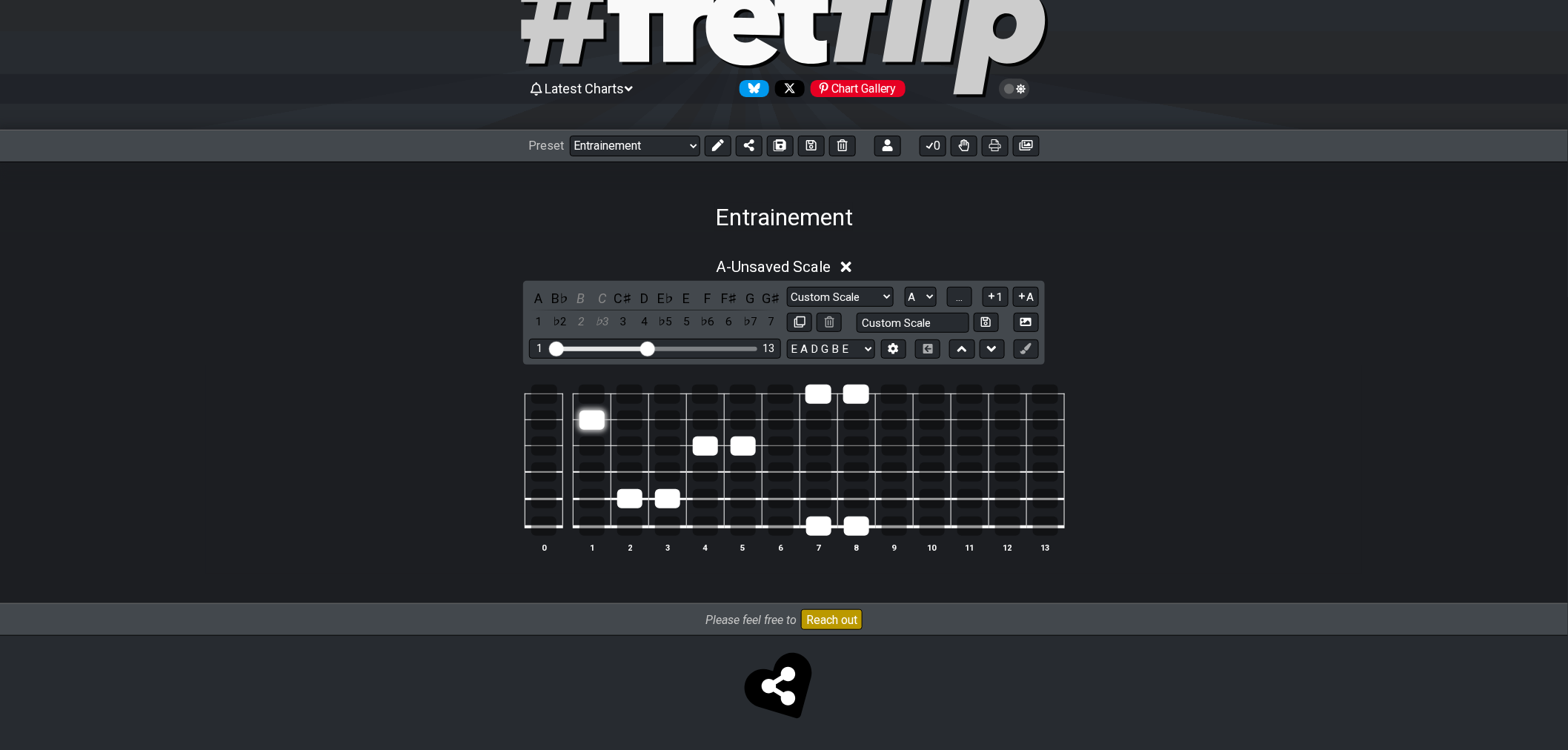
click at [584, 421] on div at bounding box center [591, 420] width 25 height 19
click at [597, 416] on div at bounding box center [591, 420] width 25 height 19
click at [593, 421] on div at bounding box center [591, 420] width 25 height 19
click at [532, 428] on div at bounding box center [543, 420] width 25 height 19
click at [740, 520] on div at bounding box center [743, 526] width 25 height 19
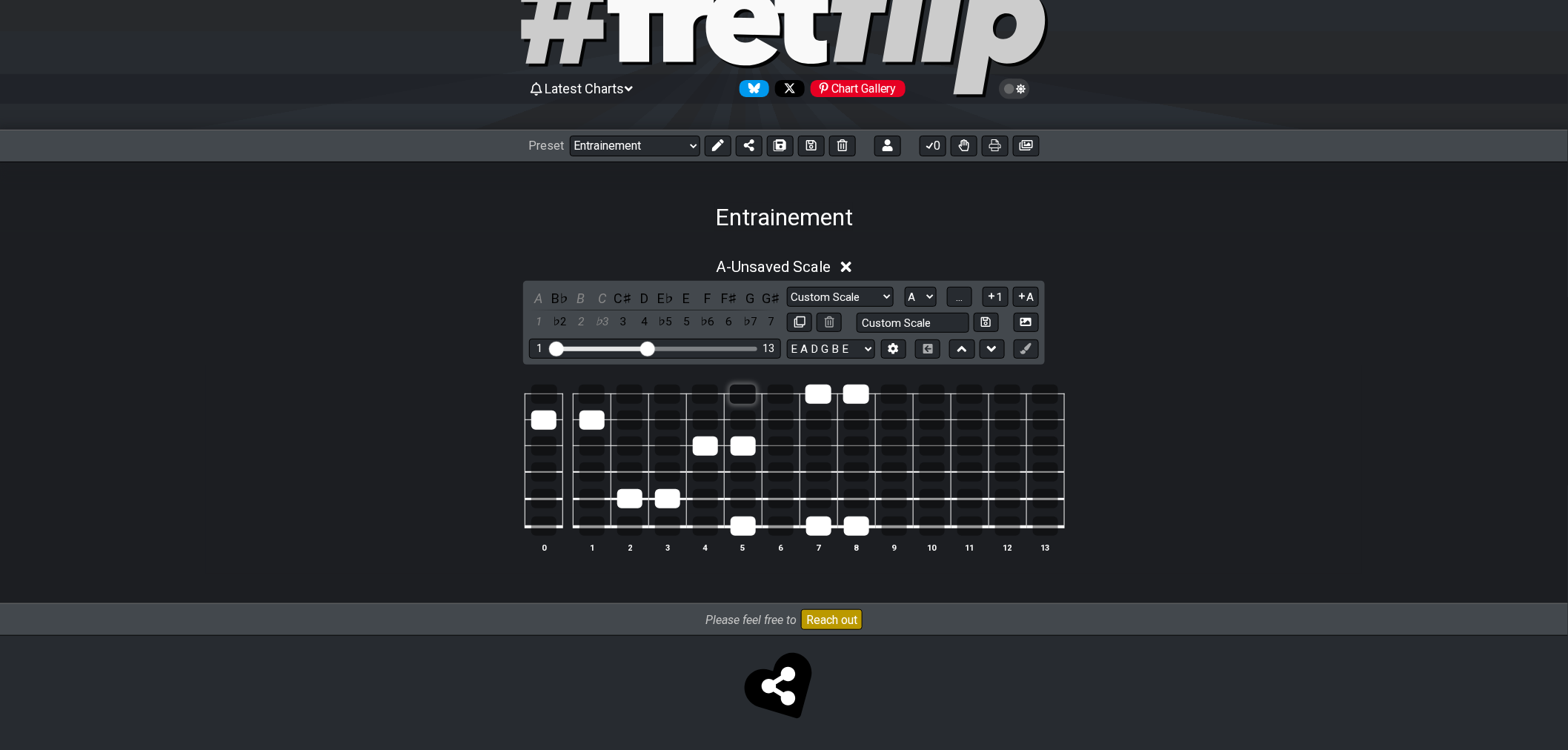
click at [743, 391] on div at bounding box center [743, 394] width 26 height 19
click at [631, 413] on div at bounding box center [629, 420] width 25 height 19
click at [624, 421] on div at bounding box center [629, 420] width 25 height 19
click at [630, 447] on div at bounding box center [629, 446] width 25 height 19
click at [541, 500] on div at bounding box center [543, 498] width 25 height 19
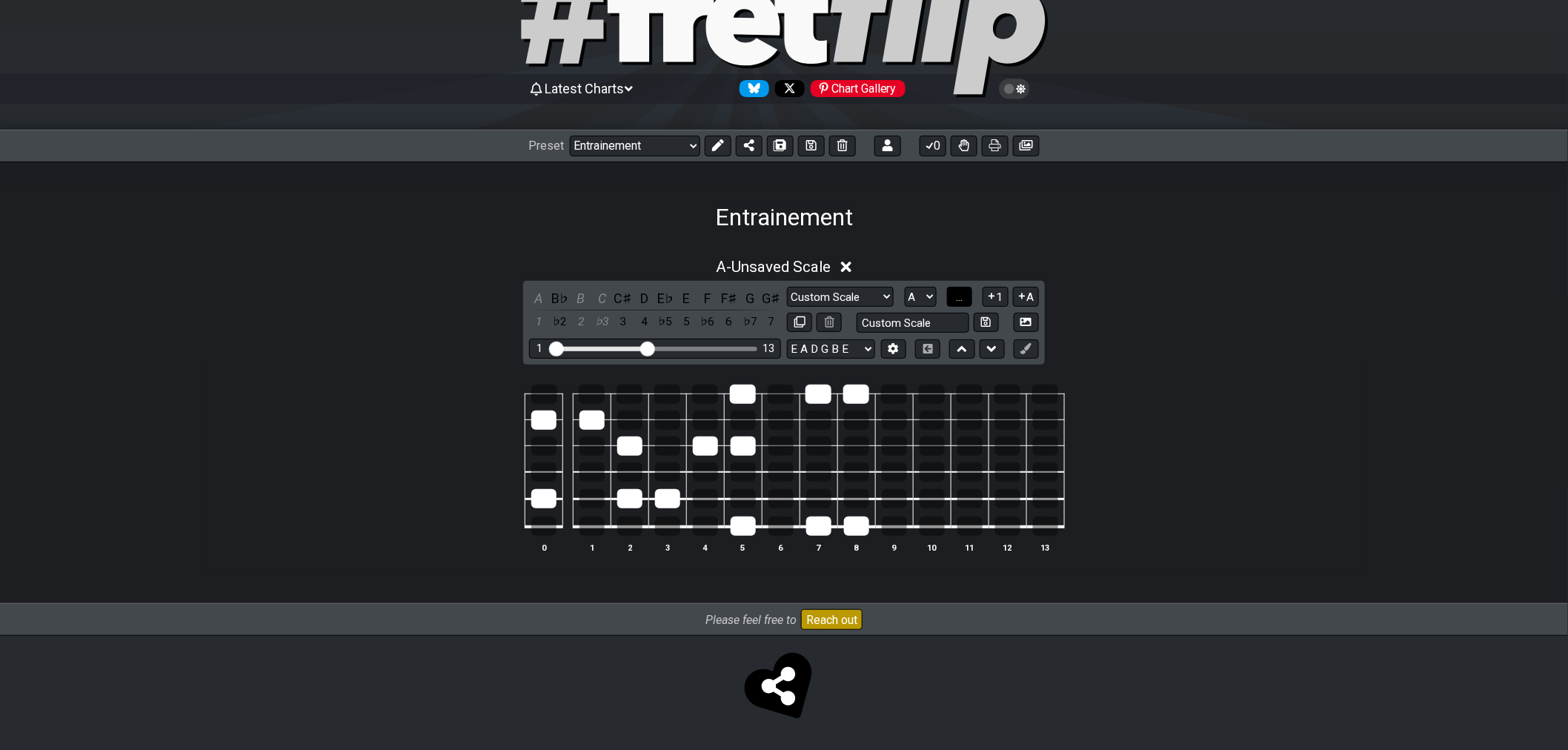
click at [959, 298] on span "..." at bounding box center [959, 297] width 7 height 13
click at [731, 441] on div "C" at bounding box center [743, 446] width 25 height 19
click at [715, 445] on div "B" at bounding box center [705, 446] width 25 height 19
drag, startPoint x: 734, startPoint y: 397, endPoint x: 795, endPoint y: 403, distance: 61.3
click at [735, 397] on div "A" at bounding box center [743, 394] width 26 height 19
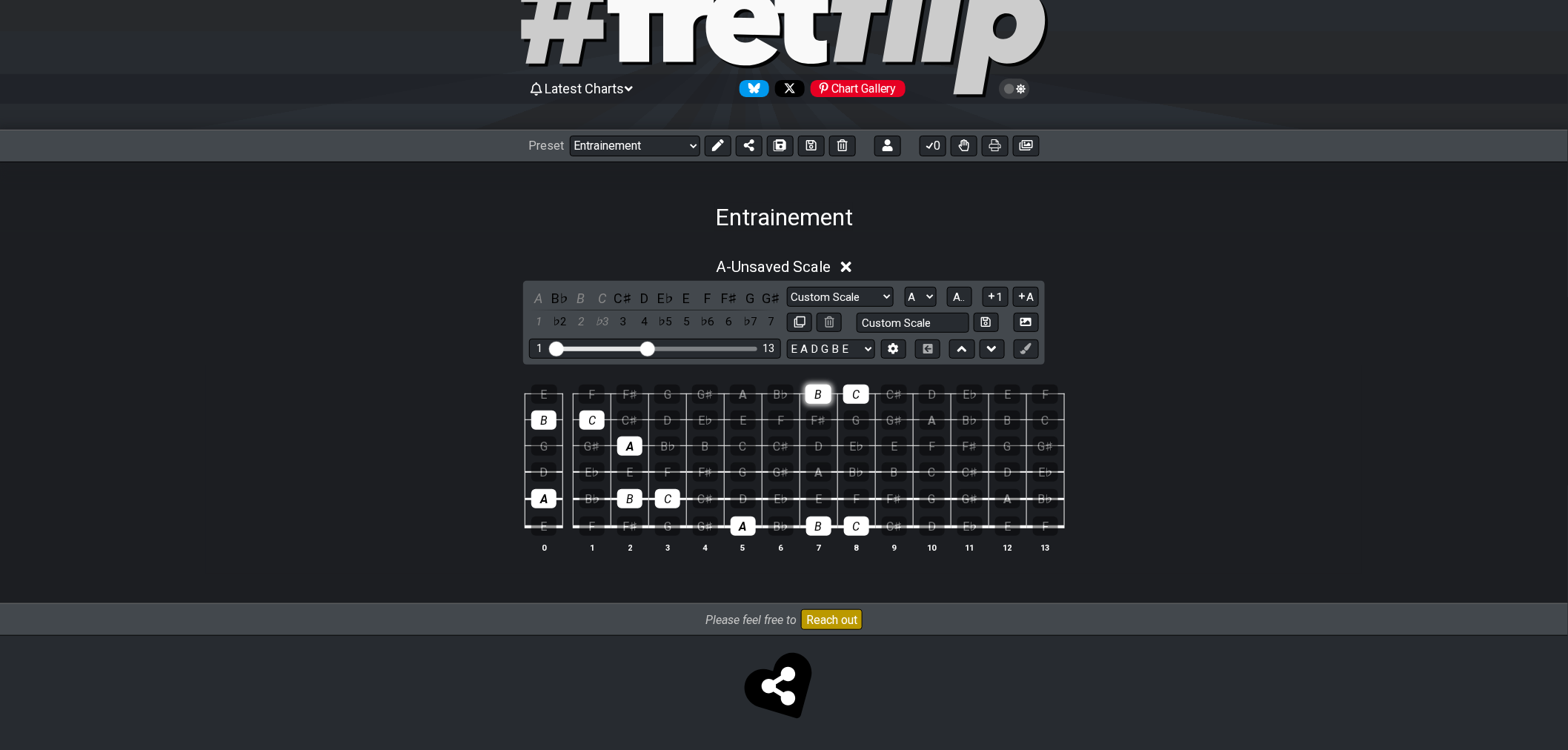
click at [823, 402] on div "B" at bounding box center [819, 394] width 26 height 19
click at [846, 394] on div "C" at bounding box center [856, 394] width 26 height 19
click at [860, 528] on div "C" at bounding box center [856, 526] width 25 height 19
click at [828, 526] on div "B" at bounding box center [818, 526] width 25 height 19
drag, startPoint x: 750, startPoint y: 531, endPoint x: 734, endPoint y: 527, distance: 16.5
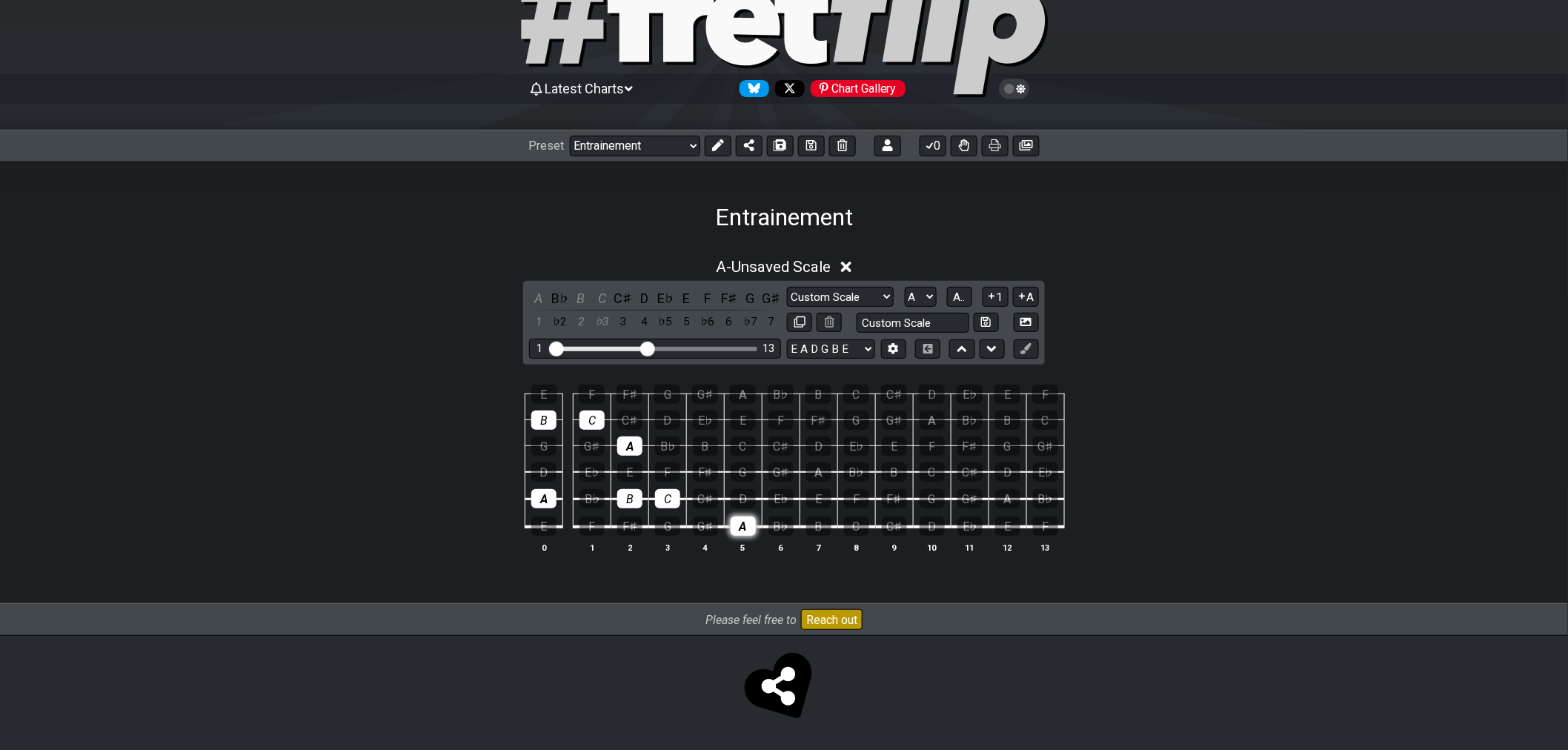
click at [748, 531] on div "A" at bounding box center [743, 526] width 25 height 19
click at [653, 494] on td "C" at bounding box center [667, 486] width 38 height 28
click at [659, 499] on div "C" at bounding box center [667, 498] width 25 height 19
click at [632, 497] on div "B" at bounding box center [629, 498] width 25 height 19
click at [628, 439] on div "A" at bounding box center [629, 446] width 25 height 19
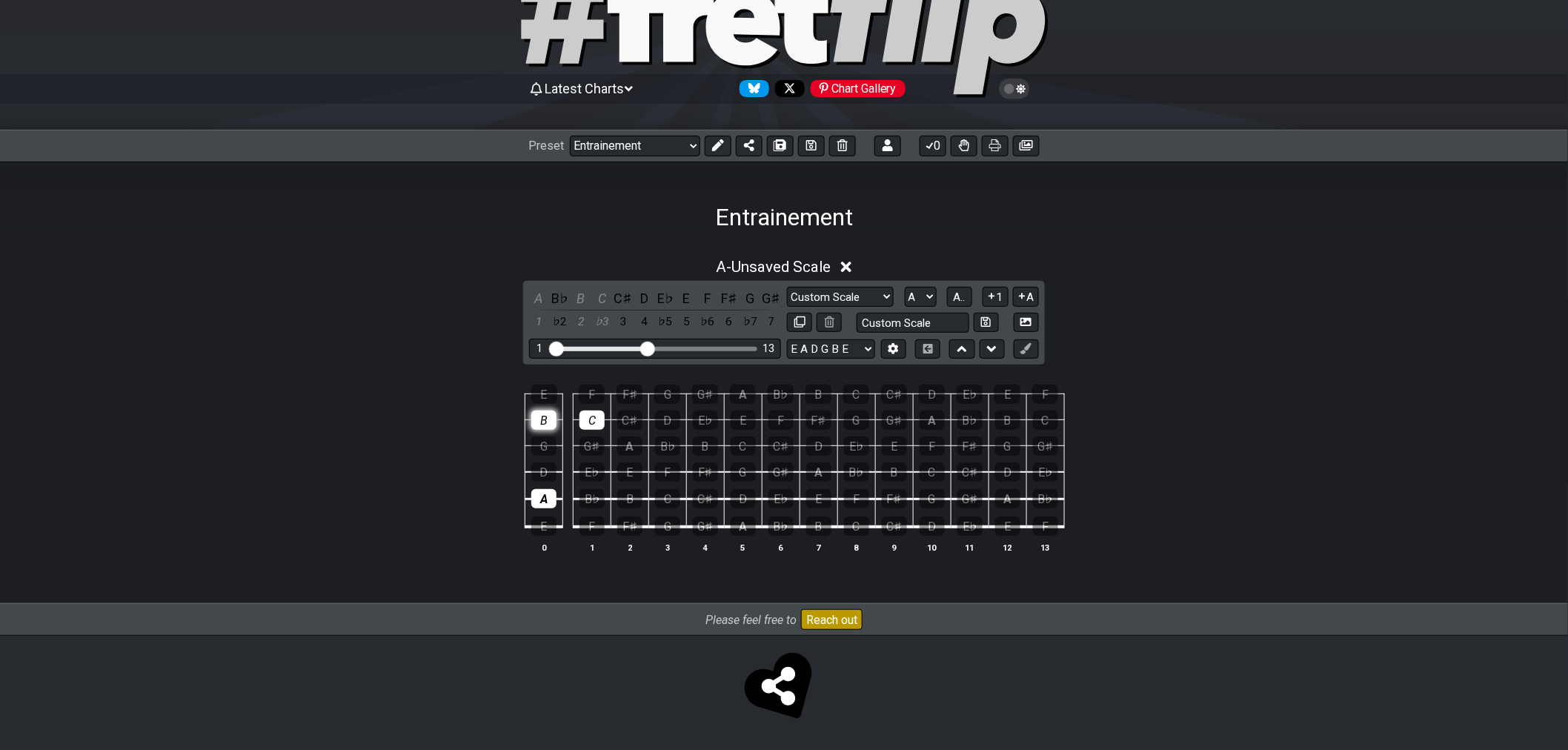
drag, startPoint x: 602, startPoint y: 422, endPoint x: 554, endPoint y: 421, distance: 48.0
click at [601, 422] on div "C" at bounding box center [591, 420] width 25 height 19
click at [534, 418] on div "B" at bounding box center [543, 420] width 25 height 19
click at [544, 495] on div "A" at bounding box center [543, 498] width 25 height 19
click at [956, 297] on span "A.." at bounding box center [960, 297] width 12 height 13
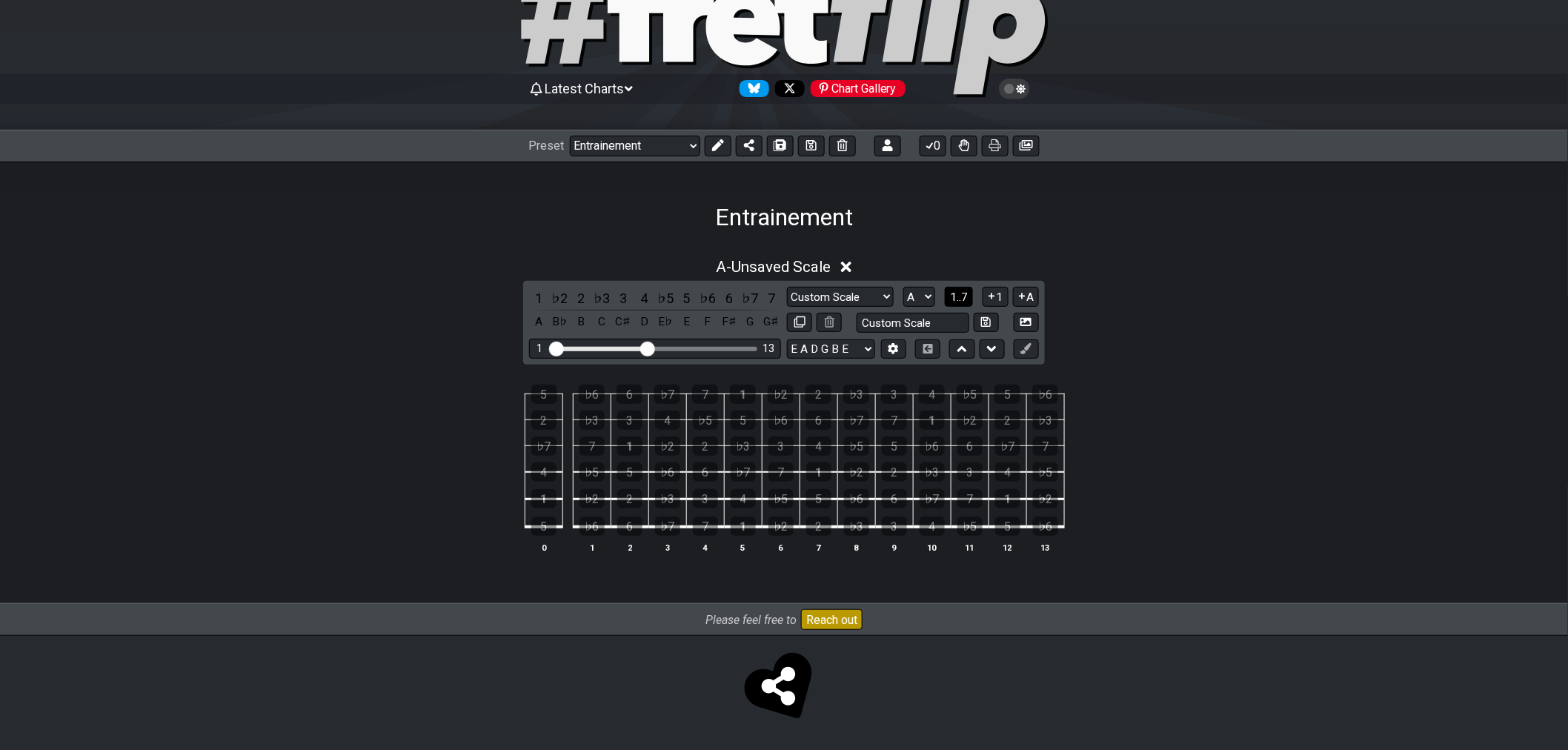
click at [957, 297] on span "1..7" at bounding box center [959, 297] width 18 height 13
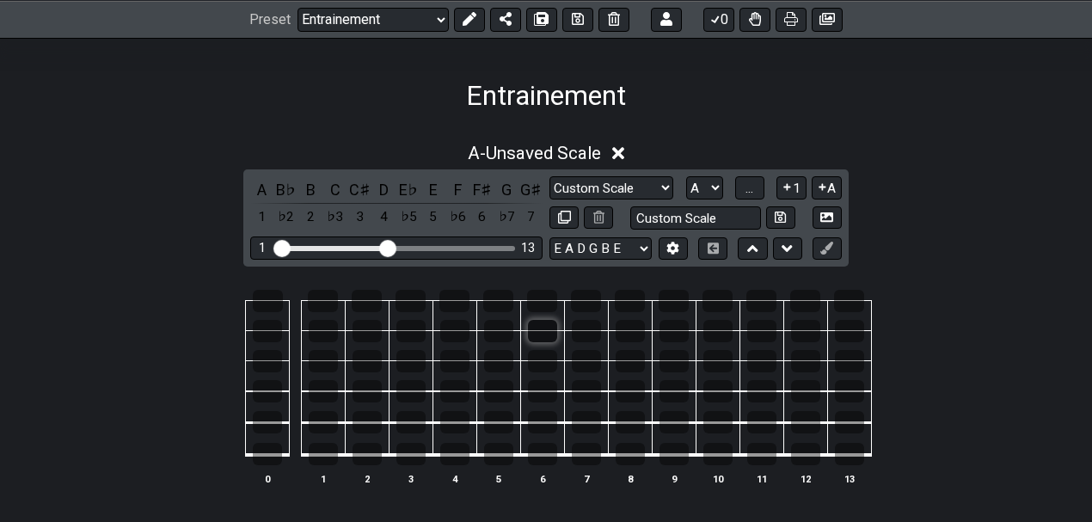
scroll to position [365, 0]
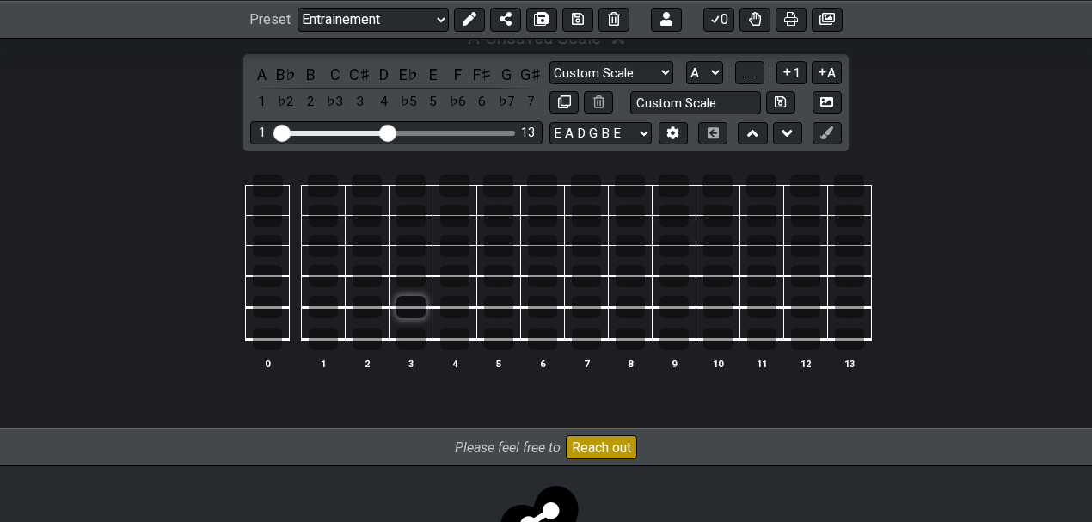
click at [420, 297] on div at bounding box center [410, 307] width 29 height 22
click at [628, 340] on div at bounding box center [630, 339] width 29 height 22
click at [627, 187] on div at bounding box center [630, 186] width 30 height 22
click at [502, 255] on div at bounding box center [498, 246] width 29 height 22
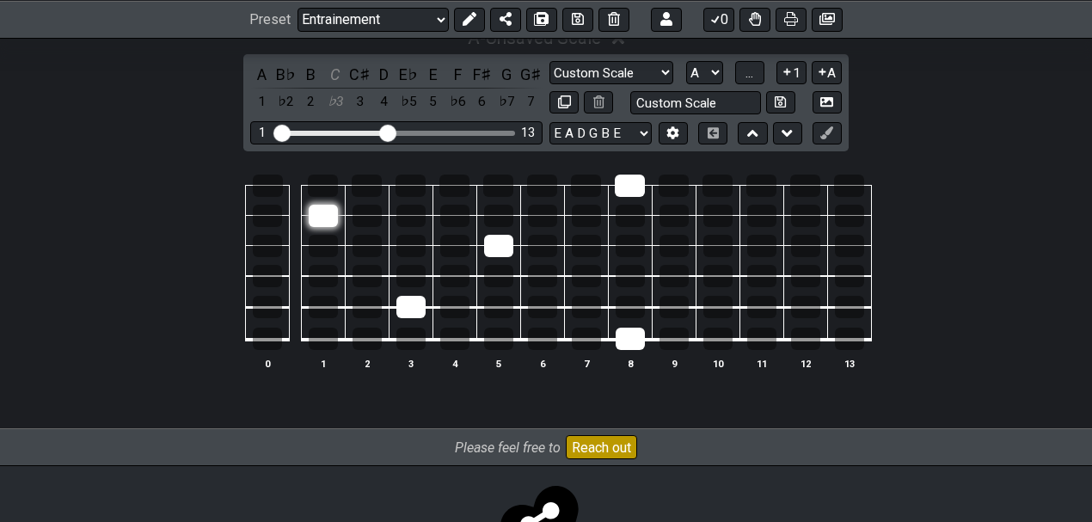
click at [316, 213] on div at bounding box center [323, 216] width 29 height 22
click at [581, 184] on div at bounding box center [586, 186] width 30 height 22
click at [586, 339] on div at bounding box center [586, 339] width 29 height 22
click at [273, 213] on div at bounding box center [267, 216] width 29 height 22
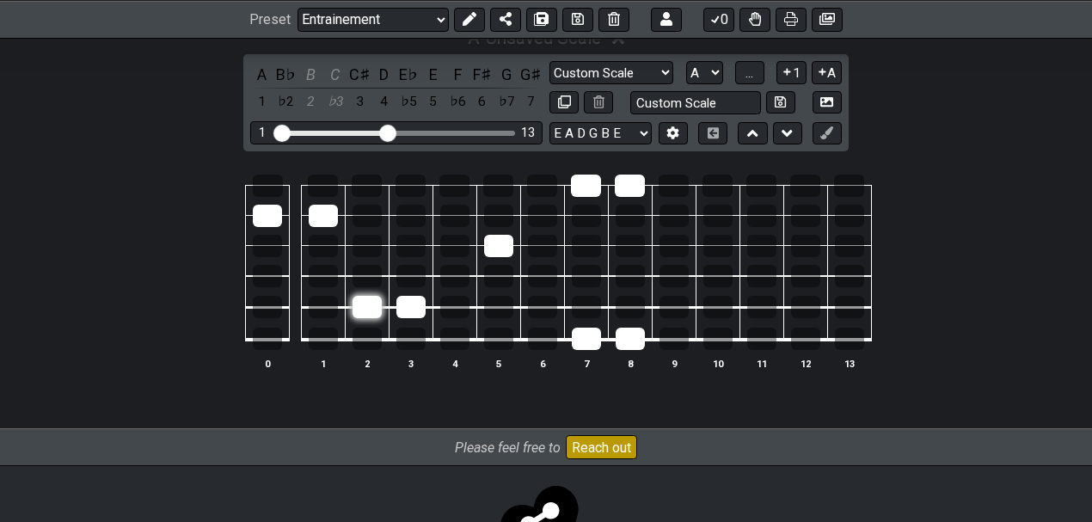
click at [374, 312] on div at bounding box center [367, 307] width 29 height 22
click at [457, 244] on div at bounding box center [454, 246] width 29 height 22
click at [279, 308] on div at bounding box center [267, 307] width 29 height 22
click at [375, 243] on div at bounding box center [367, 246] width 29 height 22
click at [502, 337] on div at bounding box center [498, 339] width 29 height 22
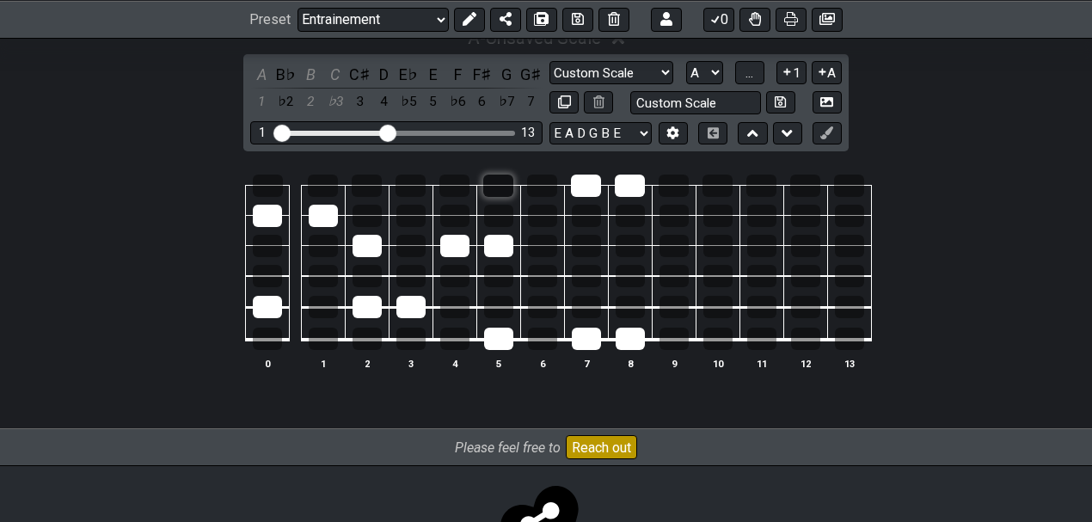
click at [495, 187] on div at bounding box center [498, 186] width 30 height 22
click at [738, 76] on button "..." at bounding box center [749, 72] width 29 height 23
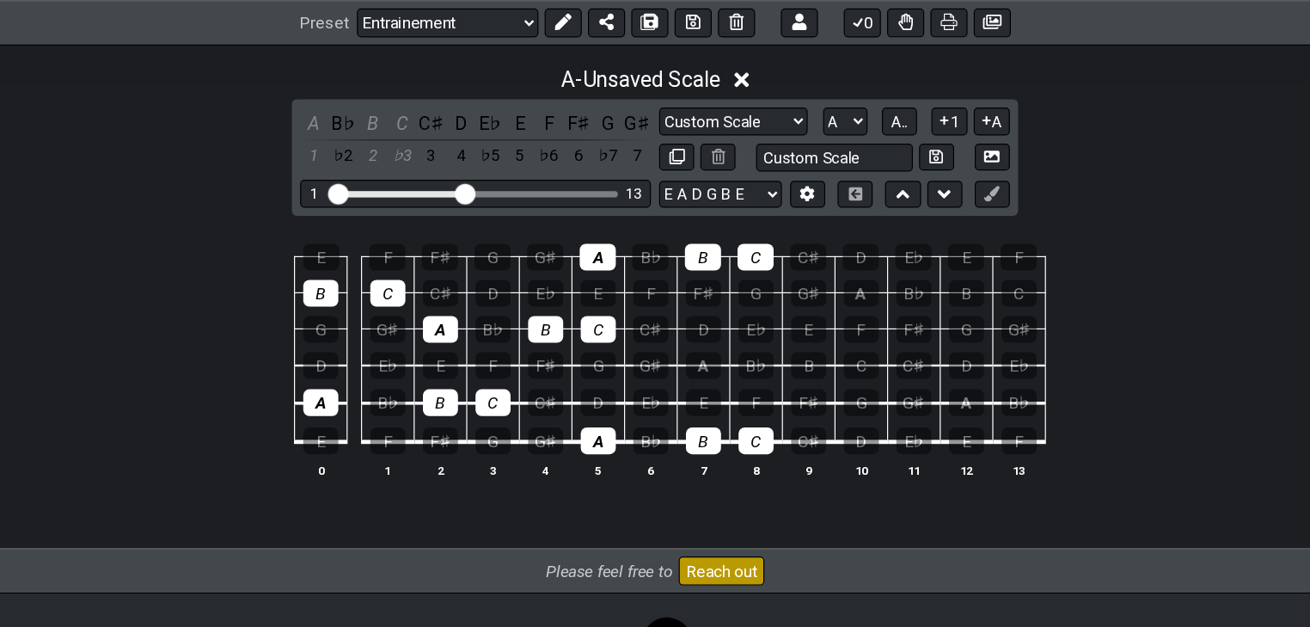
scroll to position [336, 0]
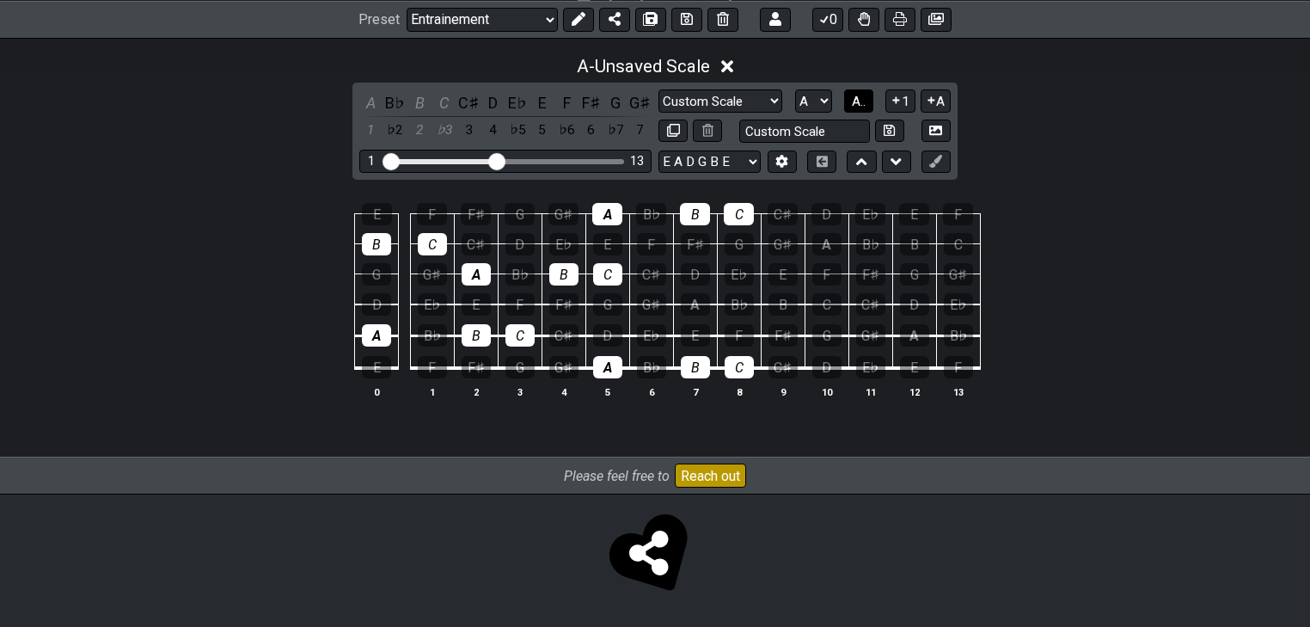
click at [861, 102] on span "A.." at bounding box center [859, 101] width 14 height 15
click at [861, 102] on span "1..7" at bounding box center [858, 101] width 21 height 15
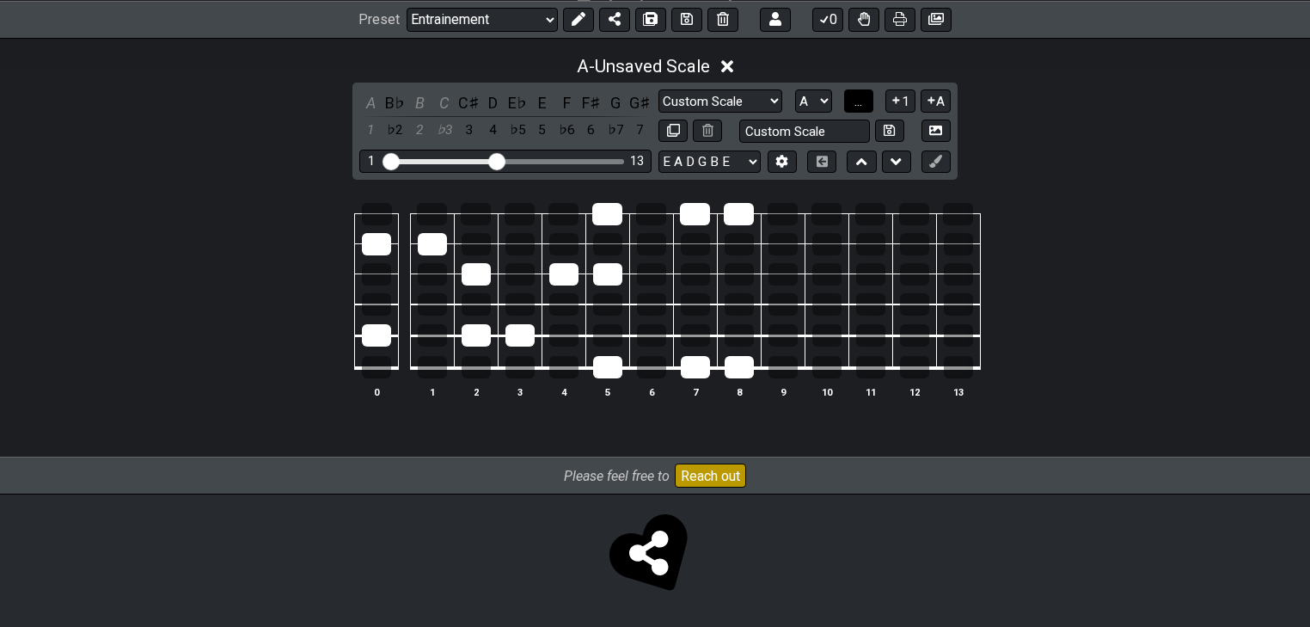
click at [861, 102] on span "..." at bounding box center [859, 101] width 8 height 15
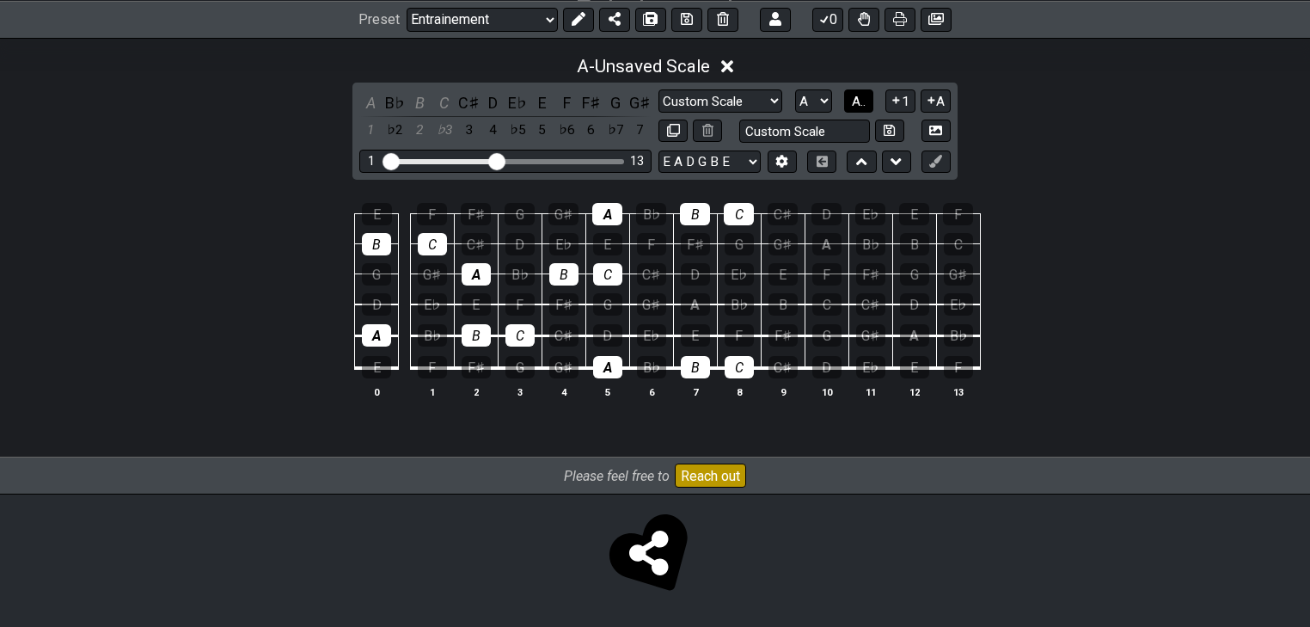
click at [861, 102] on span "A.." at bounding box center [859, 101] width 14 height 15
click at [862, 102] on span "1..7" at bounding box center [858, 101] width 21 height 15
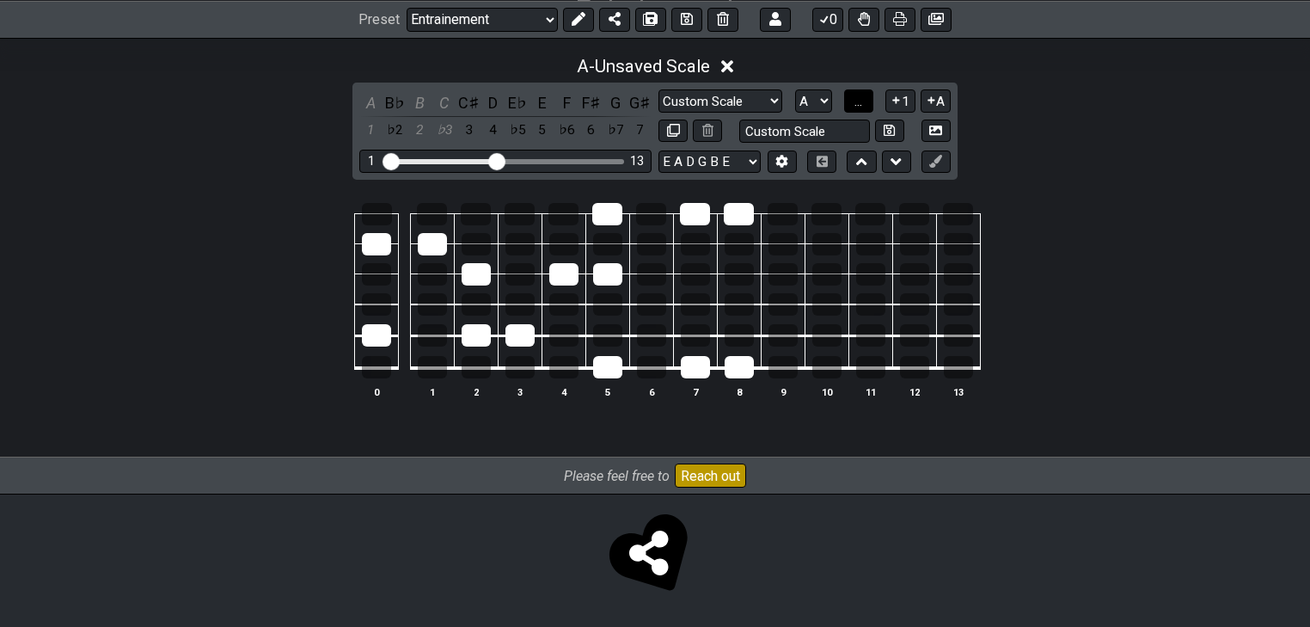
click at [862, 102] on span "..." at bounding box center [859, 101] width 8 height 15
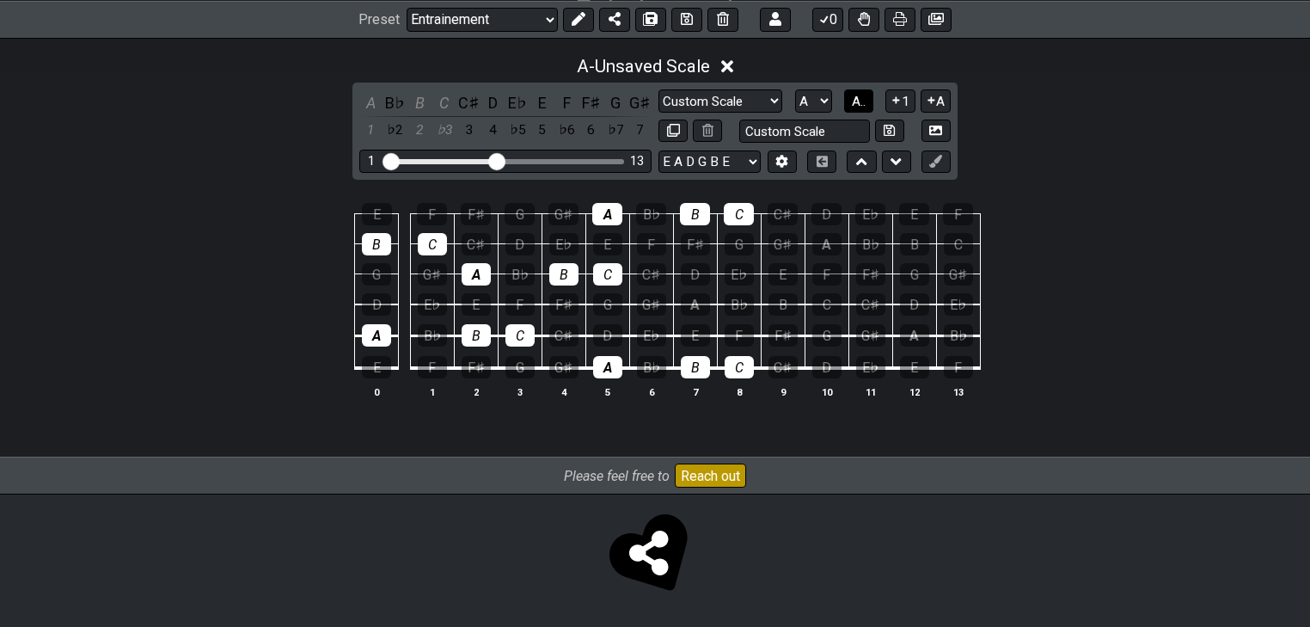
click at [862, 102] on span "A.." at bounding box center [859, 101] width 14 height 15
click at [454, 107] on div "♭3" at bounding box center [444, 102] width 22 height 23
click at [447, 107] on div "♭3" at bounding box center [444, 102] width 22 height 23
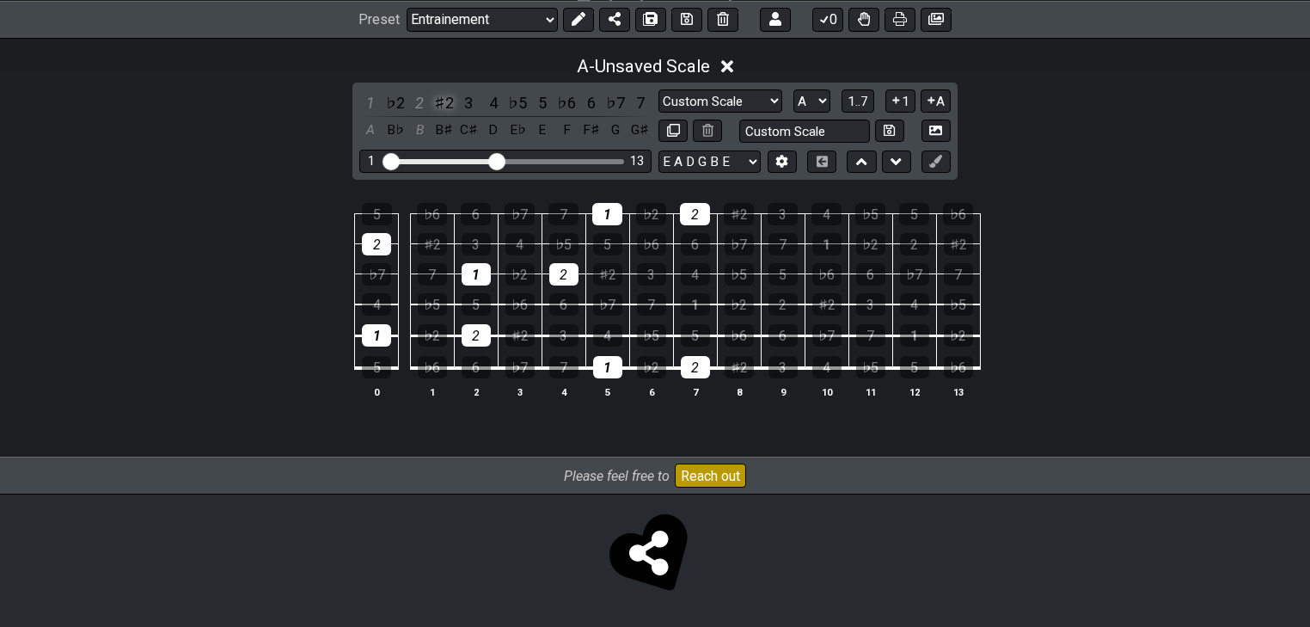
click at [445, 112] on div "♯2" at bounding box center [444, 102] width 22 height 23
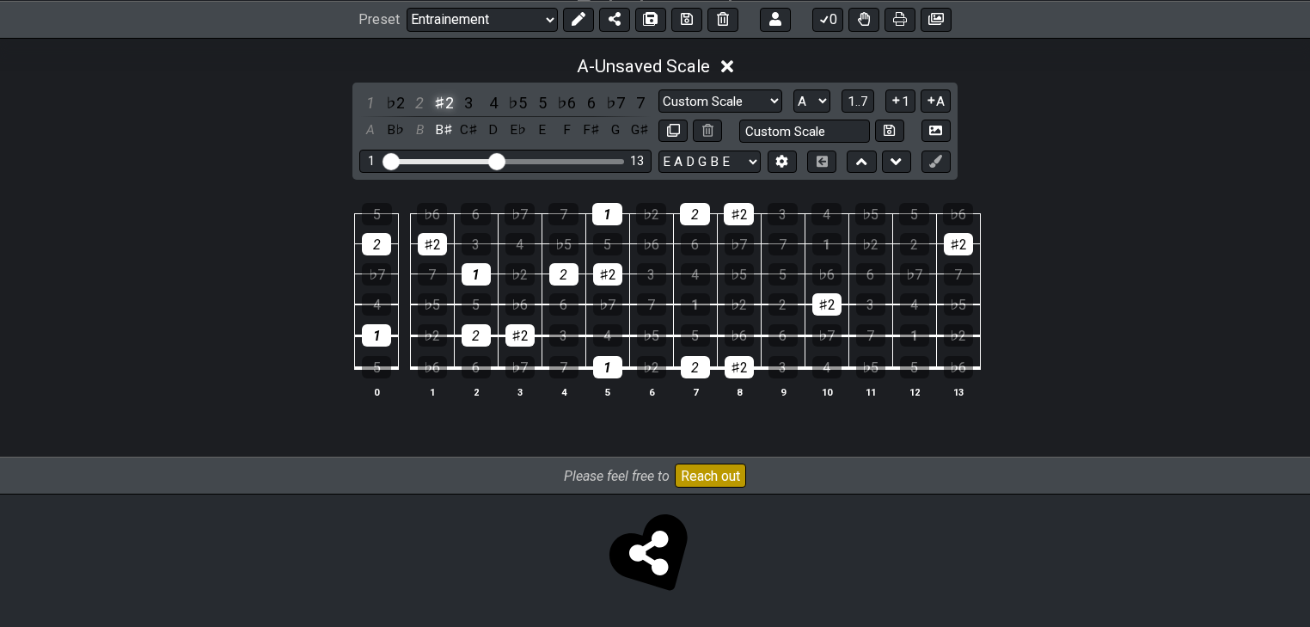
click at [445, 103] on div "♯2" at bounding box center [444, 102] width 22 height 23
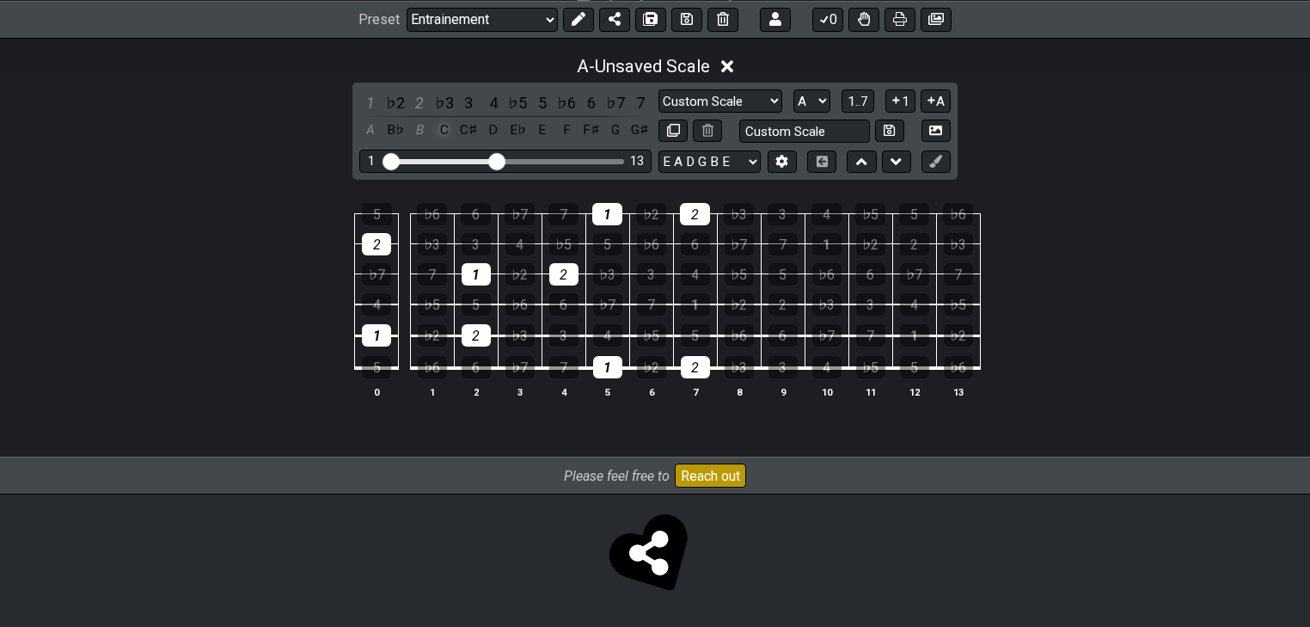
click at [441, 134] on div "C" at bounding box center [444, 130] width 22 height 23
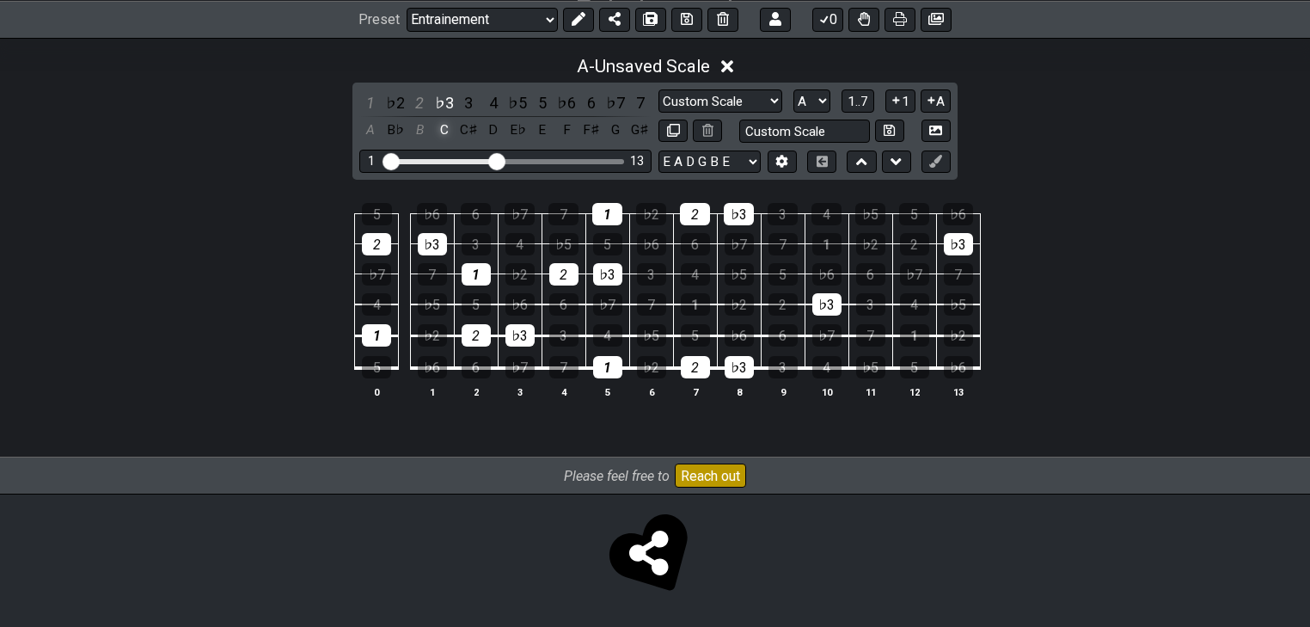
click at [443, 133] on div "C" at bounding box center [444, 130] width 22 height 23
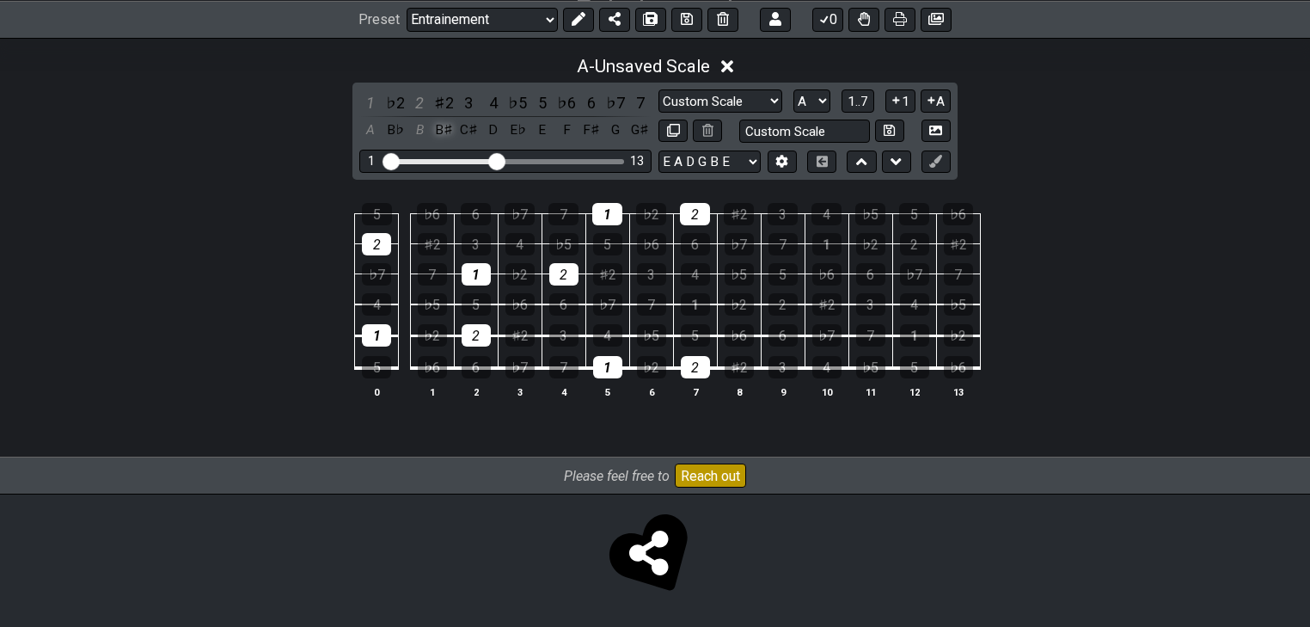
click at [444, 136] on div "B♯" at bounding box center [444, 130] width 22 height 23
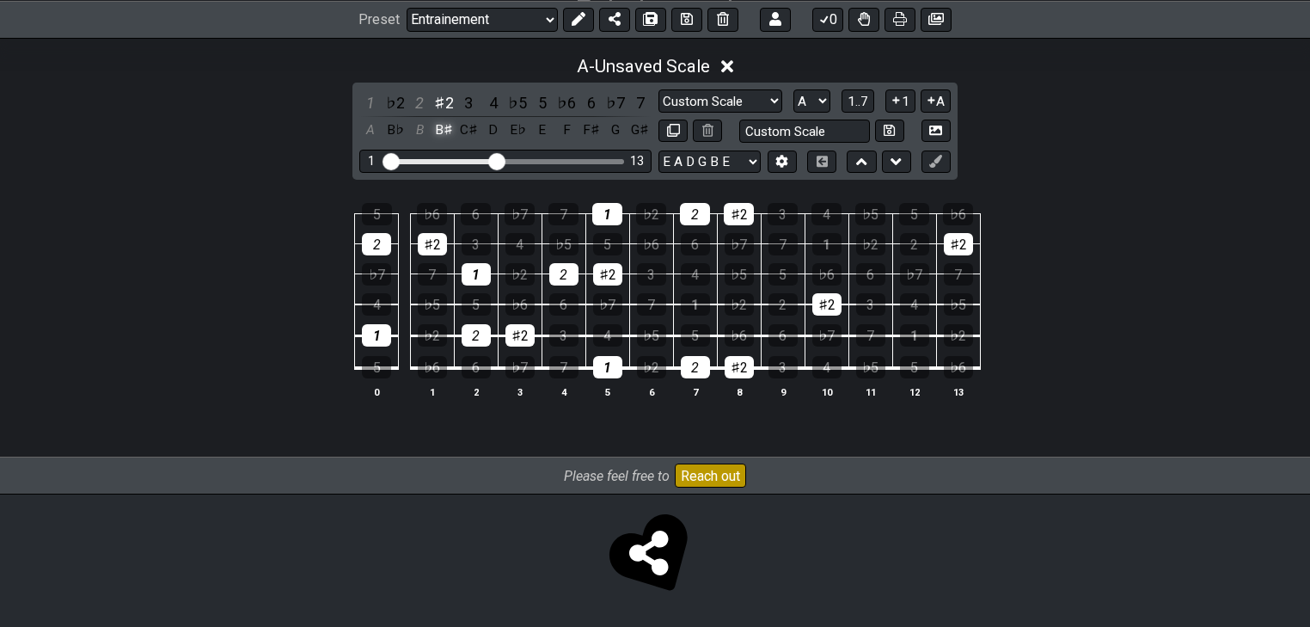
click at [444, 136] on div "B♯" at bounding box center [444, 130] width 22 height 23
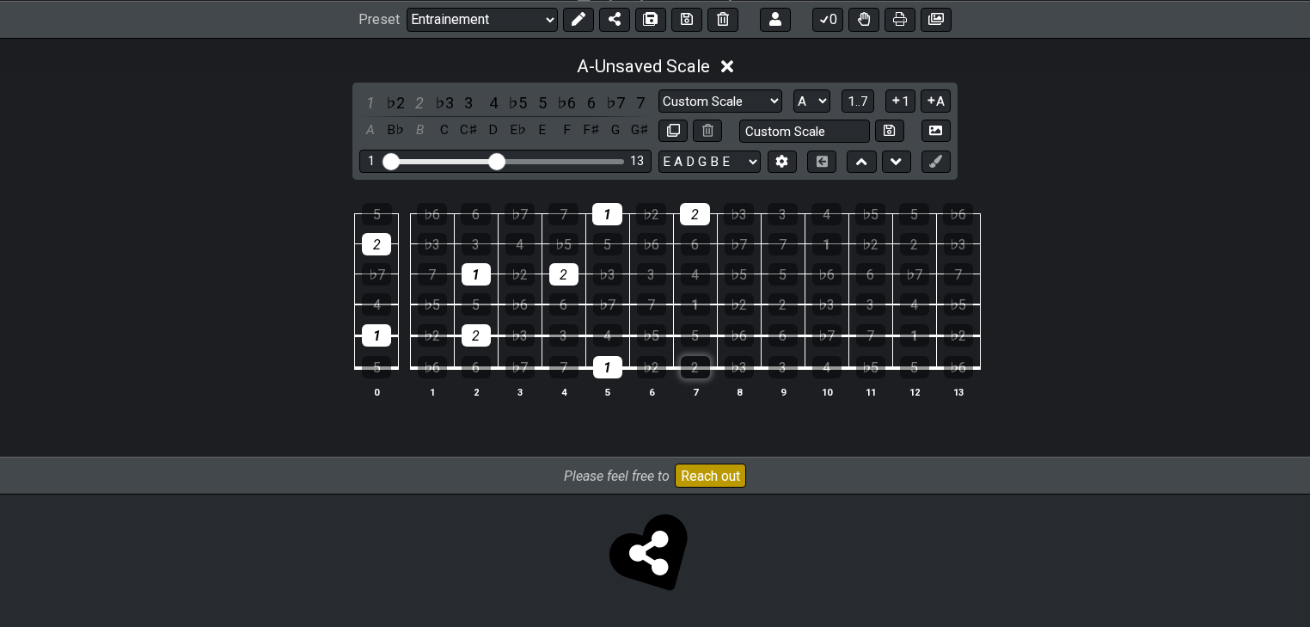
click at [703, 368] on div "2" at bounding box center [695, 367] width 29 height 22
click at [704, 364] on div "2" at bounding box center [695, 367] width 29 height 22
click at [859, 110] on button "1..7" at bounding box center [858, 100] width 33 height 23
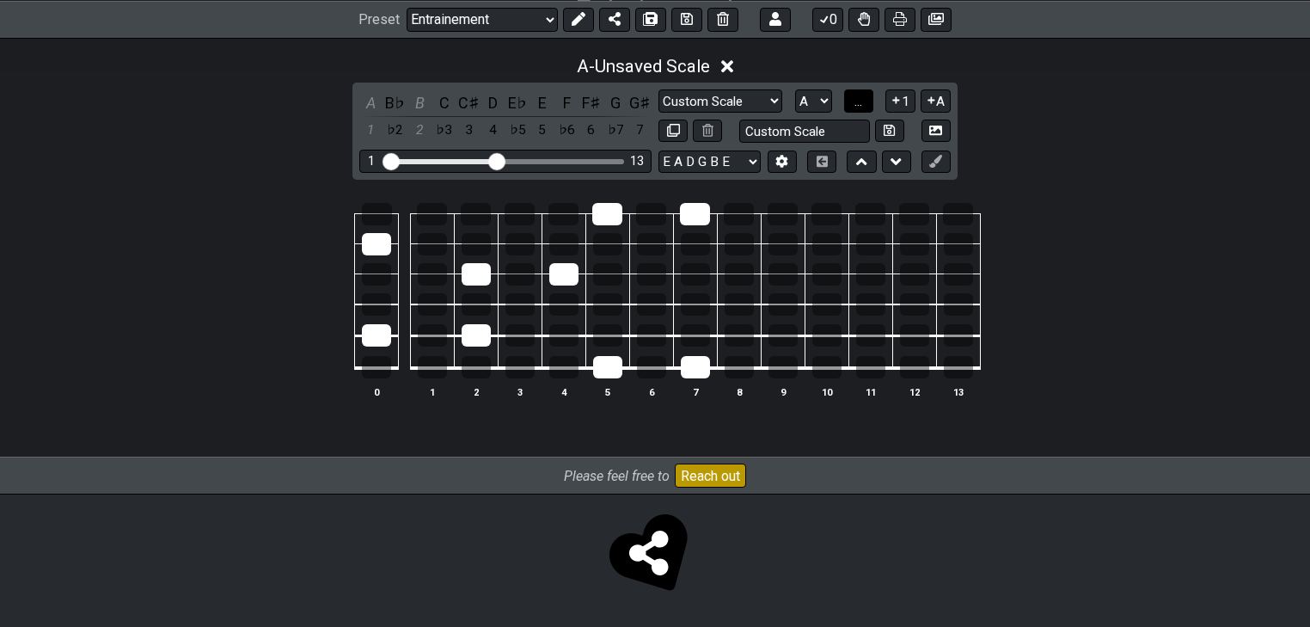
click at [862, 103] on span "..." at bounding box center [859, 101] width 8 height 15
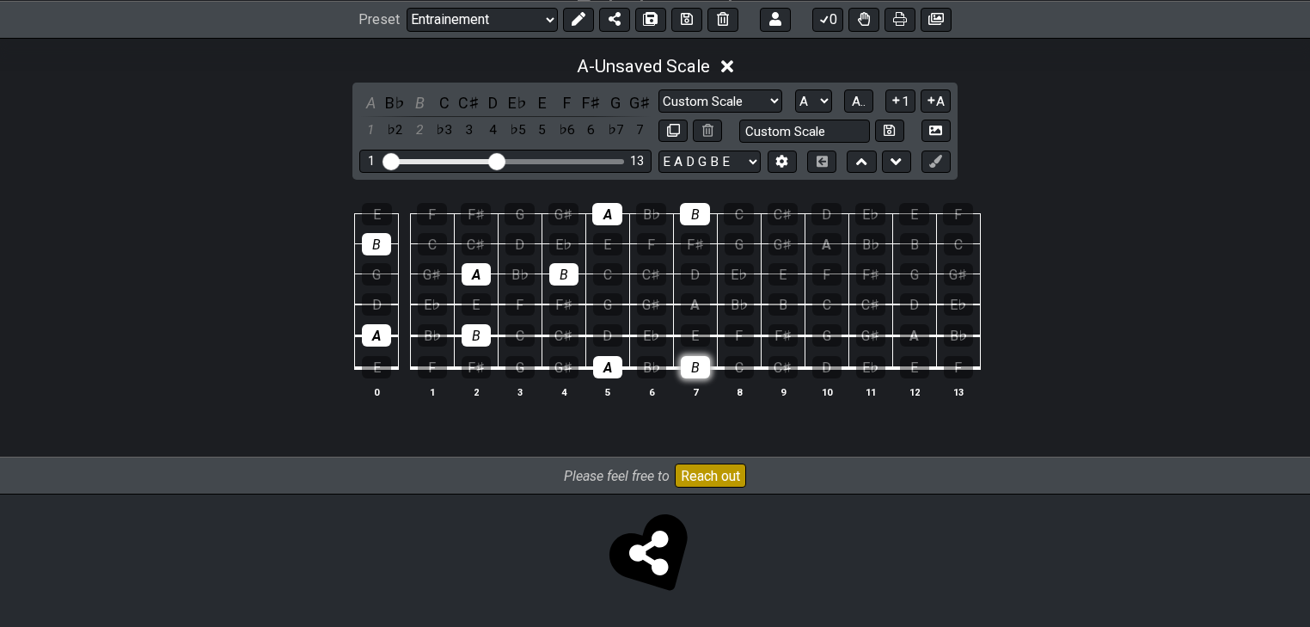
click at [695, 357] on div "B" at bounding box center [695, 367] width 29 height 22
click at [697, 220] on div "B" at bounding box center [695, 214] width 30 height 22
click at [601, 213] on div "A" at bounding box center [607, 214] width 30 height 22
click at [571, 263] on div "B" at bounding box center [563, 274] width 29 height 22
click at [612, 358] on div "A" at bounding box center [607, 367] width 29 height 22
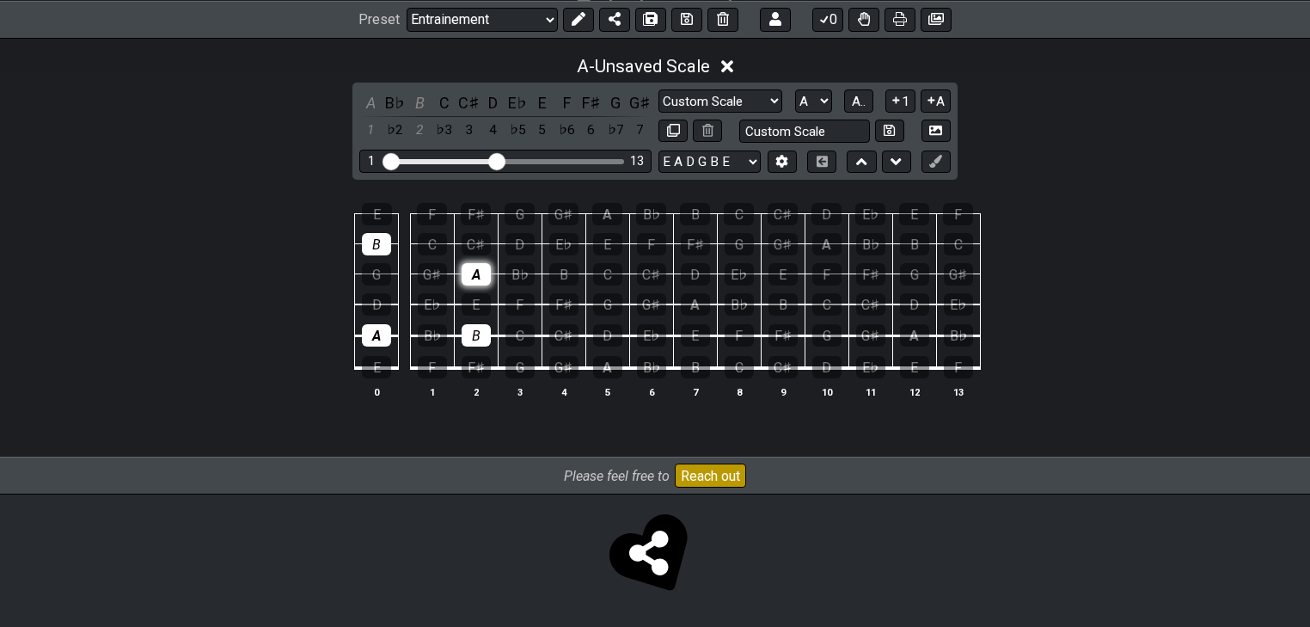
click at [471, 276] on div "A" at bounding box center [476, 274] width 29 height 22
click at [475, 333] on div "B" at bounding box center [476, 335] width 29 height 22
click at [372, 244] on div "B" at bounding box center [376, 244] width 29 height 22
click at [378, 338] on div "A" at bounding box center [376, 335] width 29 height 22
click at [739, 213] on div "C" at bounding box center [739, 214] width 30 height 22
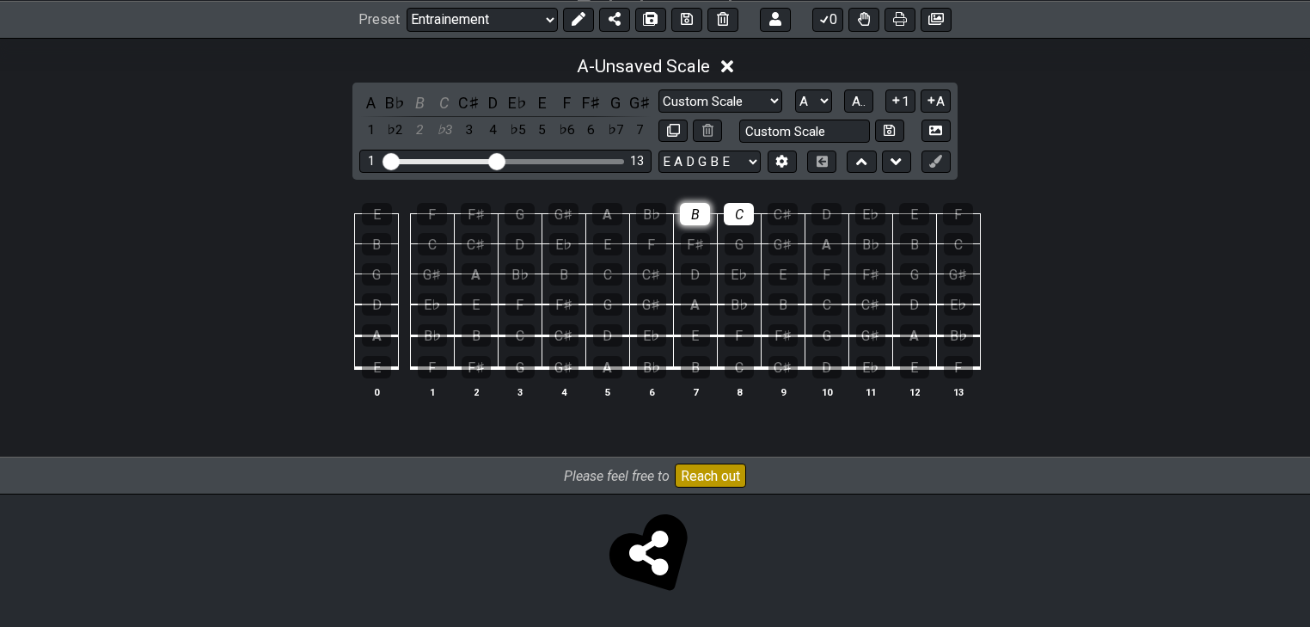
click at [698, 209] on div "B" at bounding box center [695, 214] width 30 height 22
click at [619, 209] on div "A" at bounding box center [607, 214] width 30 height 22
click at [605, 375] on div "A" at bounding box center [607, 367] width 29 height 22
click at [696, 373] on div "B" at bounding box center [695, 367] width 29 height 22
click at [731, 373] on div "C" at bounding box center [739, 367] width 29 height 22
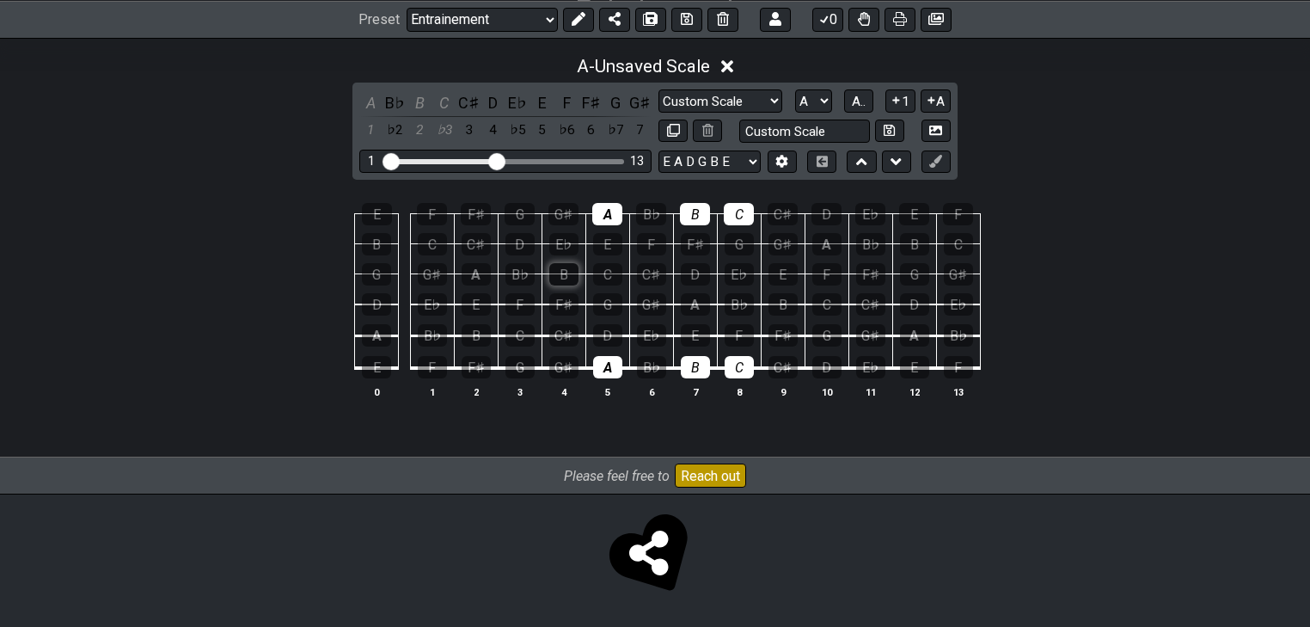
click at [567, 272] on div "B" at bounding box center [563, 274] width 29 height 22
click at [599, 273] on div "C" at bounding box center [607, 274] width 29 height 22
click at [700, 310] on div "A" at bounding box center [695, 304] width 29 height 22
click at [560, 378] on table "E F F♯ G G♯ A B♭ B C C♯ D E♭ E F B C C♯ D E♭ E F F♯ G G♯ A B♭ B C G G♯ A B♭ B C…" at bounding box center [651, 285] width 659 height 202
click at [561, 375] on div "G♯" at bounding box center [563, 367] width 29 height 22
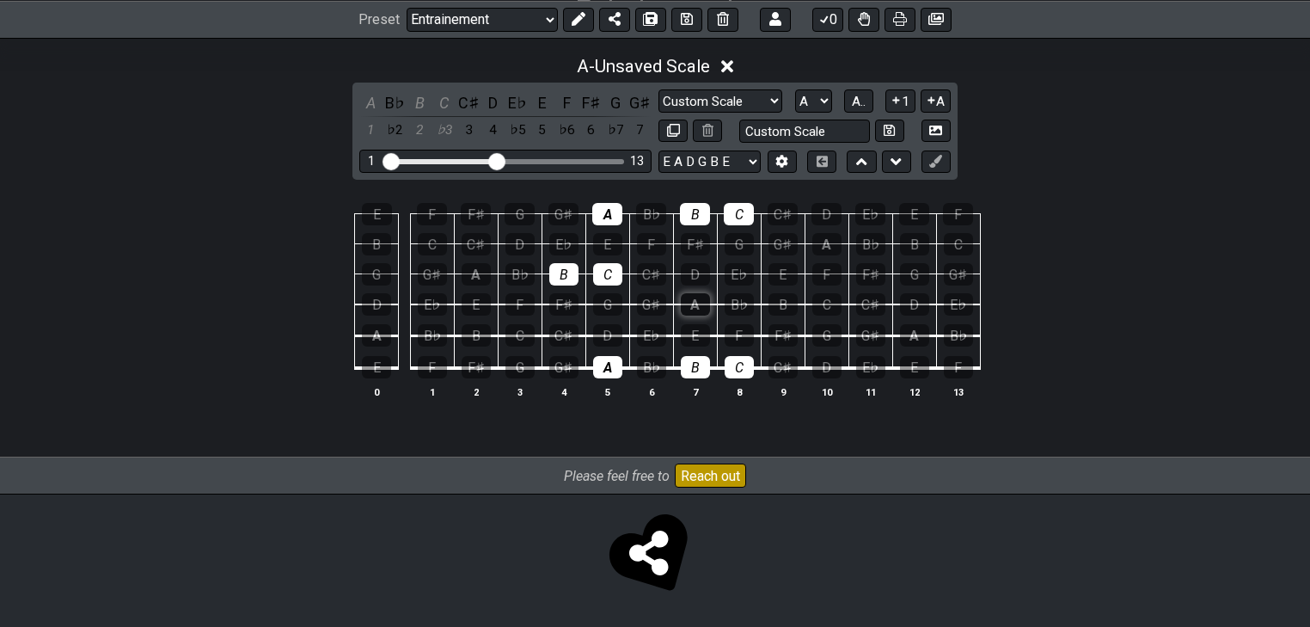
click at [695, 298] on div "A" at bounding box center [695, 304] width 29 height 22
click at [708, 297] on div "A" at bounding box center [695, 304] width 29 height 22
click at [686, 316] on td "E" at bounding box center [695, 320] width 44 height 32
click at [687, 314] on div "A" at bounding box center [695, 304] width 29 height 22
click at [699, 308] on div "A" at bounding box center [695, 304] width 29 height 22
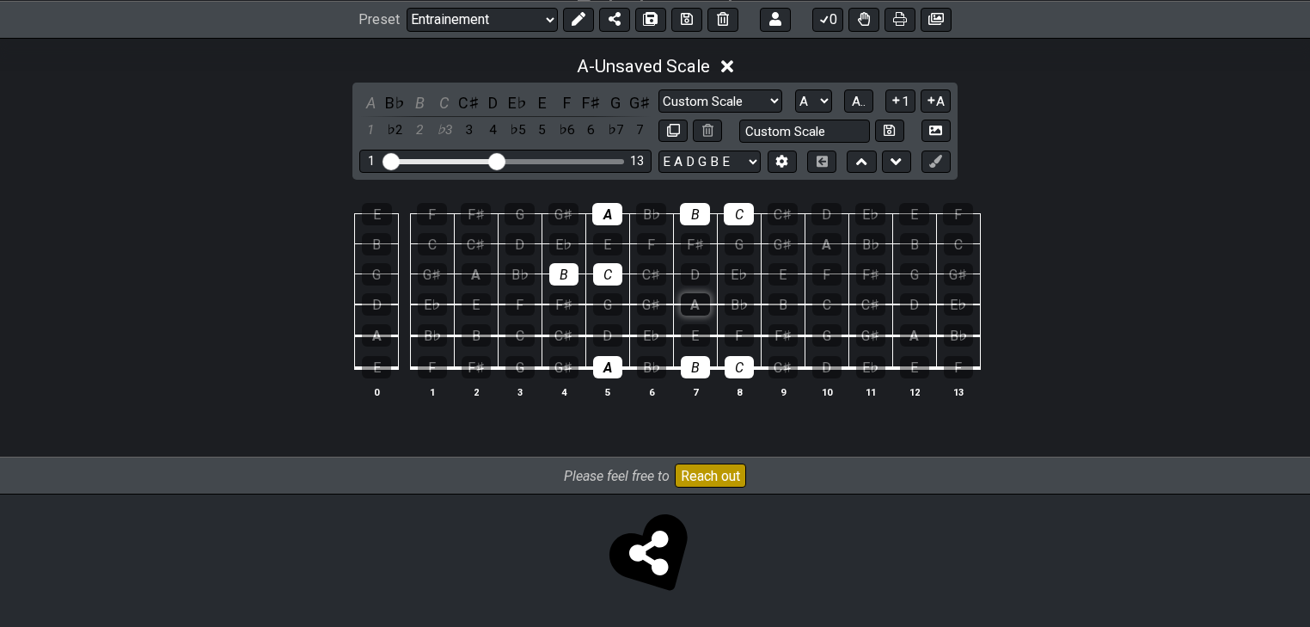
click at [695, 300] on div "A" at bounding box center [695, 304] width 29 height 22
click at [743, 367] on div "C" at bounding box center [739, 367] width 29 height 22
click at [700, 367] on div "B" at bounding box center [695, 367] width 29 height 22
click at [607, 363] on div "A" at bounding box center [607, 367] width 29 height 22
click at [607, 273] on div "C" at bounding box center [607, 274] width 29 height 22
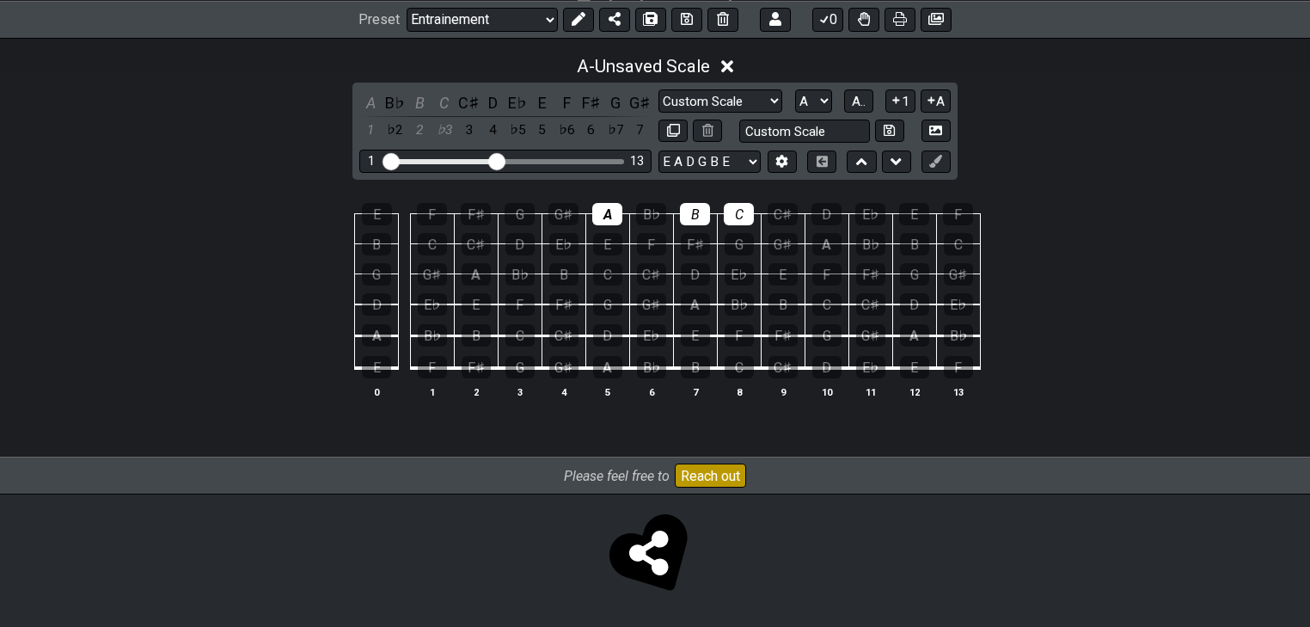
drag, startPoint x: 561, startPoint y: 273, endPoint x: 600, endPoint y: 229, distance: 59.7
click at [561, 273] on div "B" at bounding box center [563, 274] width 29 height 22
click at [604, 224] on td "E" at bounding box center [608, 229] width 44 height 30
click at [616, 212] on div "A" at bounding box center [607, 214] width 30 height 22
click at [696, 209] on div "B" at bounding box center [695, 214] width 30 height 22
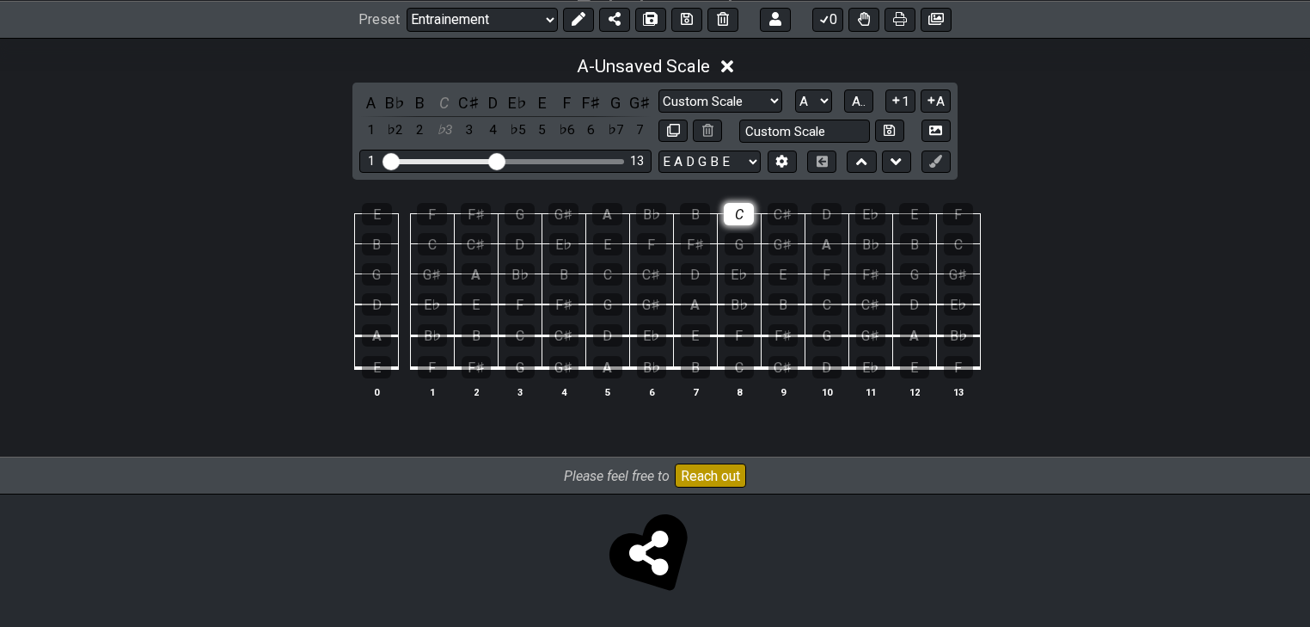
click at [733, 209] on div "C" at bounding box center [739, 214] width 30 height 22
click at [856, 103] on span "A.." at bounding box center [859, 101] width 14 height 15
click at [862, 101] on span "1..7" at bounding box center [858, 101] width 21 height 15
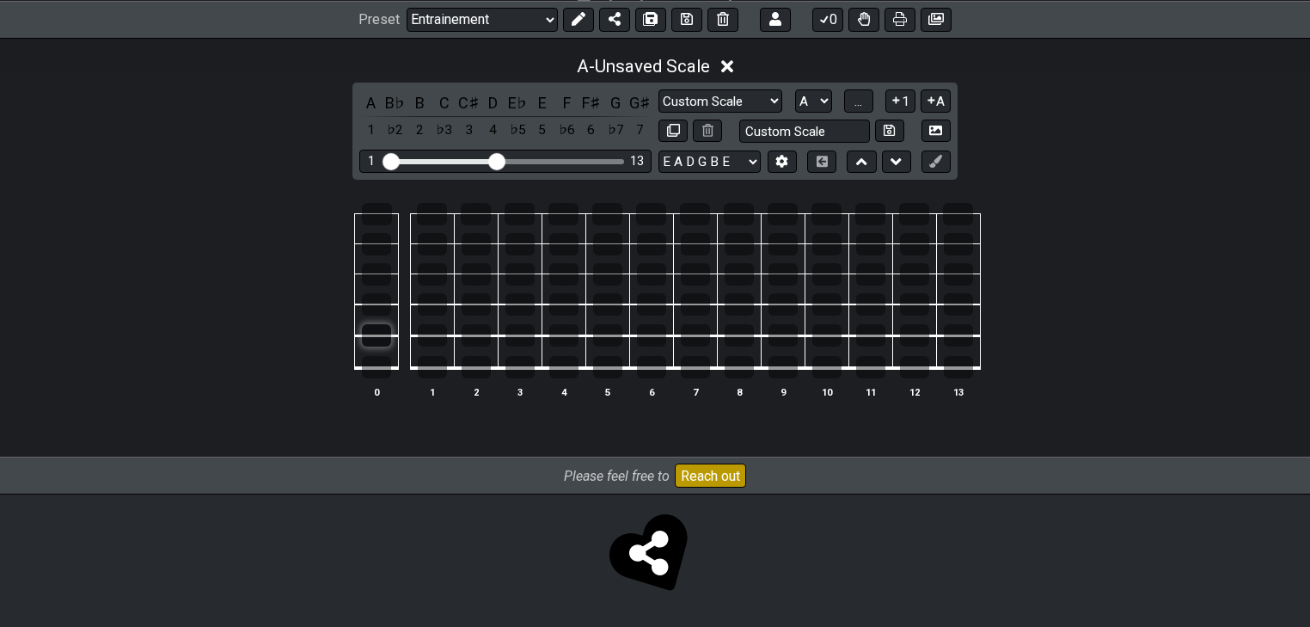
click at [376, 337] on div at bounding box center [376, 335] width 29 height 22
click at [488, 273] on div at bounding box center [476, 274] width 29 height 22
click at [612, 368] on div at bounding box center [607, 367] width 29 height 22
click at [612, 210] on div at bounding box center [607, 214] width 30 height 22
click at [743, 368] on div at bounding box center [739, 367] width 29 height 22
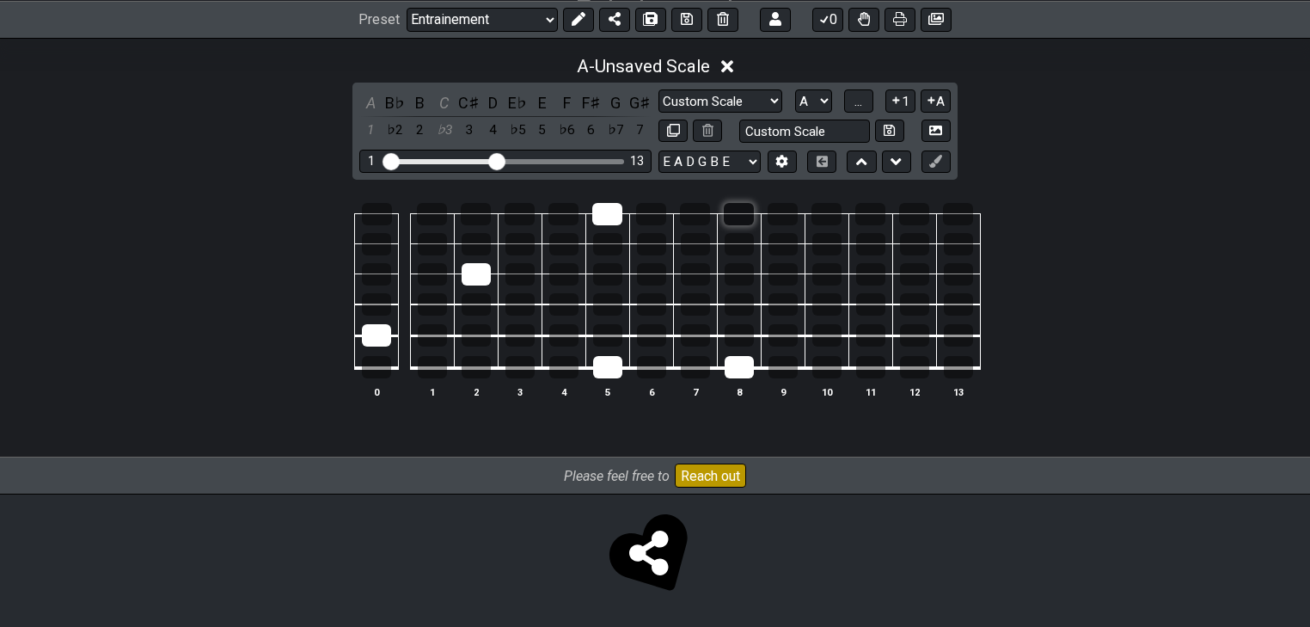
click at [736, 218] on div at bounding box center [739, 214] width 30 height 22
click at [691, 311] on div at bounding box center [695, 304] width 29 height 22
click at [557, 270] on div at bounding box center [563, 274] width 29 height 22
click at [608, 275] on div at bounding box center [607, 274] width 29 height 22
click at [438, 239] on div at bounding box center [432, 244] width 29 height 22
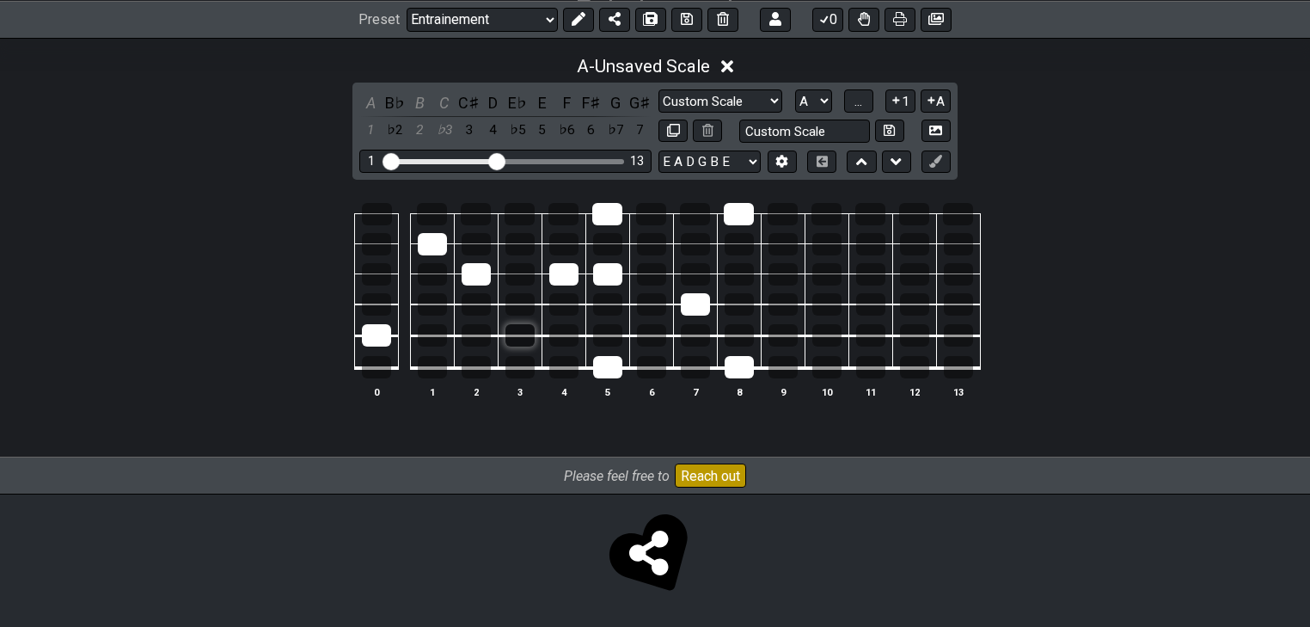
click at [509, 334] on div at bounding box center [520, 335] width 29 height 22
click at [474, 340] on div at bounding box center [476, 335] width 29 height 22
click at [563, 213] on div at bounding box center [564, 214] width 30 height 22
click at [708, 217] on div at bounding box center [695, 214] width 30 height 22
click at [698, 376] on div at bounding box center [695, 367] width 29 height 22
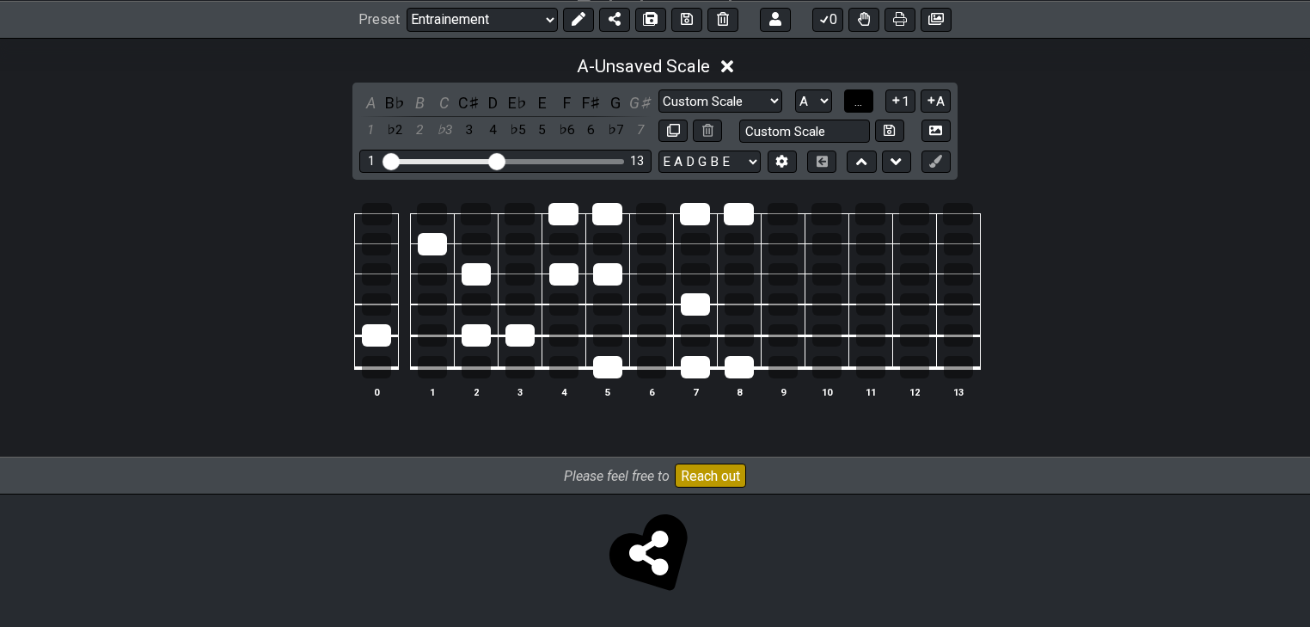
click at [855, 105] on span "..." at bounding box center [859, 101] width 8 height 15
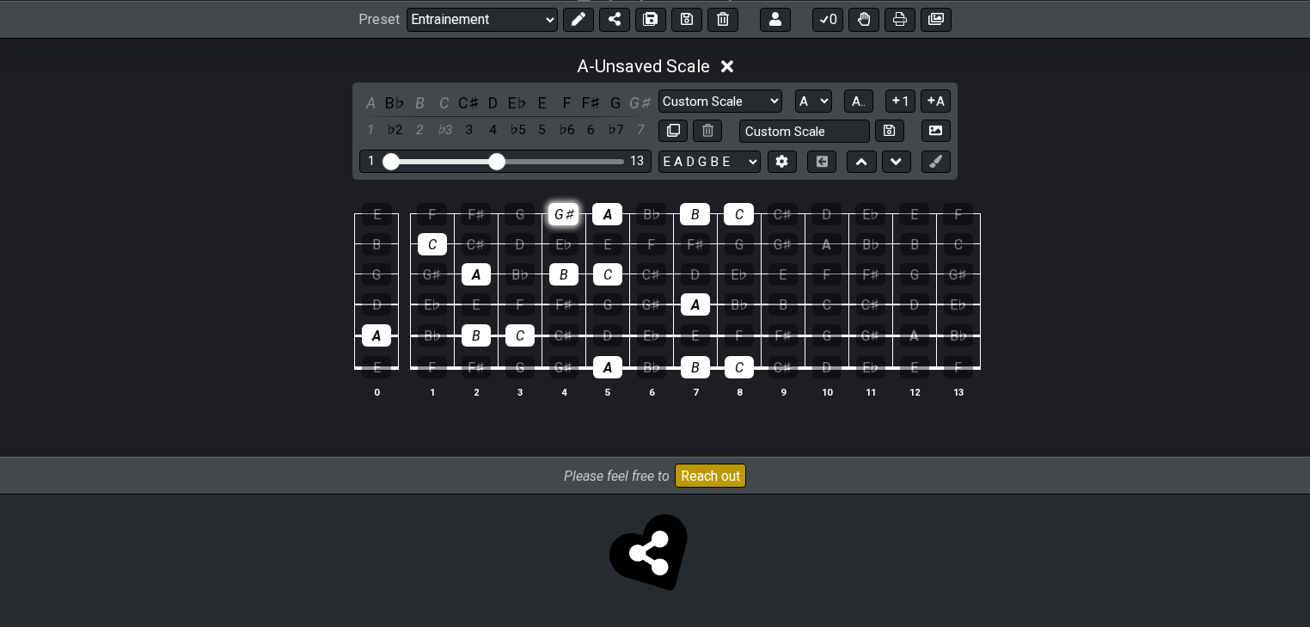
click at [571, 212] on div "G♯" at bounding box center [564, 214] width 30 height 22
click at [819, 105] on select "A♭ A A♯ B♭ B C C♯ D♭ D D♯ E♭ E F F♯ G♭ G G♯" at bounding box center [813, 100] width 37 height 23
click at [867, 101] on button "A.." at bounding box center [858, 100] width 29 height 23
click at [867, 101] on span "1..7" at bounding box center [858, 101] width 21 height 15
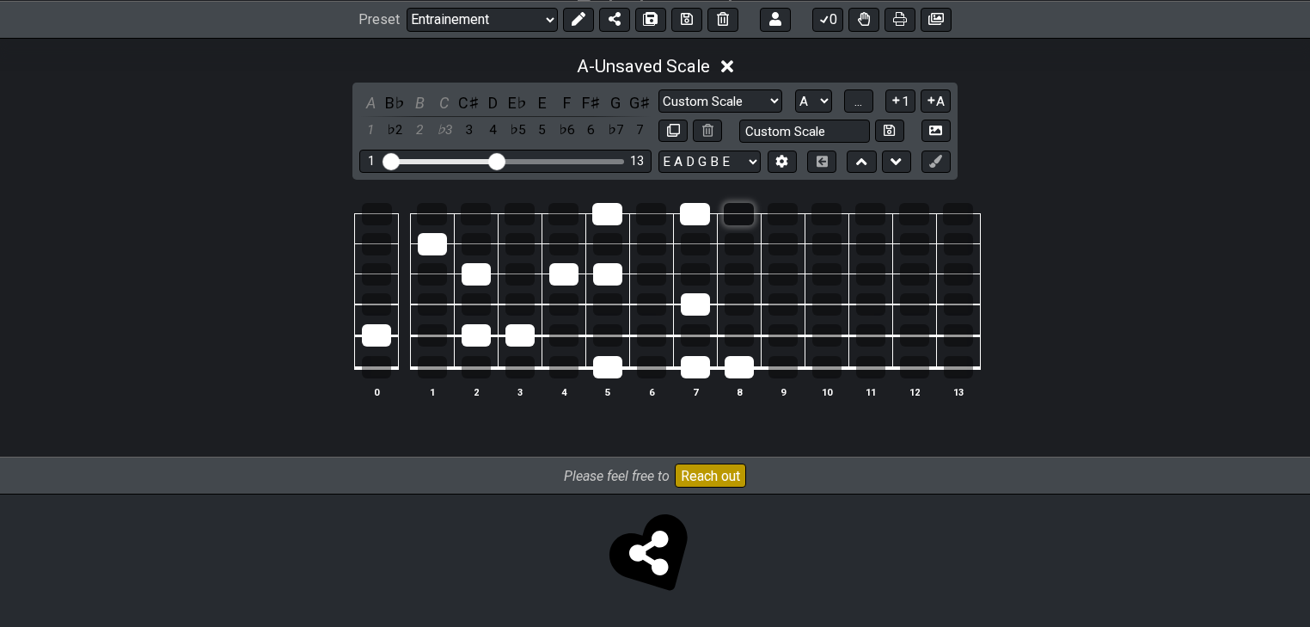
click at [743, 222] on div at bounding box center [739, 214] width 30 height 22
click at [696, 213] on div at bounding box center [695, 214] width 30 height 22
click at [702, 297] on div at bounding box center [695, 304] width 29 height 22
click at [726, 369] on div at bounding box center [739, 367] width 29 height 22
drag, startPoint x: 700, startPoint y: 370, endPoint x: 643, endPoint y: 371, distance: 56.8
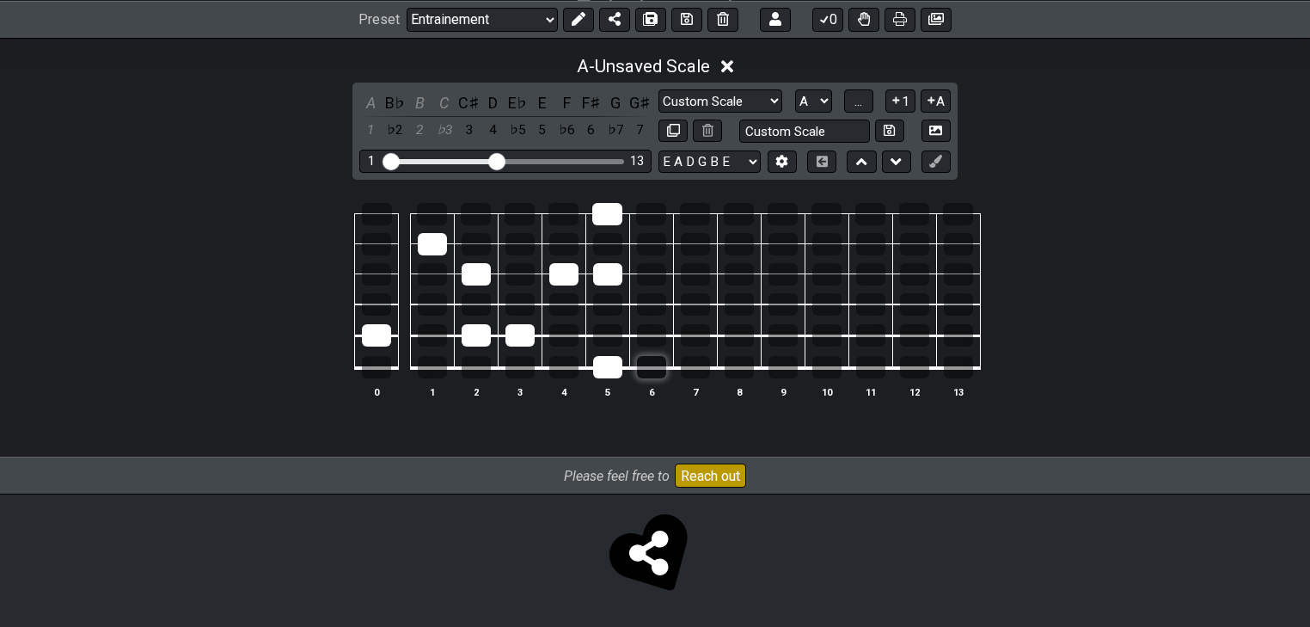
click at [699, 370] on div at bounding box center [695, 367] width 29 height 22
click at [606, 367] on div at bounding box center [607, 367] width 29 height 22
click at [609, 283] on div at bounding box center [607, 274] width 29 height 22
click at [612, 215] on div at bounding box center [607, 214] width 30 height 22
click at [570, 283] on div at bounding box center [563, 274] width 29 height 22
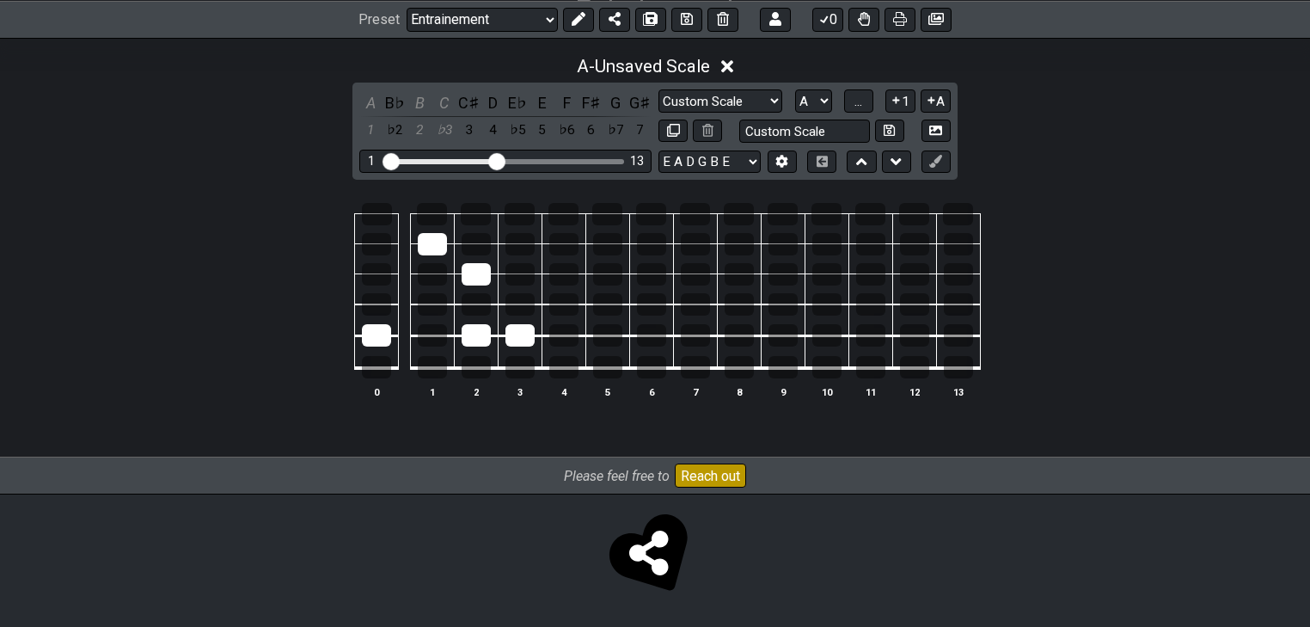
click at [540, 320] on td at bounding box center [520, 320] width 44 height 32
click at [519, 333] on div at bounding box center [520, 335] width 29 height 22
click at [471, 333] on div at bounding box center [476, 335] width 29 height 22
click at [476, 280] on div at bounding box center [476, 274] width 29 height 22
click at [431, 248] on div at bounding box center [432, 244] width 29 height 22
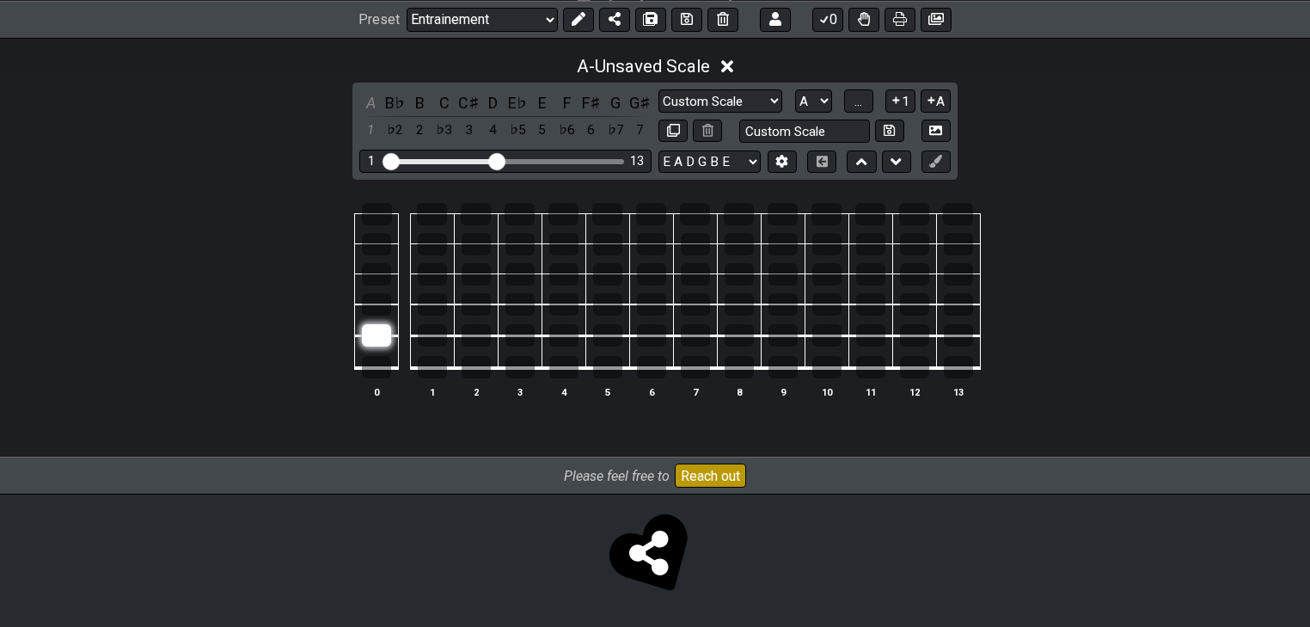
click at [380, 328] on div at bounding box center [376, 335] width 29 height 22
click at [604, 371] on div at bounding box center [607, 367] width 29 height 22
click at [691, 302] on div at bounding box center [695, 304] width 29 height 22
click at [478, 271] on div at bounding box center [476, 274] width 29 height 22
click at [390, 343] on div at bounding box center [376, 335] width 29 height 22
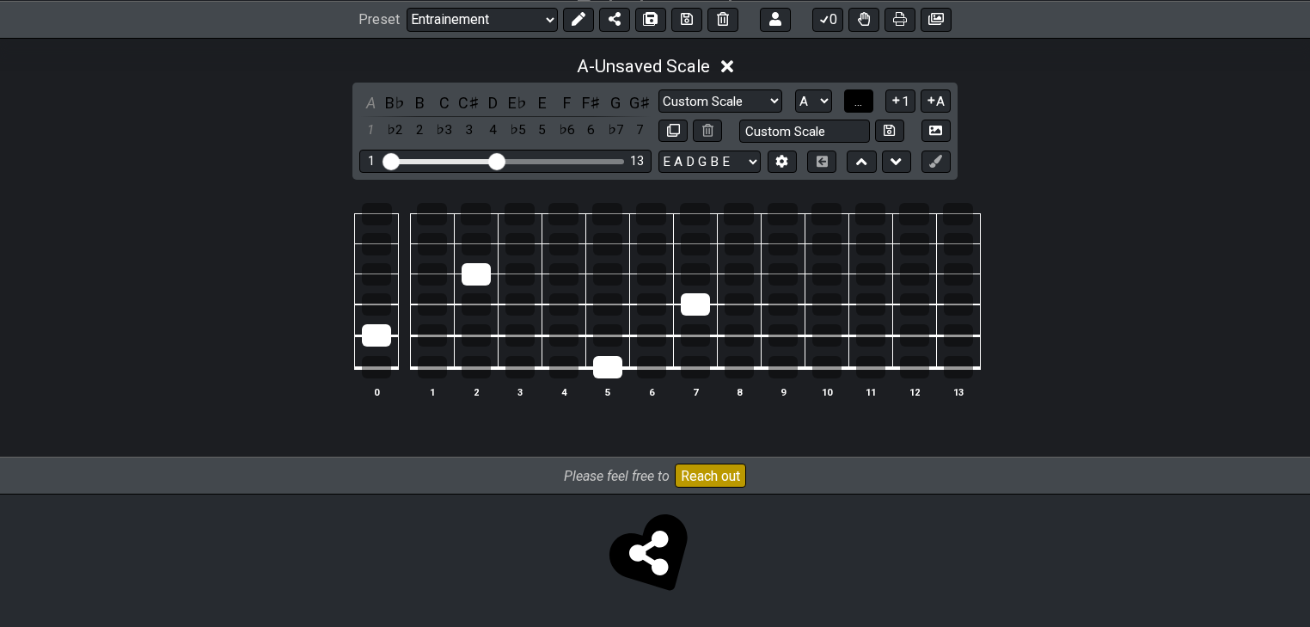
click at [859, 100] on span "..." at bounding box center [859, 101] width 8 height 15
click at [859, 100] on span "A.." at bounding box center [859, 101] width 14 height 15
click at [859, 100] on span "1..7" at bounding box center [858, 101] width 21 height 15
click at [602, 216] on div at bounding box center [607, 214] width 30 height 22
click at [431, 236] on div at bounding box center [432, 244] width 29 height 22
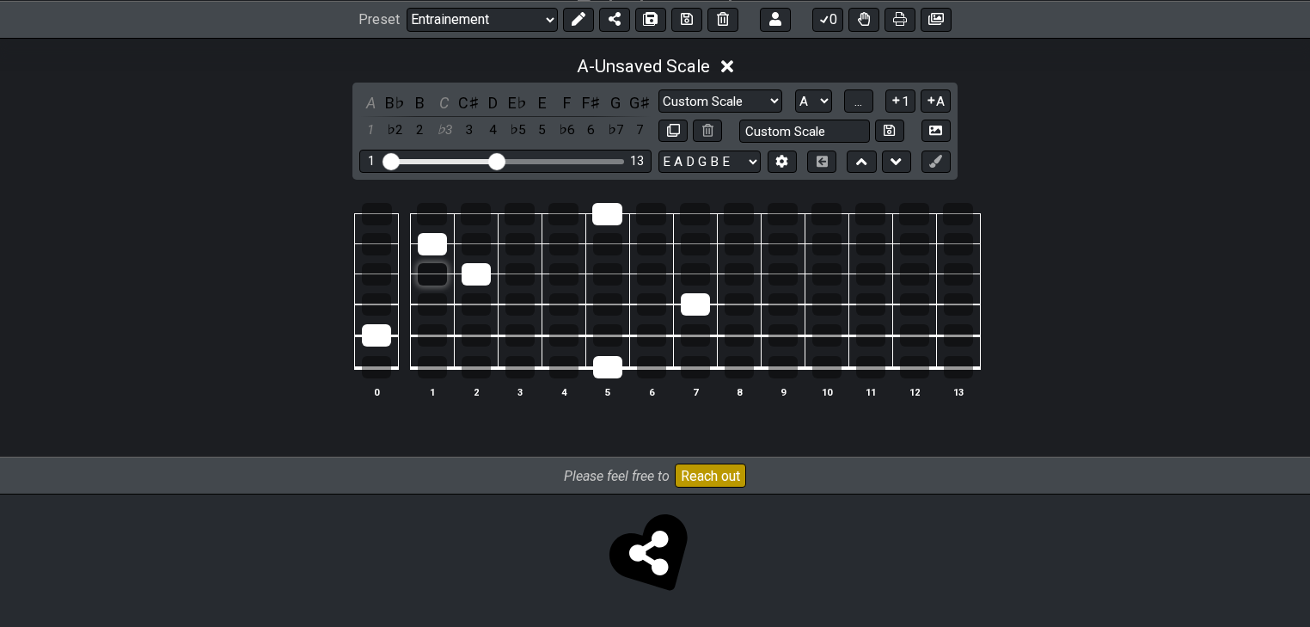
drag, startPoint x: 423, startPoint y: 237, endPoint x: 426, endPoint y: 261, distance: 24.2
click at [422, 238] on div at bounding box center [432, 244] width 29 height 22
click at [526, 347] on td at bounding box center [520, 352] width 44 height 33
click at [513, 328] on div at bounding box center [520, 335] width 29 height 22
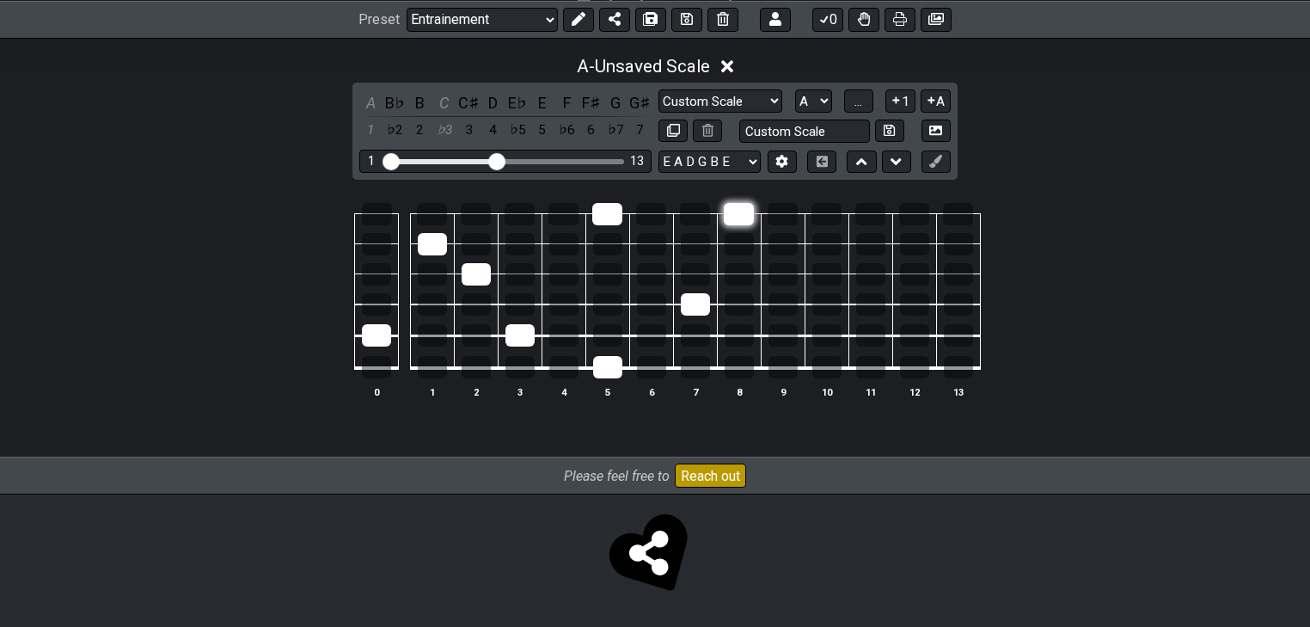
click at [737, 217] on div at bounding box center [739, 214] width 30 height 22
click at [746, 365] on div at bounding box center [739, 367] width 29 height 22
click at [523, 243] on div at bounding box center [520, 244] width 29 height 22
click at [526, 241] on div at bounding box center [520, 244] width 29 height 22
click at [698, 211] on div at bounding box center [695, 214] width 30 height 22
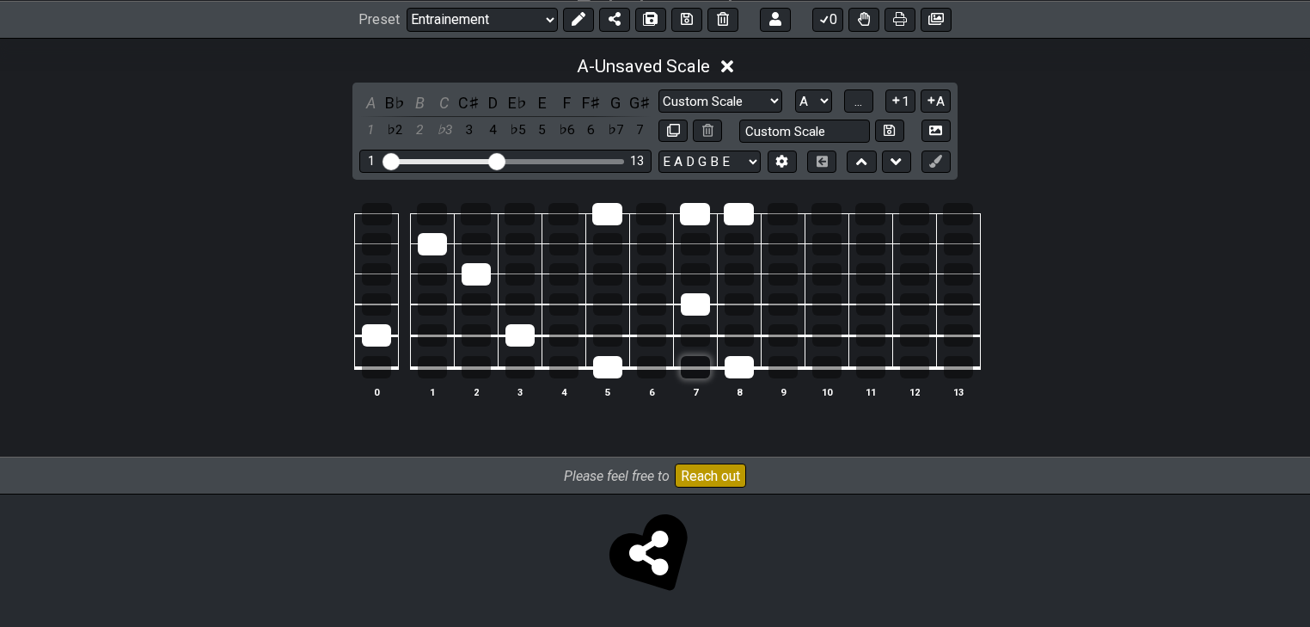
click at [695, 368] on div at bounding box center [695, 367] width 29 height 22
click at [561, 273] on div at bounding box center [563, 274] width 29 height 22
click at [600, 275] on div at bounding box center [607, 274] width 29 height 22
click at [857, 96] on span "..." at bounding box center [859, 101] width 8 height 15
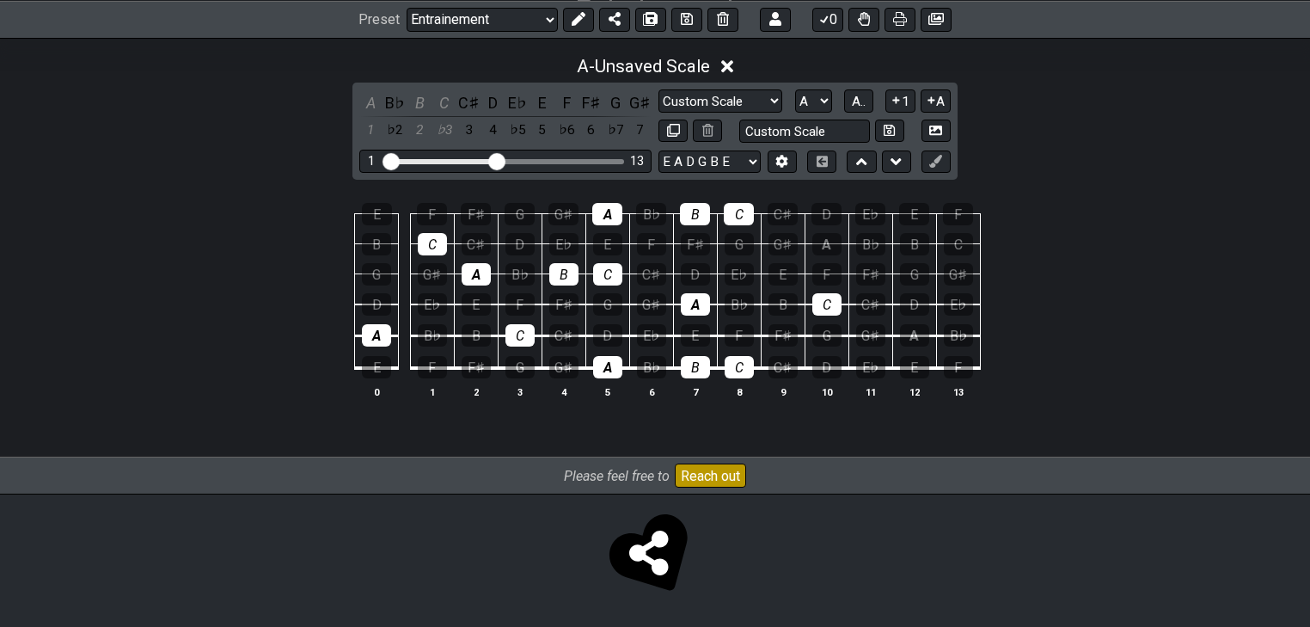
drag, startPoint x: 824, startPoint y: 312, endPoint x: 935, endPoint y: 432, distance: 164.3
click at [935, 432] on div "A - Unsaved Scale A B♭ B C C♯ D E♭ E F F♯ G G♯ 1 ♭2 2 ♭3 3 4 ♭5 5 ♭6 6 ♭7 7 Cus…" at bounding box center [655, 241] width 1310 height 433
click at [828, 297] on div "C" at bounding box center [827, 304] width 29 height 22
click at [758, 370] on table "E F F♯ G G♯ A B♭ B C C♯ D E♭ E F B C C♯ D E♭ E F F♯ G G♯ A B♭ B C G G♯ A B♭ B C…" at bounding box center [651, 285] width 659 height 202
drag, startPoint x: 729, startPoint y: 372, endPoint x: 702, endPoint y: 371, distance: 27.5
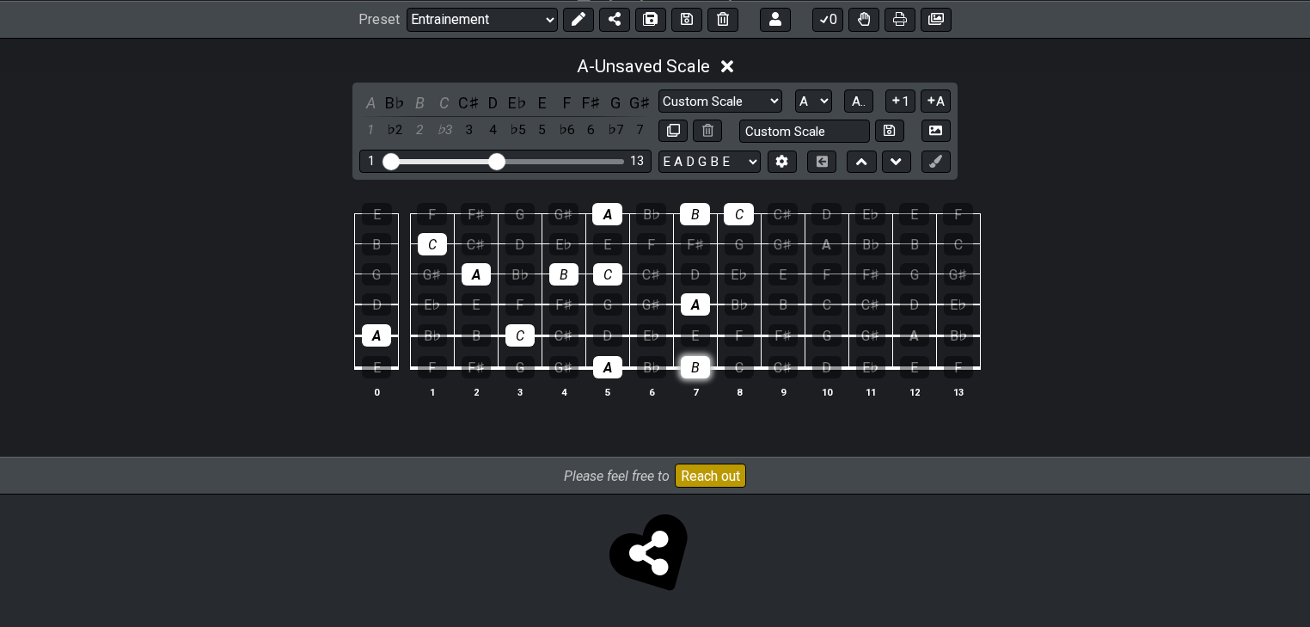
click at [728, 372] on div "C" at bounding box center [739, 367] width 29 height 22
click at [702, 371] on div "B" at bounding box center [695, 367] width 29 height 22
click at [705, 302] on div "A" at bounding box center [695, 304] width 29 height 22
click at [608, 351] on td "A" at bounding box center [608, 352] width 44 height 33
drag, startPoint x: 611, startPoint y: 369, endPoint x: 608, endPoint y: 338, distance: 31.1
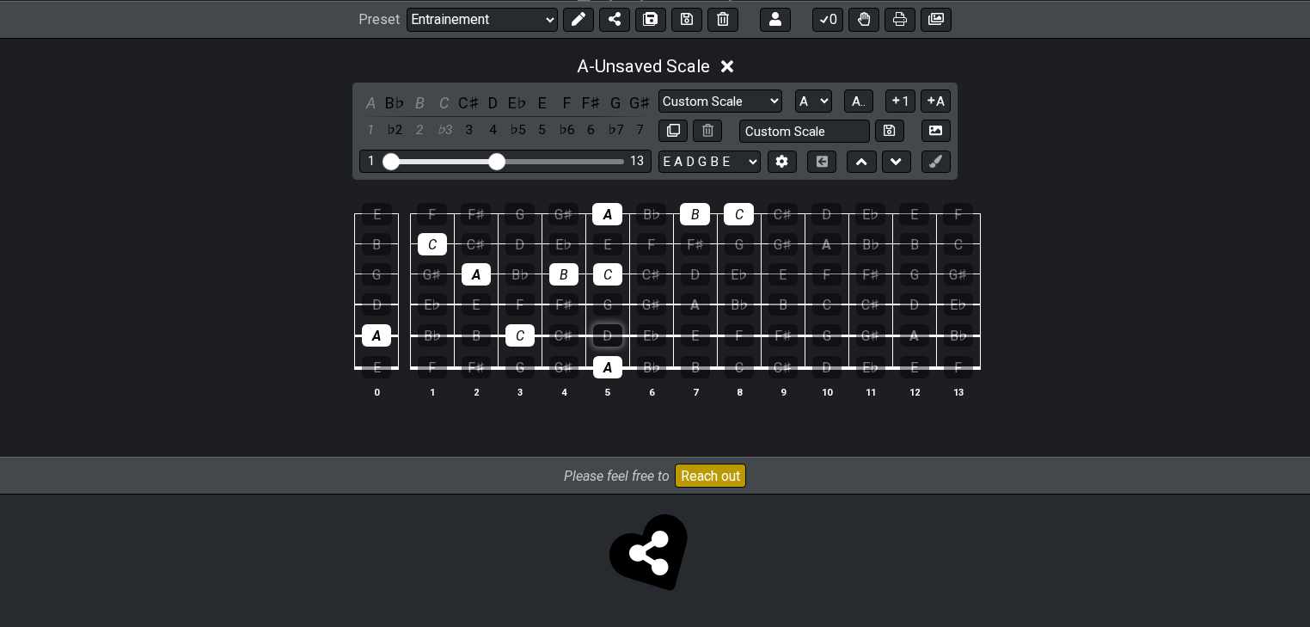
click at [610, 368] on div "A" at bounding box center [607, 367] width 29 height 22
click at [610, 272] on div "C" at bounding box center [607, 274] width 29 height 22
click at [573, 268] on div "B" at bounding box center [563, 274] width 29 height 22
drag, startPoint x: 512, startPoint y: 328, endPoint x: 485, endPoint y: 285, distance: 50.3
click at [511, 328] on div "C" at bounding box center [520, 335] width 29 height 22
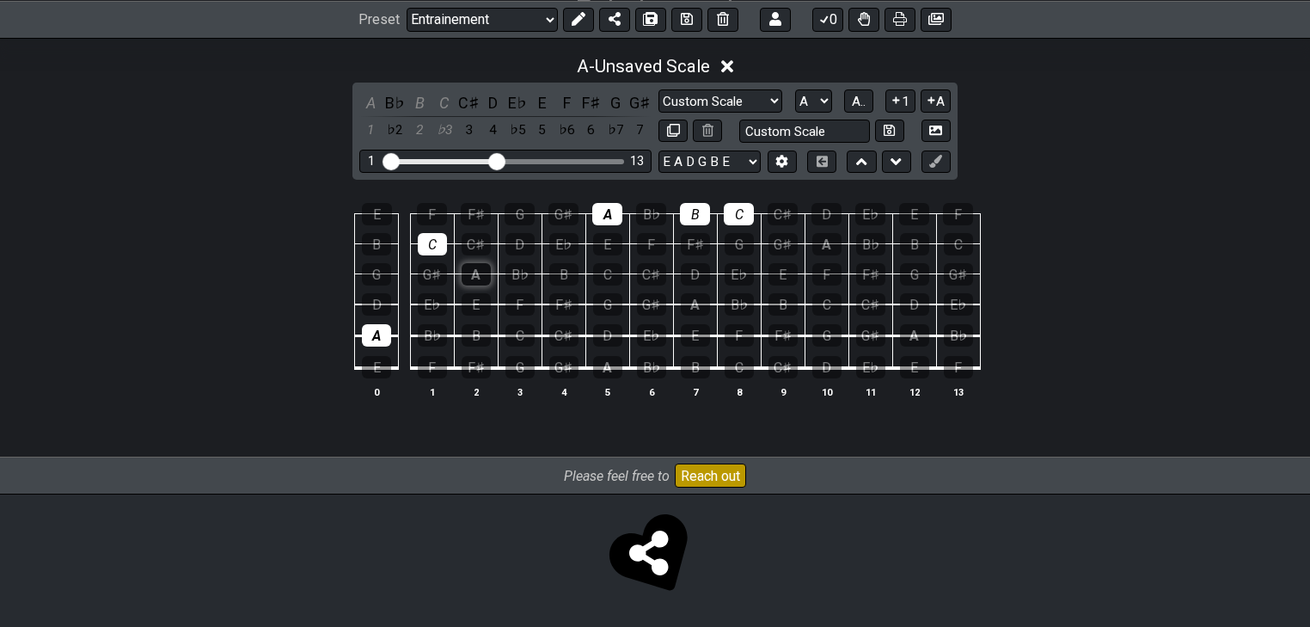
click at [475, 275] on div "A" at bounding box center [476, 274] width 29 height 22
click at [441, 243] on div "C" at bounding box center [432, 244] width 29 height 22
click at [373, 331] on div "A" at bounding box center [376, 335] width 29 height 22
drag, startPoint x: 611, startPoint y: 205, endPoint x: 647, endPoint y: 217, distance: 37.8
click at [612, 206] on div "A" at bounding box center [607, 214] width 30 height 22
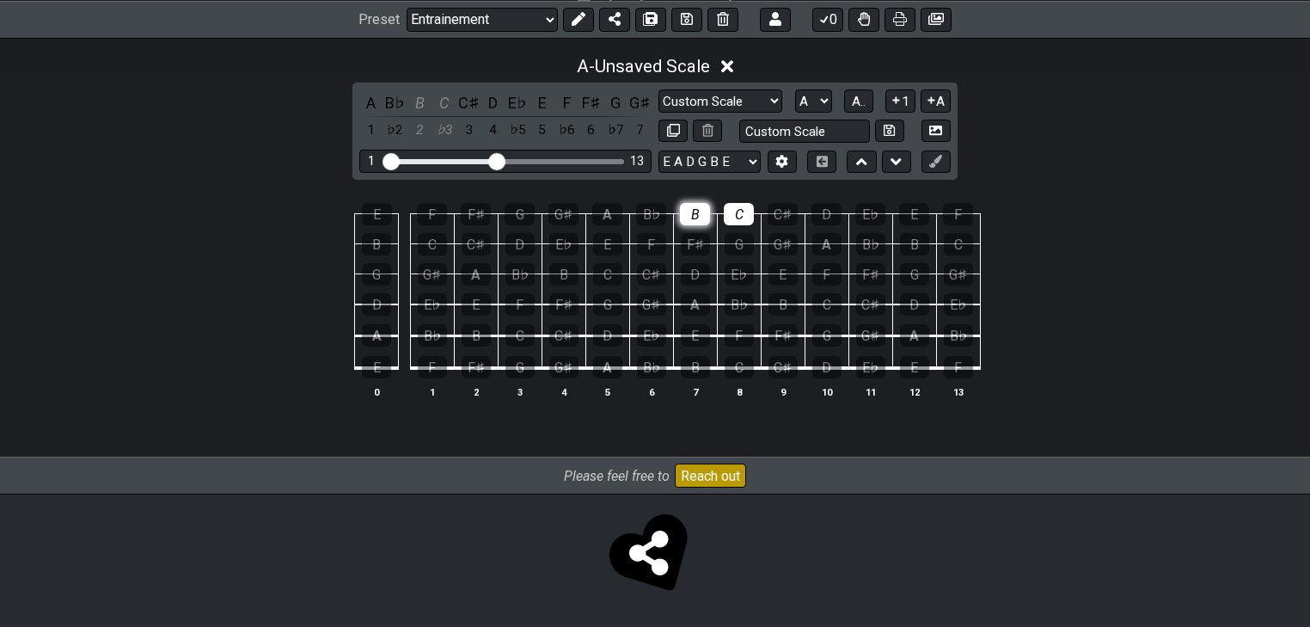
drag, startPoint x: 693, startPoint y: 206, endPoint x: 706, endPoint y: 213, distance: 14.6
click at [695, 208] on div "B" at bounding box center [695, 214] width 30 height 22
click at [743, 210] on div "C" at bounding box center [739, 214] width 30 height 22
click at [853, 107] on span "A.." at bounding box center [859, 101] width 14 height 15
click at [859, 103] on span "1..7" at bounding box center [858, 101] width 21 height 15
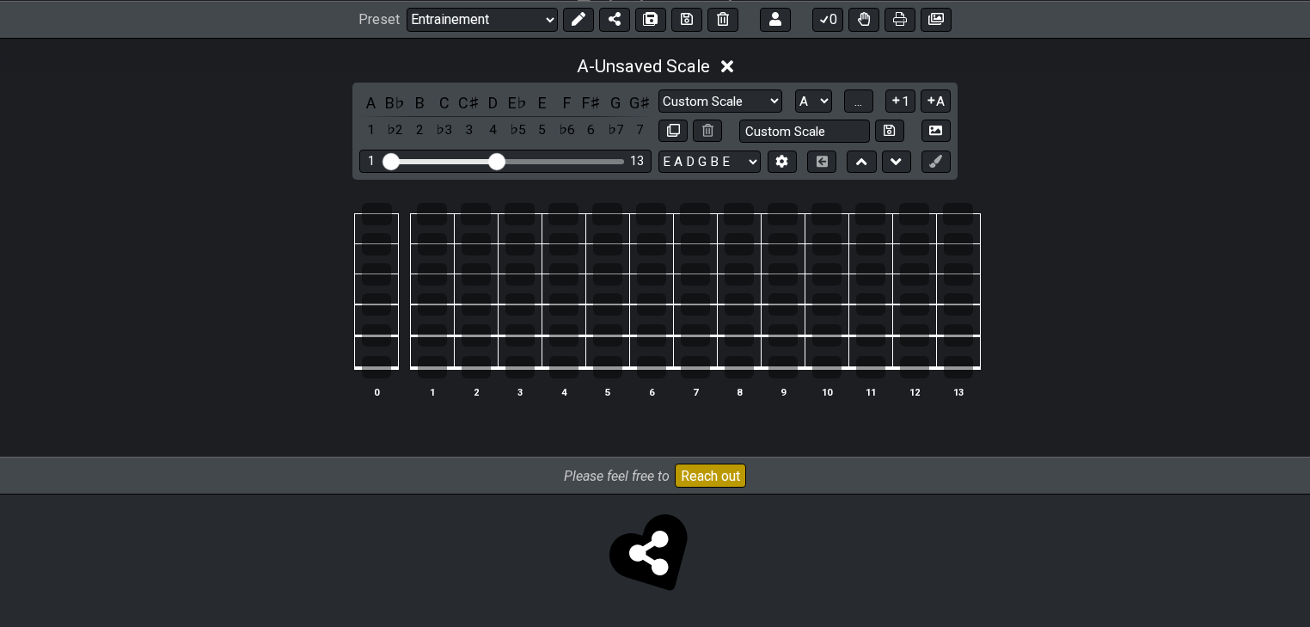
click at [492, 274] on td at bounding box center [476, 289] width 44 height 31
click at [484, 268] on div at bounding box center [476, 274] width 29 height 22
click at [389, 334] on div at bounding box center [376, 335] width 29 height 22
drag, startPoint x: 389, startPoint y: 334, endPoint x: 299, endPoint y: 320, distance: 91.5
click at [299, 320] on div "0 1 2 3 4 5 6 7 8 9 10 11 12 13" at bounding box center [655, 302] width 1310 height 242
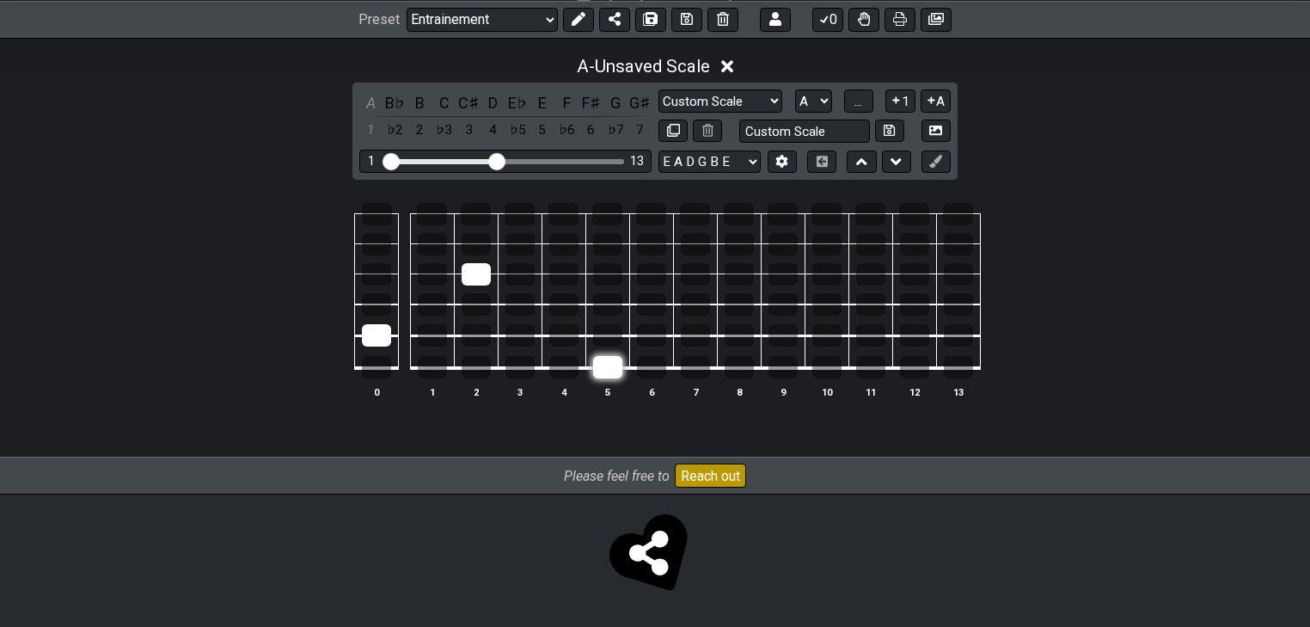
click at [605, 372] on div at bounding box center [607, 367] width 29 height 22
click at [606, 217] on div at bounding box center [607, 214] width 30 height 22
click at [695, 310] on div at bounding box center [695, 304] width 29 height 22
click at [431, 247] on div at bounding box center [432, 244] width 29 height 22
click at [519, 341] on div at bounding box center [520, 335] width 29 height 22
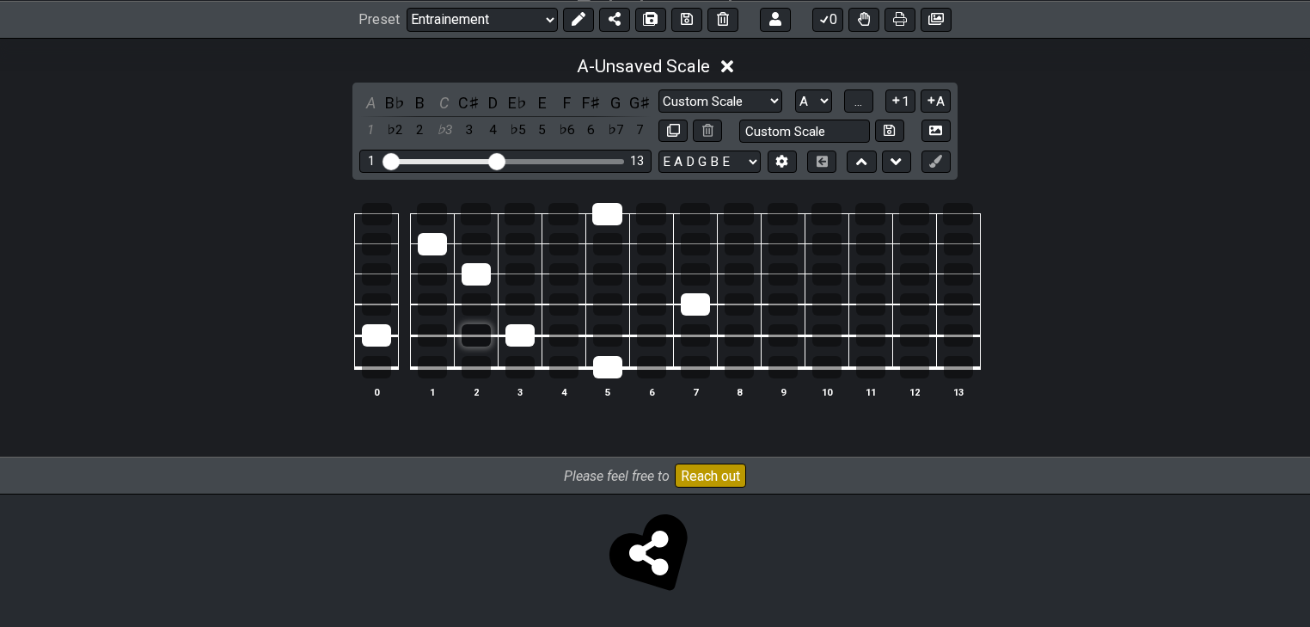
click at [478, 338] on div at bounding box center [476, 335] width 29 height 22
click at [371, 247] on div at bounding box center [376, 244] width 29 height 22
click at [695, 207] on div at bounding box center [695, 214] width 30 height 22
click at [699, 367] on div at bounding box center [695, 367] width 29 height 22
click at [734, 365] on div at bounding box center [739, 367] width 29 height 22
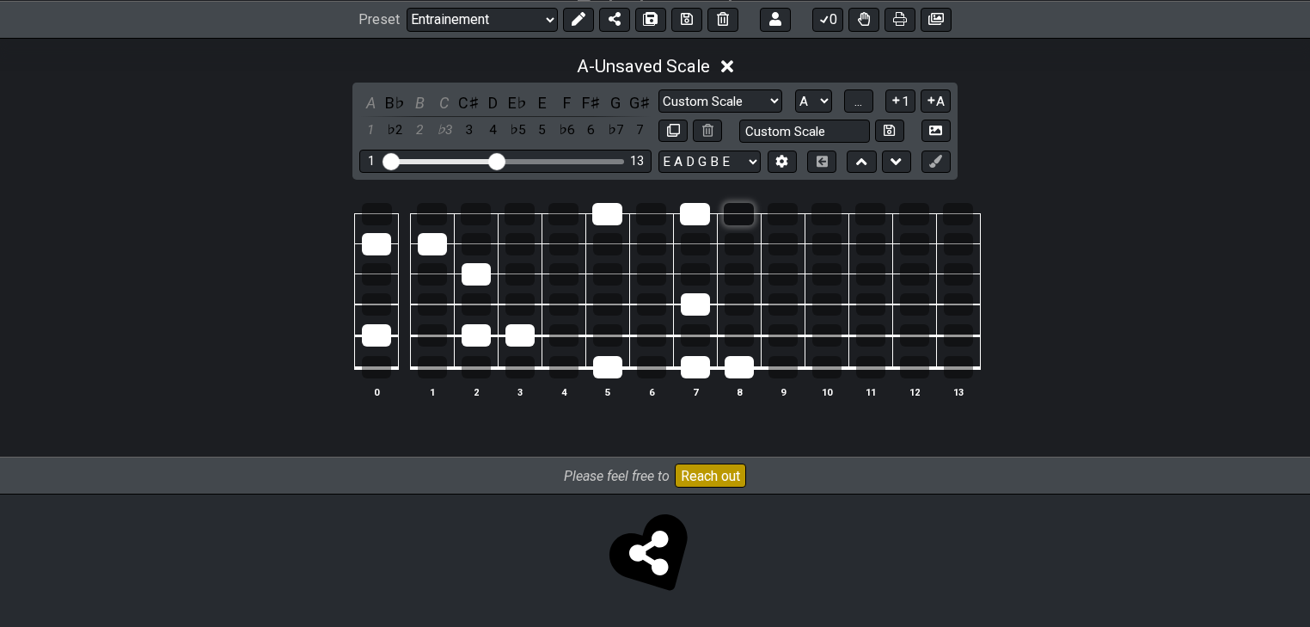
click at [746, 212] on div at bounding box center [739, 214] width 30 height 22
click at [565, 273] on div at bounding box center [563, 274] width 29 height 22
click at [588, 274] on td at bounding box center [608, 289] width 44 height 31
click at [598, 273] on div at bounding box center [607, 274] width 29 height 22
click at [856, 101] on span "..." at bounding box center [859, 101] width 8 height 15
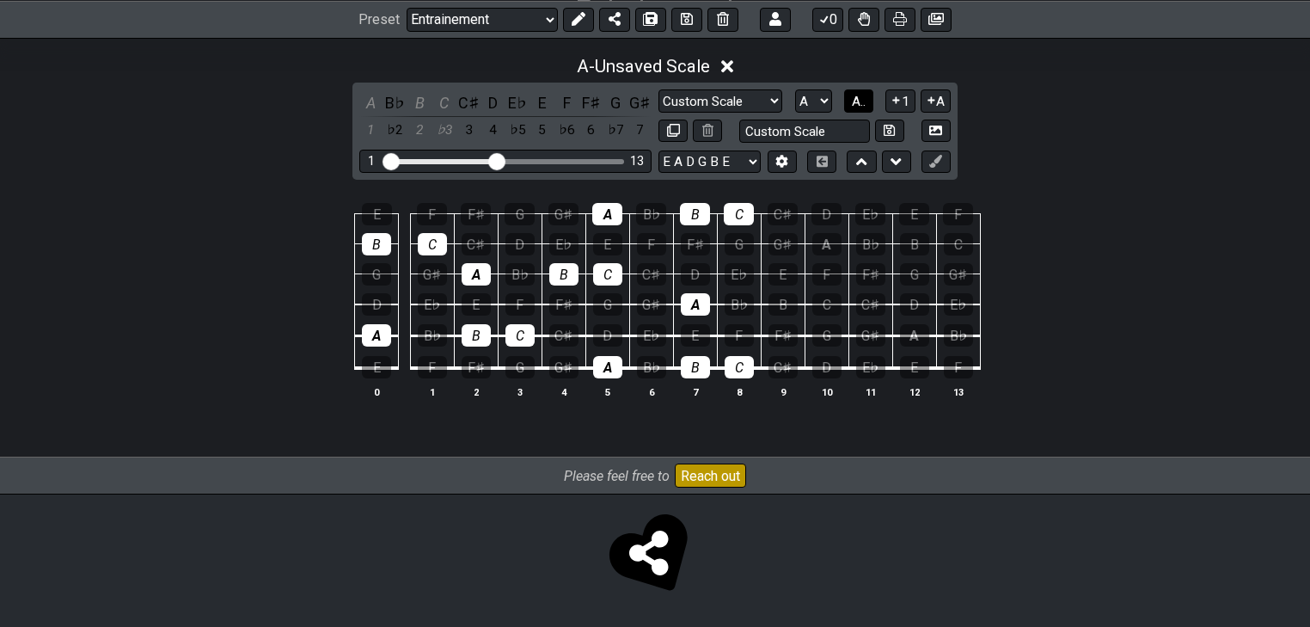
click at [863, 100] on span "A.." at bounding box center [859, 101] width 14 height 15
click at [863, 100] on span "1..7" at bounding box center [858, 101] width 21 height 15
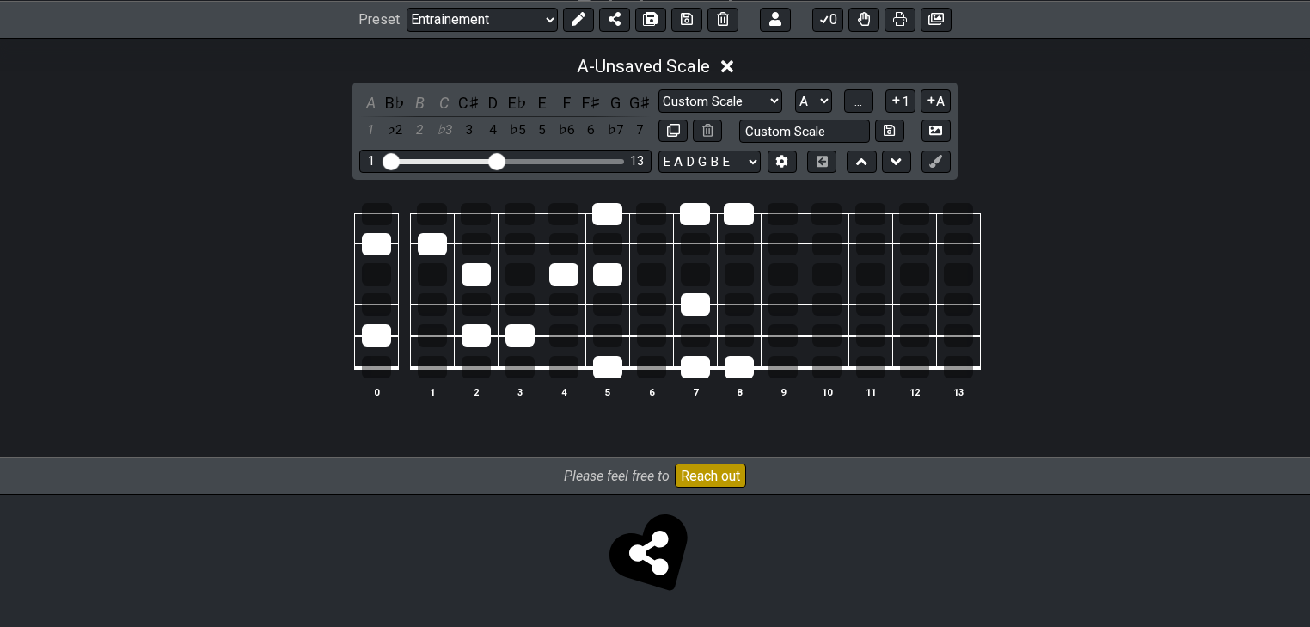
click at [721, 218] on td at bounding box center [739, 229] width 44 height 30
click at [731, 213] on div at bounding box center [739, 214] width 30 height 22
drag, startPoint x: 696, startPoint y: 212, endPoint x: 702, endPoint y: 297, distance: 85.3
click at [696, 213] on div at bounding box center [695, 214] width 30 height 22
drag, startPoint x: 705, startPoint y: 309, endPoint x: 724, endPoint y: 340, distance: 37.0
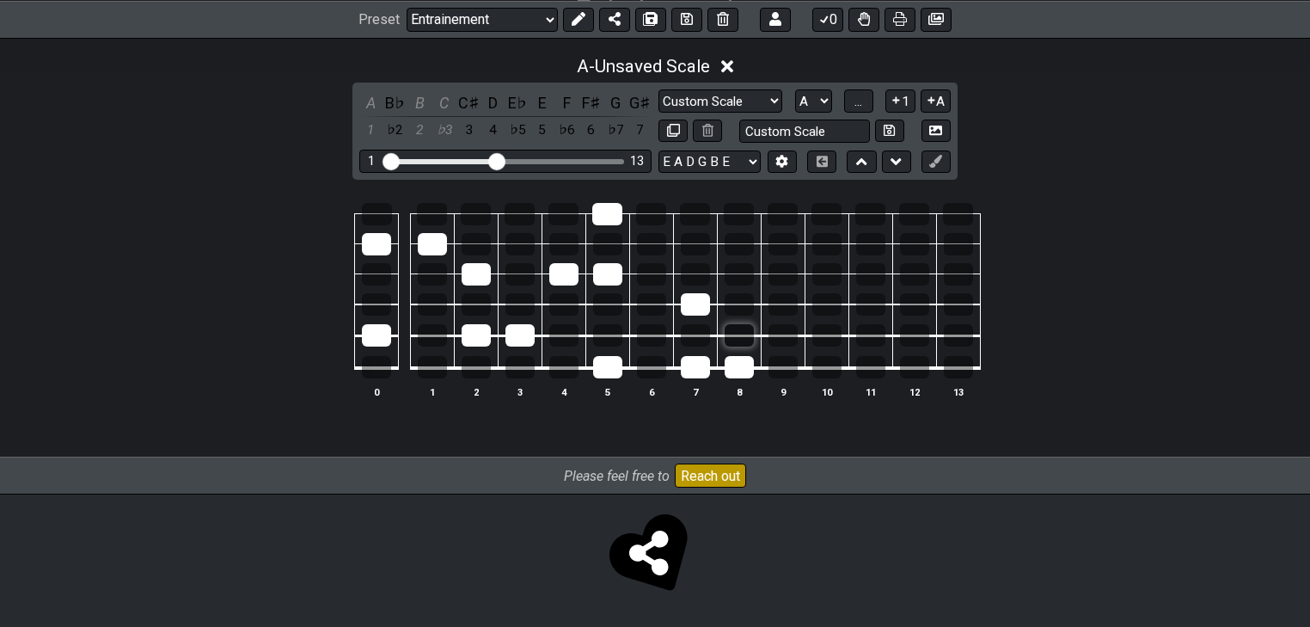
click at [705, 310] on div at bounding box center [695, 304] width 29 height 22
click at [735, 353] on td at bounding box center [739, 352] width 44 height 33
click at [729, 375] on div at bounding box center [739, 367] width 29 height 22
drag, startPoint x: 709, startPoint y: 371, endPoint x: 698, endPoint y: 370, distance: 11.2
click at [708, 371] on table "0 1 2 3 4 5 6 7 8 9 10 11 12 13" at bounding box center [651, 285] width 659 height 202
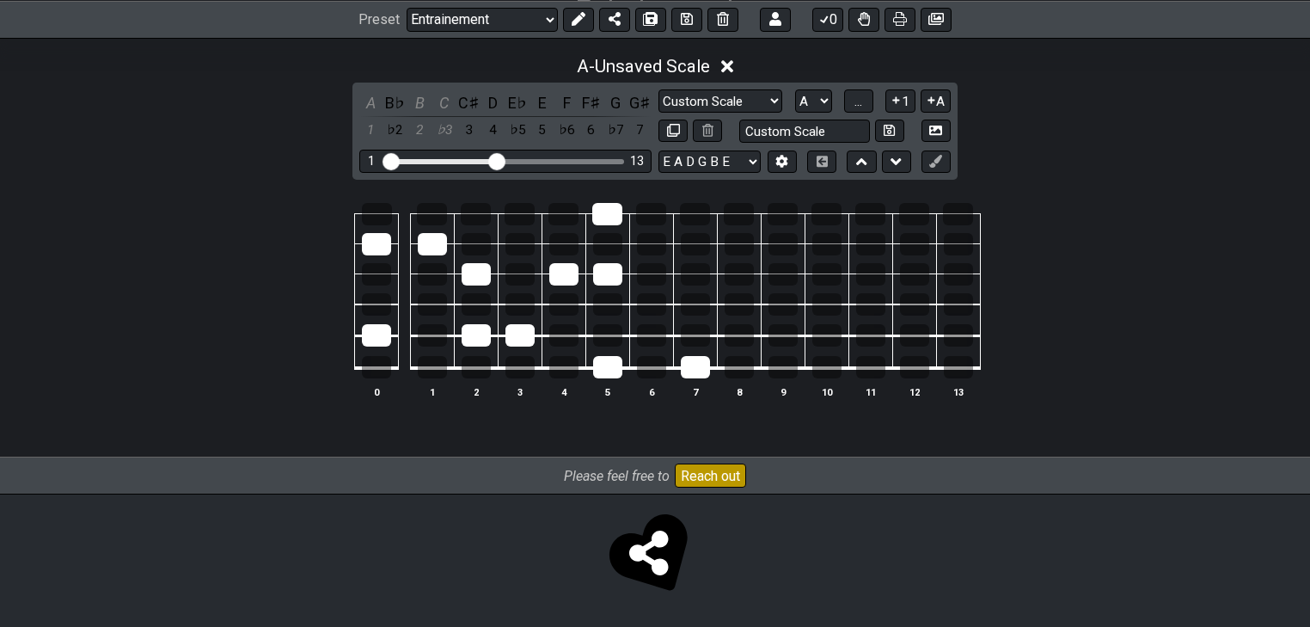
drag, startPoint x: 696, startPoint y: 368, endPoint x: 674, endPoint y: 371, distance: 22.6
click at [696, 369] on div at bounding box center [695, 367] width 29 height 22
click at [610, 367] on div at bounding box center [607, 367] width 29 height 22
click at [608, 274] on div at bounding box center [607, 274] width 29 height 22
drag, startPoint x: 566, startPoint y: 275, endPoint x: 611, endPoint y: 218, distance: 73.5
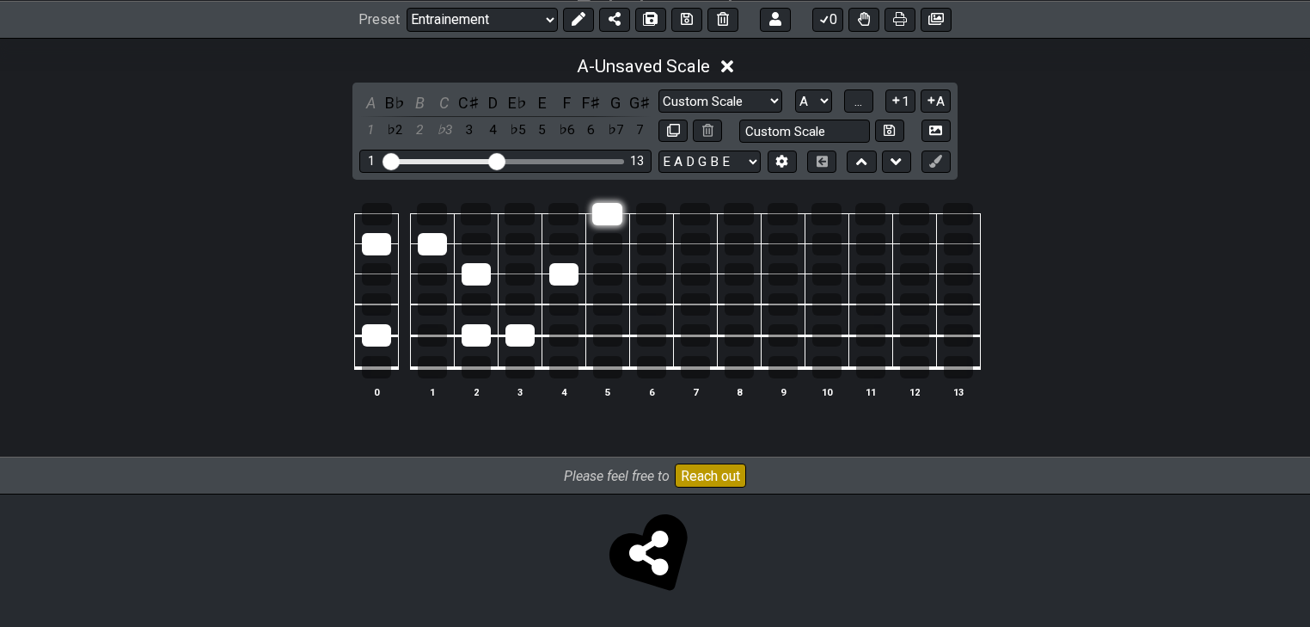
click at [566, 275] on div at bounding box center [563, 274] width 29 height 22
click at [612, 212] on div at bounding box center [607, 214] width 30 height 22
click at [513, 337] on div at bounding box center [520, 335] width 29 height 22
click at [481, 334] on div at bounding box center [476, 335] width 29 height 22
click at [477, 269] on div at bounding box center [476, 274] width 29 height 22
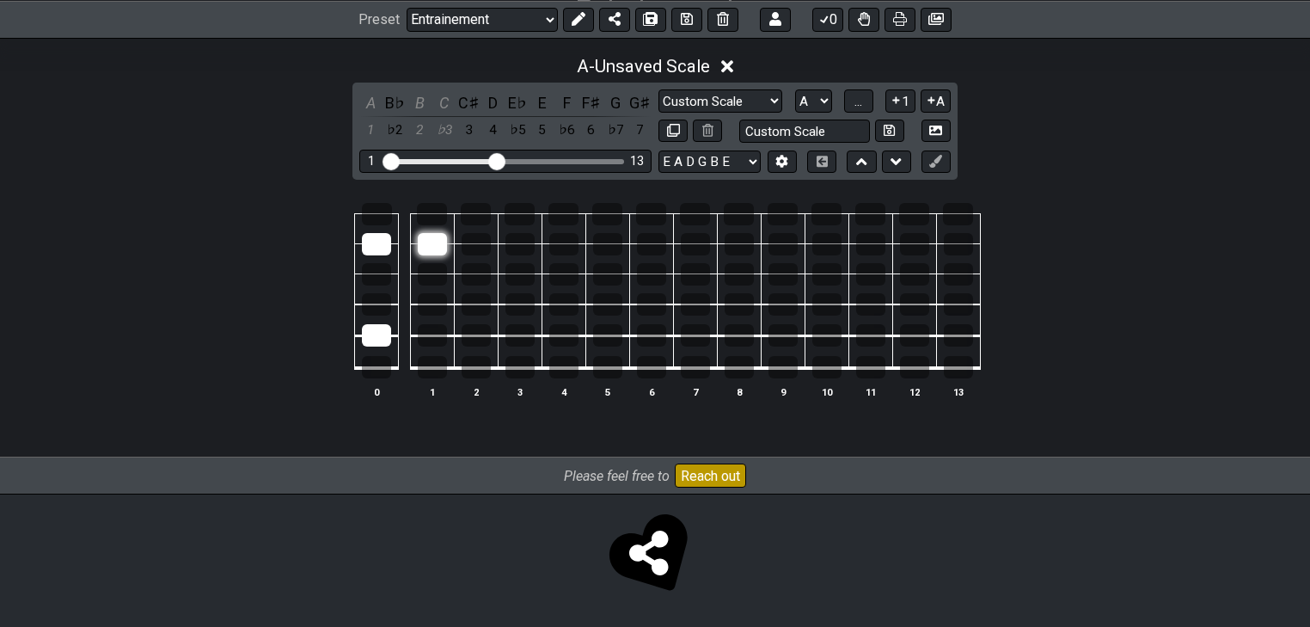
click at [426, 246] on div at bounding box center [432, 244] width 29 height 22
click at [375, 249] on div at bounding box center [376, 244] width 29 height 22
click at [375, 356] on div at bounding box center [376, 367] width 29 height 22
click at [379, 338] on div at bounding box center [376, 335] width 29 height 22
click at [383, 359] on div at bounding box center [376, 367] width 29 height 22
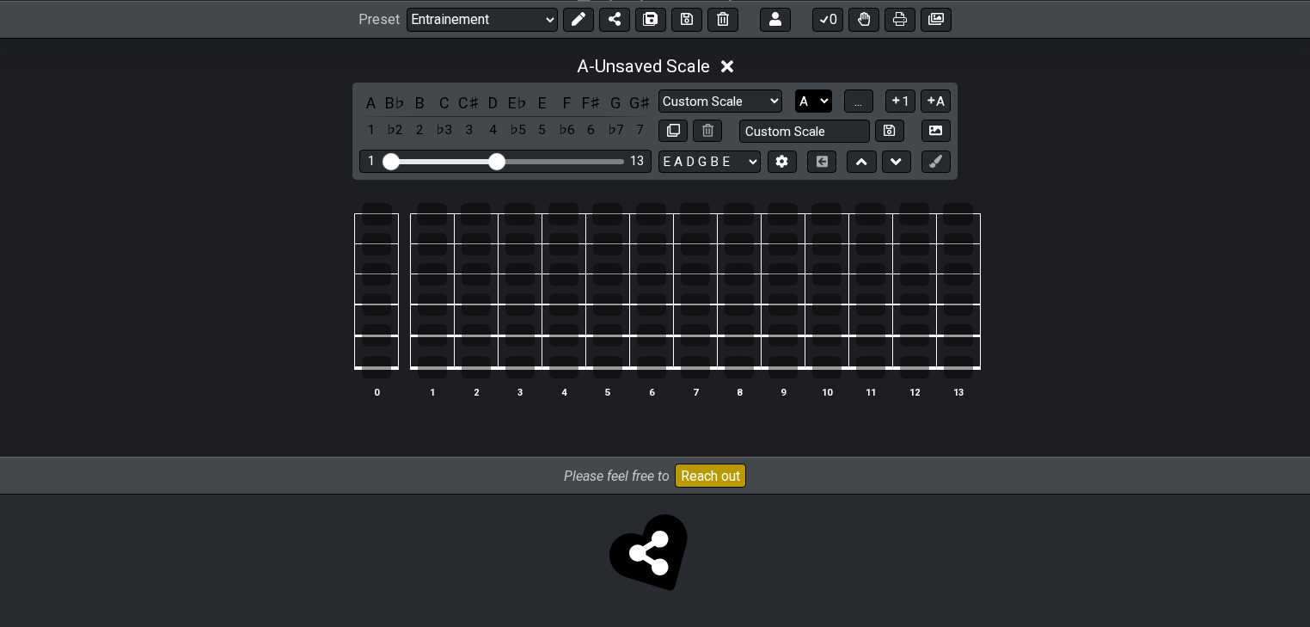
click at [805, 97] on select "A♭ A A♯ B♭ B C C♯ D♭ D D♯ E♭ E F F♯ G♭ G G♯" at bounding box center [813, 100] width 37 height 23
click at [805, 99] on select "A♭ A A♯ B♭ B C C♯ D♭ D D♯ E♭ E F F♯ G♭ G G♯" at bounding box center [813, 100] width 37 height 23
click at [858, 106] on span "..." at bounding box center [859, 101] width 8 height 15
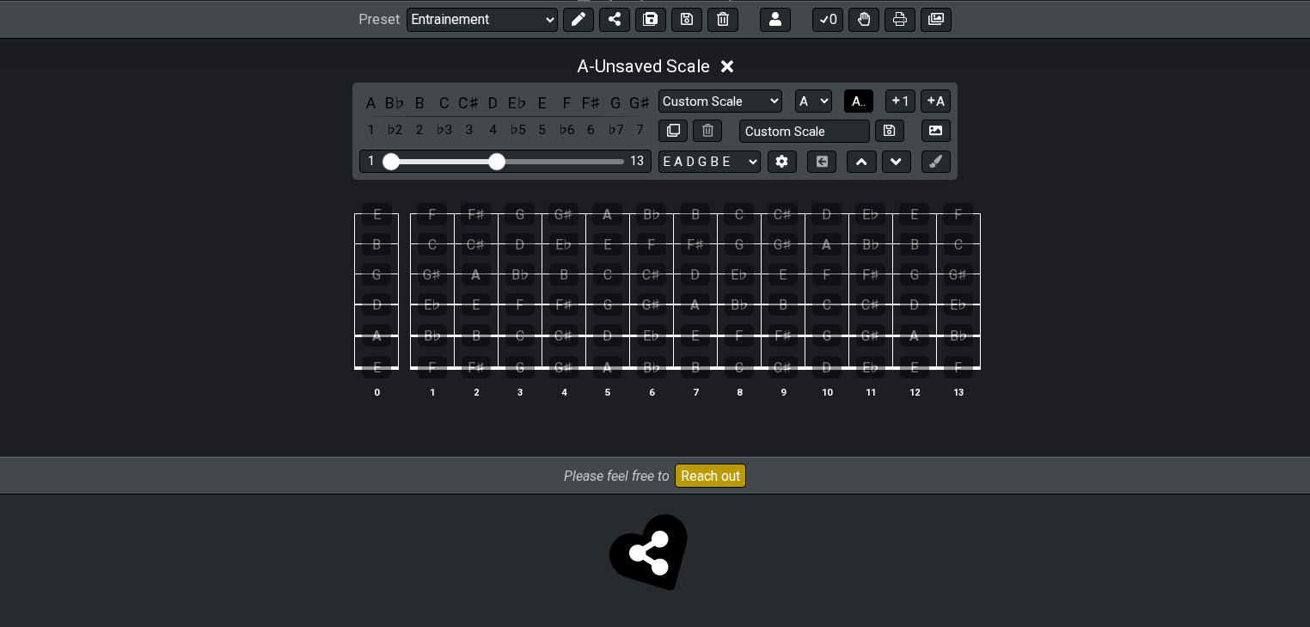
click at [860, 104] on span "A.." at bounding box center [859, 101] width 14 height 15
click at [860, 104] on span "1..7" at bounding box center [858, 101] width 21 height 15
click at [865, 98] on button "..." at bounding box center [858, 100] width 29 height 23
click at [602, 210] on div "A" at bounding box center [607, 214] width 30 height 22
click at [721, 214] on td "G" at bounding box center [739, 229] width 44 height 30
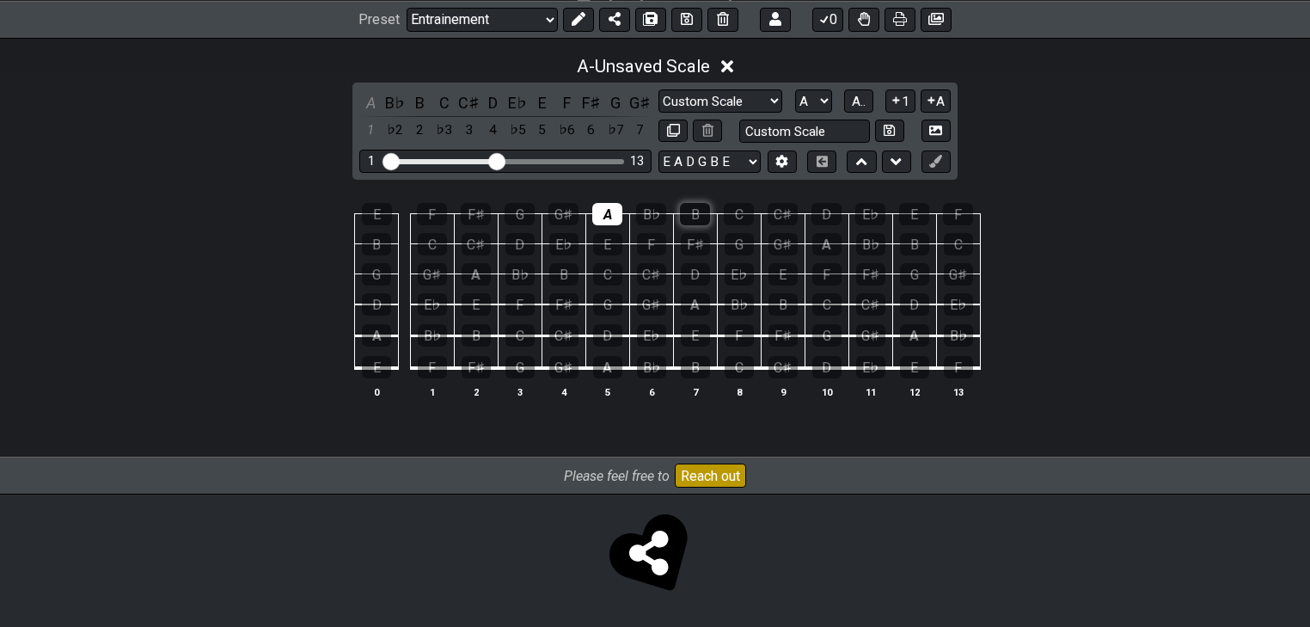
click at [698, 214] on div "B" at bounding box center [695, 214] width 30 height 22
click at [738, 212] on div "C" at bounding box center [739, 214] width 30 height 22
click at [596, 271] on div "C" at bounding box center [607, 274] width 29 height 22
click at [571, 278] on div "B" at bounding box center [563, 274] width 29 height 22
click at [703, 377] on div "B" at bounding box center [695, 367] width 29 height 22
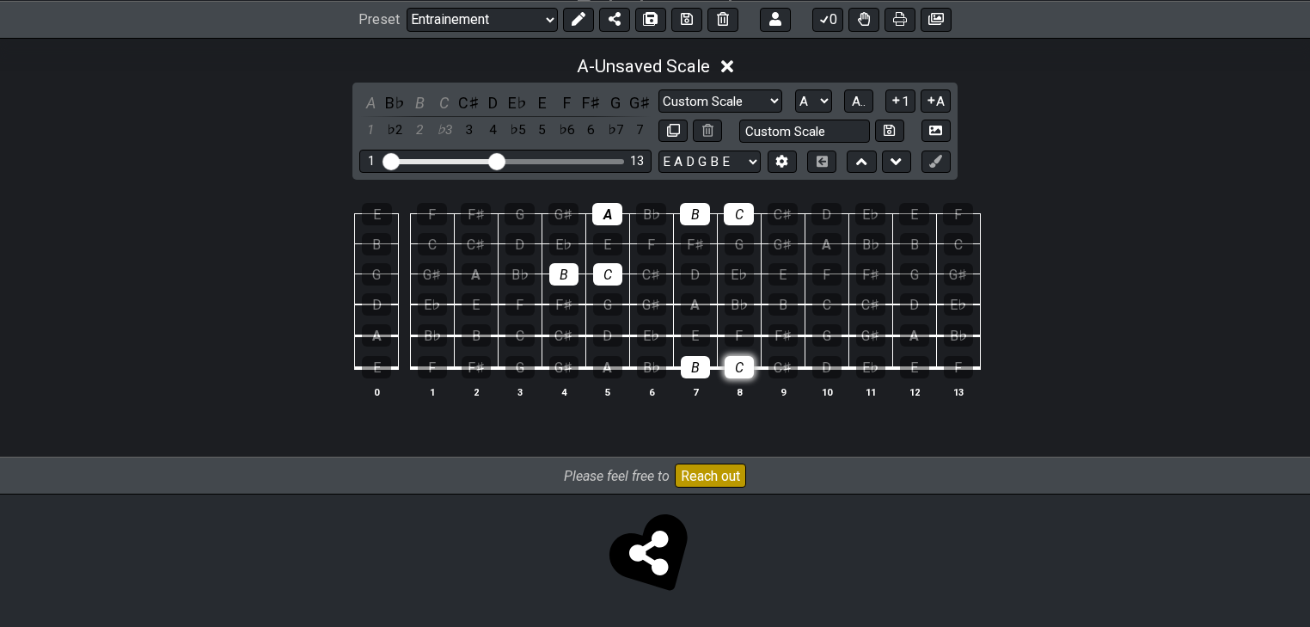
click at [742, 375] on div "C" at bounding box center [739, 367] width 29 height 22
click at [608, 371] on div "A" at bounding box center [607, 367] width 29 height 22
click at [684, 313] on div "A" at bounding box center [695, 304] width 29 height 22
click at [609, 242] on div "E" at bounding box center [607, 244] width 29 height 22
click at [653, 243] on div "F" at bounding box center [651, 244] width 29 height 22
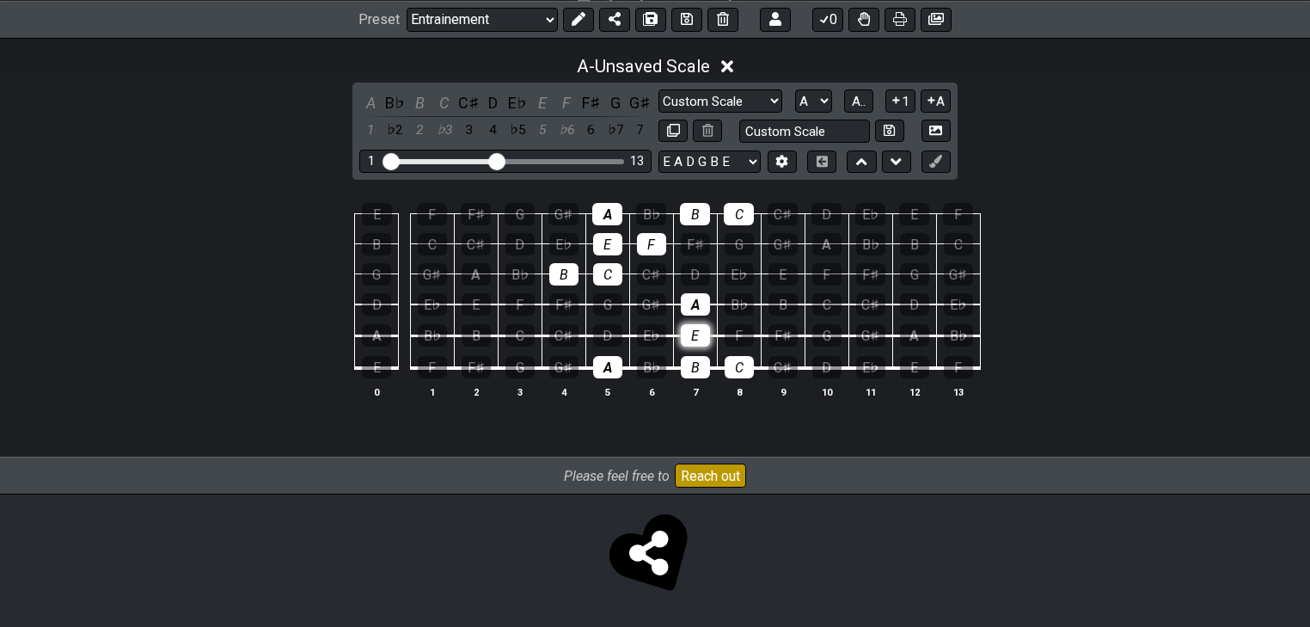
click at [695, 346] on div "E" at bounding box center [695, 335] width 29 height 22
click at [738, 340] on div "F" at bounding box center [739, 335] width 29 height 22
drag, startPoint x: 571, startPoint y: 268, endPoint x: 602, endPoint y: 272, distance: 31.1
click at [575, 270] on div "B" at bounding box center [563, 274] width 29 height 22
click at [604, 273] on div "C" at bounding box center [607, 274] width 29 height 22
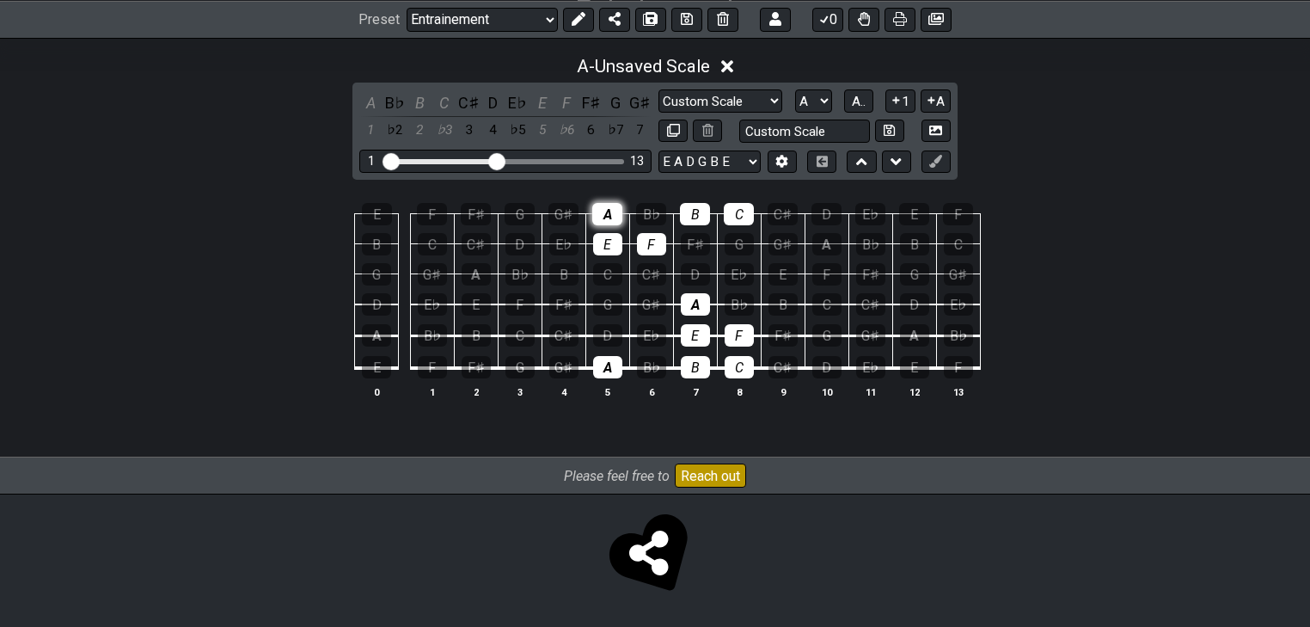
click at [600, 216] on div "A" at bounding box center [607, 214] width 30 height 22
click at [605, 383] on th "5" at bounding box center [608, 392] width 44 height 18
click at [610, 371] on div "A" at bounding box center [607, 367] width 29 height 22
click at [702, 371] on div "B" at bounding box center [695, 367] width 29 height 22
click at [726, 371] on div "C" at bounding box center [739, 367] width 29 height 22
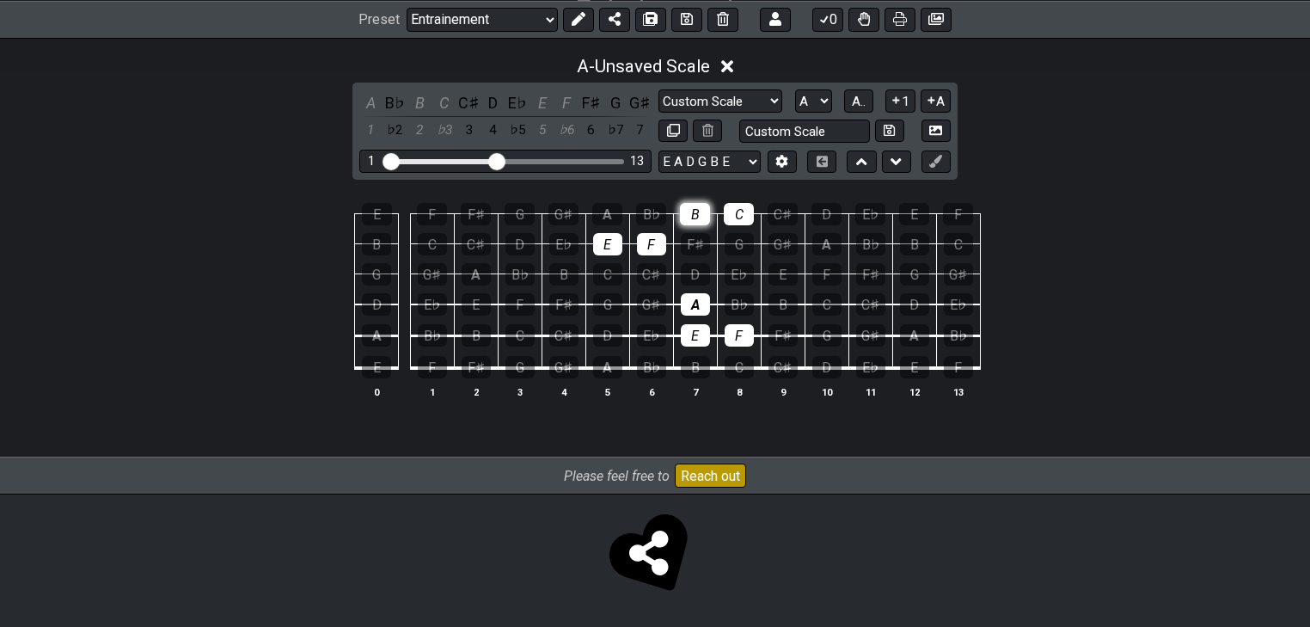
click at [691, 206] on div "B" at bounding box center [695, 214] width 30 height 22
click at [739, 217] on div "C" at bounding box center [739, 214] width 30 height 22
click at [688, 305] on div "A" at bounding box center [695, 304] width 29 height 22
click at [745, 339] on div "F" at bounding box center [739, 335] width 29 height 22
click at [706, 338] on div "E" at bounding box center [695, 335] width 29 height 22
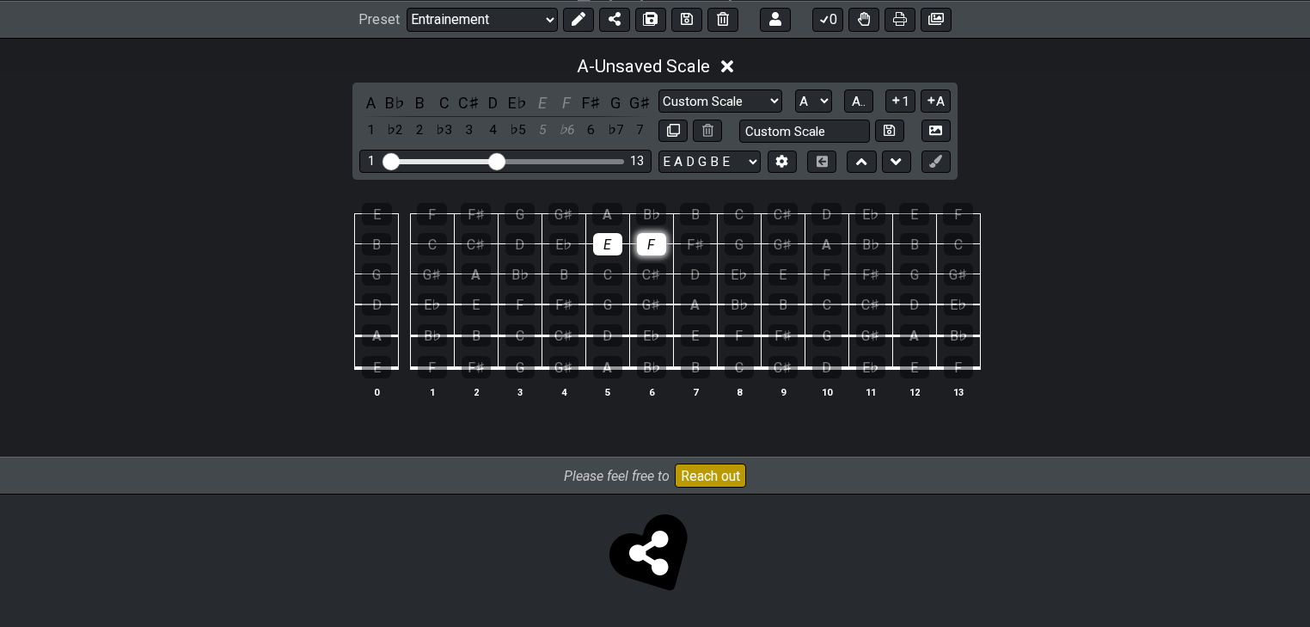
click at [660, 251] on div "F" at bounding box center [651, 244] width 29 height 22
click at [607, 243] on div "E" at bounding box center [607, 244] width 29 height 22
click at [852, 103] on span "A.." at bounding box center [859, 101] width 14 height 15
click at [862, 103] on span "1..7" at bounding box center [858, 101] width 21 height 15
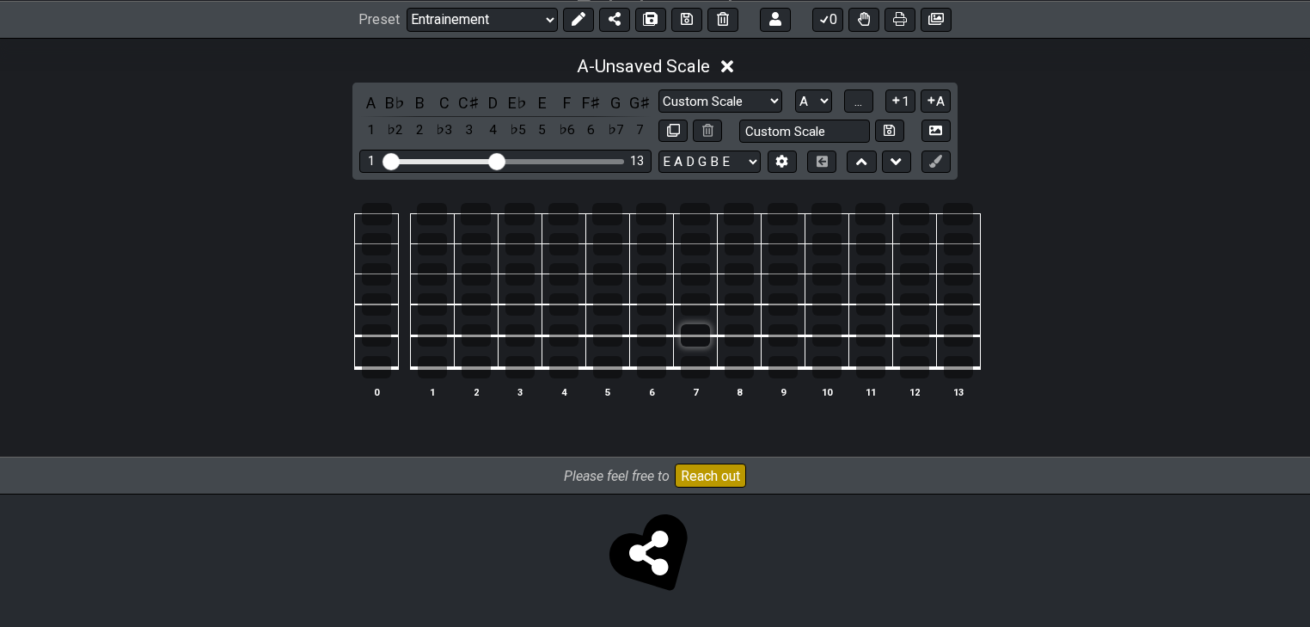
click at [703, 340] on div at bounding box center [695, 335] width 29 height 22
click at [746, 340] on div at bounding box center [739, 335] width 29 height 22
click at [601, 246] on div at bounding box center [607, 244] width 29 height 22
click at [636, 244] on td at bounding box center [651, 259] width 44 height 30
click at [645, 244] on div at bounding box center [651, 244] width 29 height 22
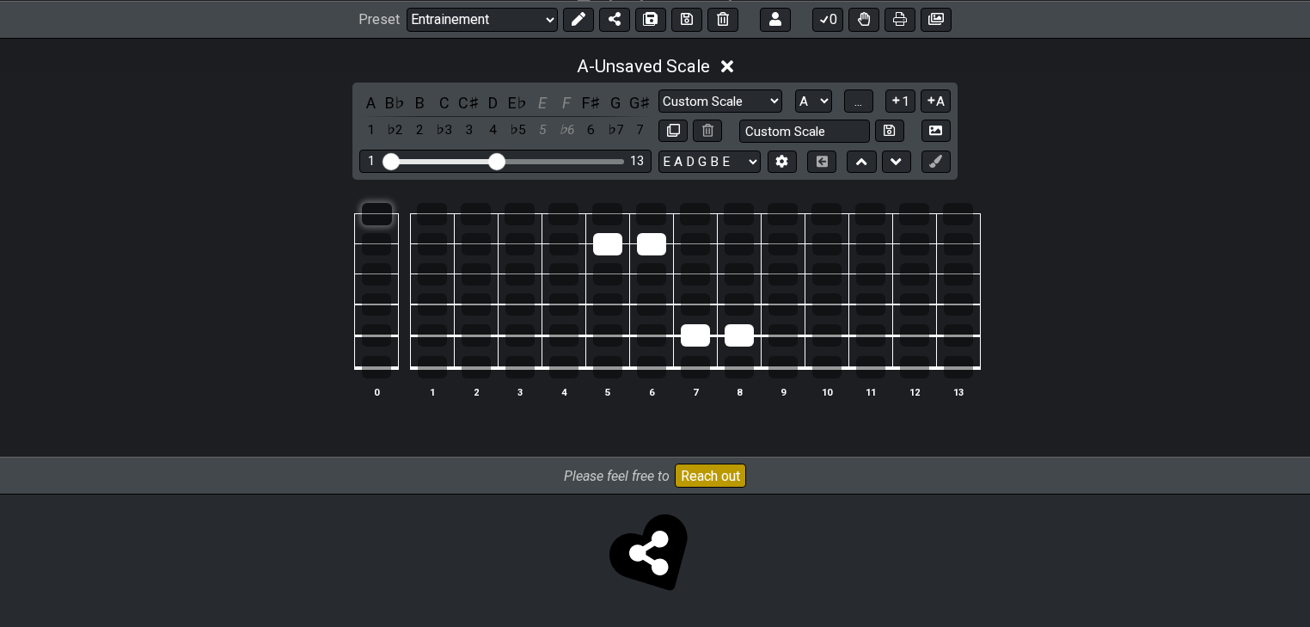
click at [381, 221] on div at bounding box center [377, 214] width 30 height 22
click at [378, 359] on div at bounding box center [376, 367] width 29 height 22
click at [477, 304] on div at bounding box center [476, 304] width 29 height 22
click at [518, 306] on div at bounding box center [520, 304] width 29 height 22
click at [433, 213] on div at bounding box center [432, 214] width 30 height 22
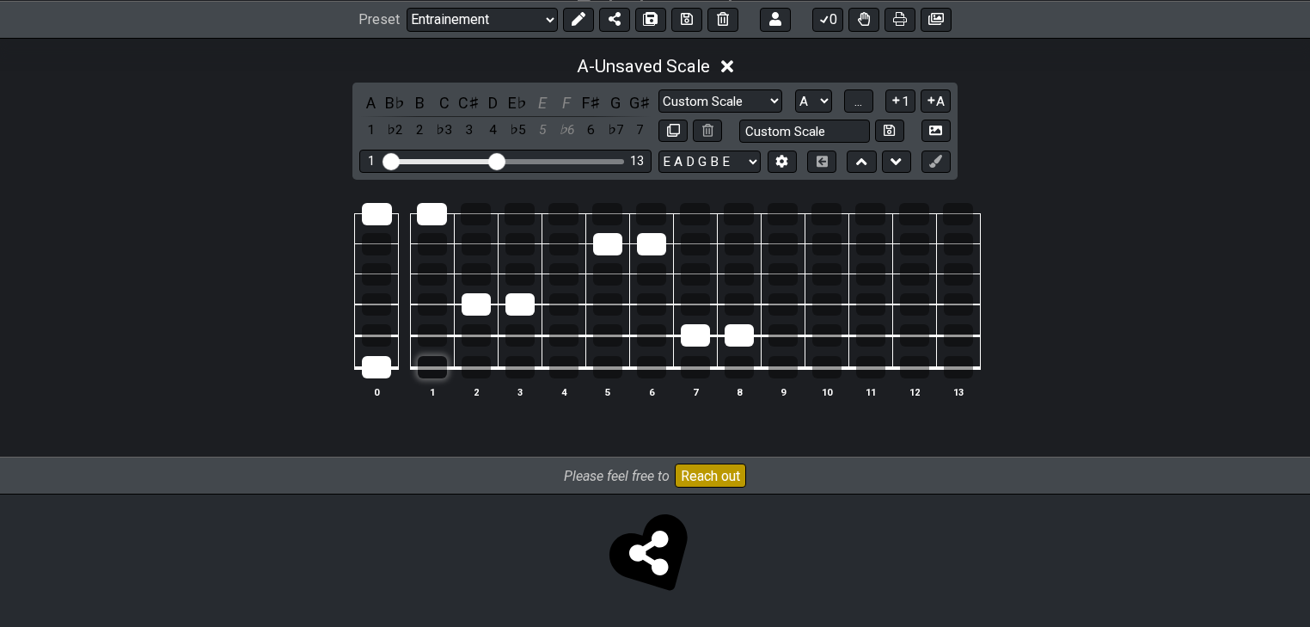
click at [433, 361] on div at bounding box center [432, 367] width 29 height 22
click at [850, 105] on button "..." at bounding box center [858, 100] width 29 height 23
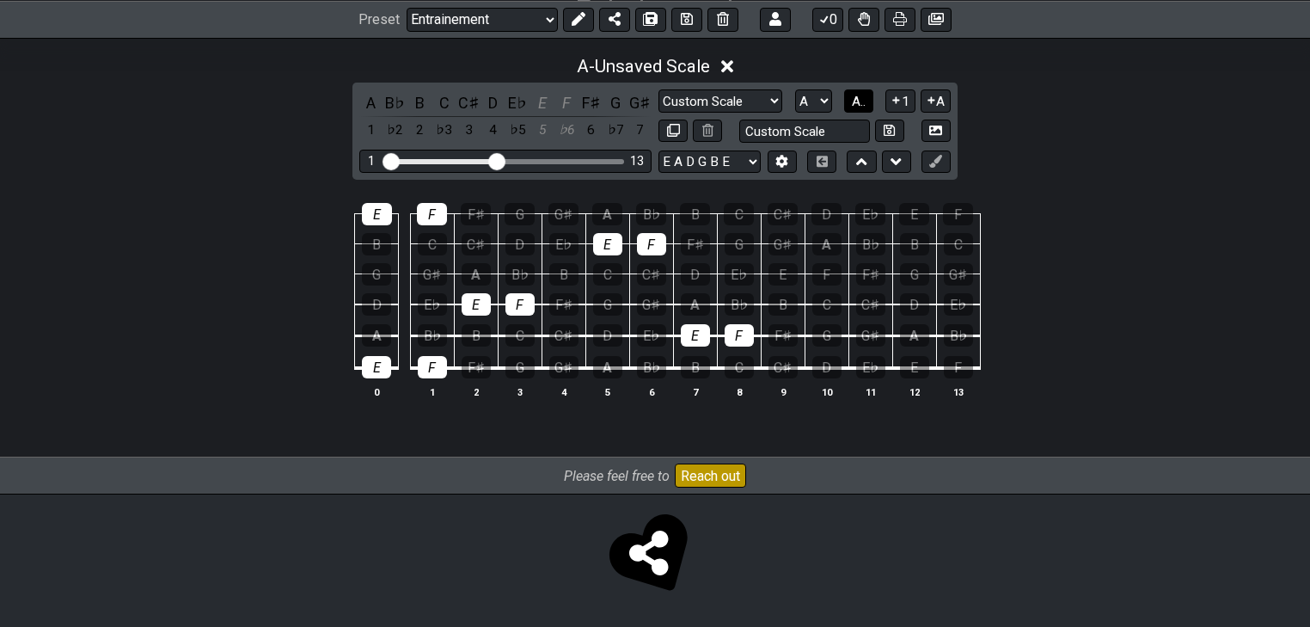
click at [856, 100] on span "A.." at bounding box center [859, 101] width 14 height 15
click at [856, 100] on span "1..7" at bounding box center [858, 101] width 21 height 15
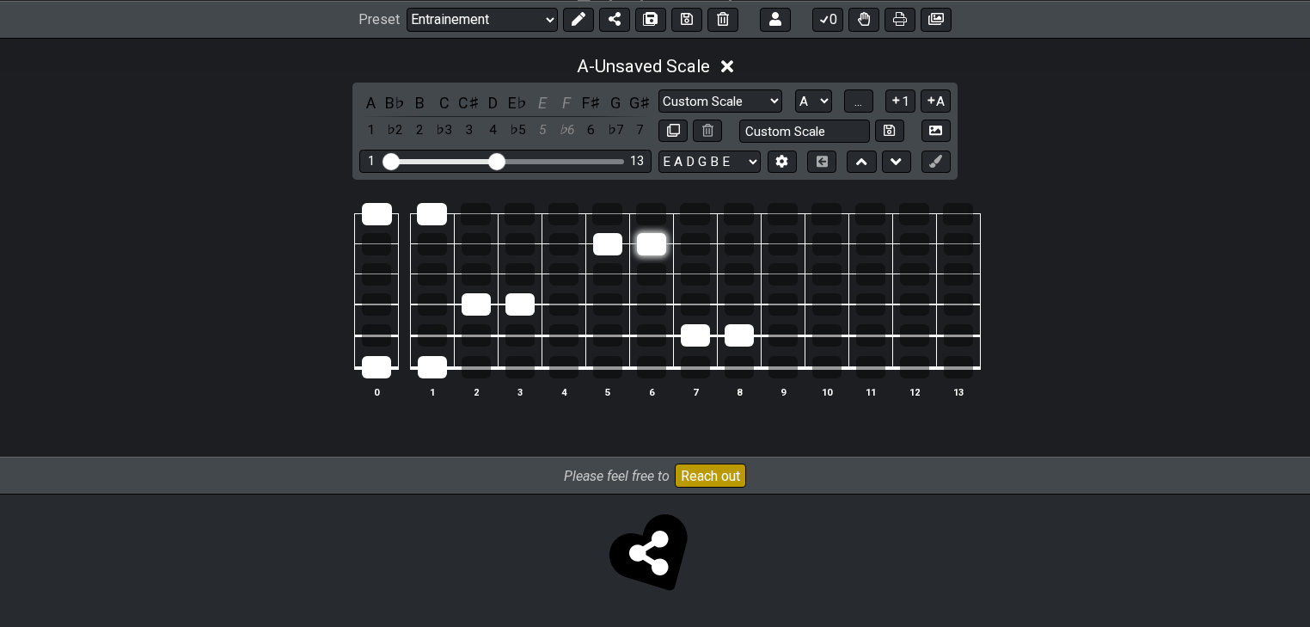
click at [645, 243] on div at bounding box center [651, 244] width 29 height 22
click at [608, 244] on div at bounding box center [607, 244] width 29 height 22
click at [699, 334] on div at bounding box center [695, 335] width 29 height 22
click at [729, 334] on div at bounding box center [739, 335] width 29 height 22
click at [521, 300] on div at bounding box center [520, 304] width 29 height 22
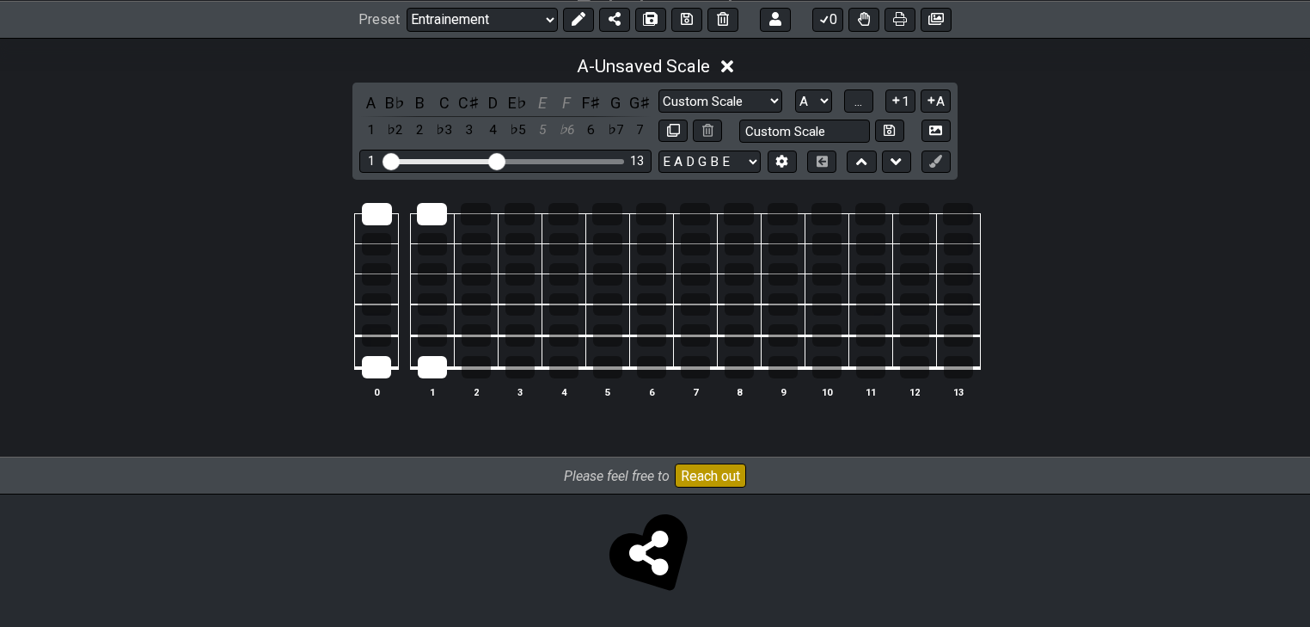
drag, startPoint x: 478, startPoint y: 296, endPoint x: 450, endPoint y: 344, distance: 55.9
click at [478, 296] on div at bounding box center [476, 304] width 29 height 22
drag, startPoint x: 444, startPoint y: 372, endPoint x: 407, endPoint y: 373, distance: 37.0
click at [444, 372] on div at bounding box center [432, 367] width 29 height 22
click at [378, 375] on div at bounding box center [376, 367] width 29 height 22
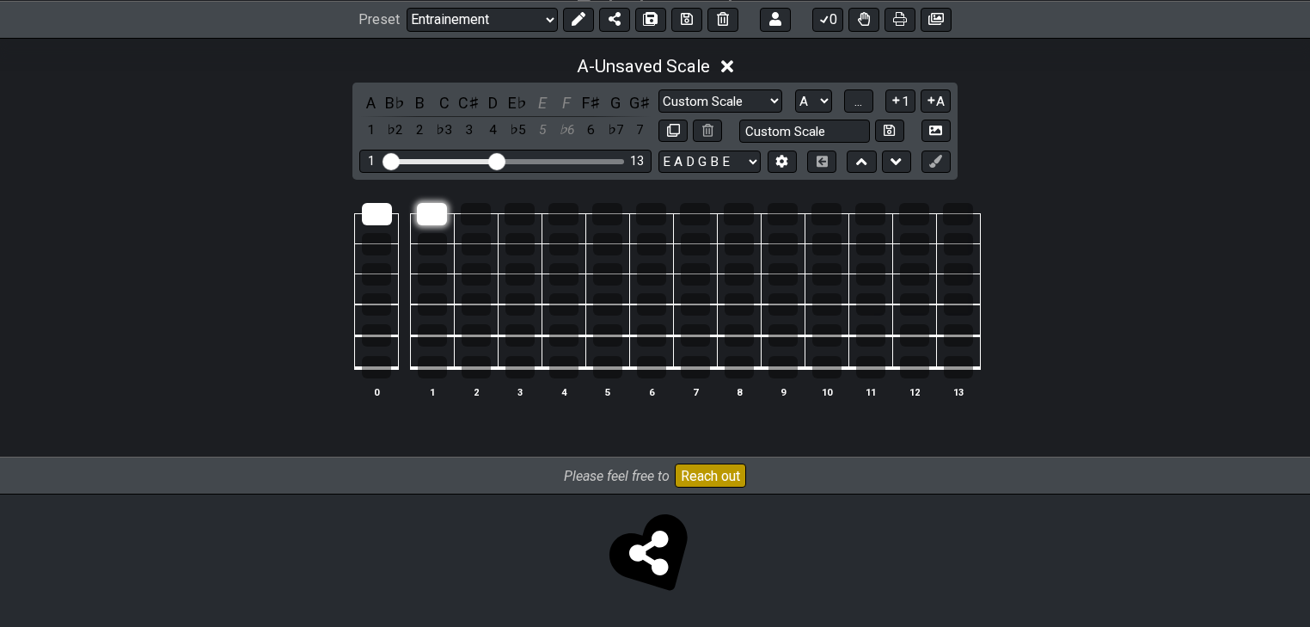
click at [427, 212] on div at bounding box center [432, 214] width 30 height 22
drag, startPoint x: 377, startPoint y: 213, endPoint x: 381, endPoint y: 222, distance: 9.3
click at [377, 213] on div at bounding box center [377, 214] width 30 height 22
click at [697, 334] on div at bounding box center [695, 335] width 29 height 22
click at [753, 337] on td at bounding box center [739, 352] width 44 height 33
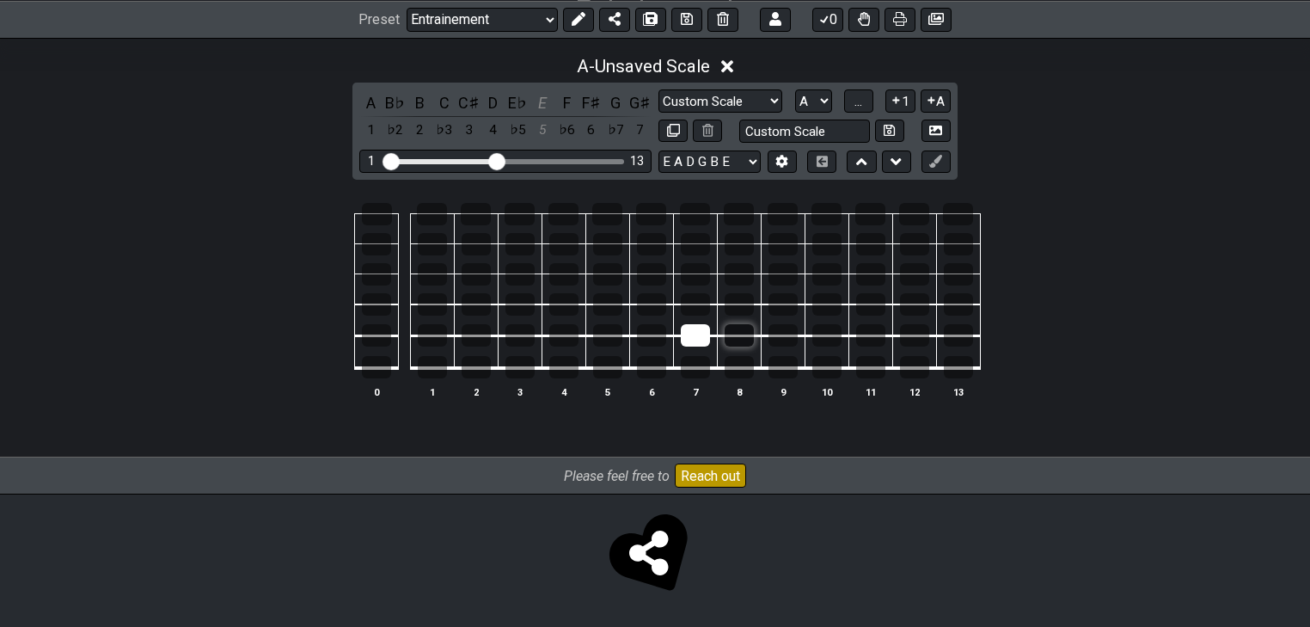
click
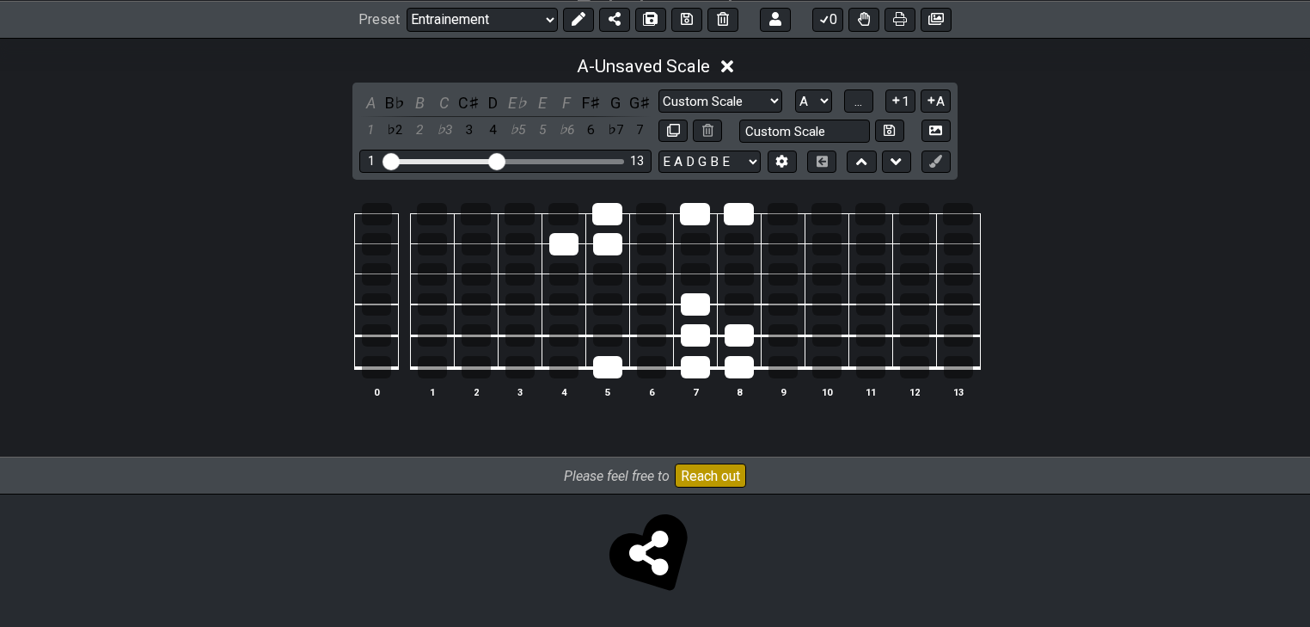
drag, startPoint x: 561, startPoint y: 250, endPoint x: 580, endPoint y: 251, distance: 18.9
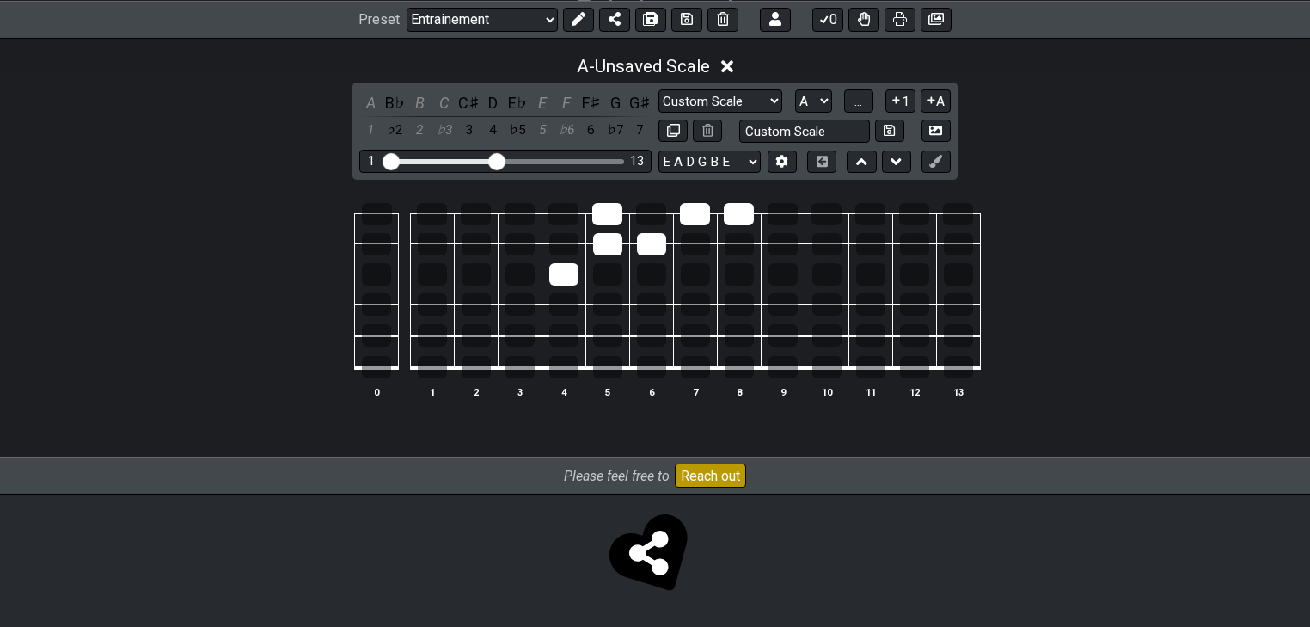
drag, startPoint x: 574, startPoint y: 275, endPoint x: 588, endPoint y: 258, distance: 22.0
drag, startPoint x: 657, startPoint y: 353, endPoint x: 675, endPoint y: 417, distance: 67.0
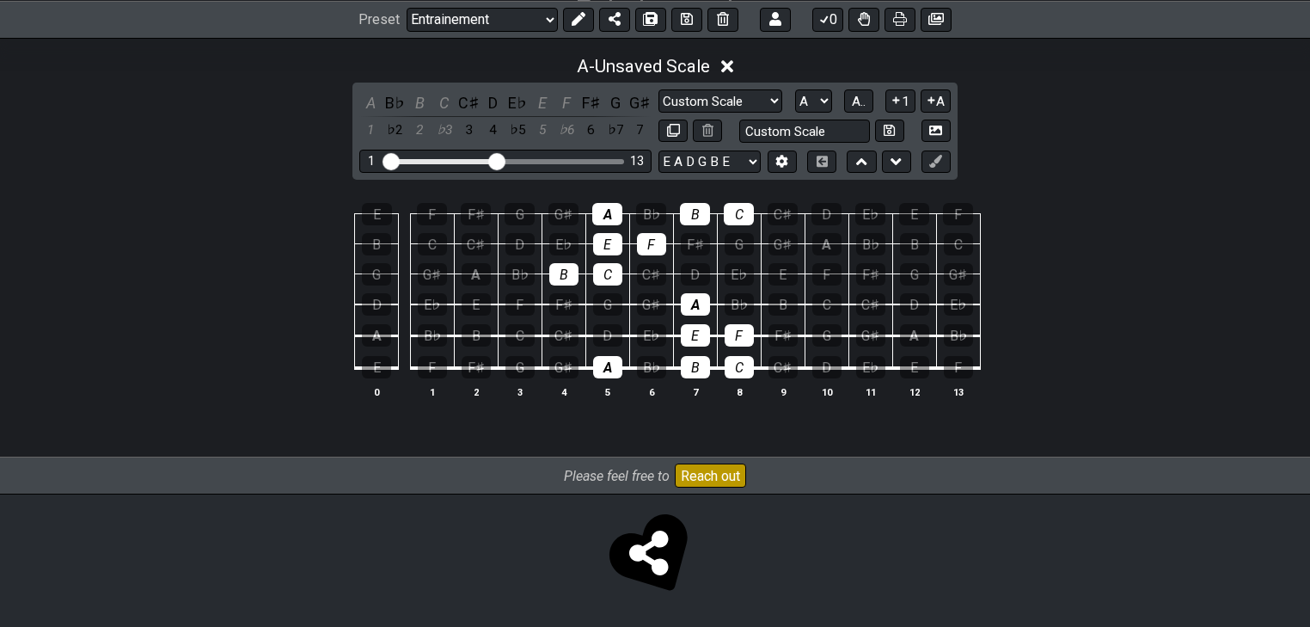
drag, startPoint x: 748, startPoint y: 371, endPoint x: 716, endPoint y: 371, distance: 31.8
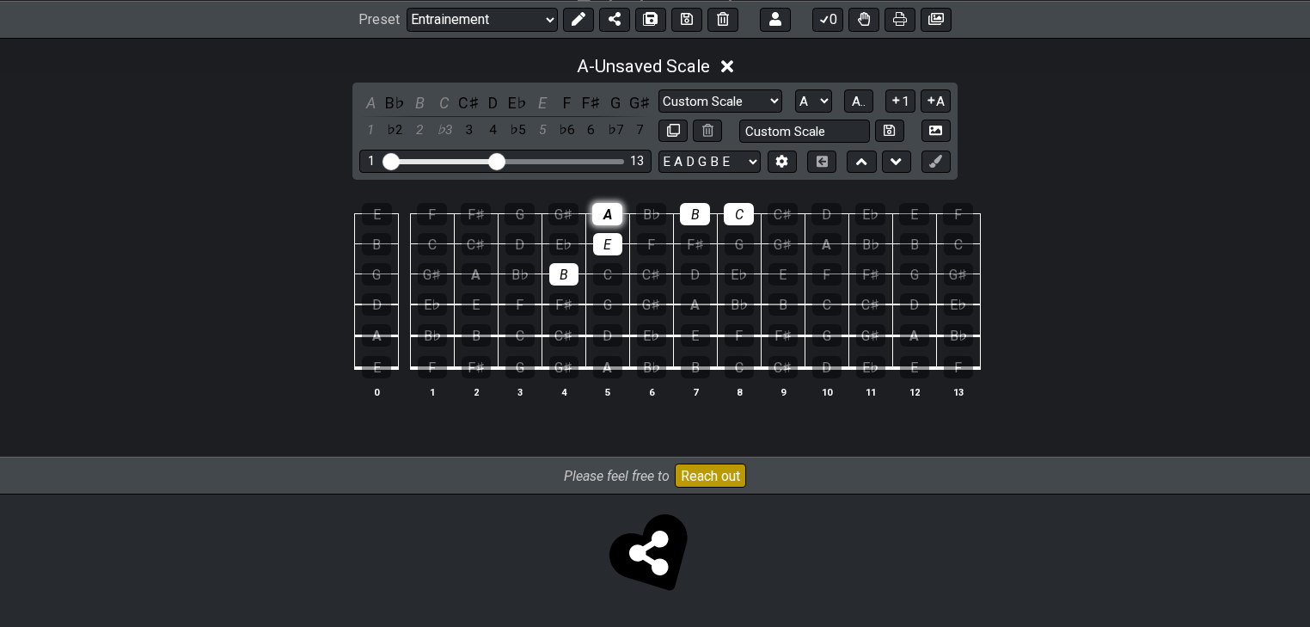
drag, startPoint x: 606, startPoint y: 248, endPoint x: 611, endPoint y: 215, distance: 33.9
drag, startPoint x: 681, startPoint y: 211, endPoint x: 702, endPoint y: 212, distance: 20.7
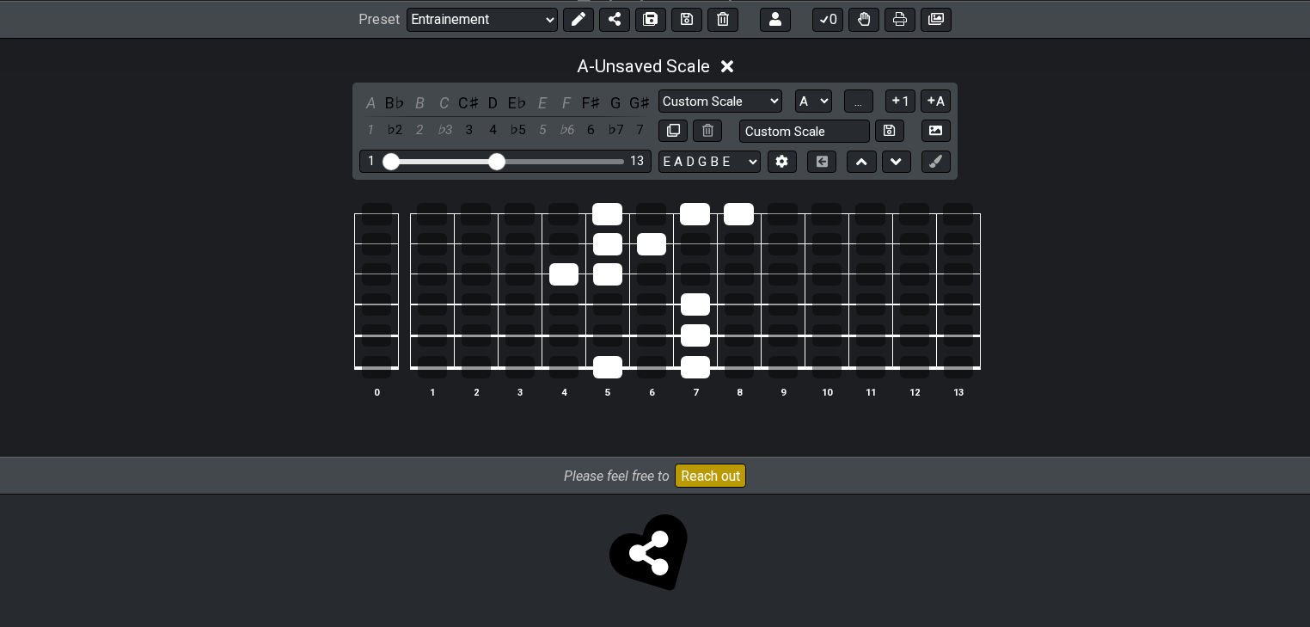
drag, startPoint x: 696, startPoint y: 362, endPoint x: 695, endPoint y: 351, distance: 11.2
drag, startPoint x: 599, startPoint y: 367, endPoint x: 599, endPoint y: 348, distance: 18.9
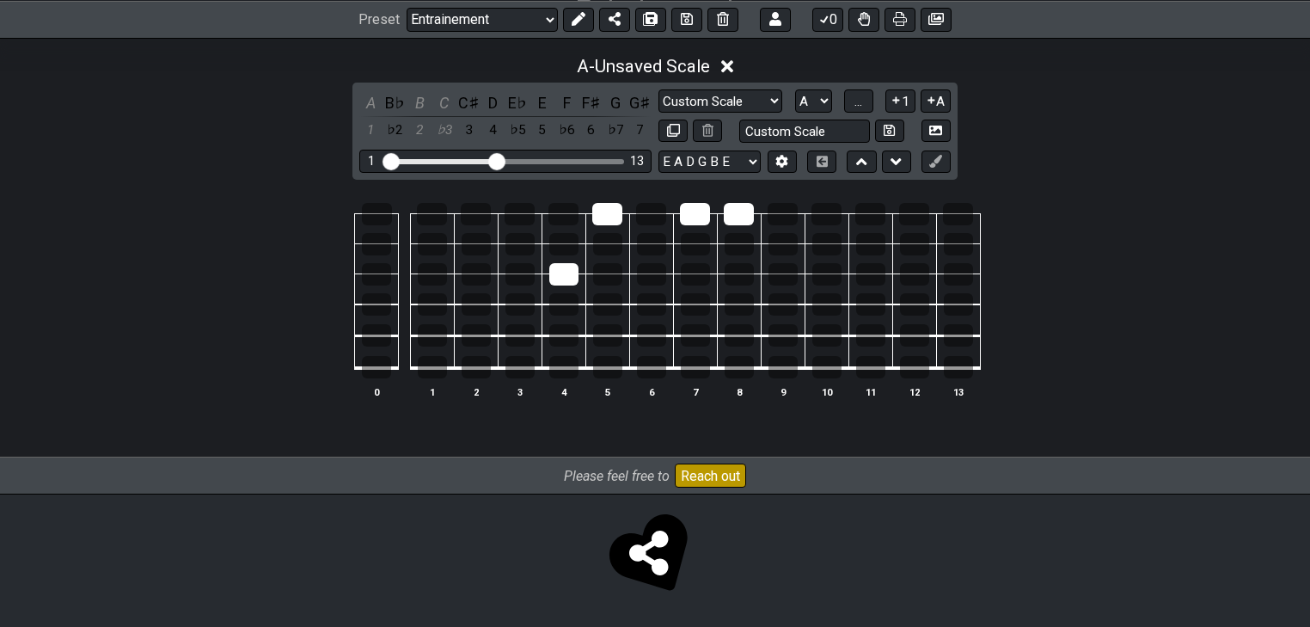
drag, startPoint x: 611, startPoint y: 206, endPoint x: 577, endPoint y: 254, distance: 58.5
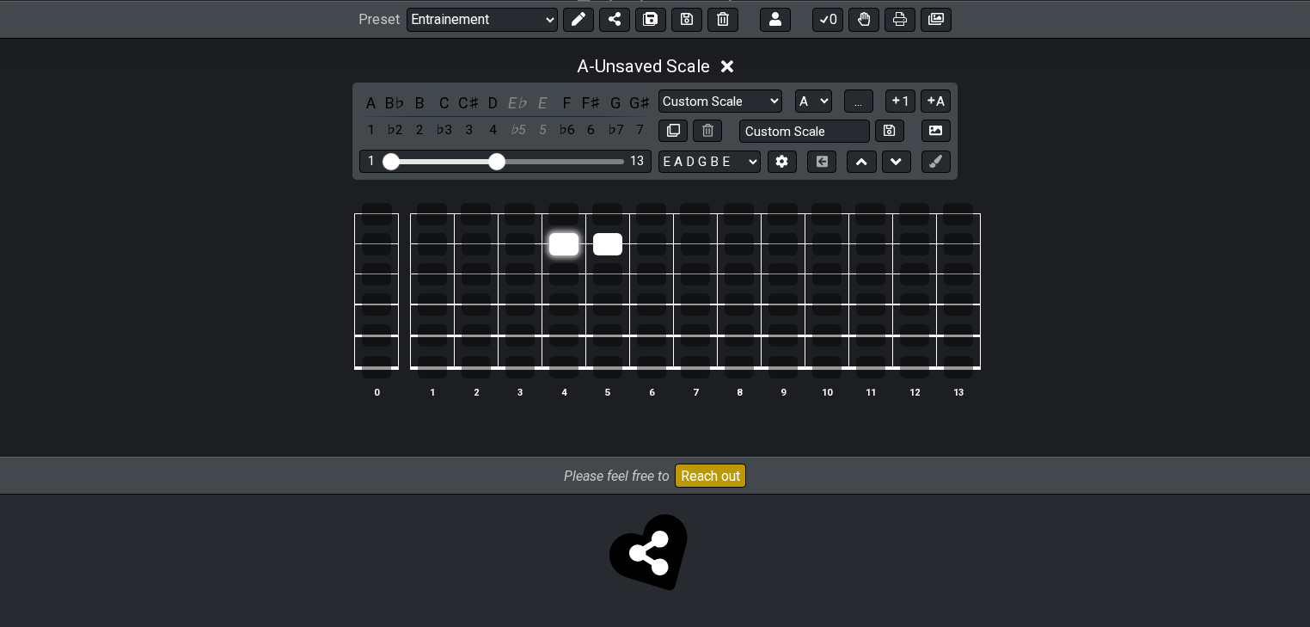
drag, startPoint x: 567, startPoint y: 248, endPoint x: 577, endPoint y: 248, distance: 9.5
drag, startPoint x: 596, startPoint y: 248, endPoint x: 590, endPoint y: 261, distance: 15.0
drag, startPoint x: 605, startPoint y: 248, endPoint x: 613, endPoint y: 255, distance: 10.9
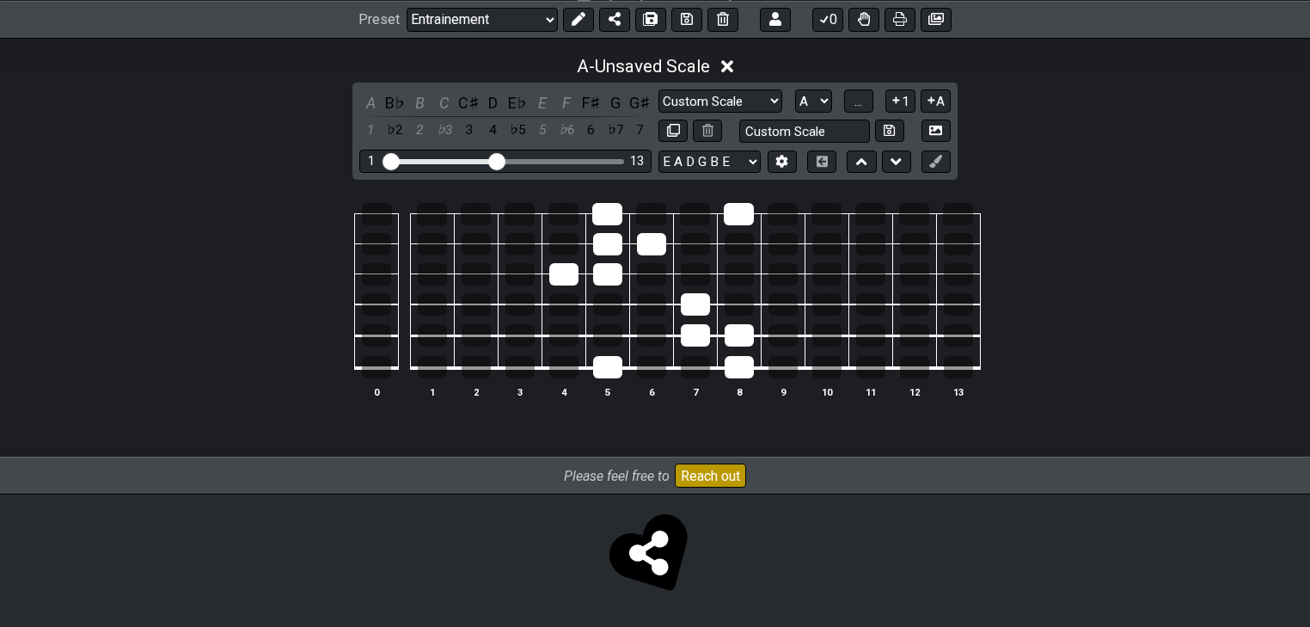
drag, startPoint x: 736, startPoint y: 370, endPoint x: 736, endPoint y: 347, distance: 23.2
drag, startPoint x: 736, startPoint y: 344, endPoint x: 702, endPoint y: 344, distance: 34.4
drag, startPoint x: 610, startPoint y: 273, endPoint x: 633, endPoint y: 260, distance: 26.2
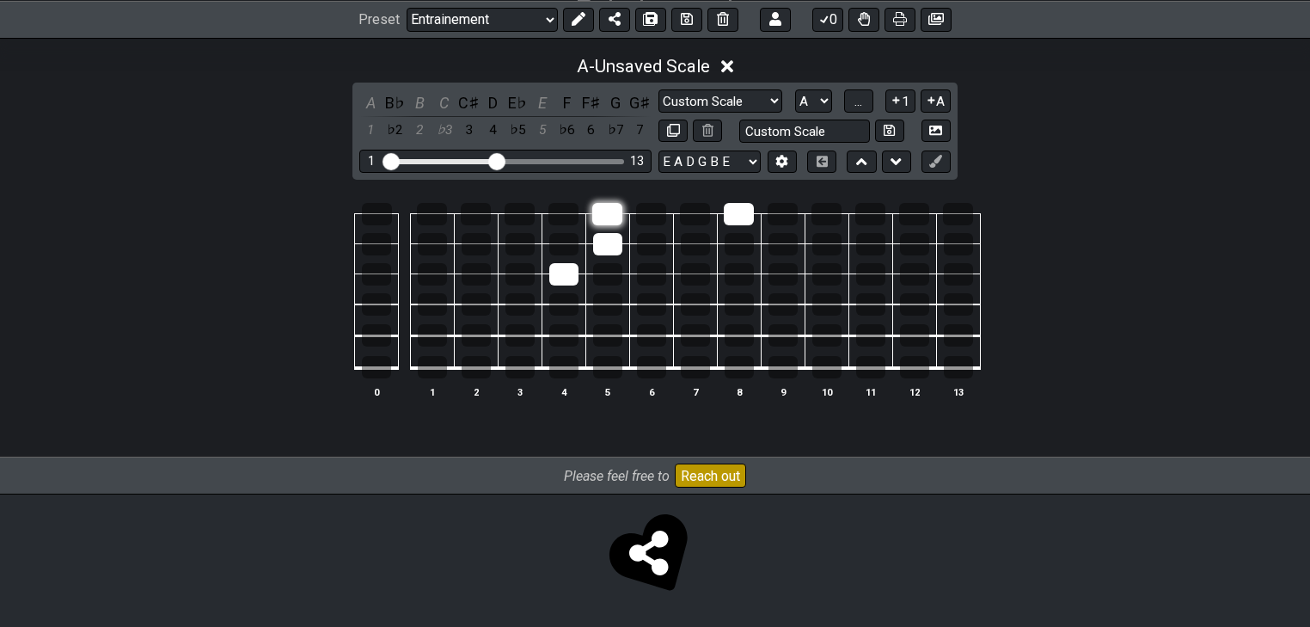
drag, startPoint x: 616, startPoint y: 242, endPoint x: 606, endPoint y: 210, distance: 34.3
drag, startPoint x: 606, startPoint y: 210, endPoint x: 567, endPoint y: 265, distance: 67.3
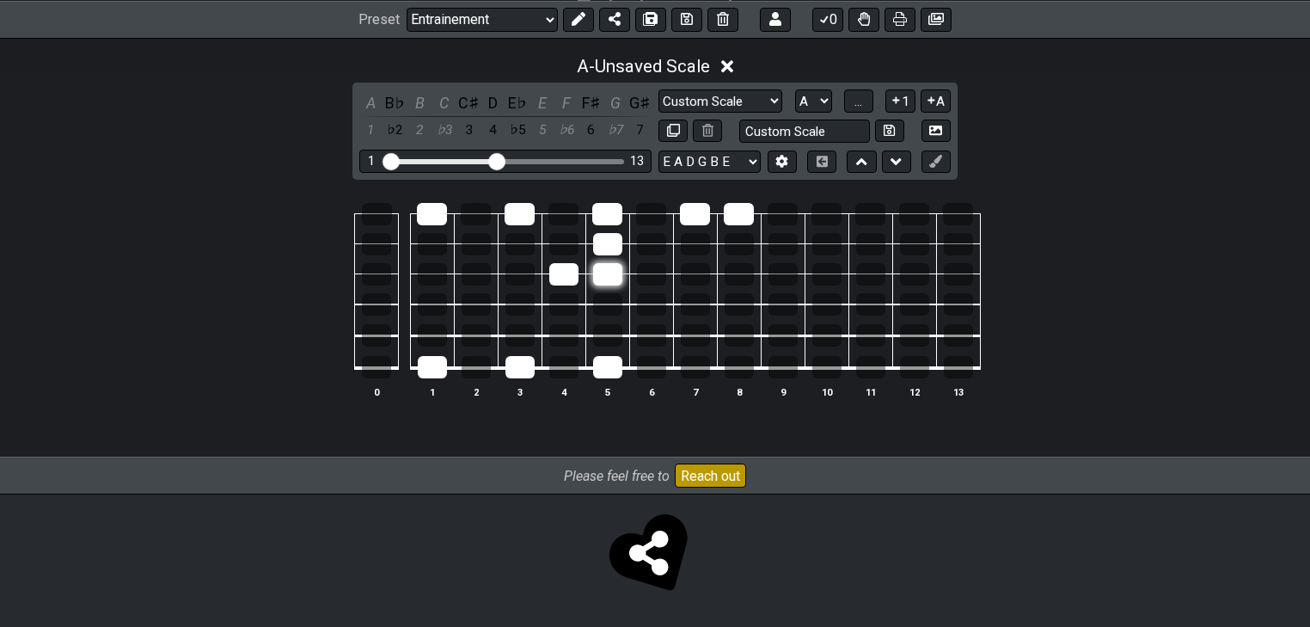
drag, startPoint x: 612, startPoint y: 244, endPoint x: 607, endPoint y: 272, distance: 28.0
drag, startPoint x: 559, startPoint y: 269, endPoint x: 574, endPoint y: 244, distance: 29.3
drag, startPoint x: 740, startPoint y: 212, endPoint x: 601, endPoint y: 220, distance: 139.6
drag, startPoint x: 537, startPoint y: 219, endPoint x: 505, endPoint y: 216, distance: 32.9
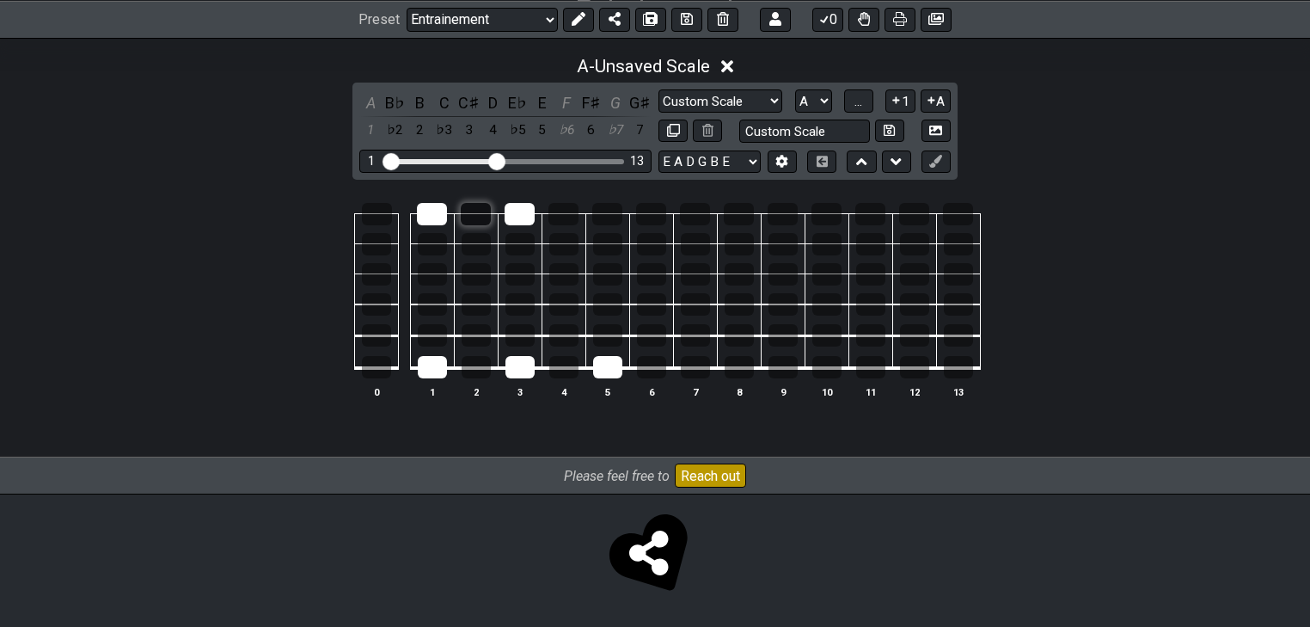
drag, startPoint x: 512, startPoint y: 218, endPoint x: 475, endPoint y: 216, distance: 37.0
drag, startPoint x: 611, startPoint y: 360, endPoint x: 572, endPoint y: 364, distance: 39.7
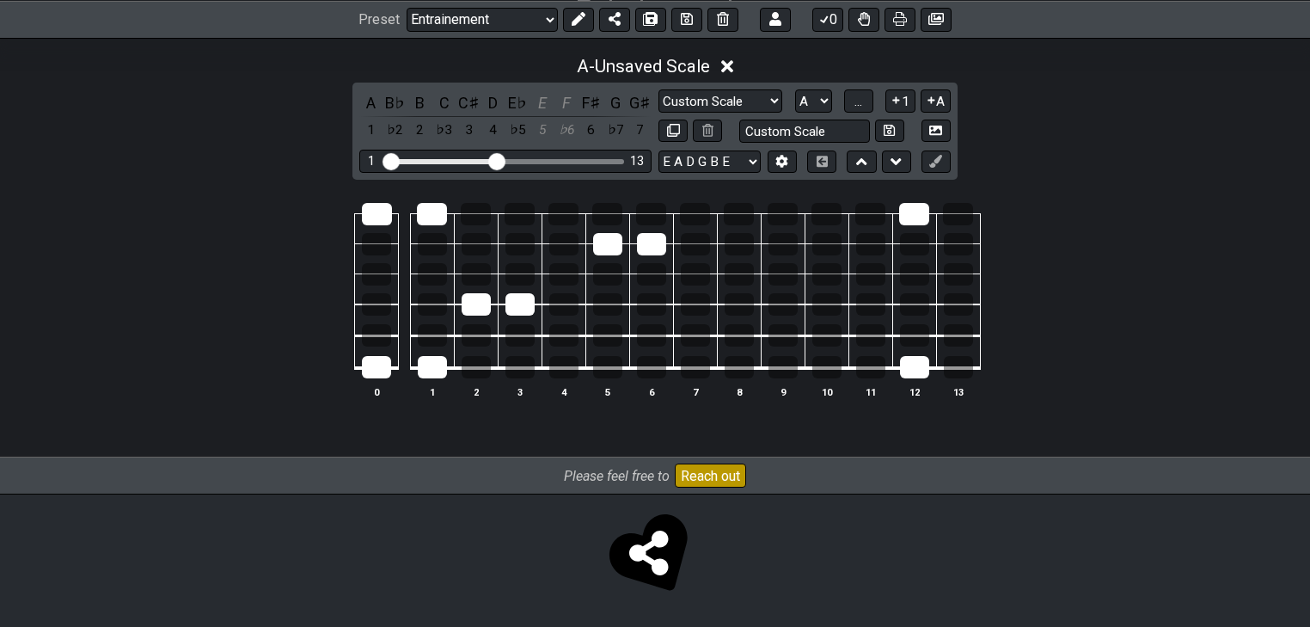
drag, startPoint x: 655, startPoint y: 251, endPoint x: 623, endPoint y: 246, distance: 33.1
drag, startPoint x: 612, startPoint y: 246, endPoint x: 604, endPoint y: 252, distance: 9.8
drag, startPoint x: 481, startPoint y: 305, endPoint x: 444, endPoint y: 234, distance: 80.8
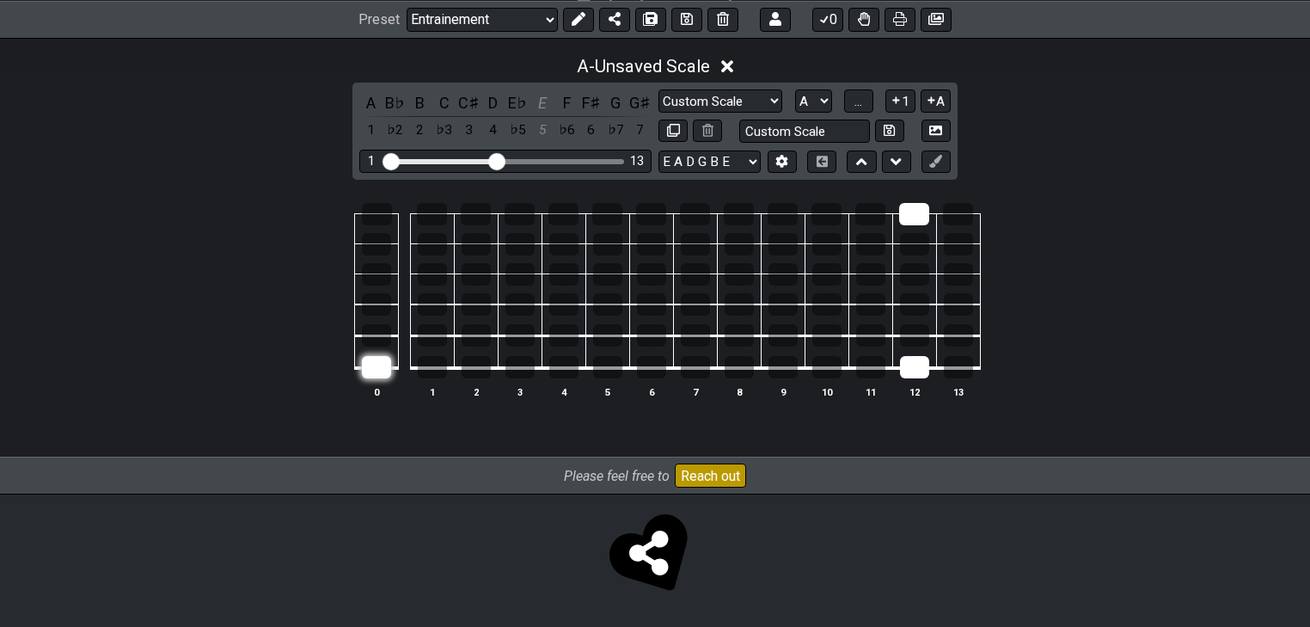
drag, startPoint x: 439, startPoint y: 371, endPoint x: 383, endPoint y: 365, distance: 57.1
drag, startPoint x: 915, startPoint y: 365, endPoint x: 908, endPoint y: 279, distance: 86.3
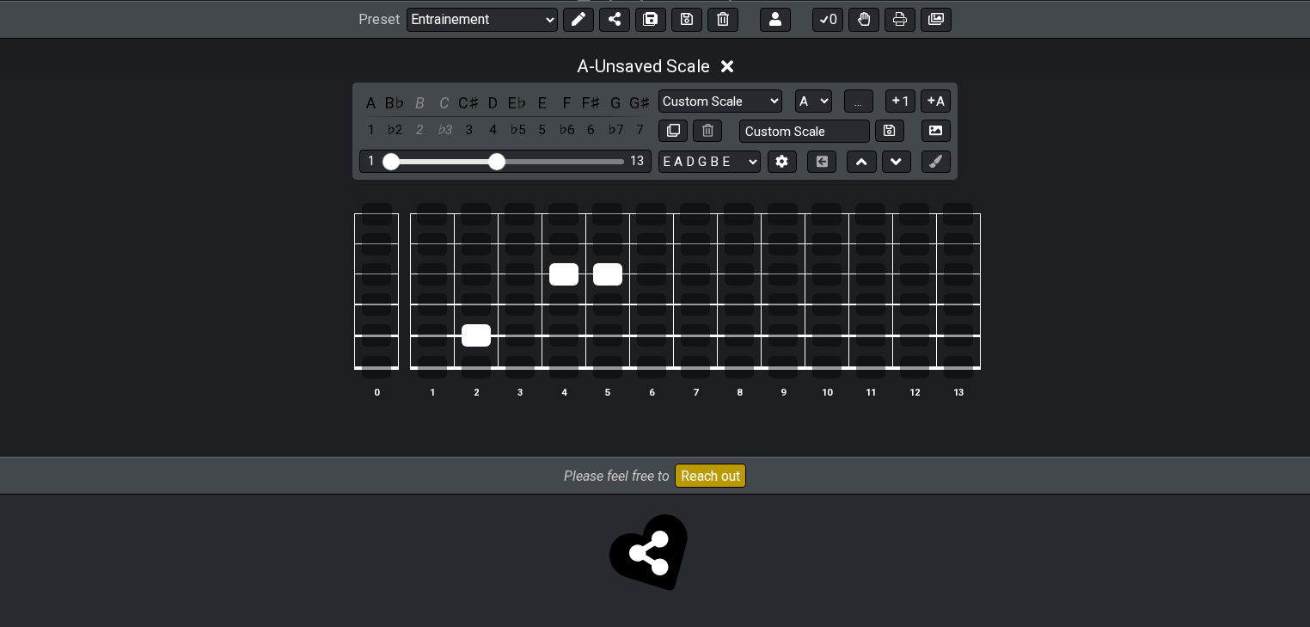
drag, startPoint x: 515, startPoint y: 337, endPoint x: 499, endPoint y: 312, distance: 29.8
drag, startPoint x: 706, startPoint y: 370, endPoint x: 659, endPoint y: 328, distance: 62.7
drag, startPoint x: 492, startPoint y: 338, endPoint x: 481, endPoint y: 318, distance: 22.7
drag, startPoint x: 389, startPoint y: 242, endPoint x: 435, endPoint y: 248, distance: 46.8
drag, startPoint x: 698, startPoint y: 334, endPoint x: 739, endPoint y: 334, distance: 41.3
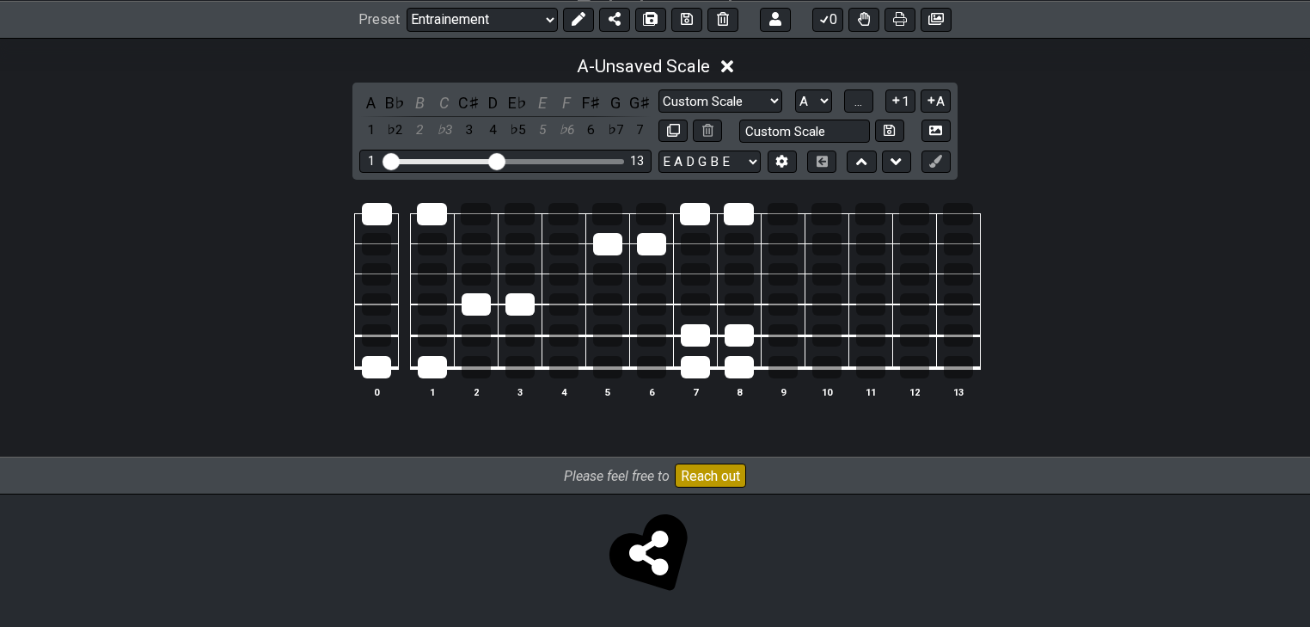
drag, startPoint x: 364, startPoint y: 242, endPoint x: 406, endPoint y: 241, distance: 42.2
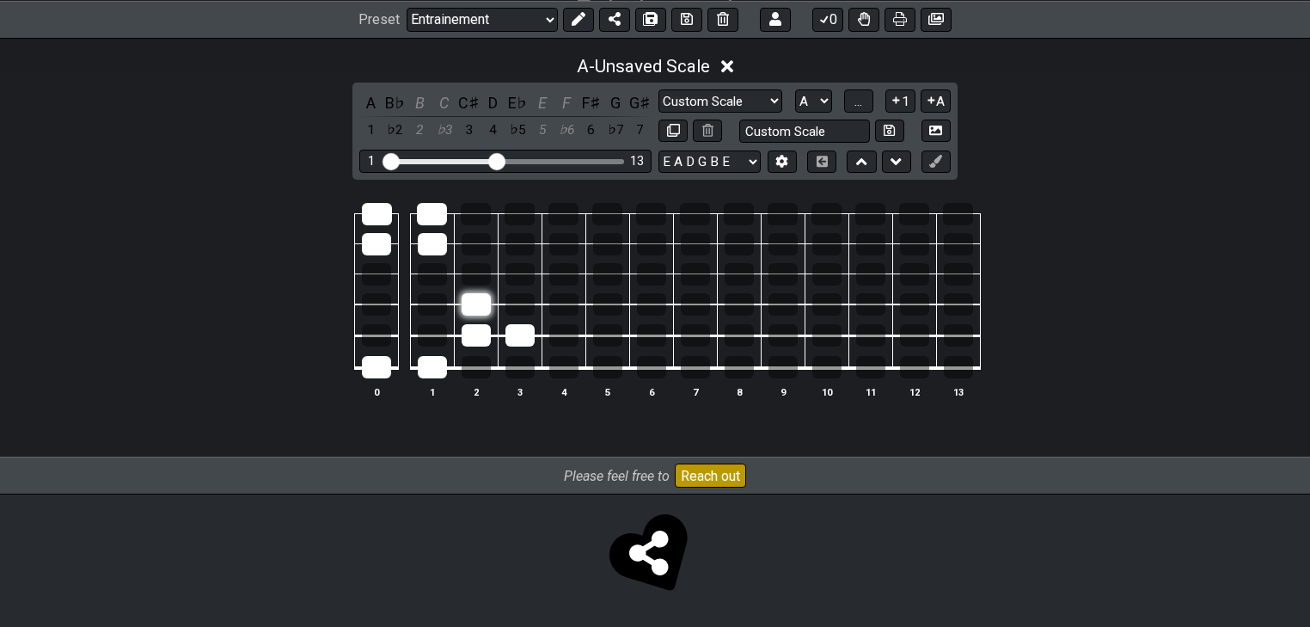
drag, startPoint x: 519, startPoint y: 336, endPoint x: 484, endPoint y: 308, distance: 45.3
drag, startPoint x: 484, startPoint y: 308, endPoint x: 483, endPoint y: 329, distance: 21.5
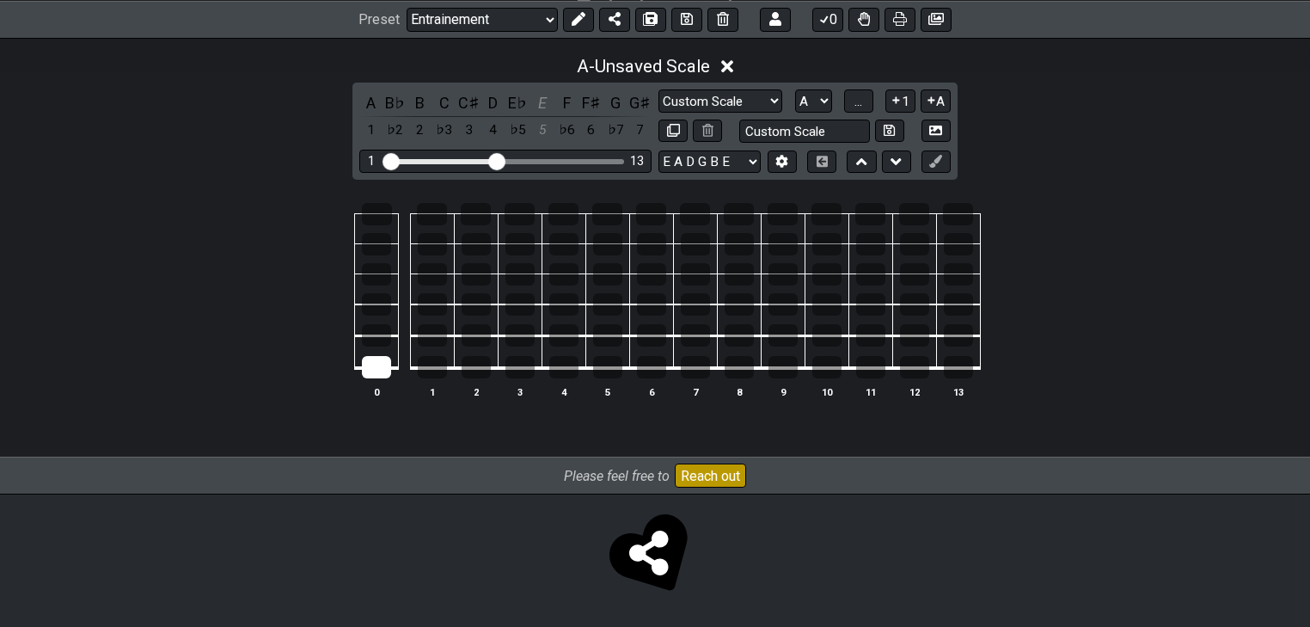
drag, startPoint x: 445, startPoint y: 371, endPoint x: 399, endPoint y: 371, distance: 46.4
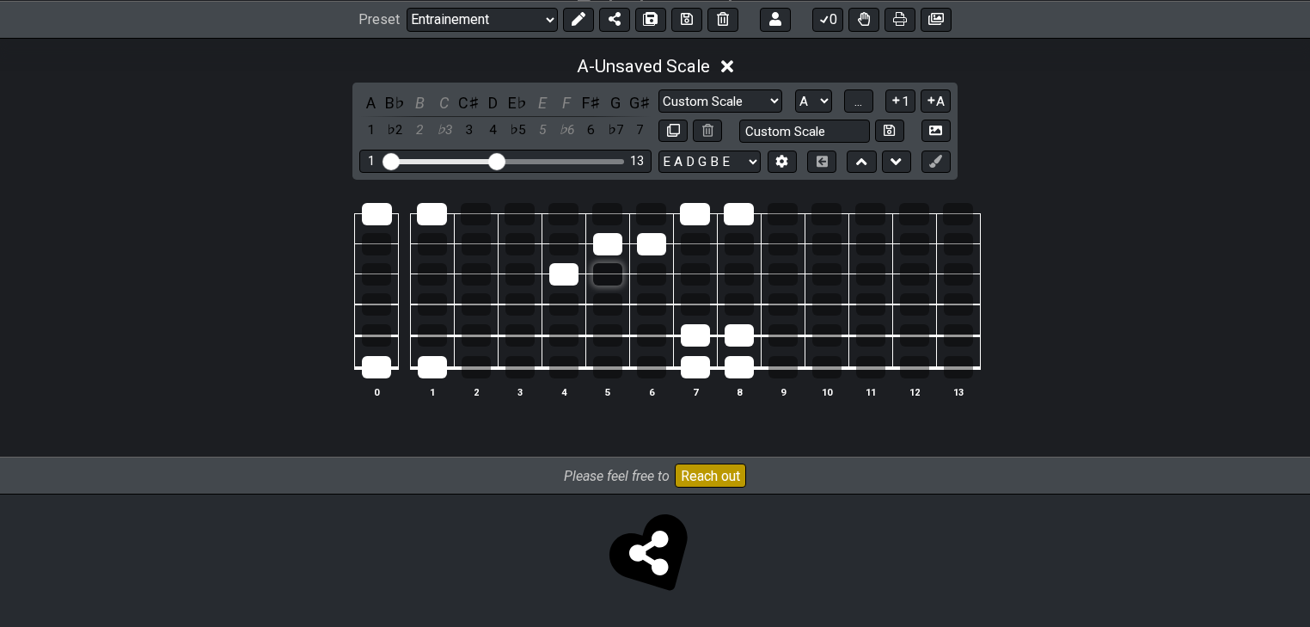
drag, startPoint x: 571, startPoint y: 272, endPoint x: 598, endPoint y: 275, distance: 27.7
drag, startPoint x: 765, startPoint y: 347, endPoint x: 738, endPoint y: 371, distance: 36.6
drag, startPoint x: 738, startPoint y: 371, endPoint x: 695, endPoint y: 370, distance: 43.0
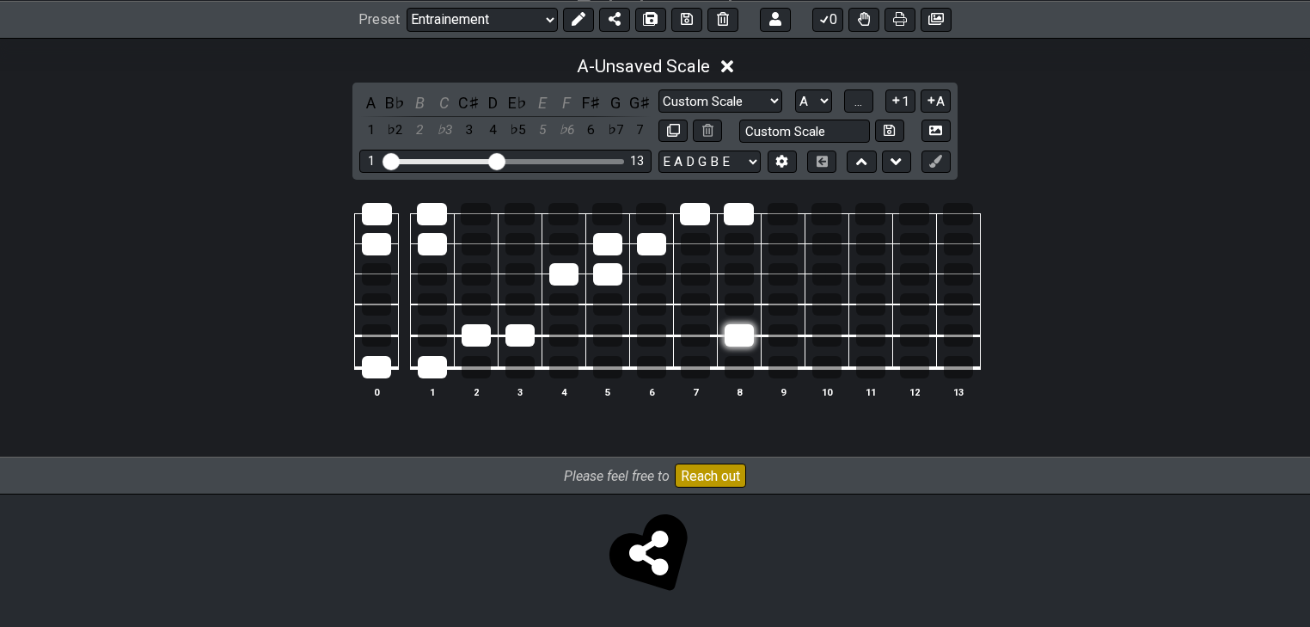
drag, startPoint x: 705, startPoint y: 337, endPoint x: 739, endPoint y: 339, distance: 33.6
drag, startPoint x: 612, startPoint y: 274, endPoint x: 549, endPoint y: 267, distance: 64.0
drag, startPoint x: 549, startPoint y: 267, endPoint x: 573, endPoint y: 261, distance: 24.8
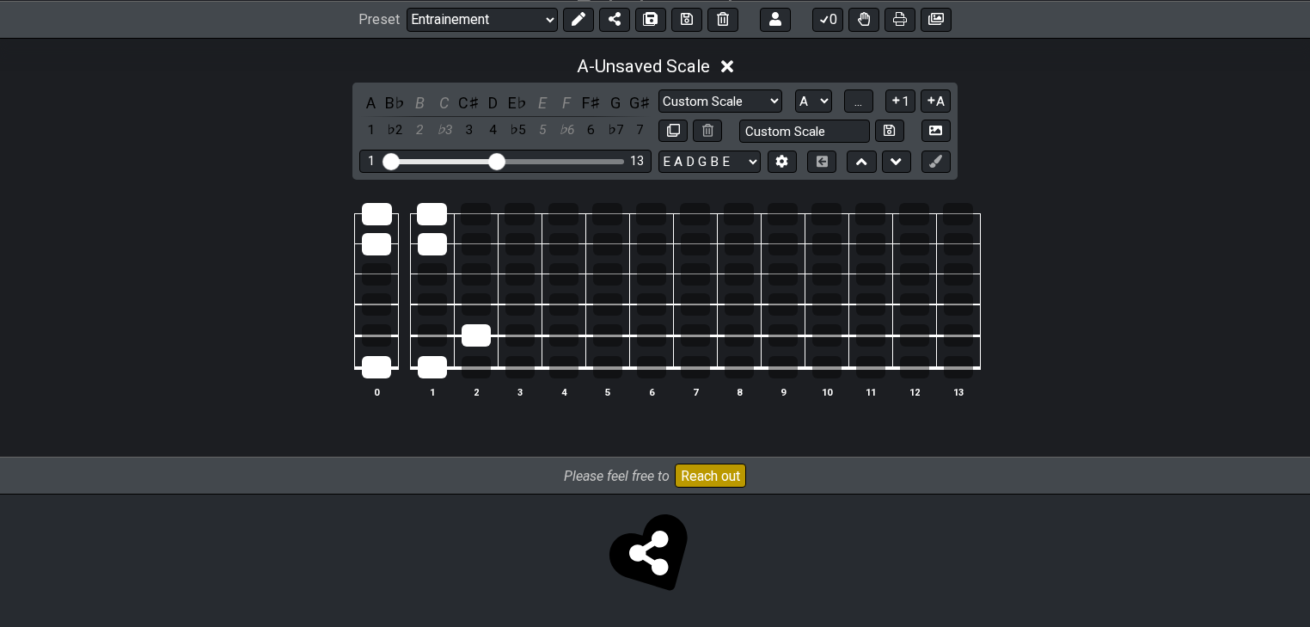
drag, startPoint x: 485, startPoint y: 333, endPoint x: 456, endPoint y: 358, distance: 38.4
drag, startPoint x: 368, startPoint y: 214, endPoint x: 428, endPoint y: 215, distance: 60.2
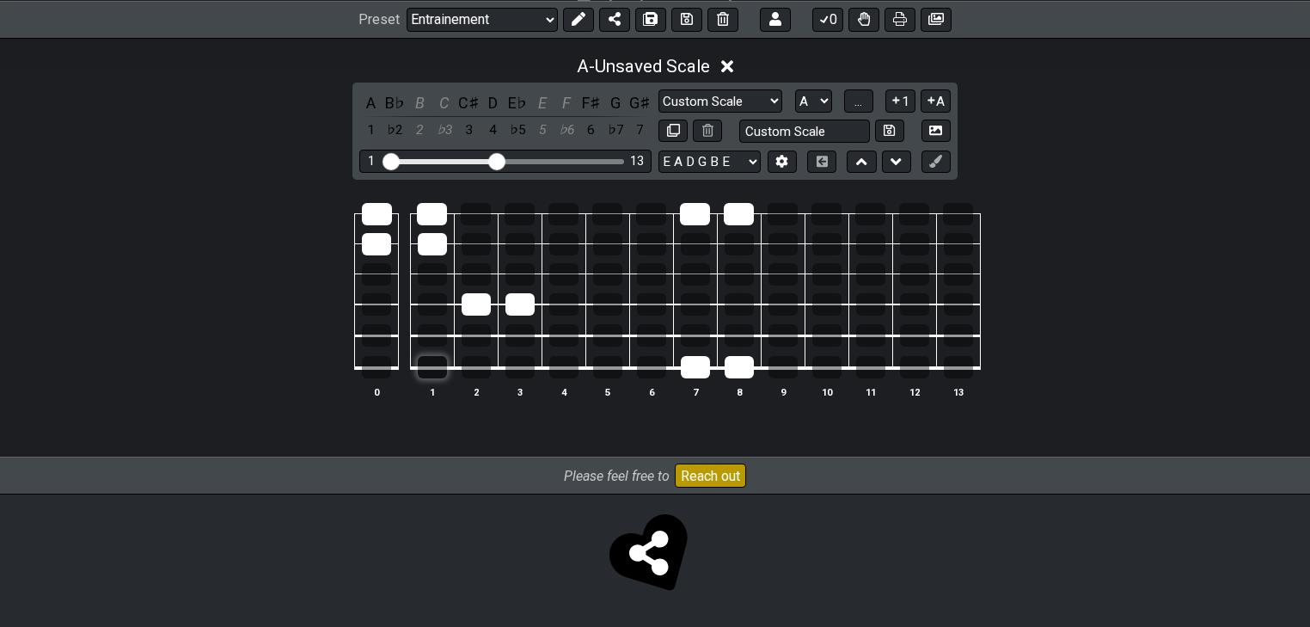
drag, startPoint x: 420, startPoint y: 374, endPoint x: 438, endPoint y: 371, distance: 17.5
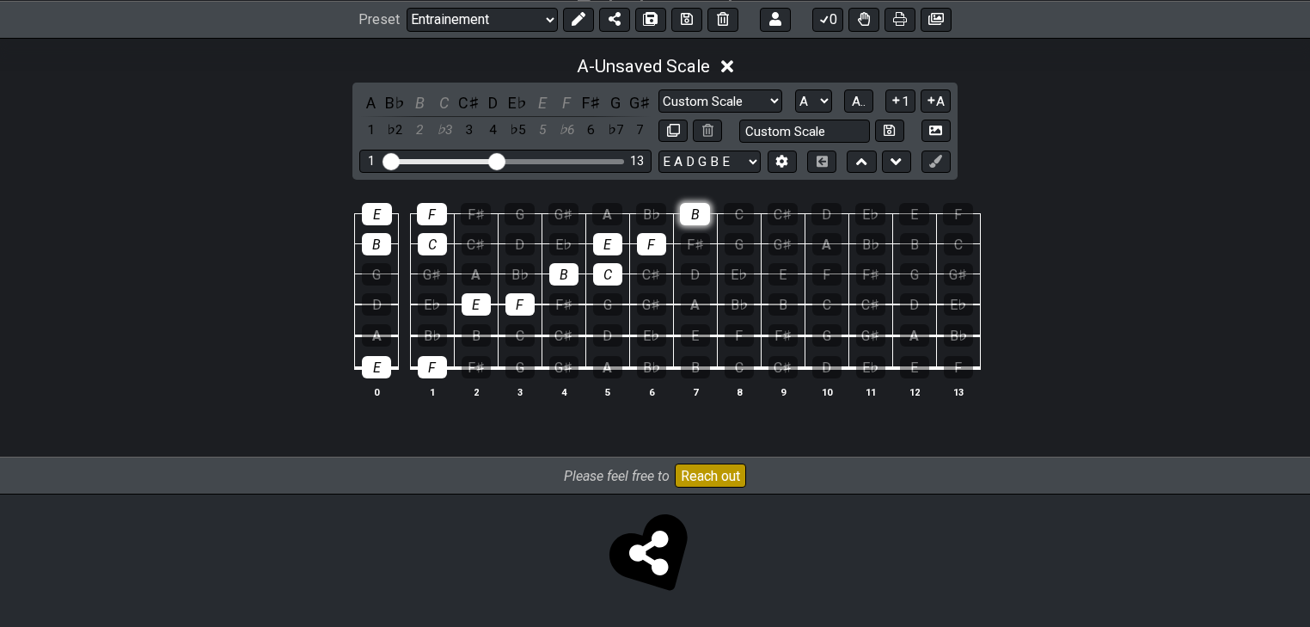
drag, startPoint x: 707, startPoint y: 213, endPoint x: 686, endPoint y: 218, distance: 21.3
drag, startPoint x: 607, startPoint y: 267, endPoint x: 555, endPoint y: 269, distance: 52.5
drag, startPoint x: 472, startPoint y: 304, endPoint x: 442, endPoint y: 347, distance: 51.8
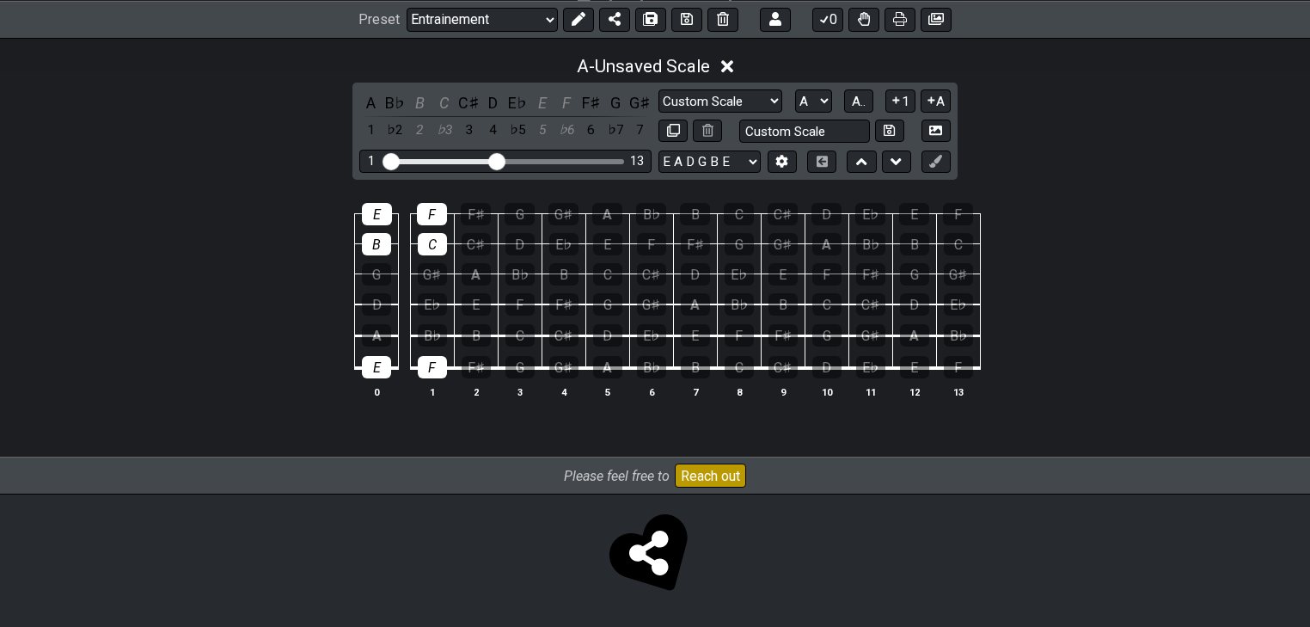
drag, startPoint x: 431, startPoint y: 369, endPoint x: 402, endPoint y: 369, distance: 29.2
drag, startPoint x: 382, startPoint y: 368, endPoint x: 352, endPoint y: 292, distance: 81.4
drag, startPoint x: 431, startPoint y: 199, endPoint x: 375, endPoint y: 203, distance: 56.0
drag, startPoint x: 375, startPoint y: 203, endPoint x: 408, endPoint y: 209, distance: 34.1
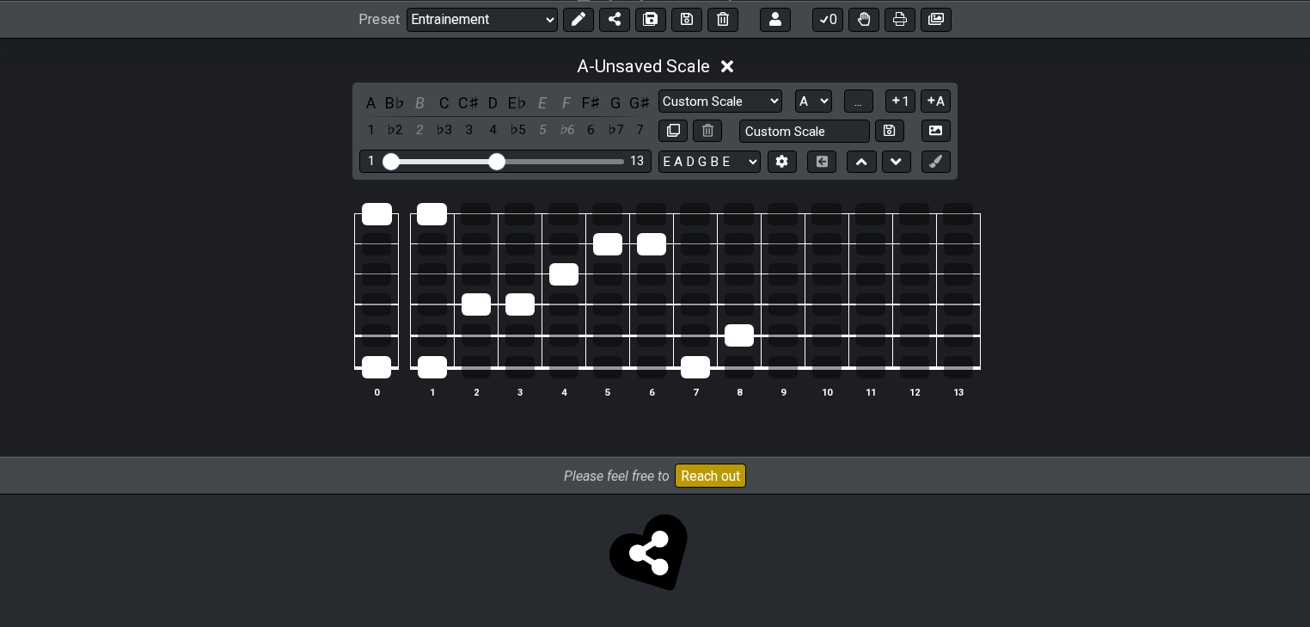
drag, startPoint x: 744, startPoint y: 322, endPoint x: 735, endPoint y: 344, distance: 23.2
drag, startPoint x: 612, startPoint y: 246, endPoint x: 598, endPoint y: 261, distance: 20.7
drag, startPoint x: 567, startPoint y: 276, endPoint x: 531, endPoint y: 296, distance: 41.9
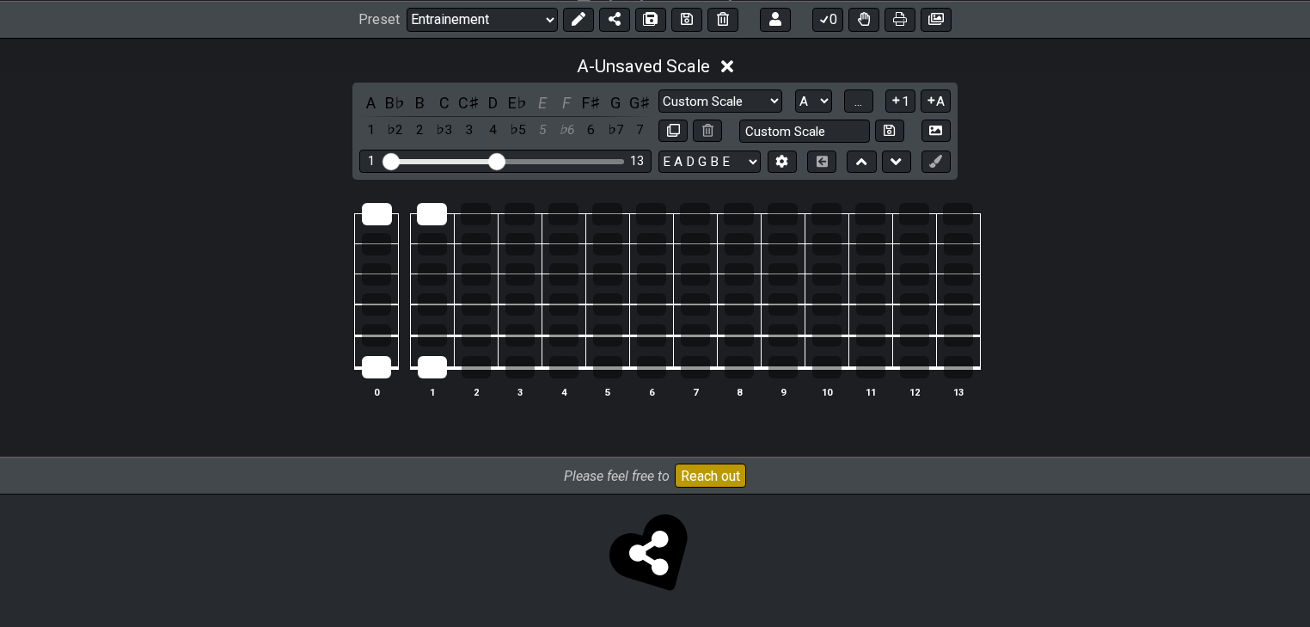
drag, startPoint x: 480, startPoint y: 301, endPoint x: 470, endPoint y: 320, distance: 21.1
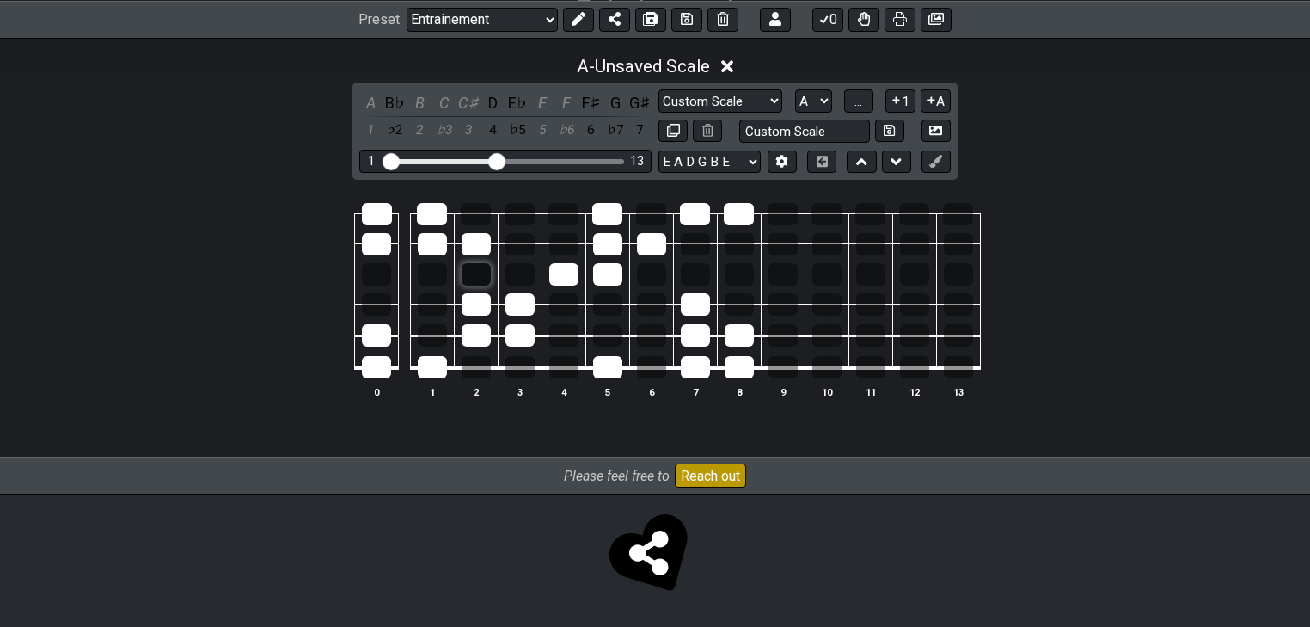
drag, startPoint x: 461, startPoint y: 247, endPoint x: 469, endPoint y: 263, distance: 18.5
drag, startPoint x: 702, startPoint y: 337, endPoint x: 715, endPoint y: 336, distance: 13.8
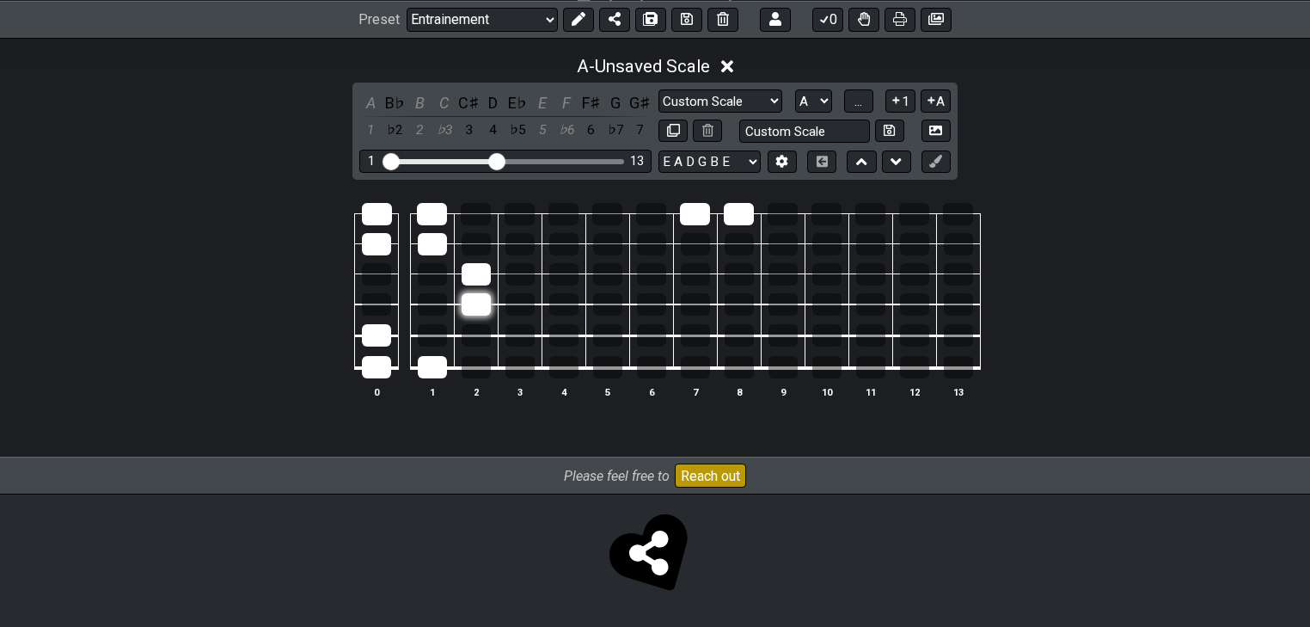
drag, startPoint x: 478, startPoint y: 325, endPoint x: 472, endPoint y: 306, distance: 19.9
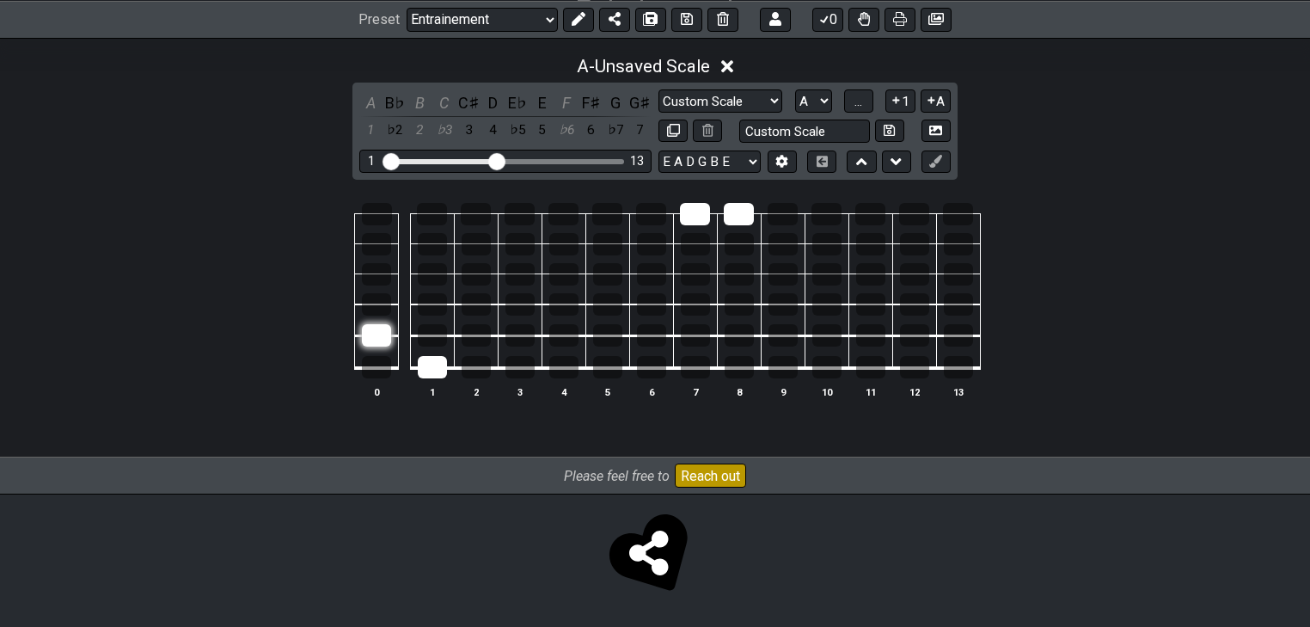
drag, startPoint x: 377, startPoint y: 359, endPoint x: 379, endPoint y: 332, distance: 27.6
drag, startPoint x: 707, startPoint y: 207, endPoint x: 733, endPoint y: 209, distance: 25.9
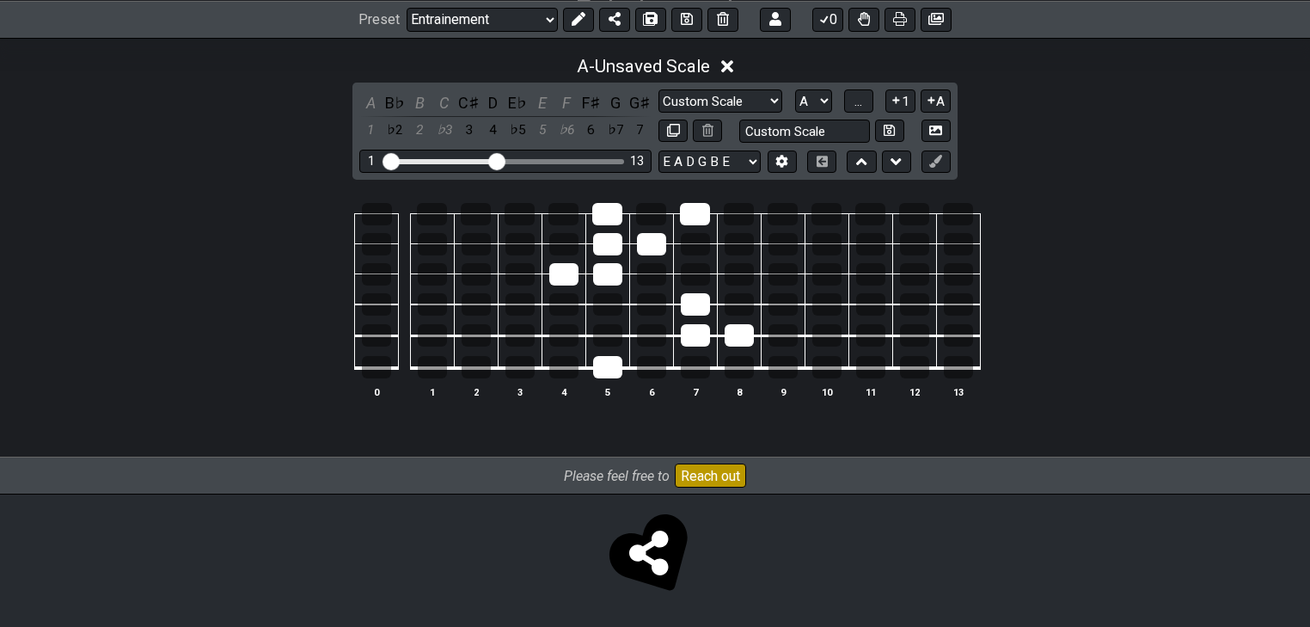
drag, startPoint x: 733, startPoint y: 212, endPoint x: 731, endPoint y: 285, distance: 72.3
drag, startPoint x: 608, startPoint y: 255, endPoint x: 603, endPoint y: 273, distance: 18.8
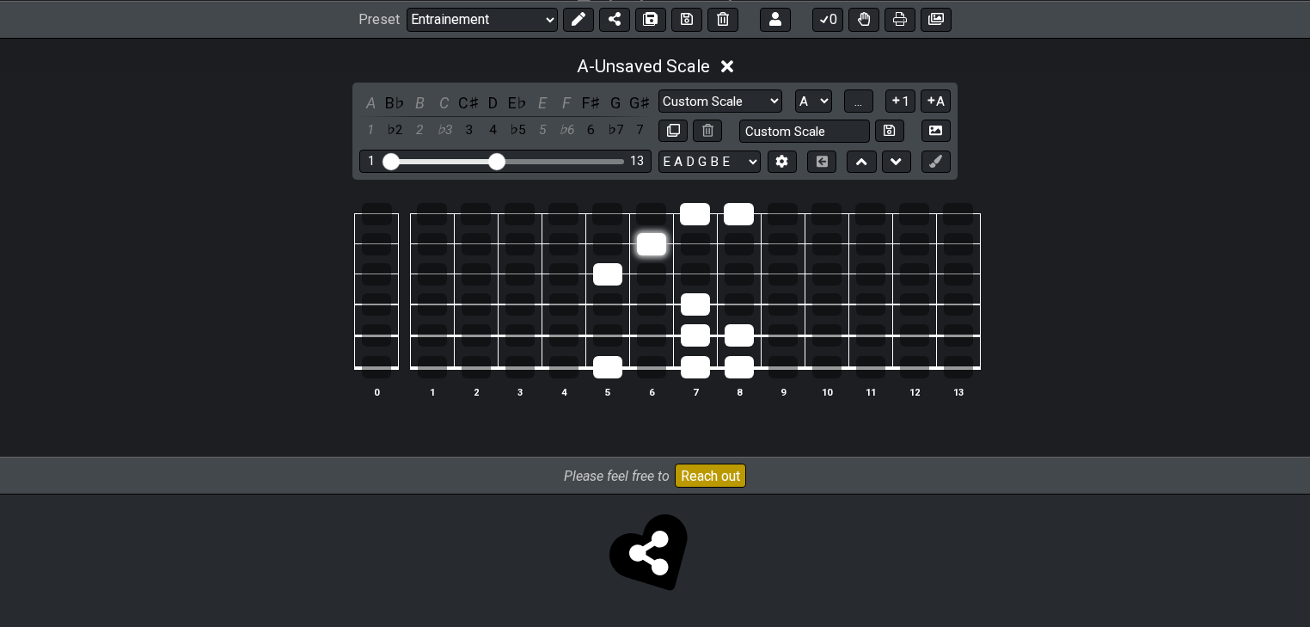
drag, startPoint x: 647, startPoint y: 235, endPoint x: 642, endPoint y: 251, distance: 17.1
drag, startPoint x: 702, startPoint y: 202, endPoint x: 739, endPoint y: 209, distance: 38.5
drag, startPoint x: 712, startPoint y: 316, endPoint x: 702, endPoint y: 301, distance: 18.6
drag, startPoint x: 702, startPoint y: 301, endPoint x: 743, endPoint y: 329, distance: 50.1
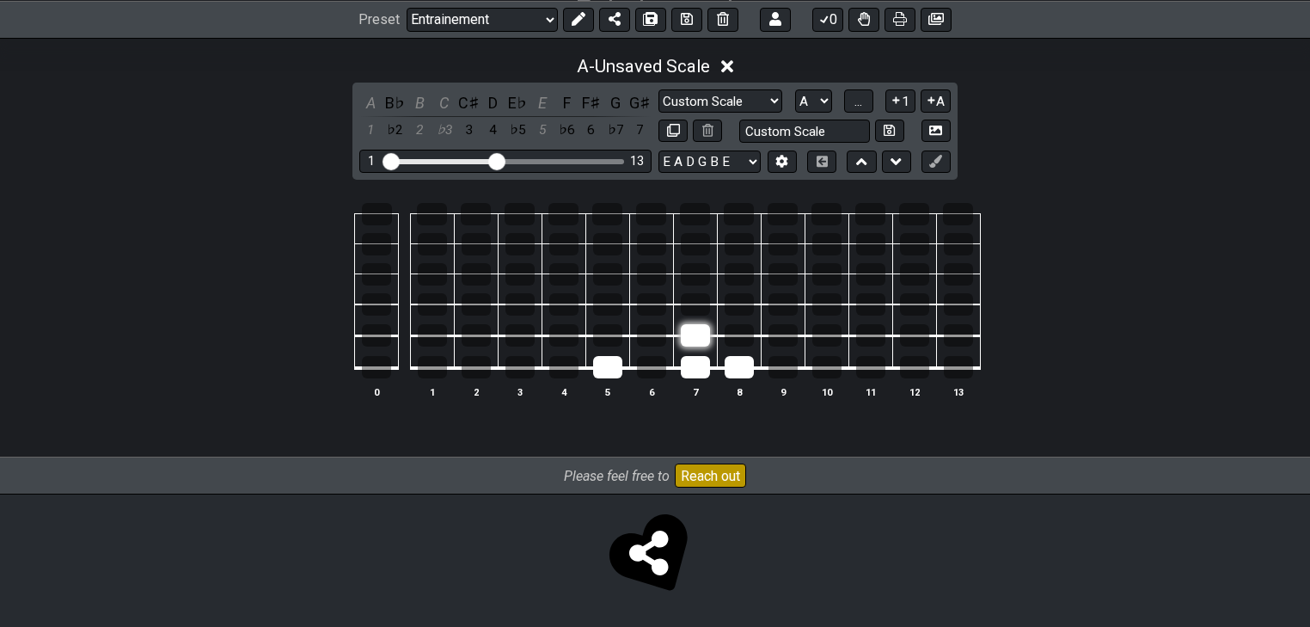
drag, startPoint x: 743, startPoint y: 329, endPoint x: 708, endPoint y: 335, distance: 34.9
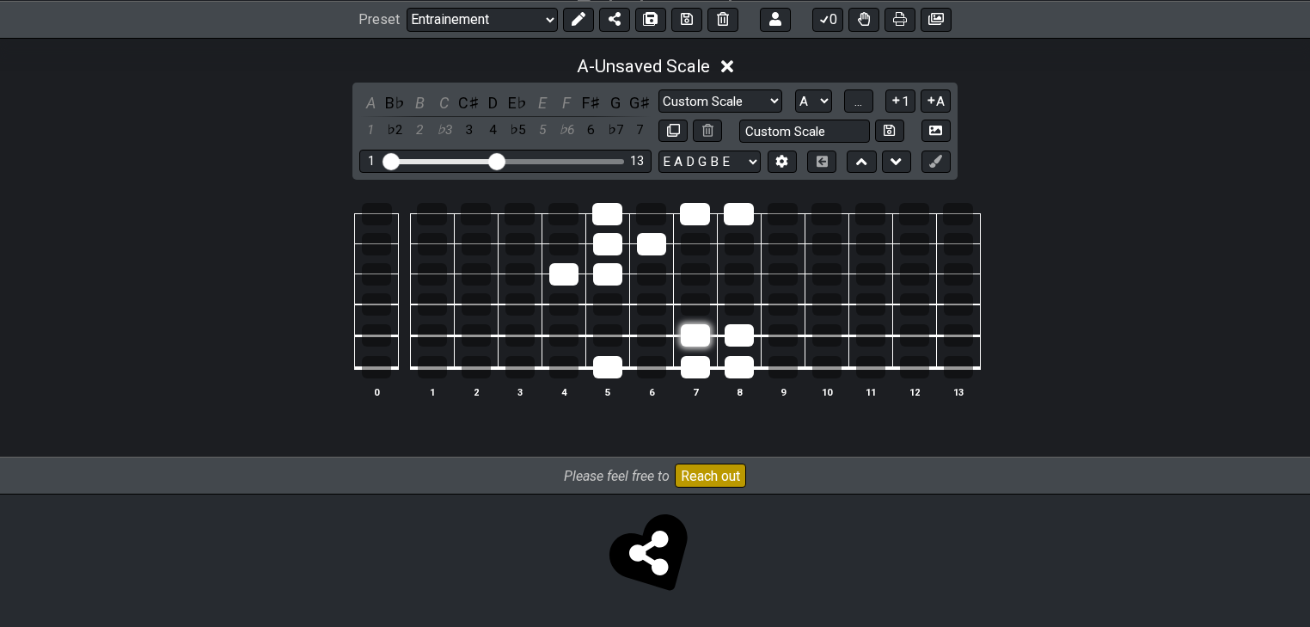
drag, startPoint x: 705, startPoint y: 299, endPoint x: 703, endPoint y: 333, distance: 33.6
drag, startPoint x: 704, startPoint y: 347, endPoint x: 701, endPoint y: 360, distance: 14.2
drag, startPoint x: 602, startPoint y: 373, endPoint x: 605, endPoint y: 334, distance: 39.7
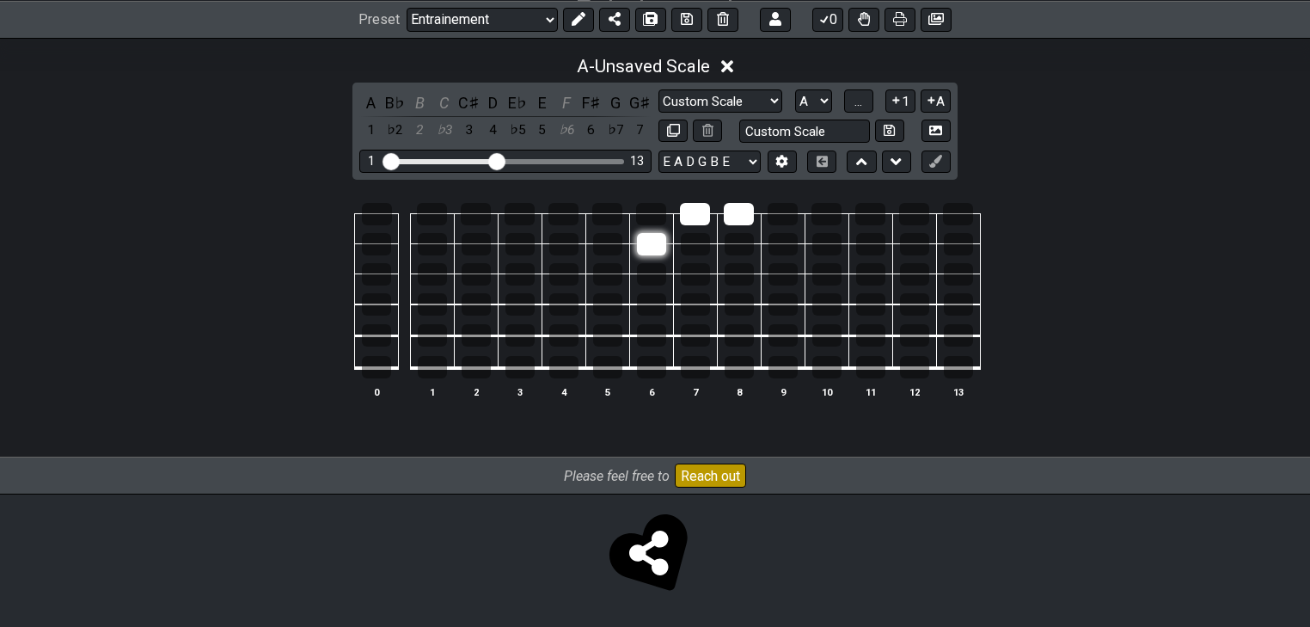
drag, startPoint x: 556, startPoint y: 268, endPoint x: 653, endPoint y: 242, distance: 100.5
drag, startPoint x: 701, startPoint y: 213, endPoint x: 727, endPoint y: 214, distance: 26.7
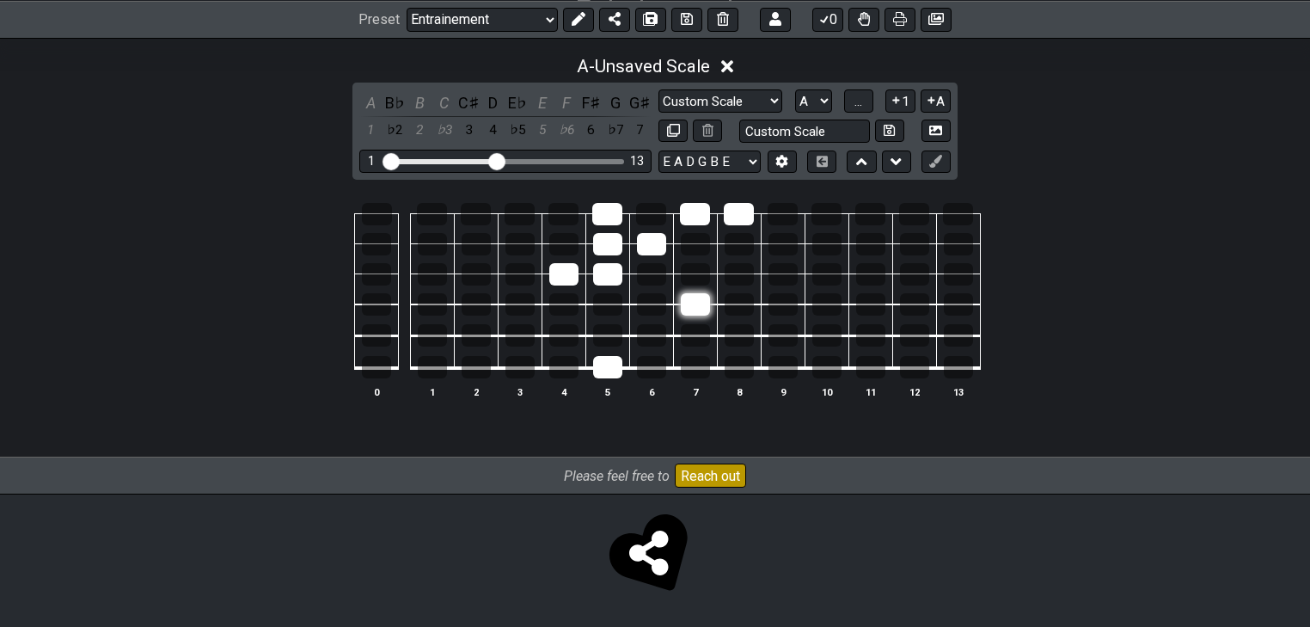
drag, startPoint x: 737, startPoint y: 361, endPoint x: 696, endPoint y: 310, distance: 66.1
drag, startPoint x: 610, startPoint y: 234, endPoint x: 594, endPoint y: 230, distance: 15.9
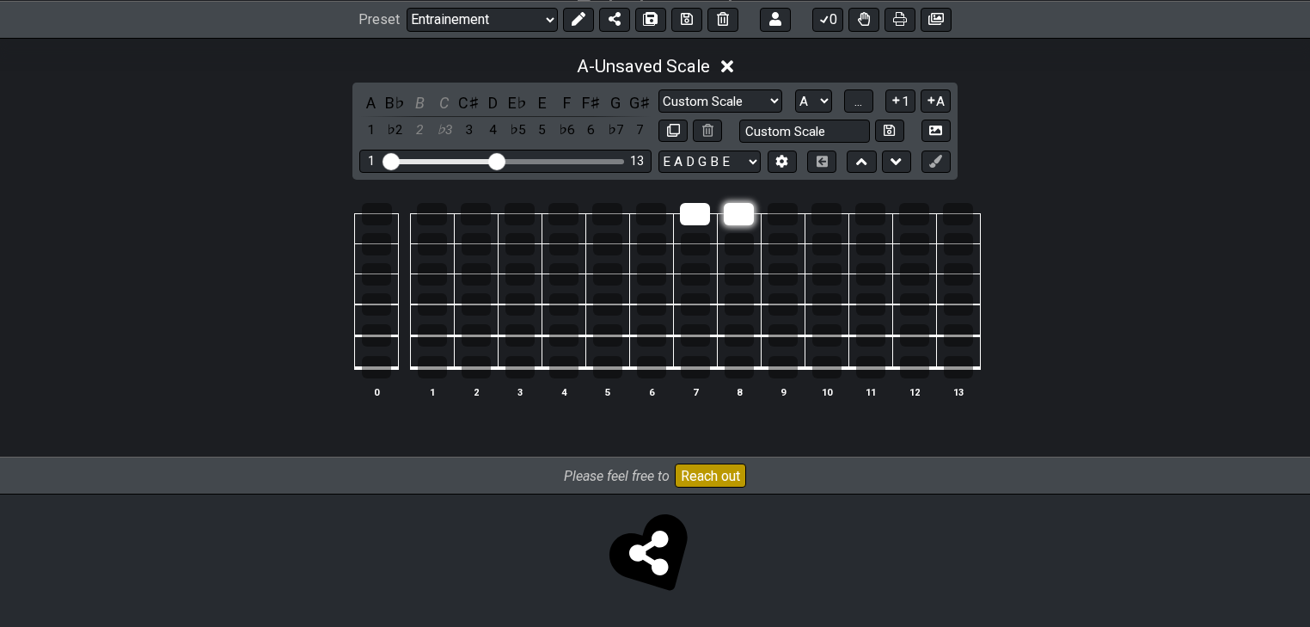
drag, startPoint x: 730, startPoint y: 207, endPoint x: 744, endPoint y: 207, distance: 13.8
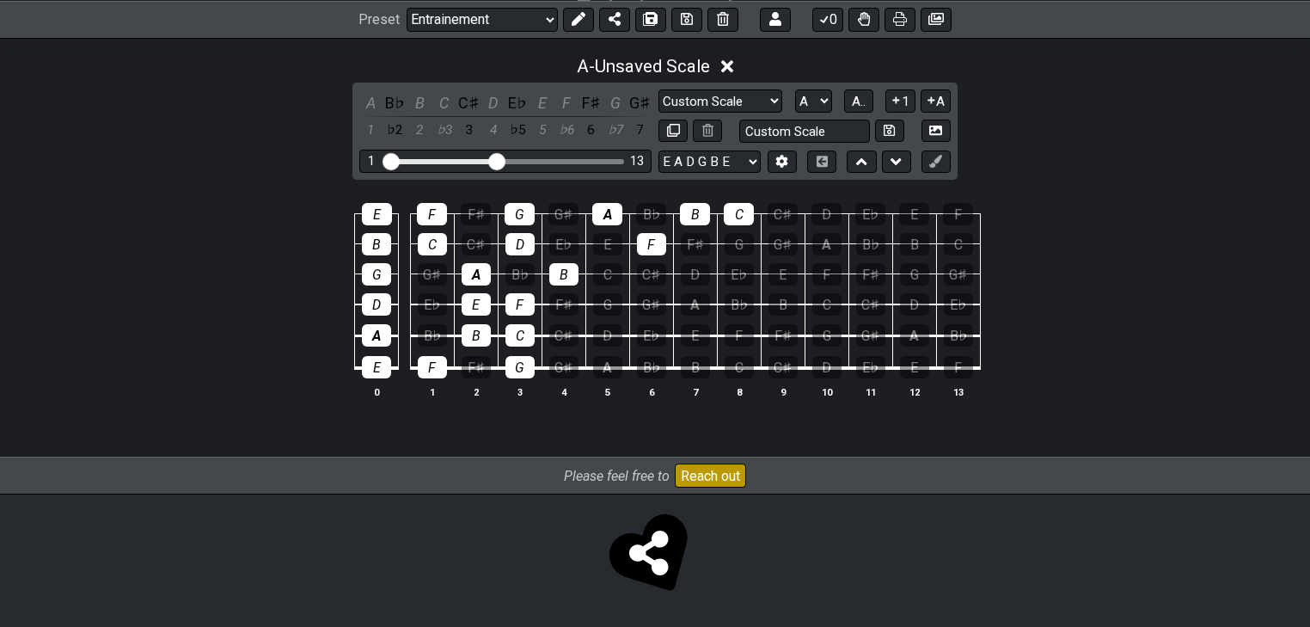
drag, startPoint x: 641, startPoint y: 239, endPoint x: 632, endPoint y: 228, distance: 14.6
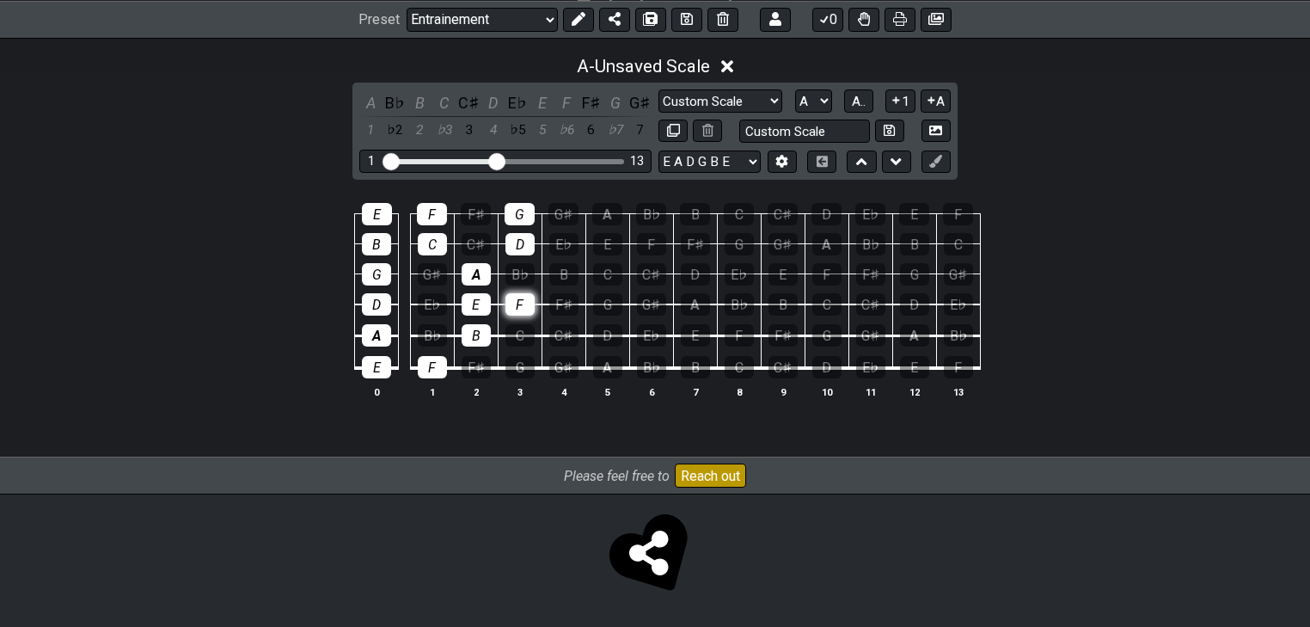
drag, startPoint x: 518, startPoint y: 365, endPoint x: 524, endPoint y: 296, distance: 69.9
drag, startPoint x: 486, startPoint y: 334, endPoint x: 461, endPoint y: 322, distance: 27.3
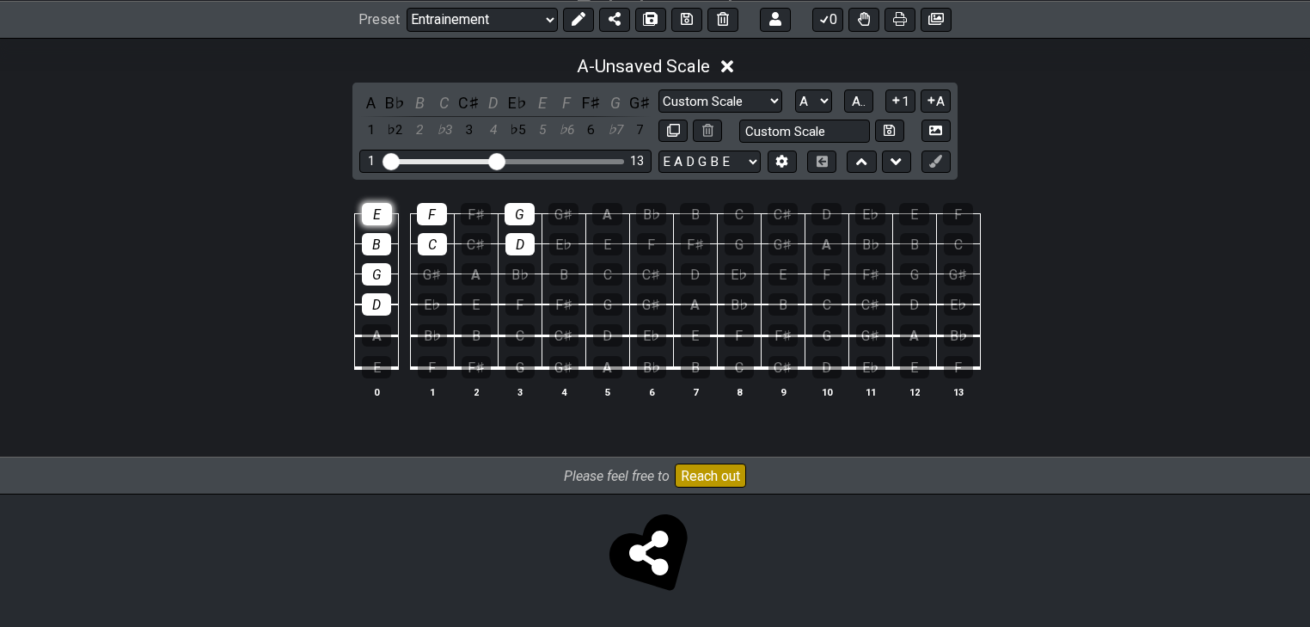
drag, startPoint x: 383, startPoint y: 368, endPoint x: 378, endPoint y: 209, distance: 159.2
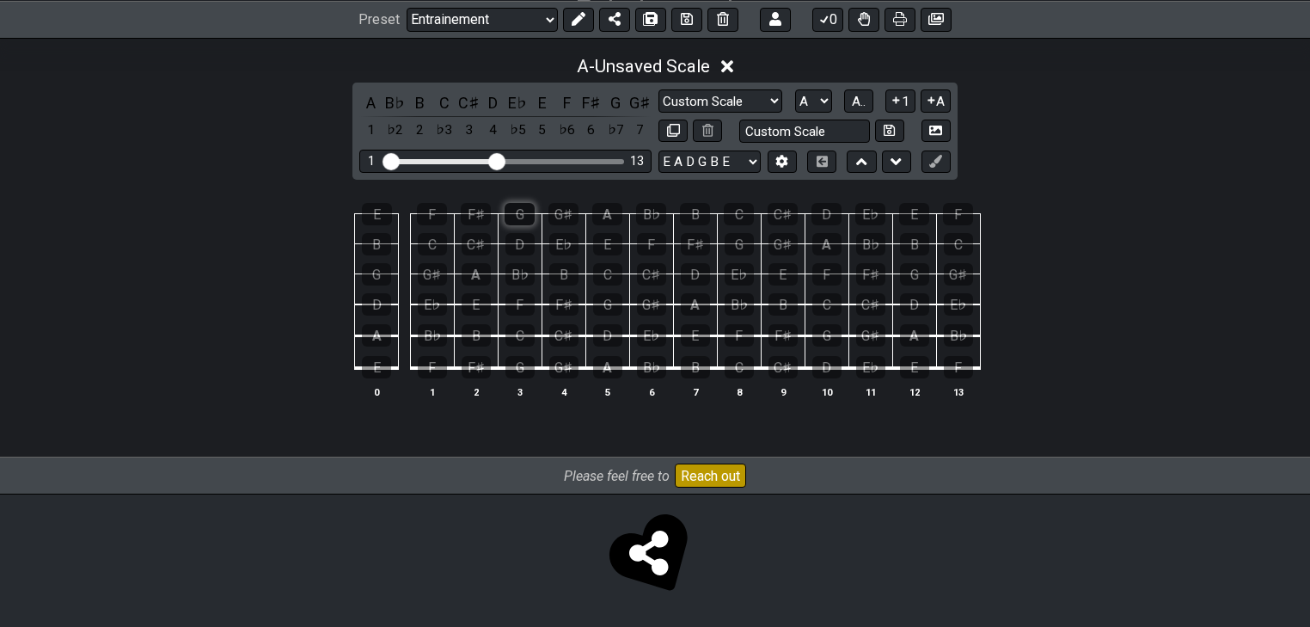
drag, startPoint x: 524, startPoint y: 218, endPoint x: 527, endPoint y: 207, distance: 10.9
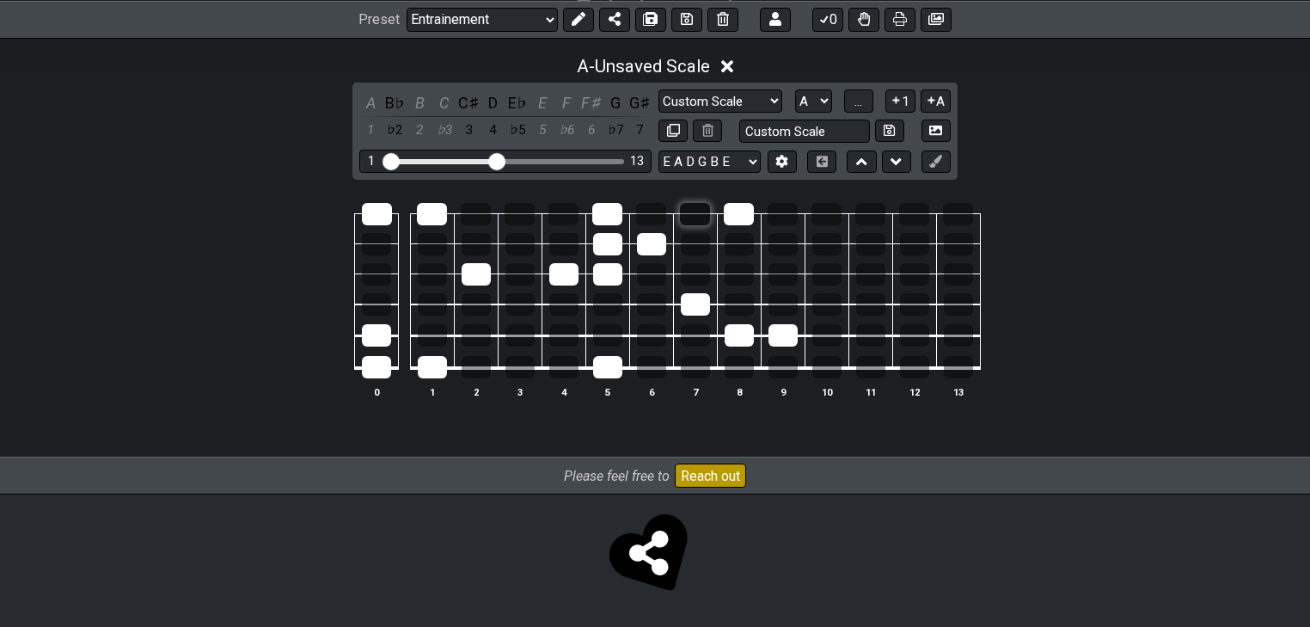
drag, startPoint x: 739, startPoint y: 205, endPoint x: 709, endPoint y: 207, distance: 30.1
drag, startPoint x: 696, startPoint y: 209, endPoint x: 707, endPoint y: 210, distance: 10.4
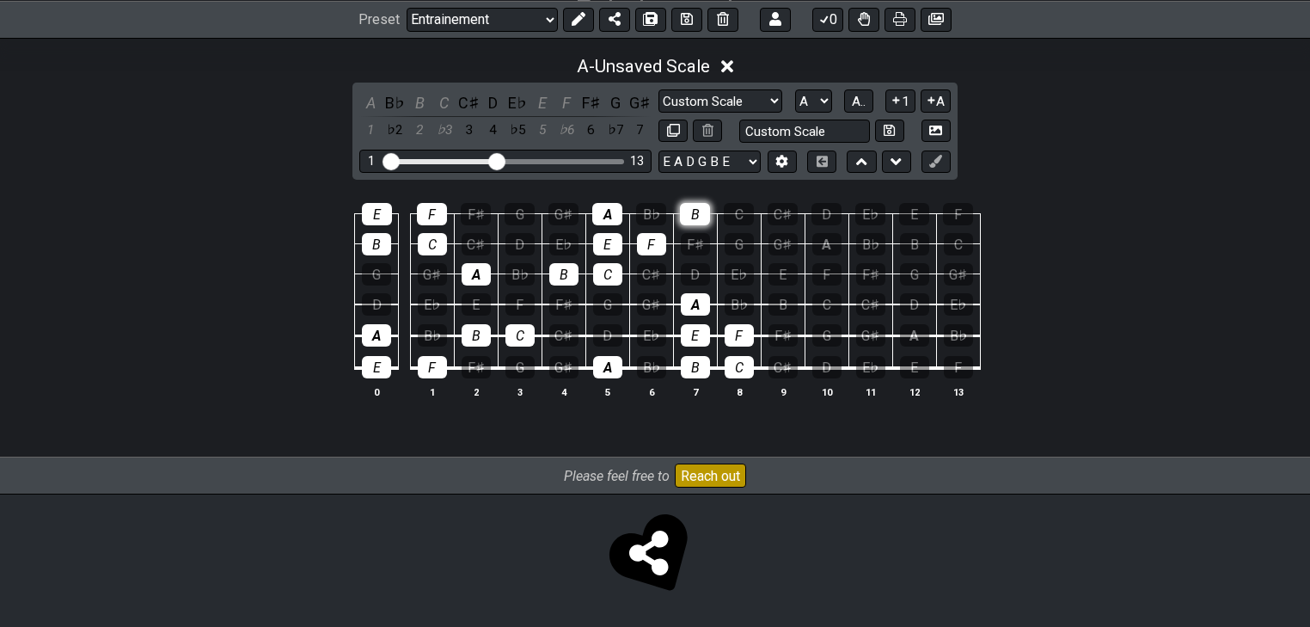
drag, startPoint x: 736, startPoint y: 214, endPoint x: 705, endPoint y: 207, distance: 31.7
drag, startPoint x: 616, startPoint y: 212, endPoint x: 617, endPoint y: 267, distance: 55.1
drag, startPoint x: 660, startPoint y: 242, endPoint x: 641, endPoint y: 247, distance: 20.2
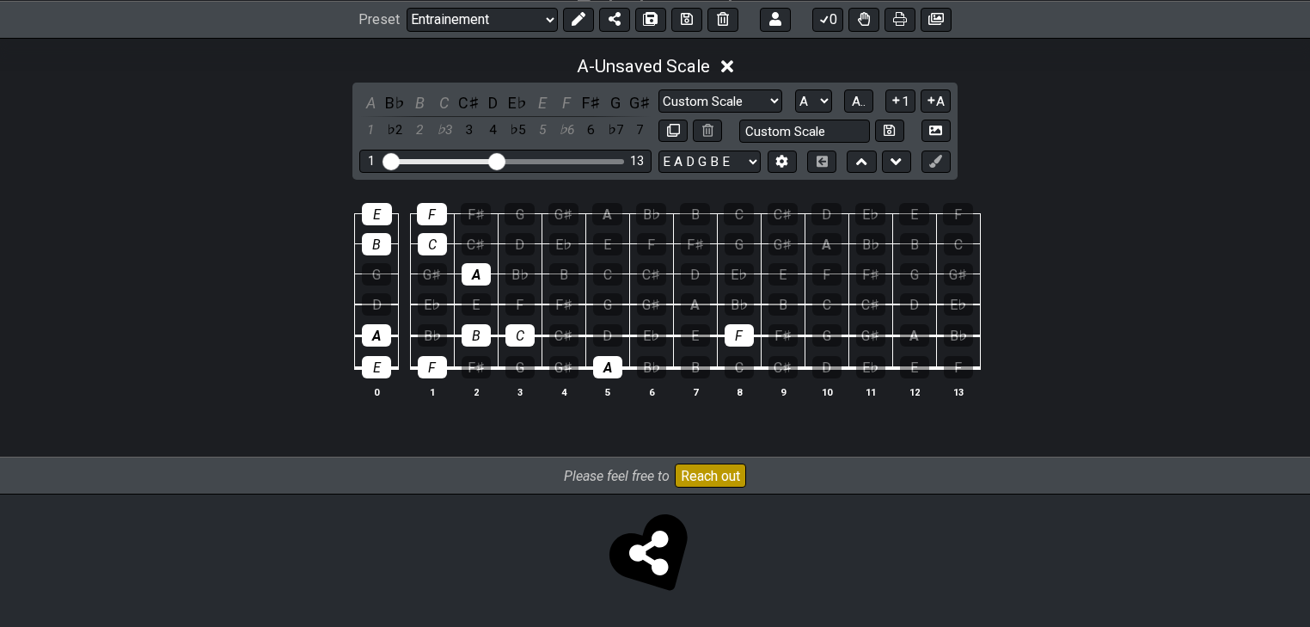
drag, startPoint x: 702, startPoint y: 322, endPoint x: 715, endPoint y: 355, distance: 35.1
drag, startPoint x: 432, startPoint y: 365, endPoint x: 371, endPoint y: 340, distance: 64.8
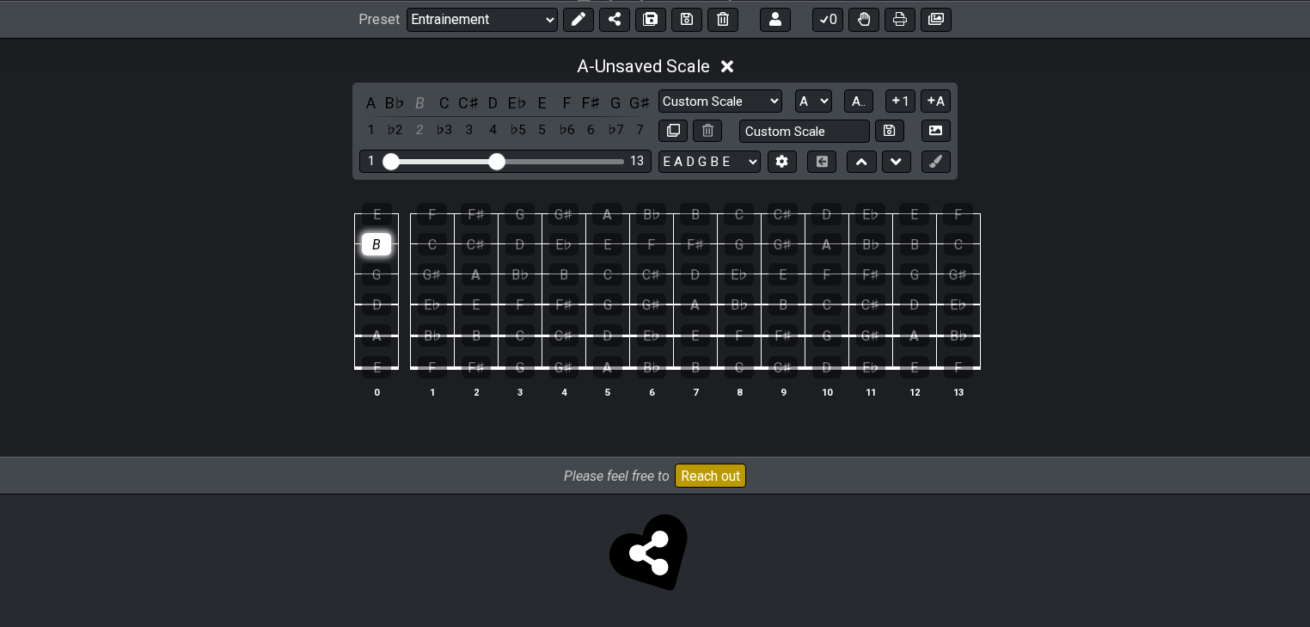
drag, startPoint x: 451, startPoint y: 264, endPoint x: 383, endPoint y: 245, distance: 70.5
drag, startPoint x: 556, startPoint y: 218, endPoint x: 574, endPoint y: 255, distance: 41.1
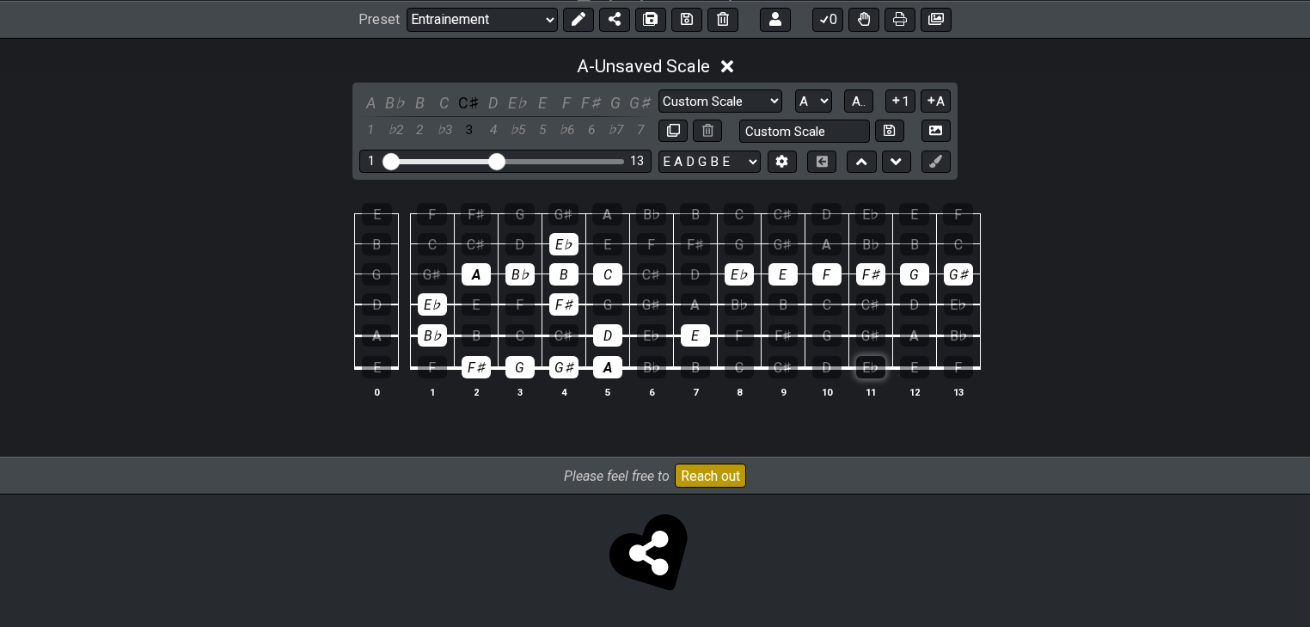
drag, startPoint x: 569, startPoint y: 274, endPoint x: 876, endPoint y: 361, distance: 319.0
drag, startPoint x: 825, startPoint y: 344, endPoint x: 843, endPoint y: 334, distance: 21.1
drag, startPoint x: 860, startPoint y: 308, endPoint x: 774, endPoint y: 310, distance: 86.0
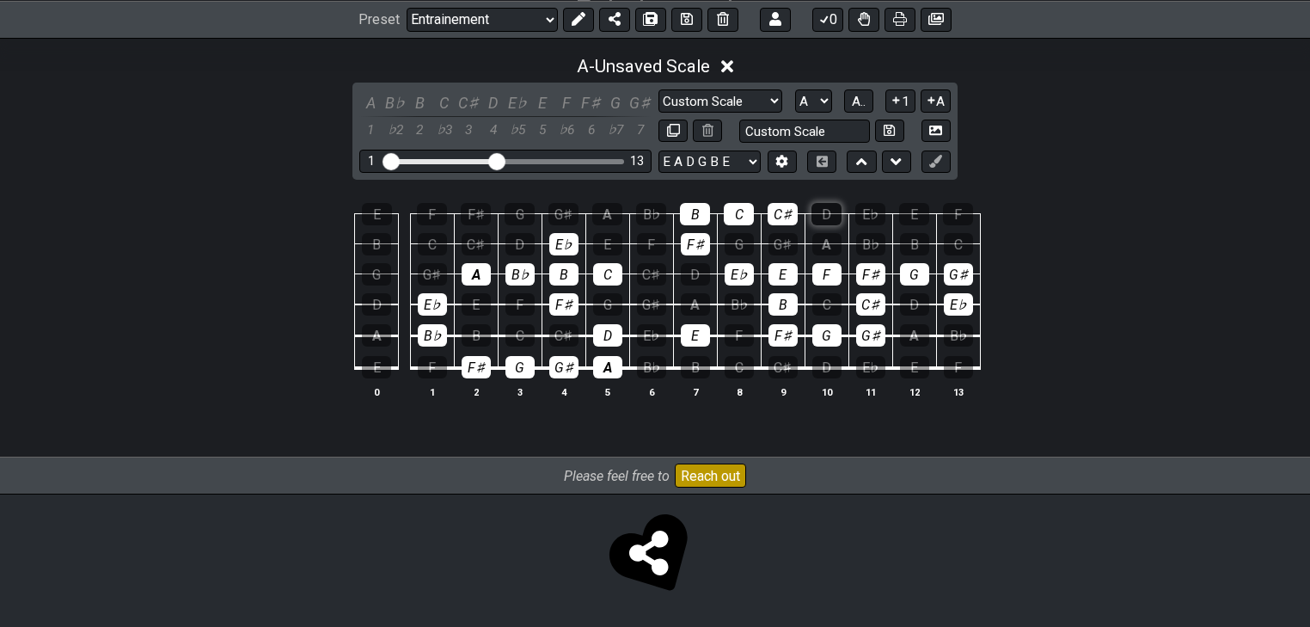
drag, startPoint x: 678, startPoint y: 224, endPoint x: 832, endPoint y: 220, distance: 154.8
drag, startPoint x: 698, startPoint y: 210, endPoint x: 684, endPoint y: 243, distance: 36.2
drag, startPoint x: 743, startPoint y: 275, endPoint x: 703, endPoint y: 262, distance: 41.6
drag, startPoint x: 647, startPoint y: 243, endPoint x: 693, endPoint y: 281, distance: 59.9
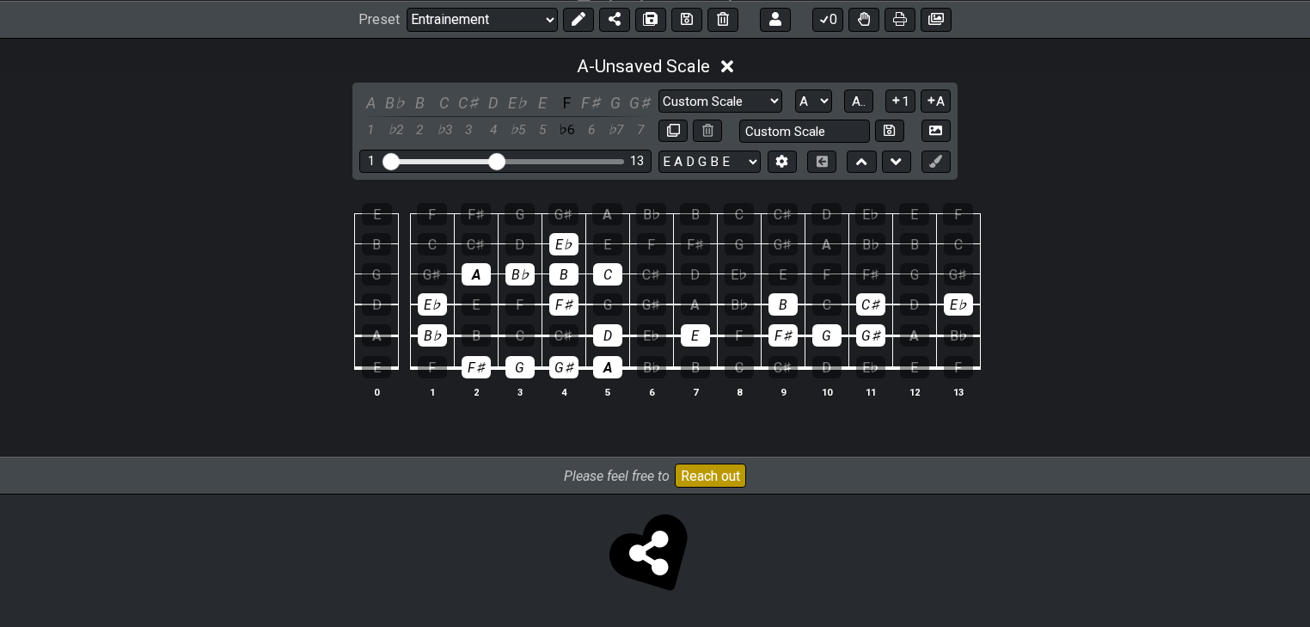
drag, startPoint x: 812, startPoint y: 275, endPoint x: 974, endPoint y: 279, distance: 162.5
drag, startPoint x: 874, startPoint y: 305, endPoint x: 832, endPoint y: 301, distance: 42.3
drag, startPoint x: 788, startPoint y: 334, endPoint x: 820, endPoint y: 334, distance: 32.7
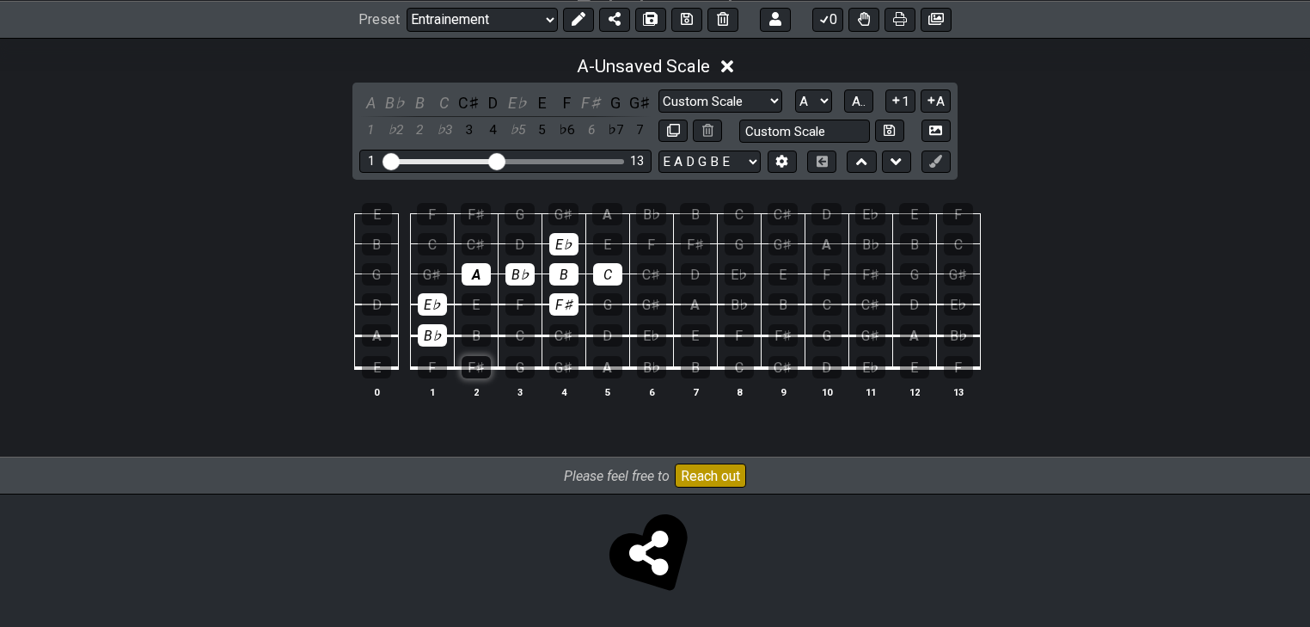
drag, startPoint x: 608, startPoint y: 331, endPoint x: 470, endPoint y: 358, distance: 140.1
drag, startPoint x: 558, startPoint y: 303, endPoint x: 561, endPoint y: 257, distance: 45.6
drag, startPoint x: 612, startPoint y: 270, endPoint x: 545, endPoint y: 267, distance: 67.1
drag, startPoint x: 517, startPoint y: 272, endPoint x: 466, endPoint y: 280, distance: 51.5
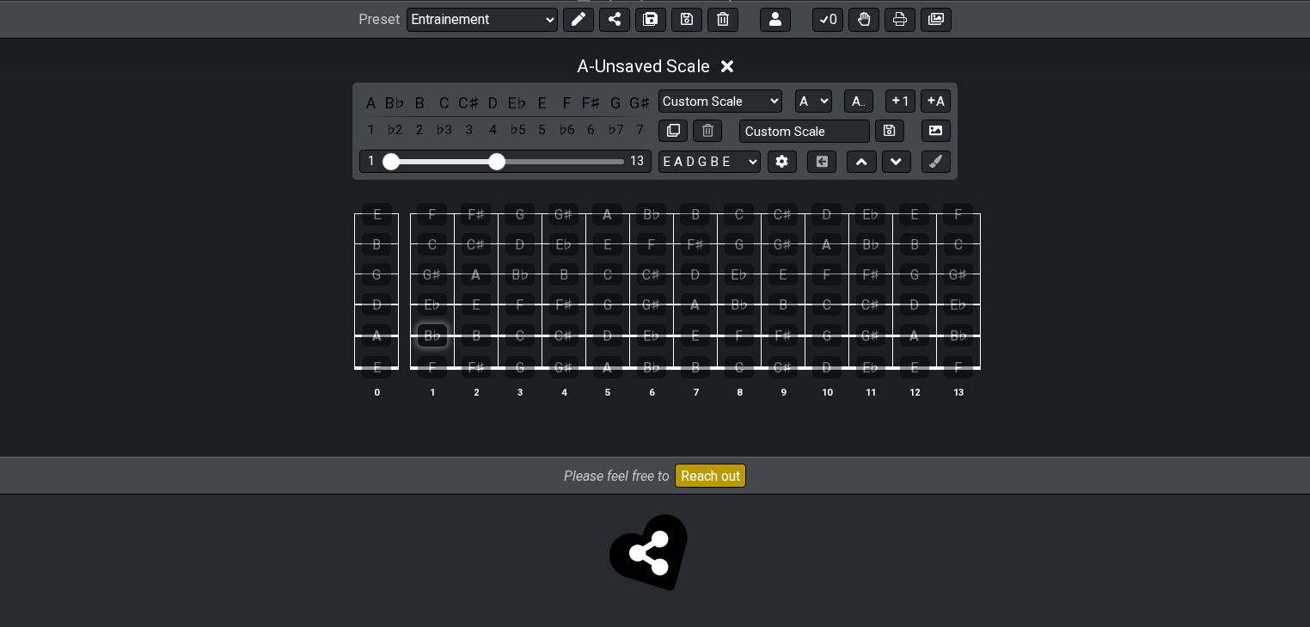
drag, startPoint x: 439, startPoint y: 303, endPoint x: 438, endPoint y: 334, distance: 31.9
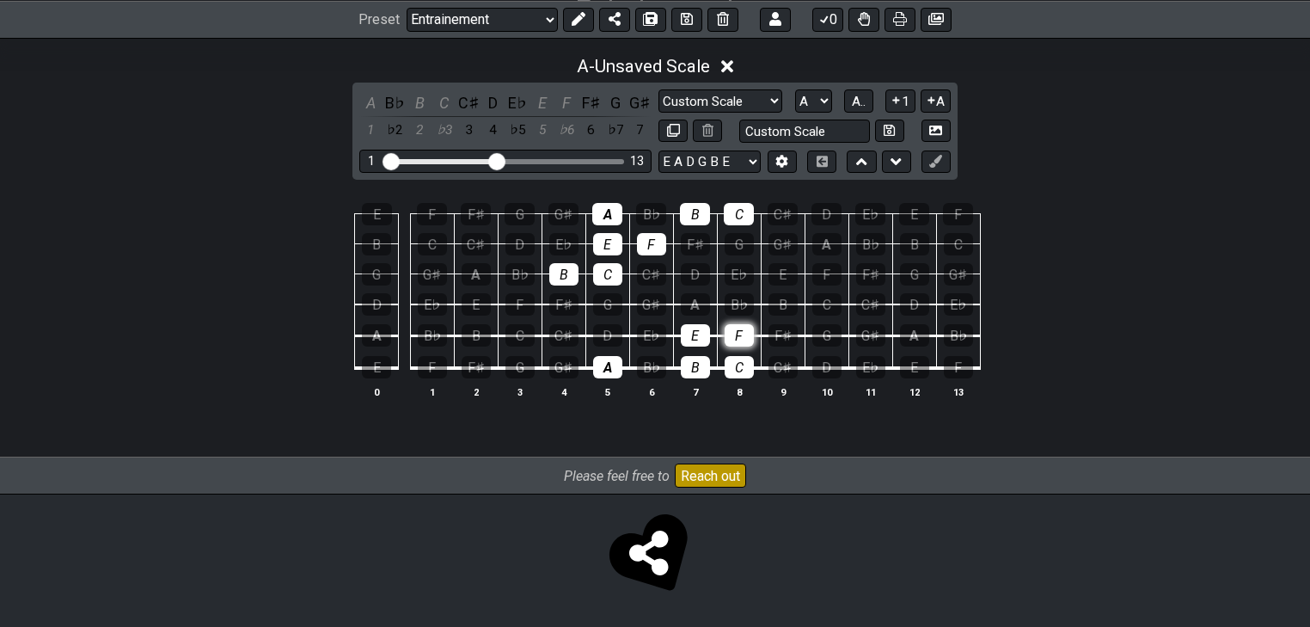
drag, startPoint x: 691, startPoint y: 344, endPoint x: 733, endPoint y: 340, distance: 41.4
drag, startPoint x: 701, startPoint y: 344, endPoint x: 705, endPoint y: 274, distance: 69.8
drag, startPoint x: 743, startPoint y: 365, endPoint x: 739, endPoint y: 324, distance: 41.4
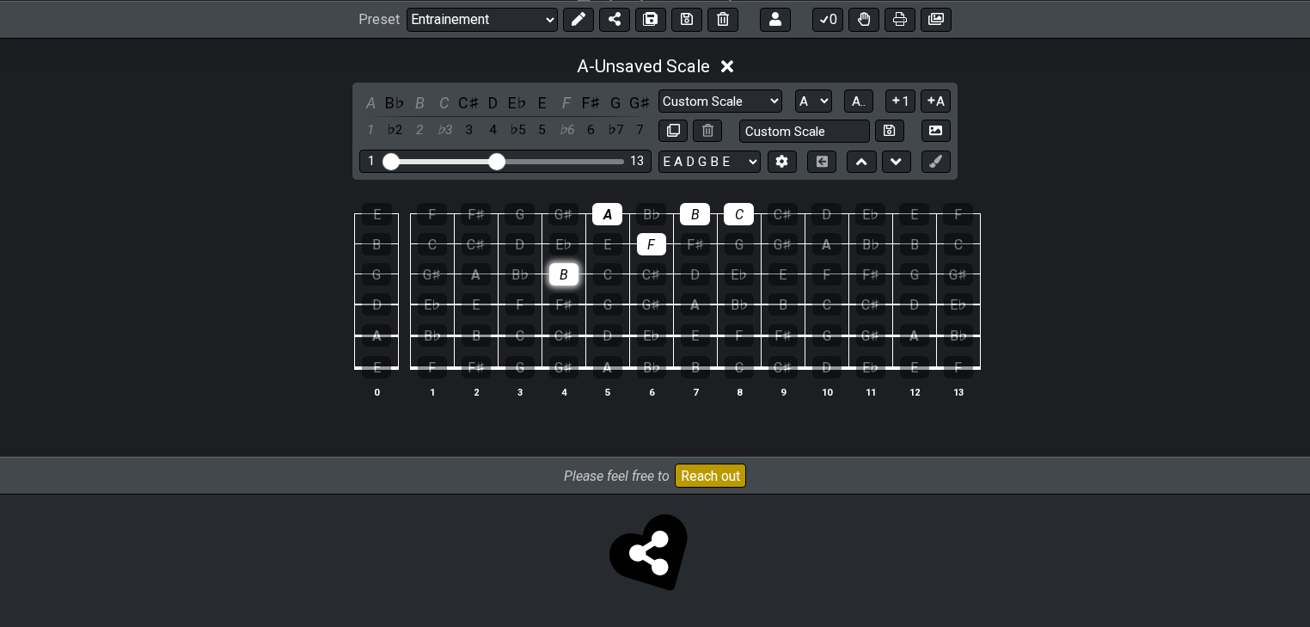
drag, startPoint x: 602, startPoint y: 273, endPoint x: 566, endPoint y: 268, distance: 36.5
drag, startPoint x: 555, startPoint y: 279, endPoint x: 619, endPoint y: 257, distance: 67.2
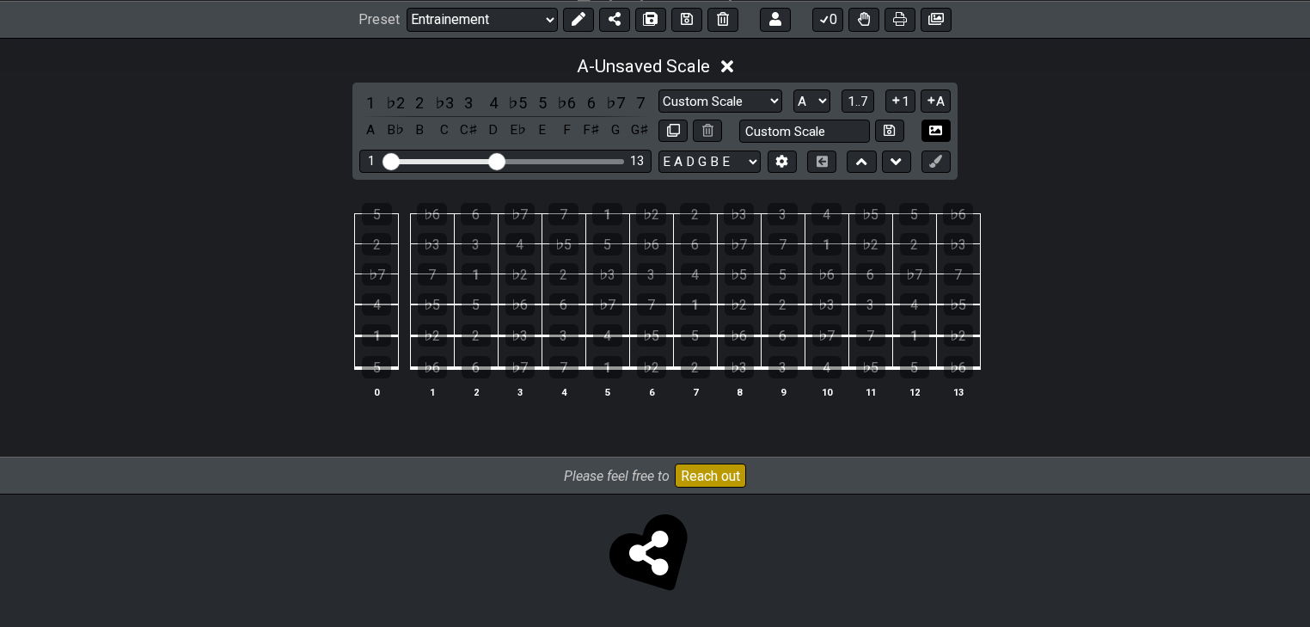
drag, startPoint x: 860, startPoint y: 93, endPoint x: 925, endPoint y: 120, distance: 70.6
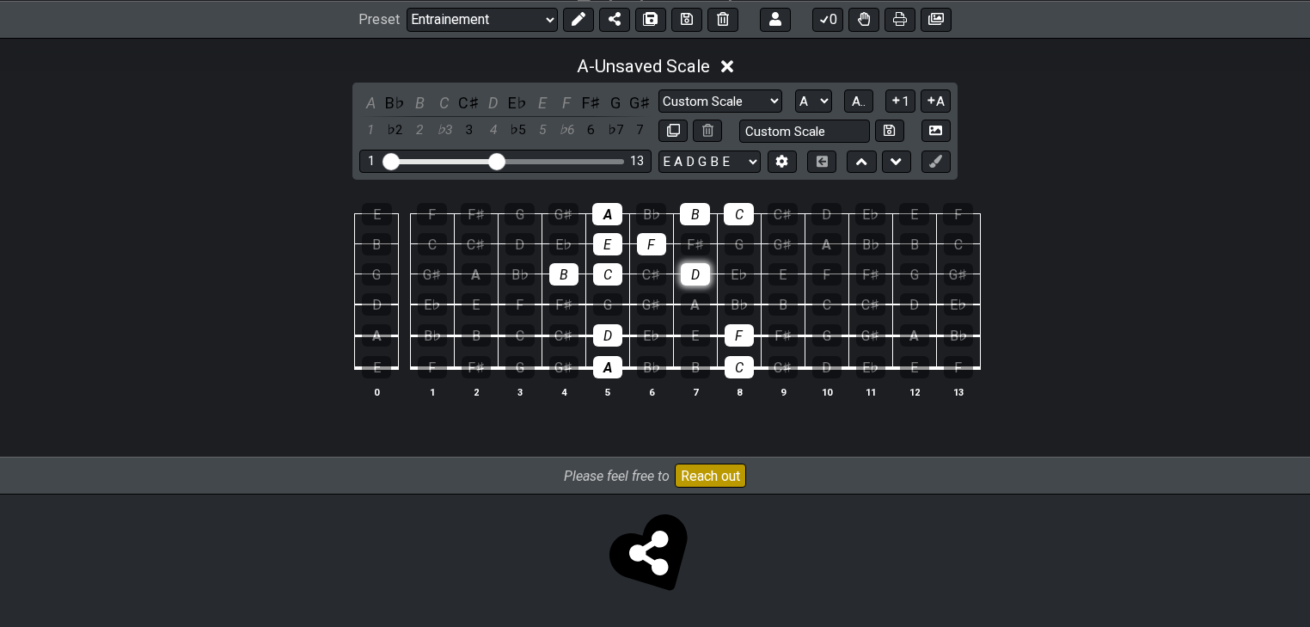
drag, startPoint x: 694, startPoint y: 317, endPoint x: 698, endPoint y: 273, distance: 44.9
drag, startPoint x: 748, startPoint y: 340, endPoint x: 714, endPoint y: 324, distance: 38.1
drag, startPoint x: 609, startPoint y: 330, endPoint x: 607, endPoint y: 320, distance: 10.5
drag, startPoint x: 602, startPoint y: 265, endPoint x: 595, endPoint y: 230, distance: 35.1
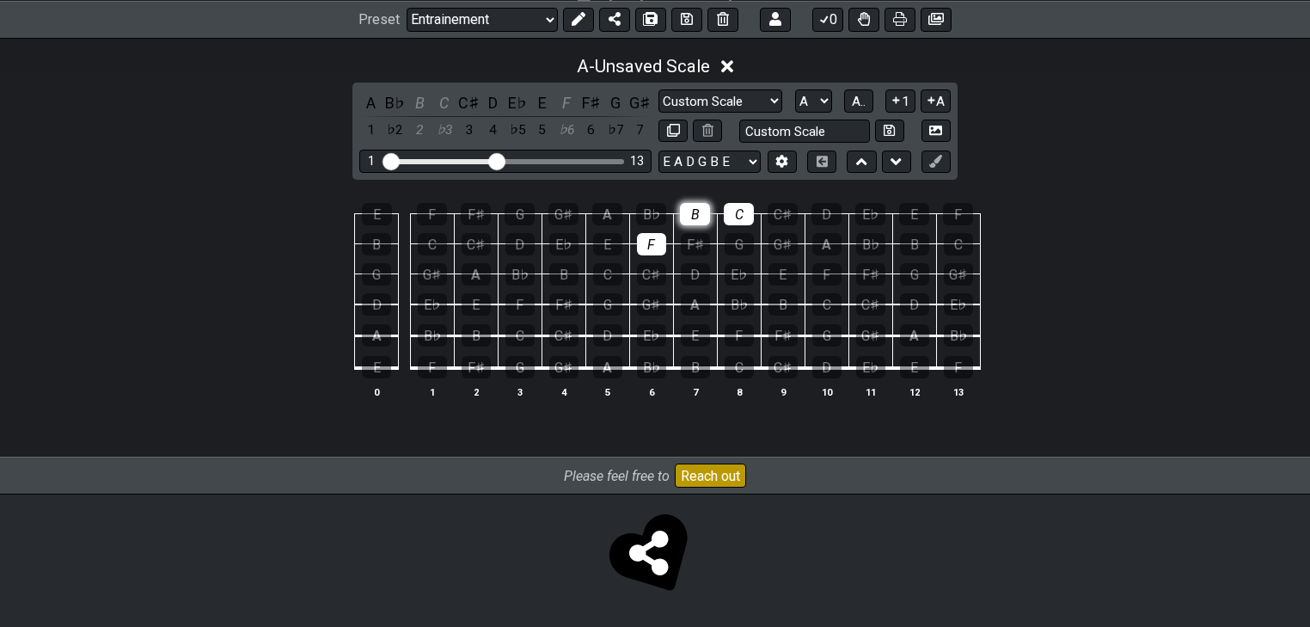
drag, startPoint x: 653, startPoint y: 242, endPoint x: 705, endPoint y: 211, distance: 60.9
drag, startPoint x: 705, startPoint y: 211, endPoint x: 746, endPoint y: 209, distance: 41.3
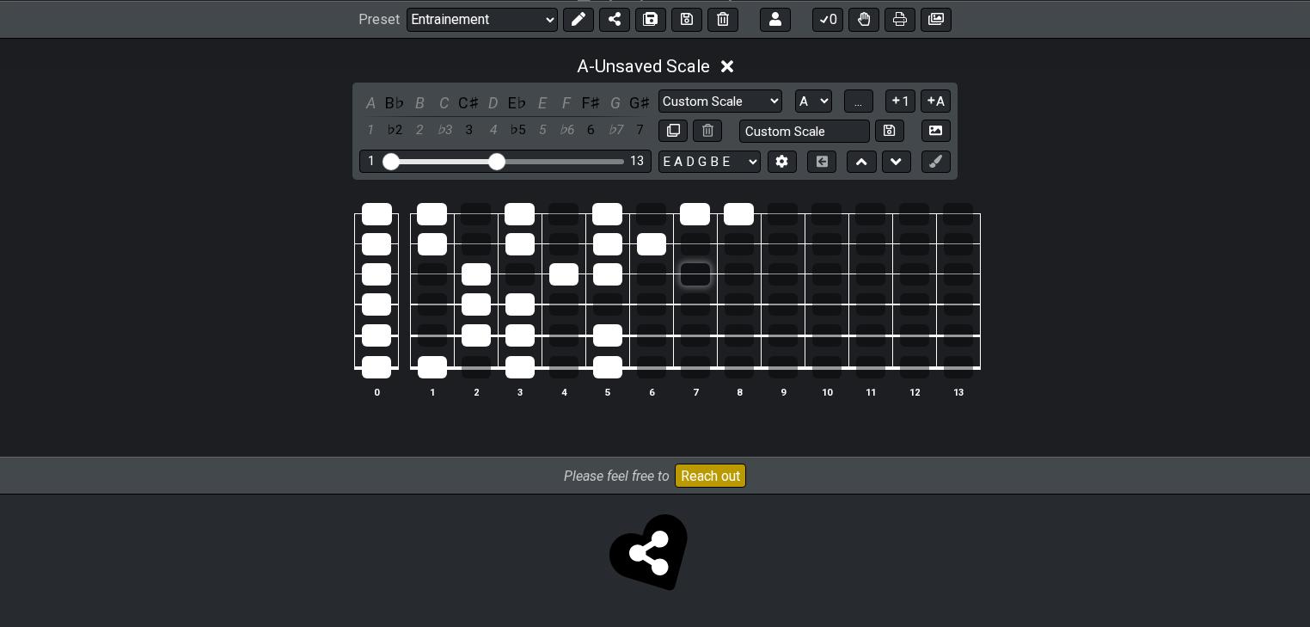
drag, startPoint x: 695, startPoint y: 355, endPoint x: 691, endPoint y: 271, distance: 84.3
drag, startPoint x: 611, startPoint y: 346, endPoint x: 571, endPoint y: 354, distance: 41.3
drag, startPoint x: 516, startPoint y: 326, endPoint x: 516, endPoint y: 303, distance: 23.2
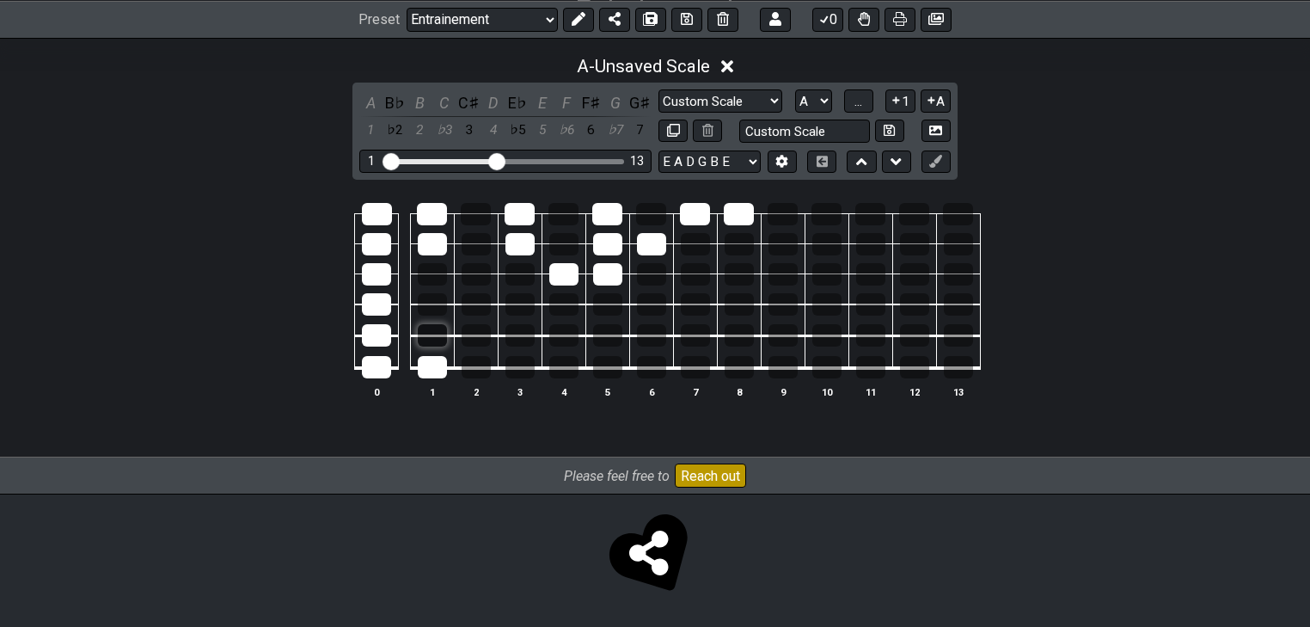
drag, startPoint x: 482, startPoint y: 319, endPoint x: 444, endPoint y: 344, distance: 46.0
drag, startPoint x: 384, startPoint y: 359, endPoint x: 379, endPoint y: 215, distance: 143.7
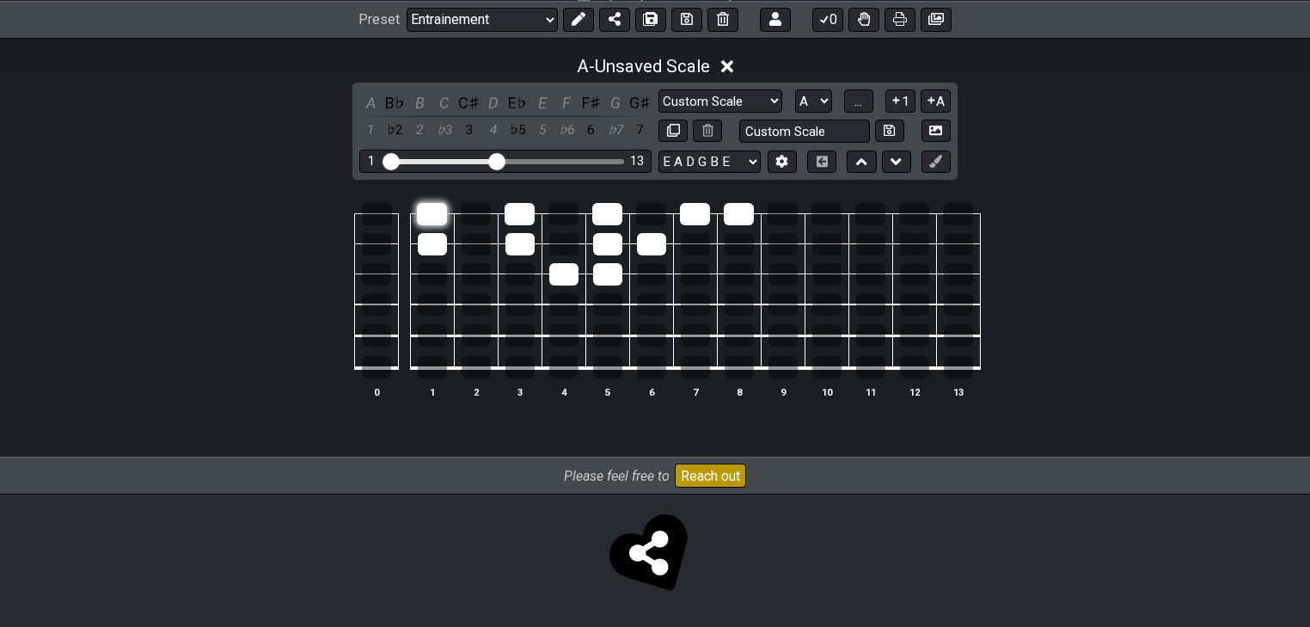
drag, startPoint x: 426, startPoint y: 223, endPoint x: 428, endPoint y: 205, distance: 18.1
drag, startPoint x: 526, startPoint y: 230, endPoint x: 523, endPoint y: 199, distance: 30.3
drag, startPoint x: 609, startPoint y: 280, endPoint x: 610, endPoint y: 226, distance: 54.2
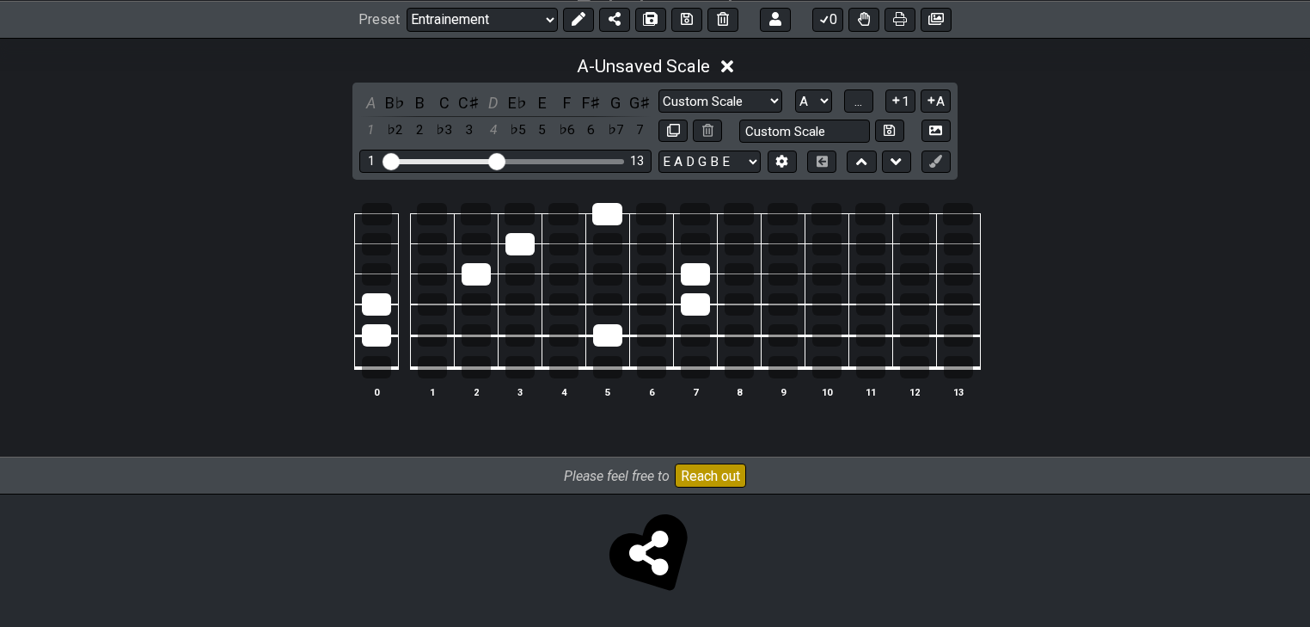
drag, startPoint x: 616, startPoint y: 365, endPoint x: 618, endPoint y: 347, distance: 17.3
drag, startPoint x: 700, startPoint y: 283, endPoint x: 672, endPoint y: 280, distance: 28.5
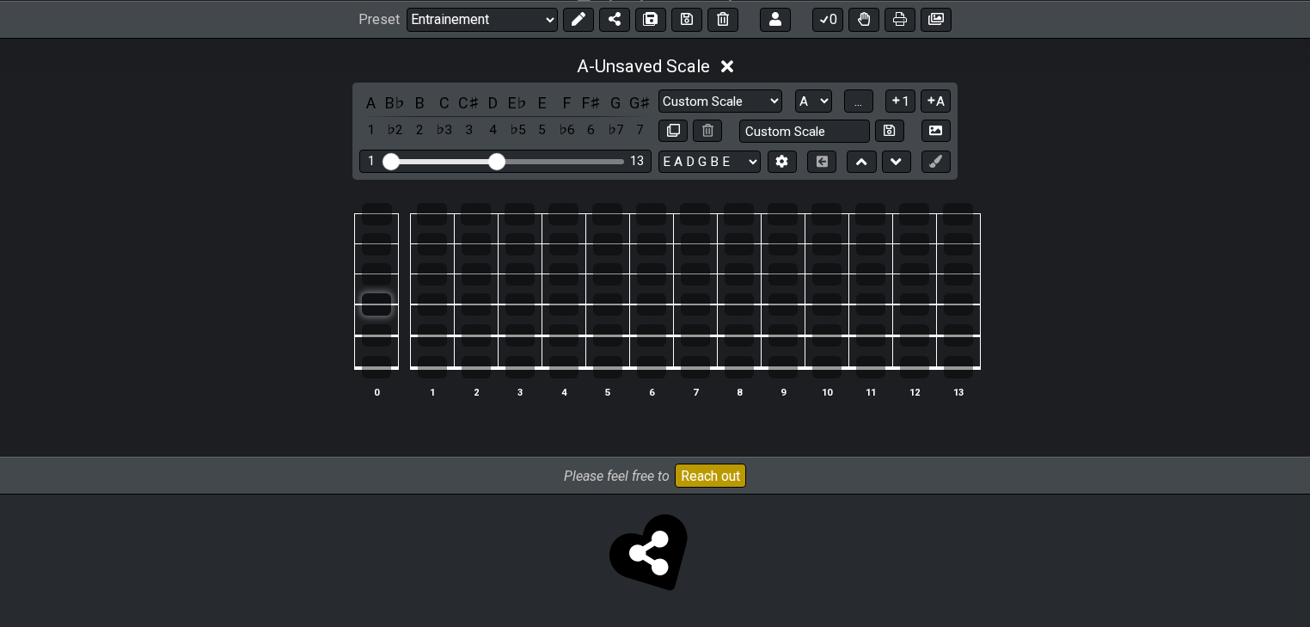
drag, startPoint x: 383, startPoint y: 322, endPoint x: 377, endPoint y: 309, distance: 14.7
drag, startPoint x: 378, startPoint y: 365, endPoint x: 383, endPoint y: 326, distance: 38.9
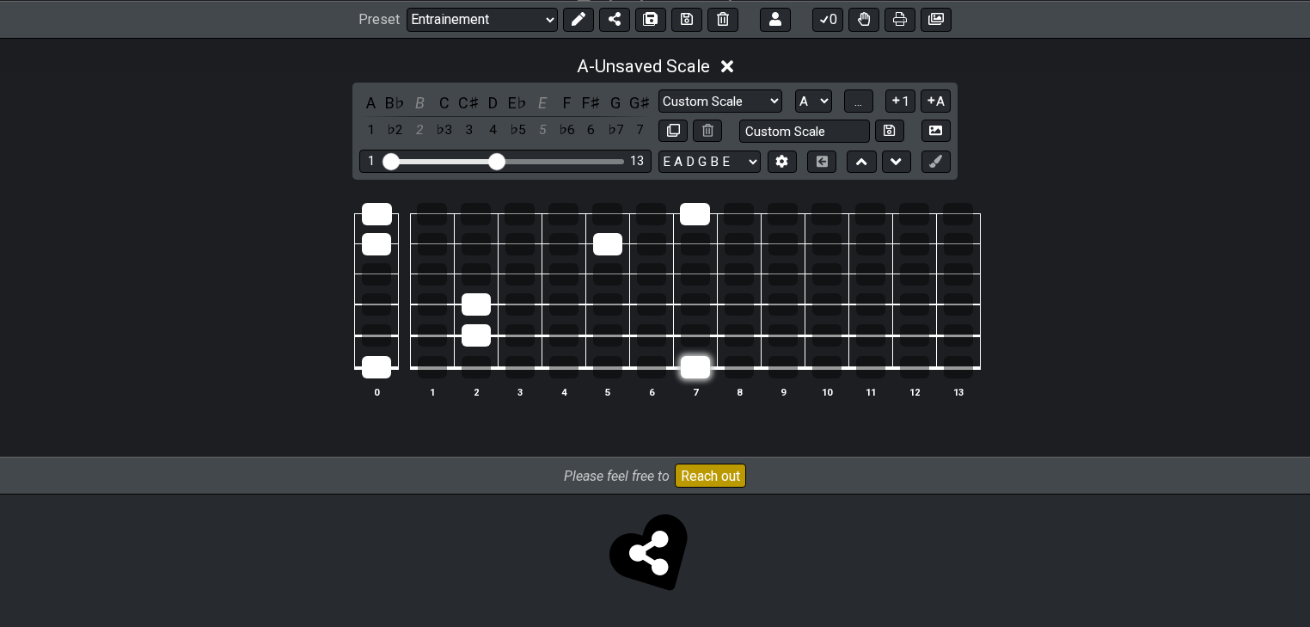
drag, startPoint x: 696, startPoint y: 324, endPoint x: 693, endPoint y: 368, distance: 43.9
drag, startPoint x: 692, startPoint y: 337, endPoint x: 694, endPoint y: 360, distance: 23.3
drag, startPoint x: 695, startPoint y: 347, endPoint x: 699, endPoint y: 375, distance: 28.7
drag, startPoint x: 699, startPoint y: 375, endPoint x: 702, endPoint y: 347, distance: 27.6
drag, startPoint x: 698, startPoint y: 334, endPoint x: 694, endPoint y: 285, distance: 49.2
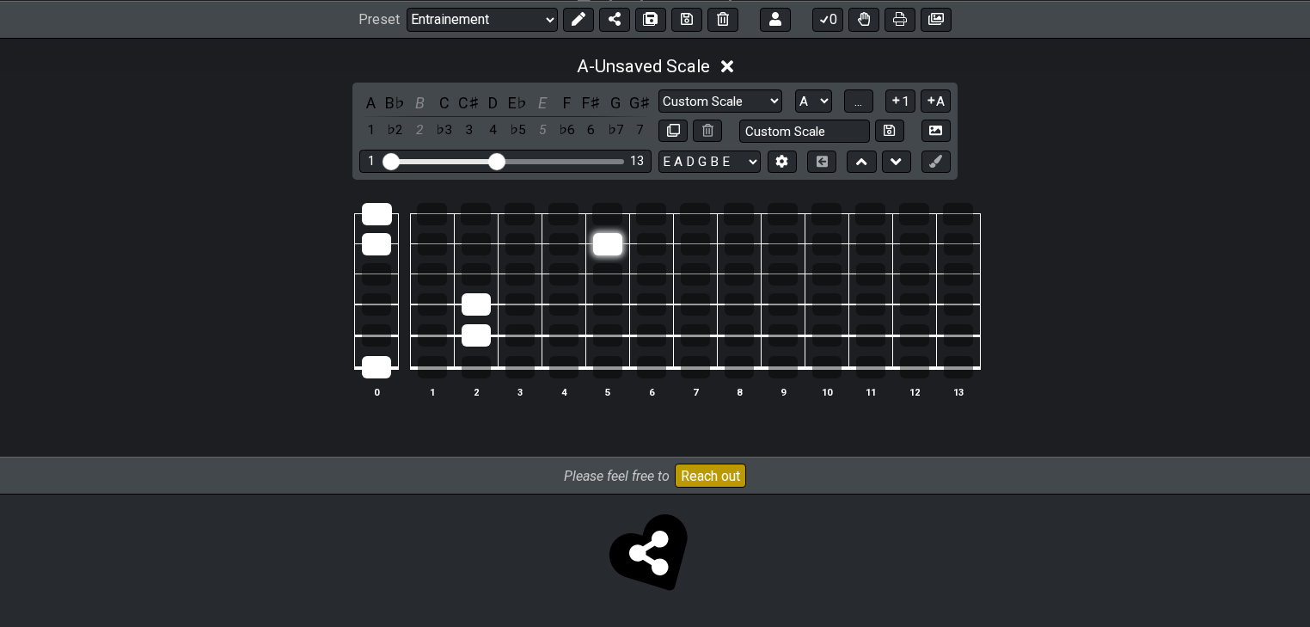
drag, startPoint x: 605, startPoint y: 260, endPoint x: 605, endPoint y: 247, distance: 12.9
